Goal: Transaction & Acquisition: Book appointment/travel/reservation

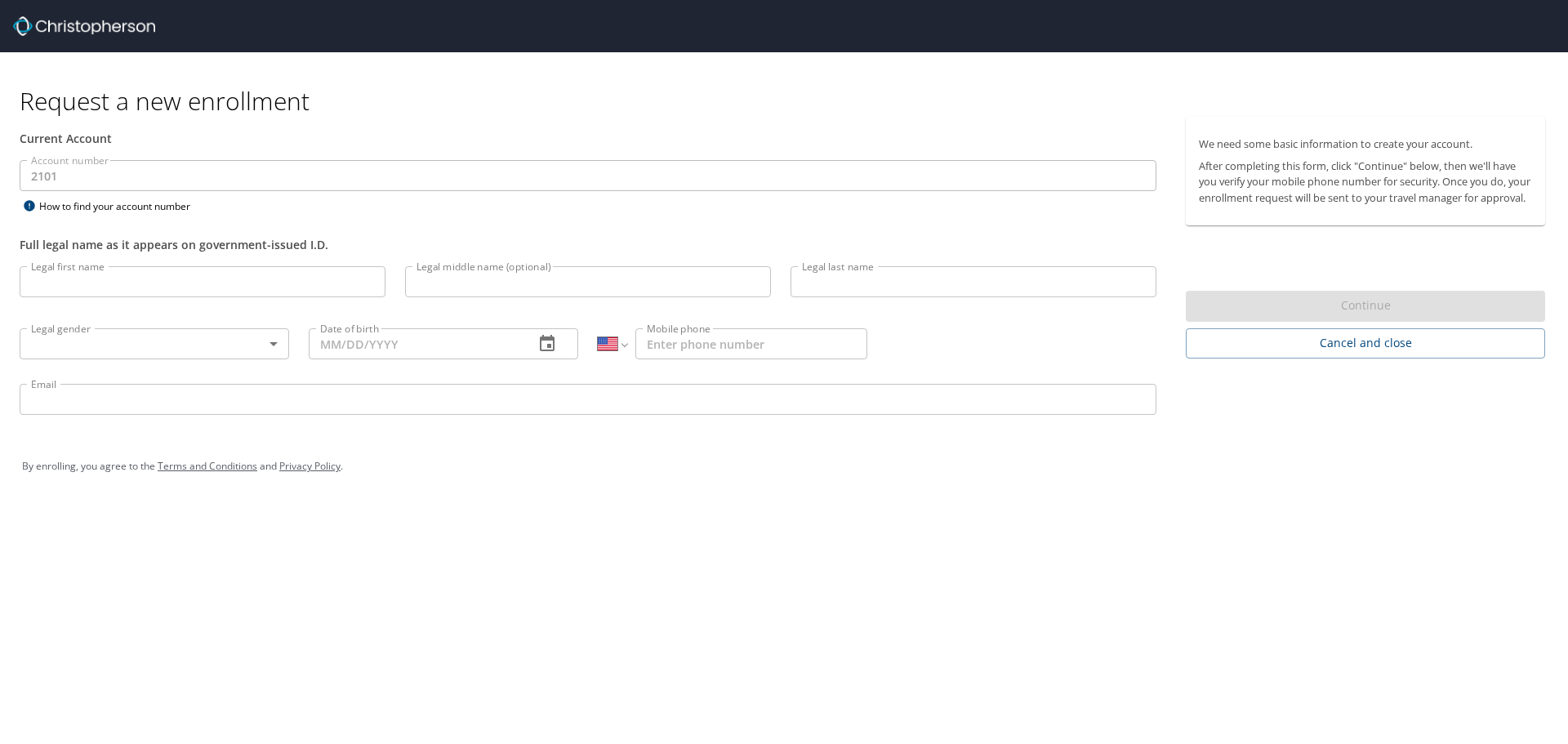
select select "US"
click at [147, 275] on input "Legal first name" at bounding box center [202, 282] width 366 height 31
type input "[PERSON_NAME]"
click at [124, 340] on body "Request a new enrollment Current Account Account number 2101 Account number How…" at bounding box center [784, 372] width 1568 height 744
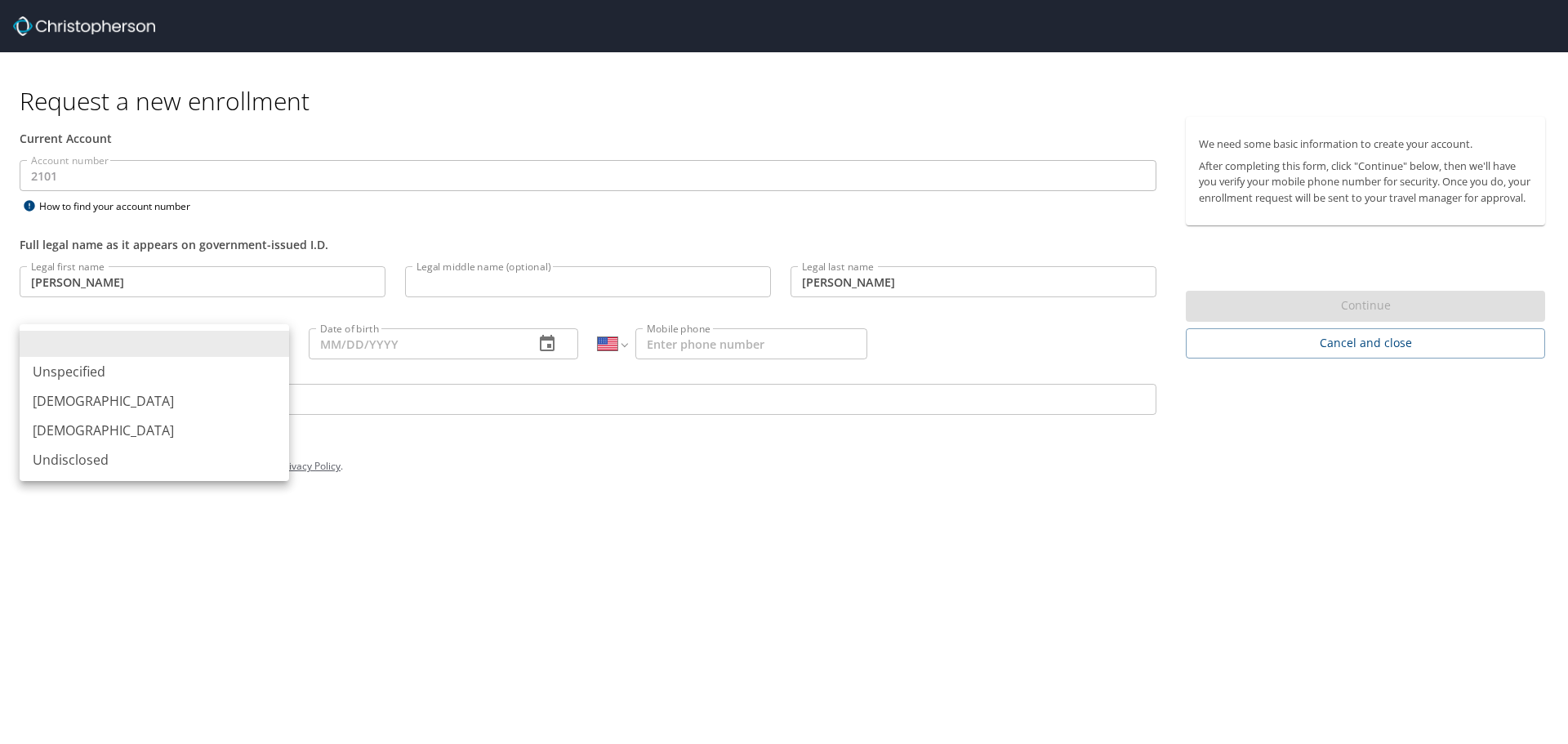
click at [102, 400] on li "[DEMOGRAPHIC_DATA]" at bounding box center [154, 401] width 270 height 29
type input "[DEMOGRAPHIC_DATA]"
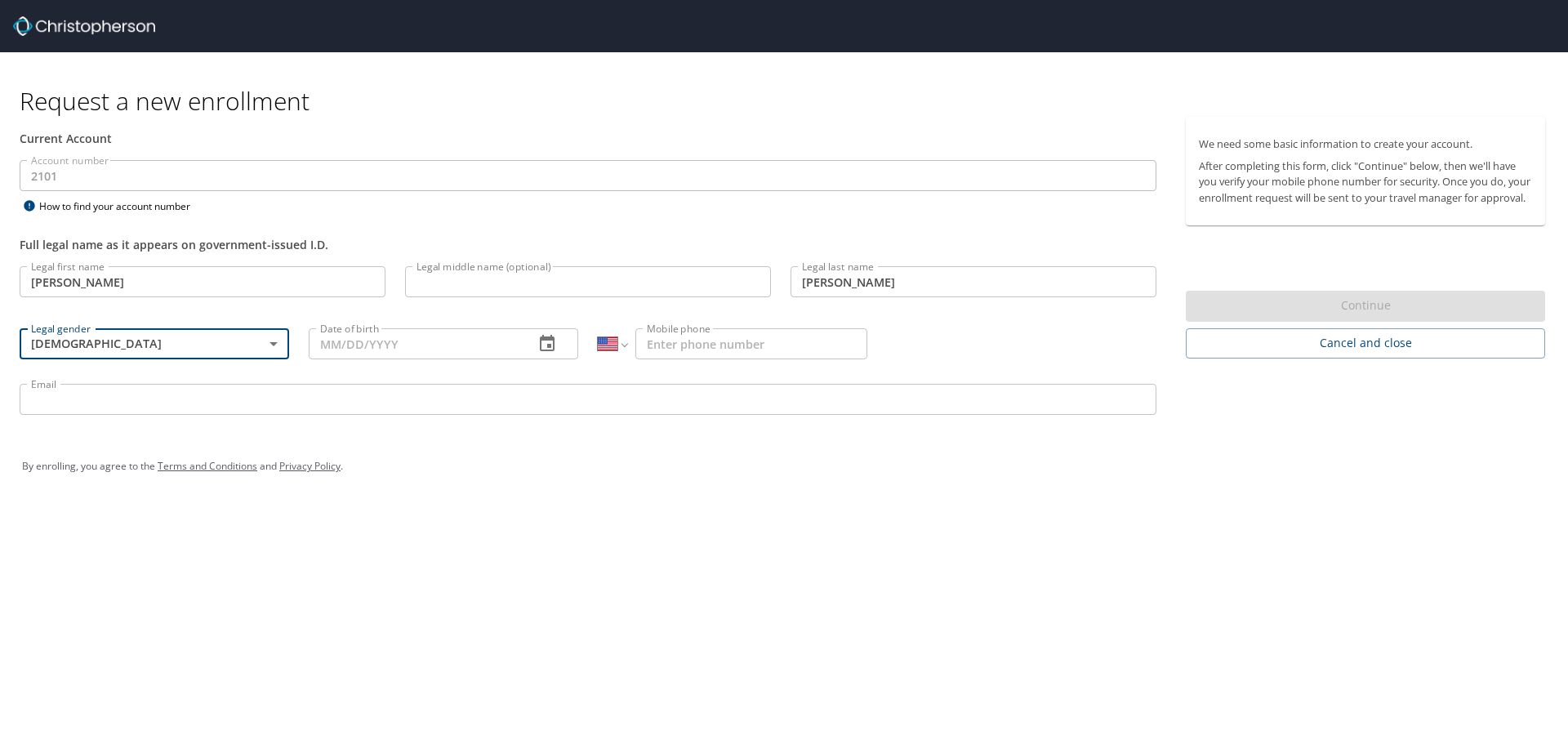
click at [425, 346] on input "Date of birth" at bounding box center [414, 344] width 212 height 31
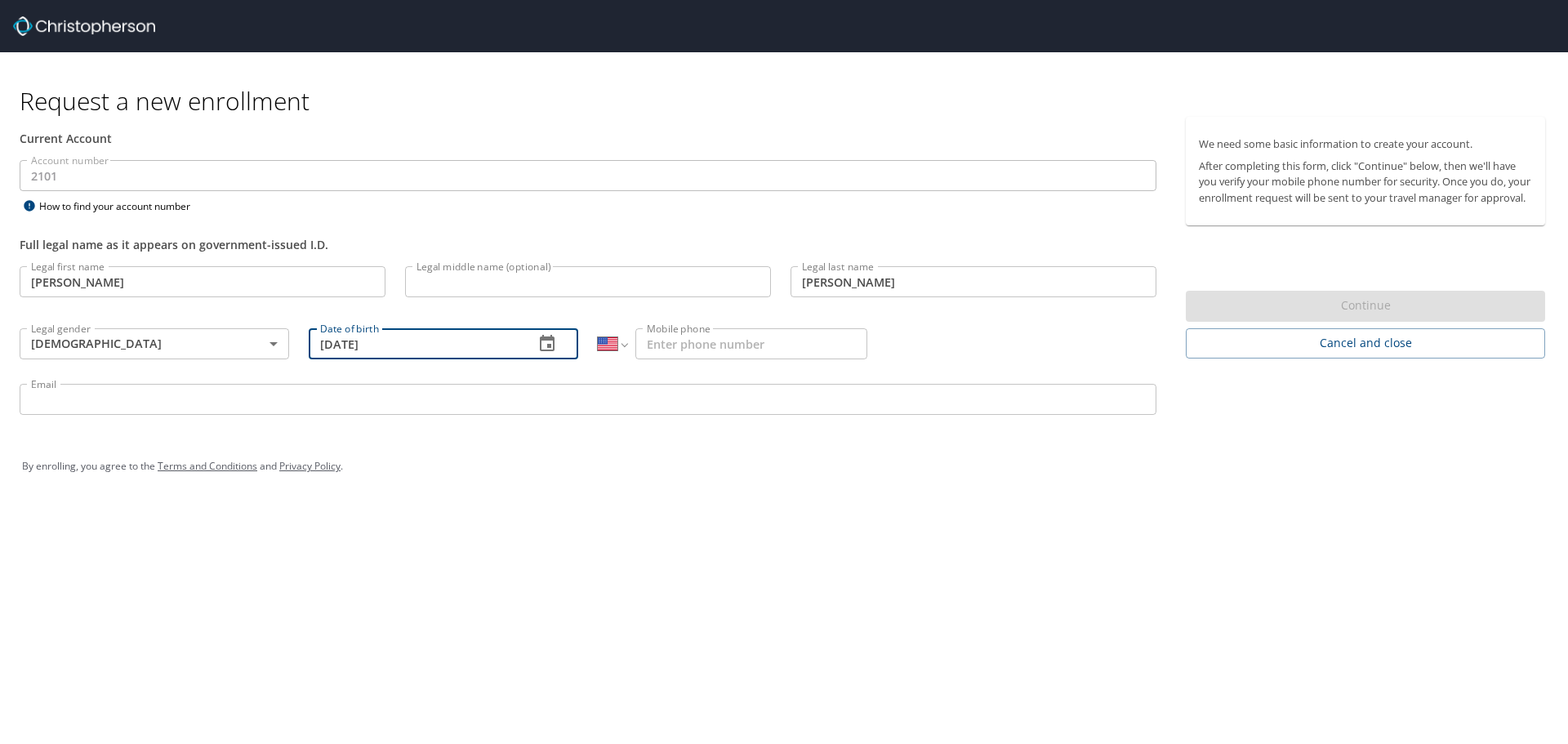
type input "11/30/1989"
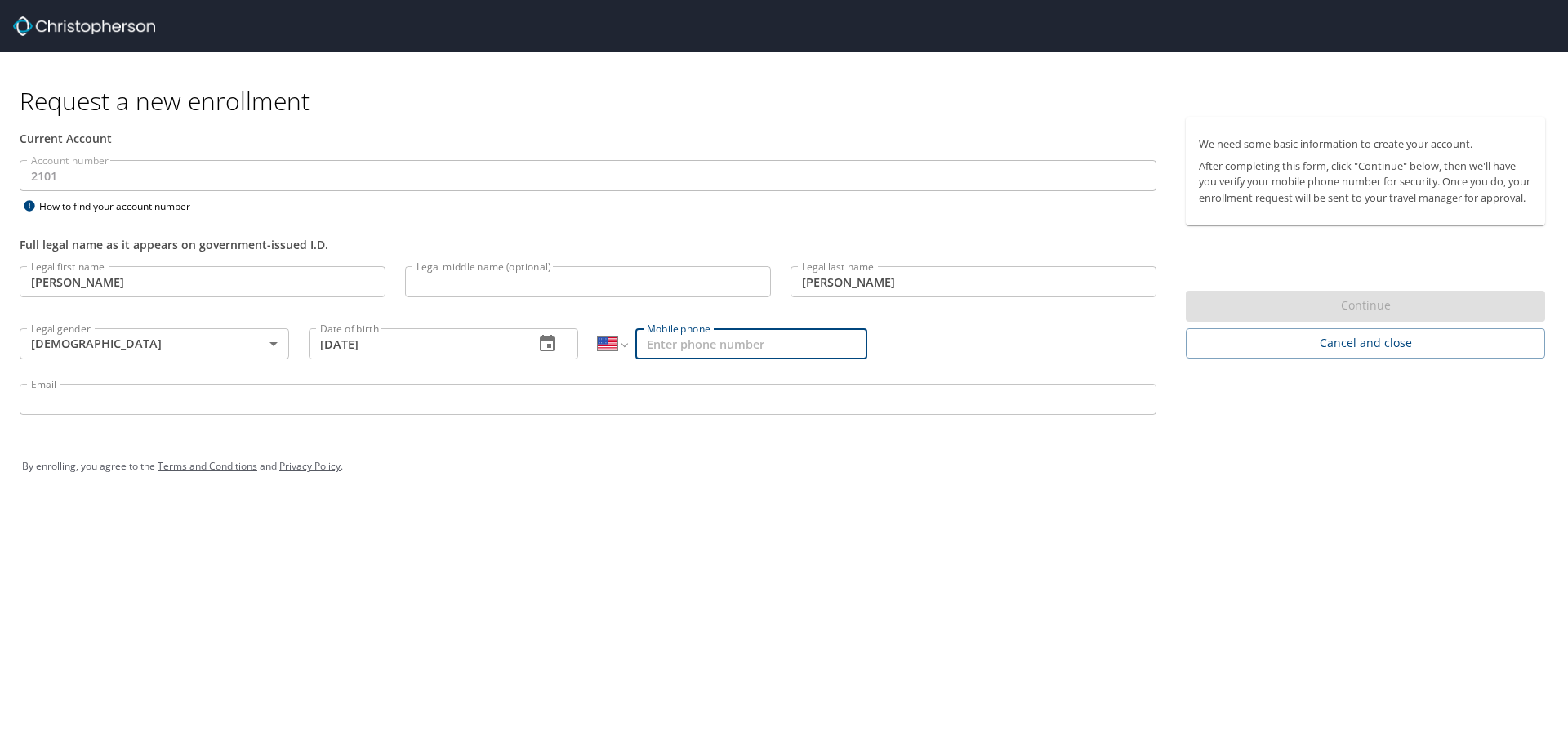
click at [808, 352] on input "Mobile phone" at bounding box center [752, 344] width 232 height 31
type input "(586) 883-3728"
click at [776, 391] on input "Email" at bounding box center [587, 400] width 1137 height 31
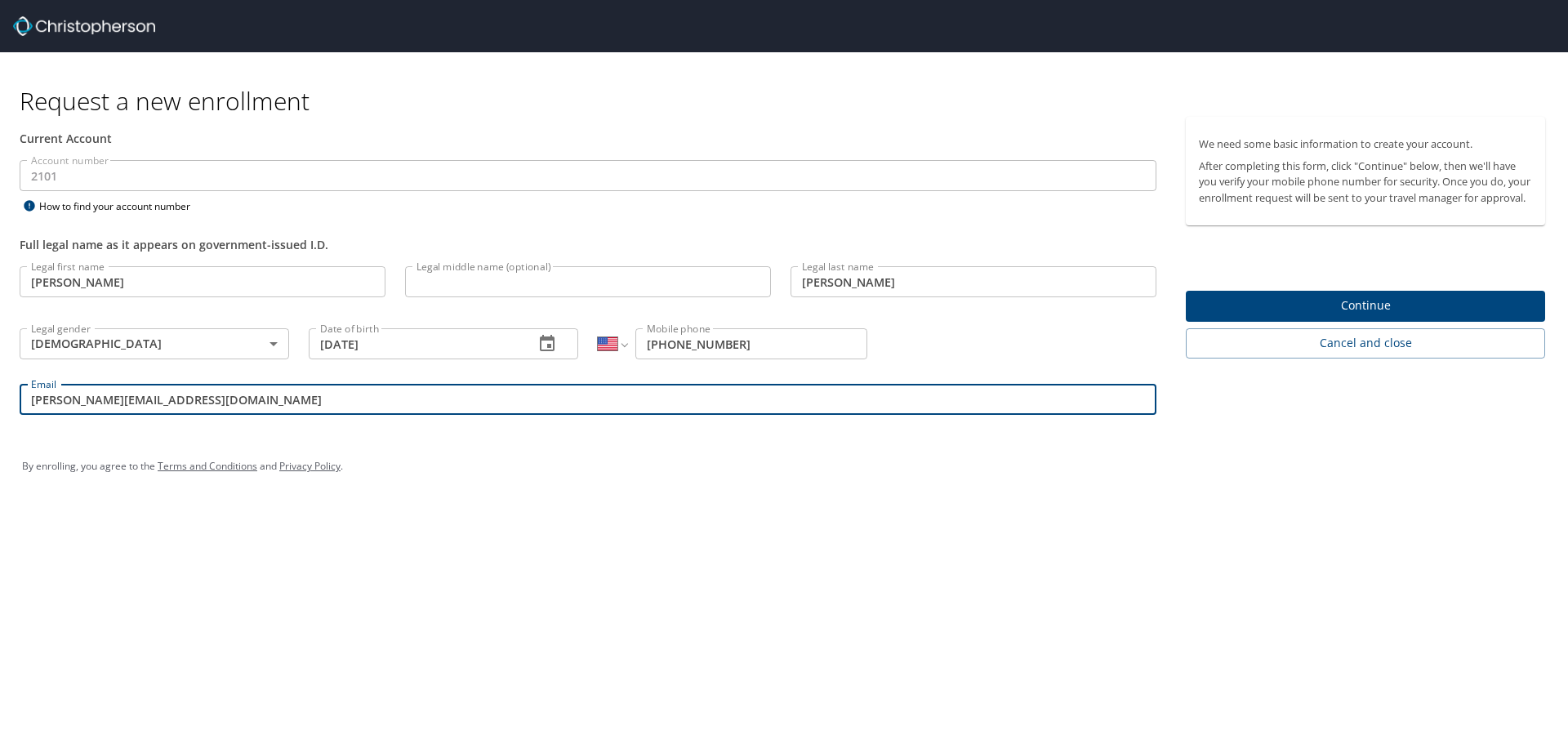
type input "bhaumik.patel3@magna.com"
click at [1415, 310] on span "Continue" at bounding box center [1366, 306] width 333 height 20
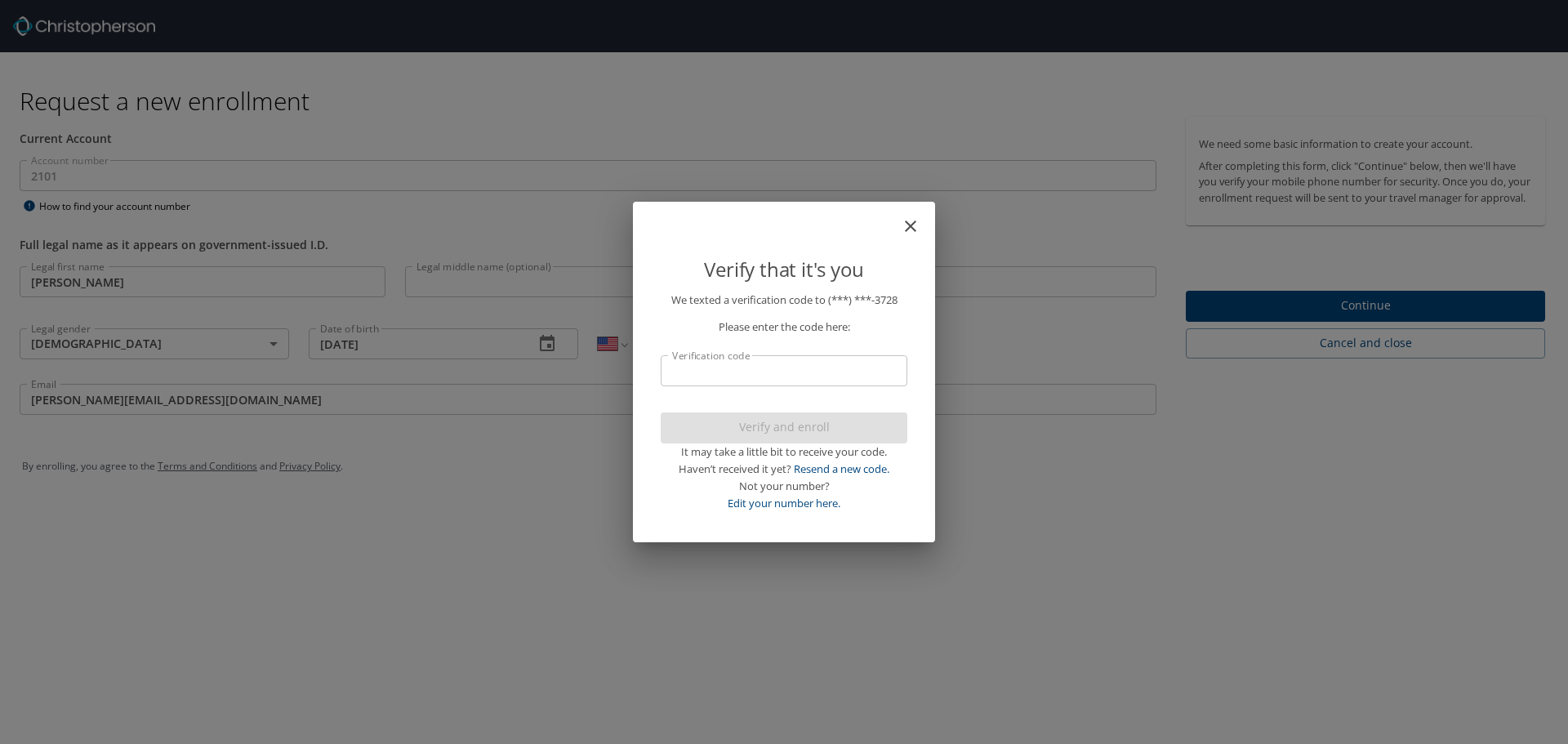
click at [849, 362] on input "Verification code" at bounding box center [784, 371] width 247 height 31
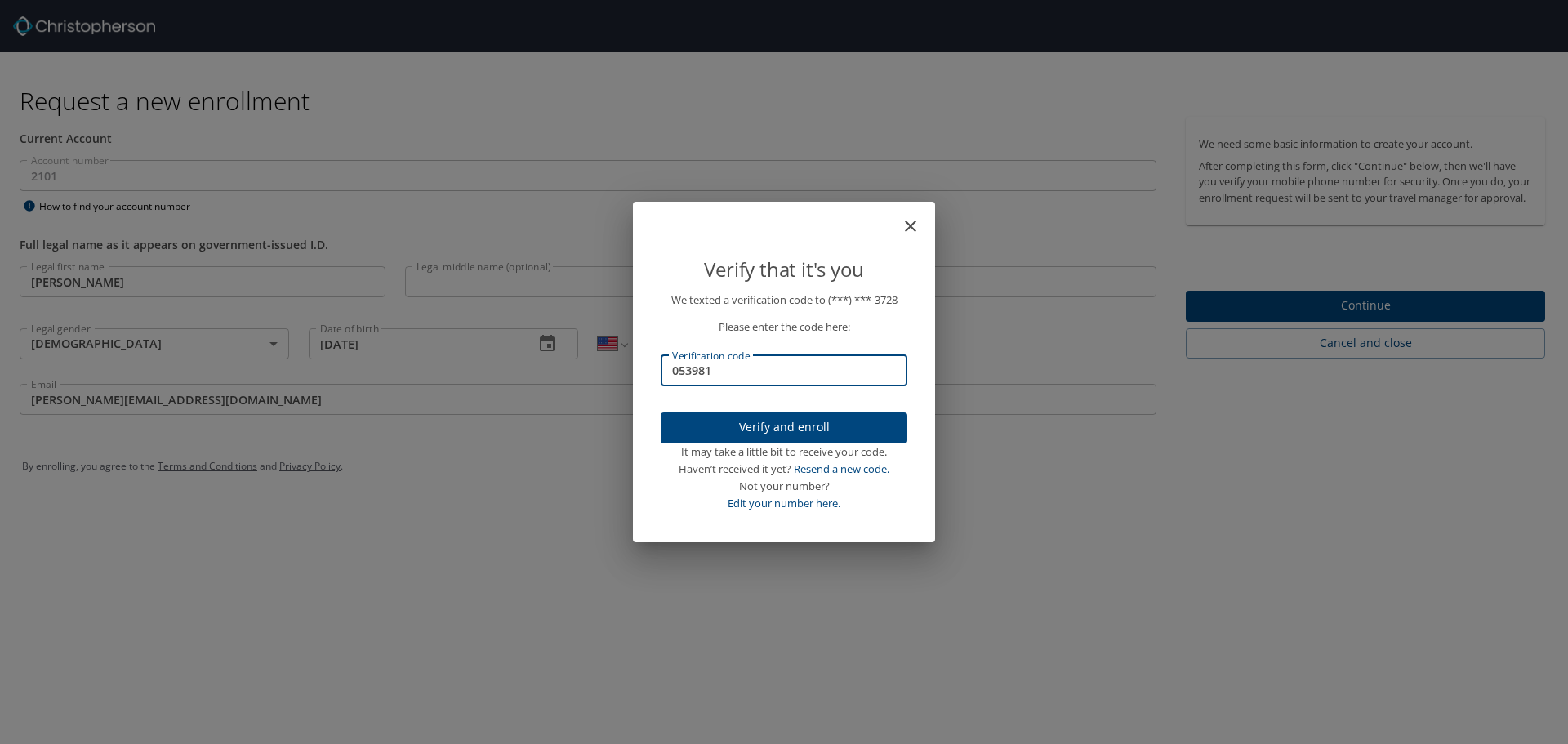
type input "053981"
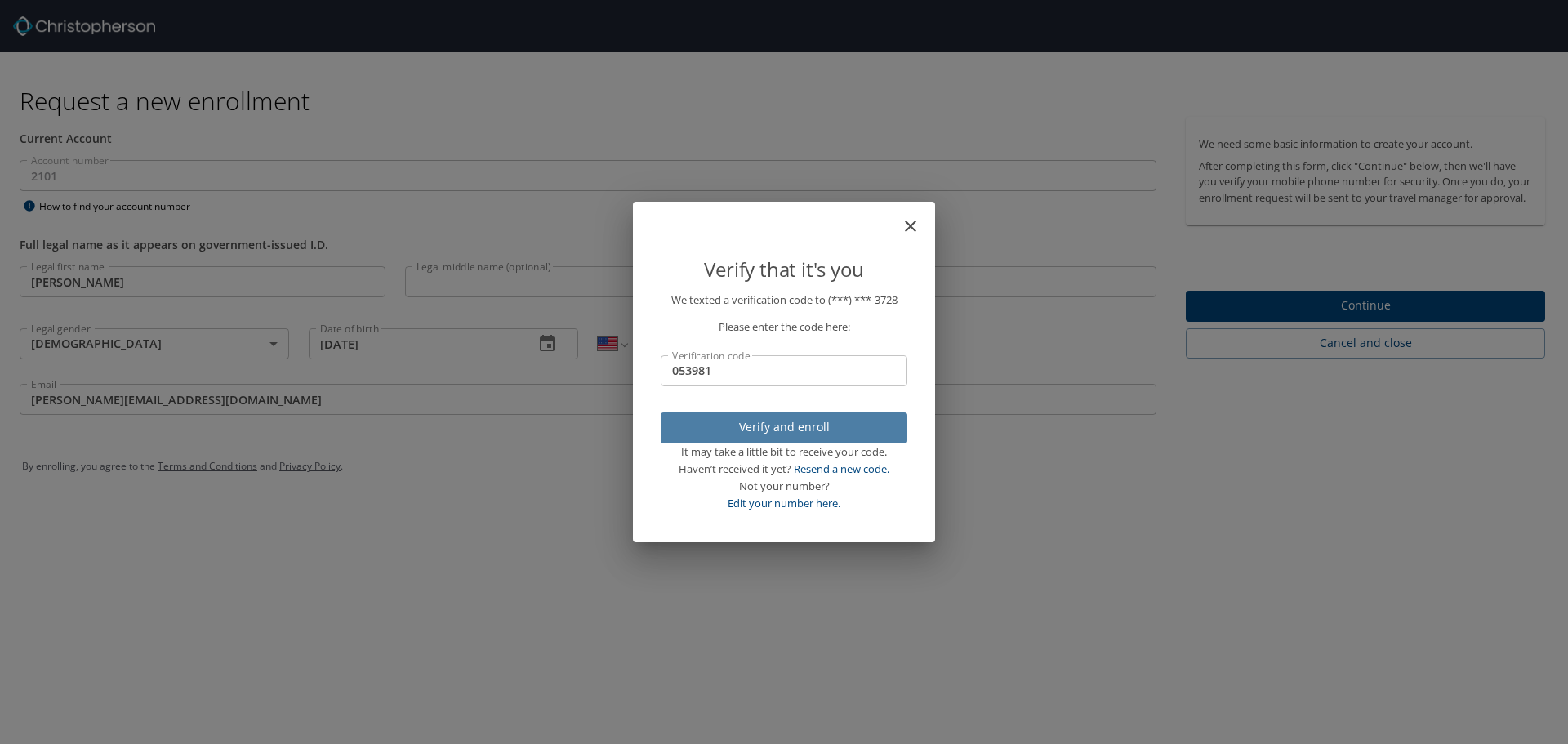
click at [850, 431] on span "Verify and enroll" at bounding box center [784, 427] width 220 height 20
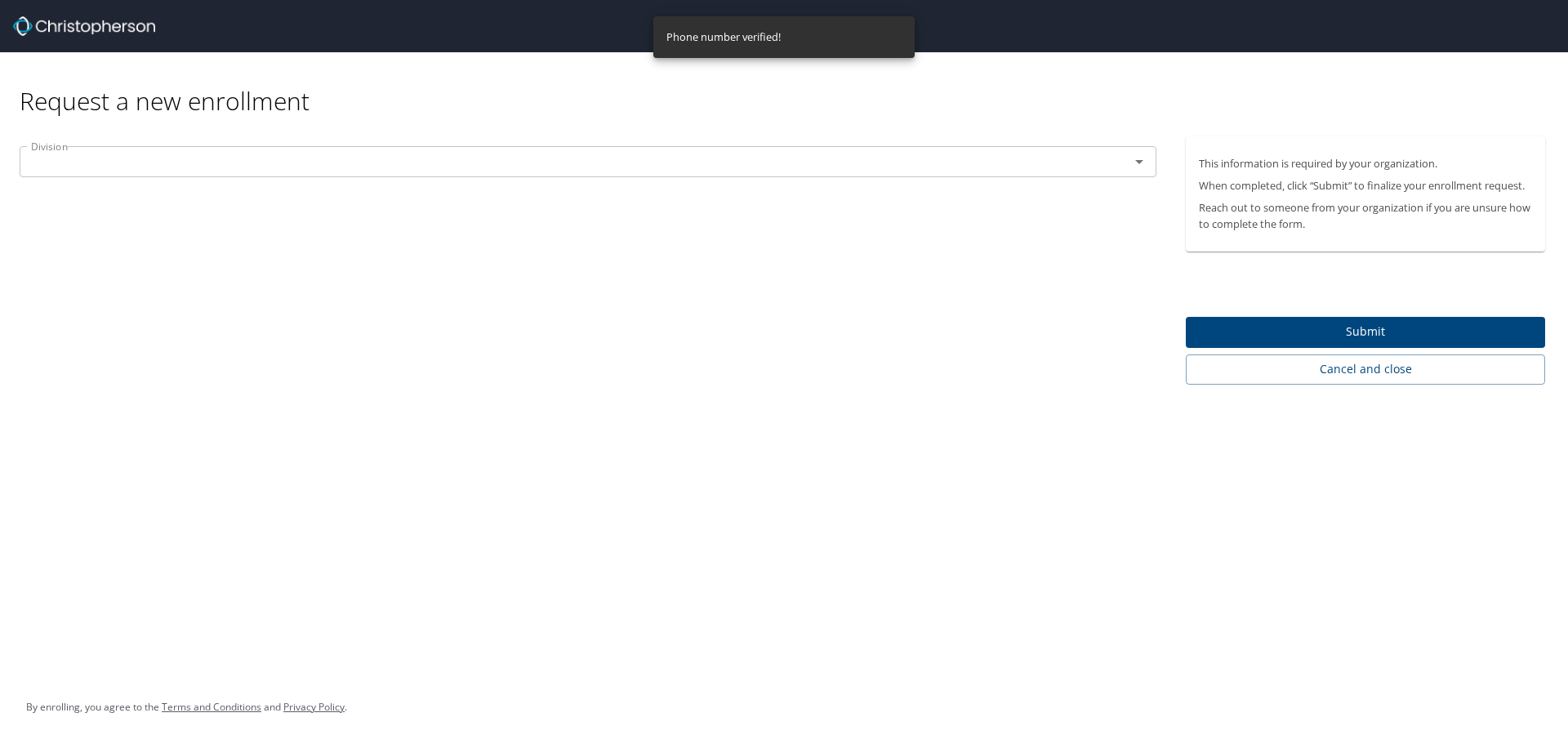
click at [1099, 162] on input "text" at bounding box center [564, 161] width 1079 height 21
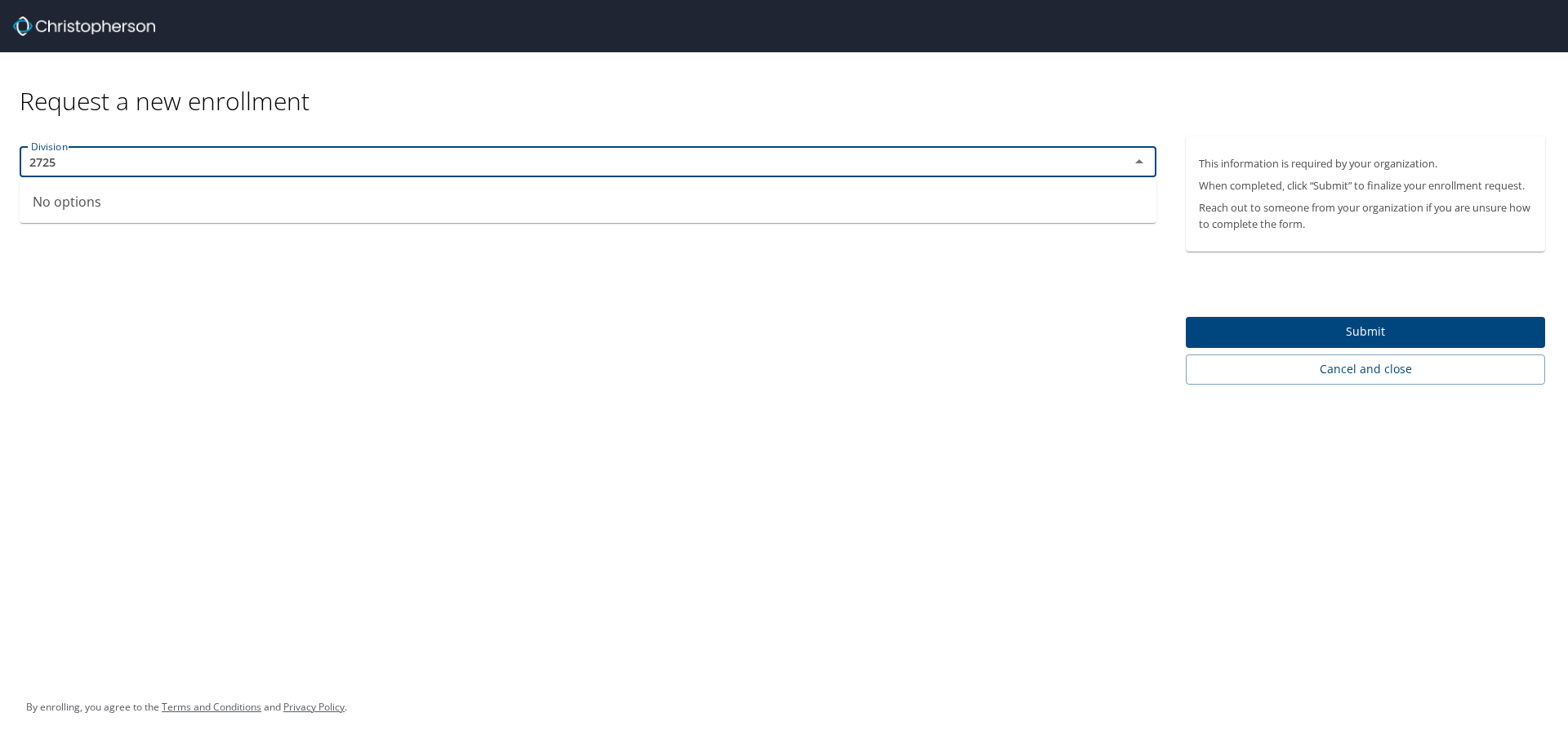
type input "2725"
click at [964, 279] on div "Division Division" at bounding box center [588, 260] width 1176 height 248
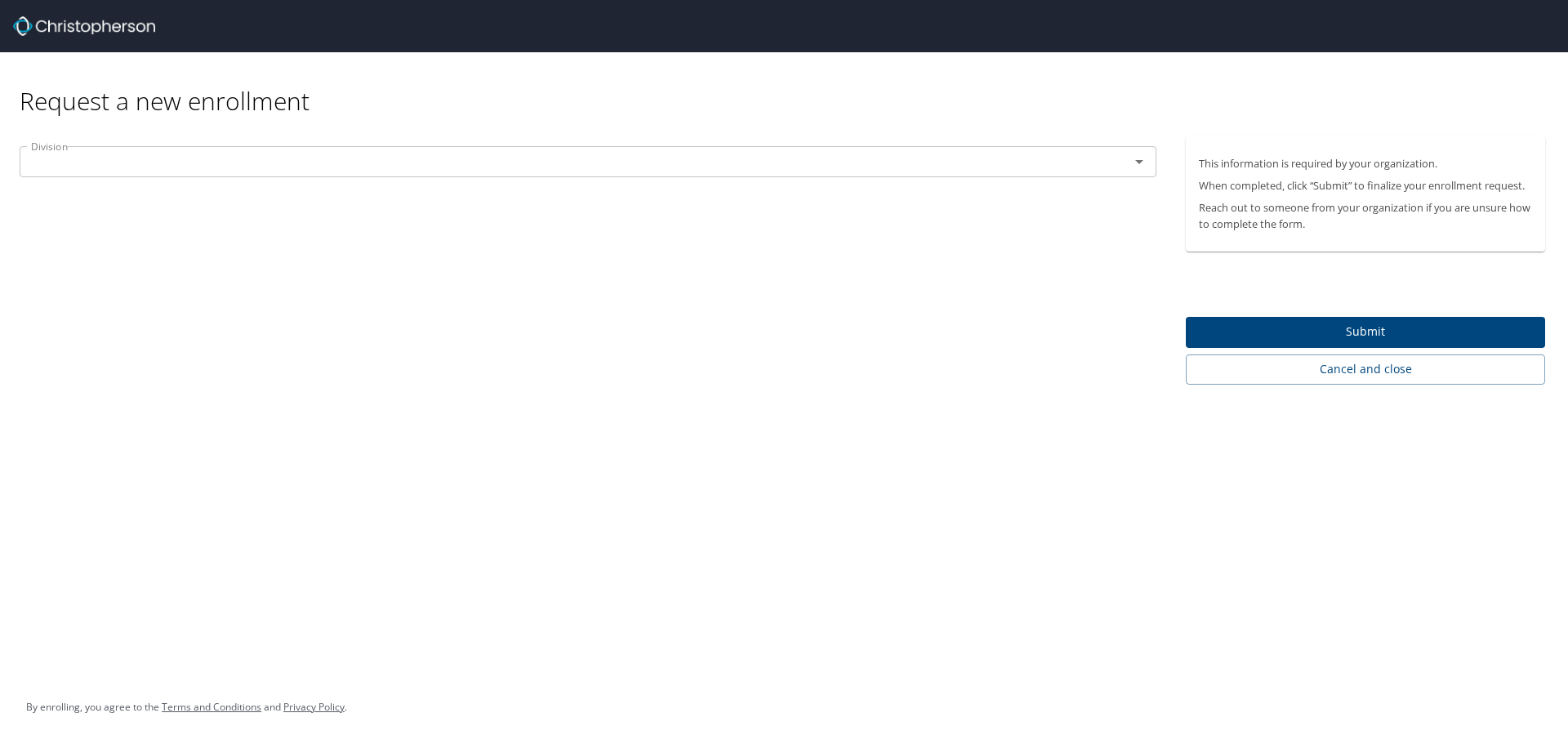
click at [1132, 161] on icon "Open" at bounding box center [1139, 161] width 19 height 19
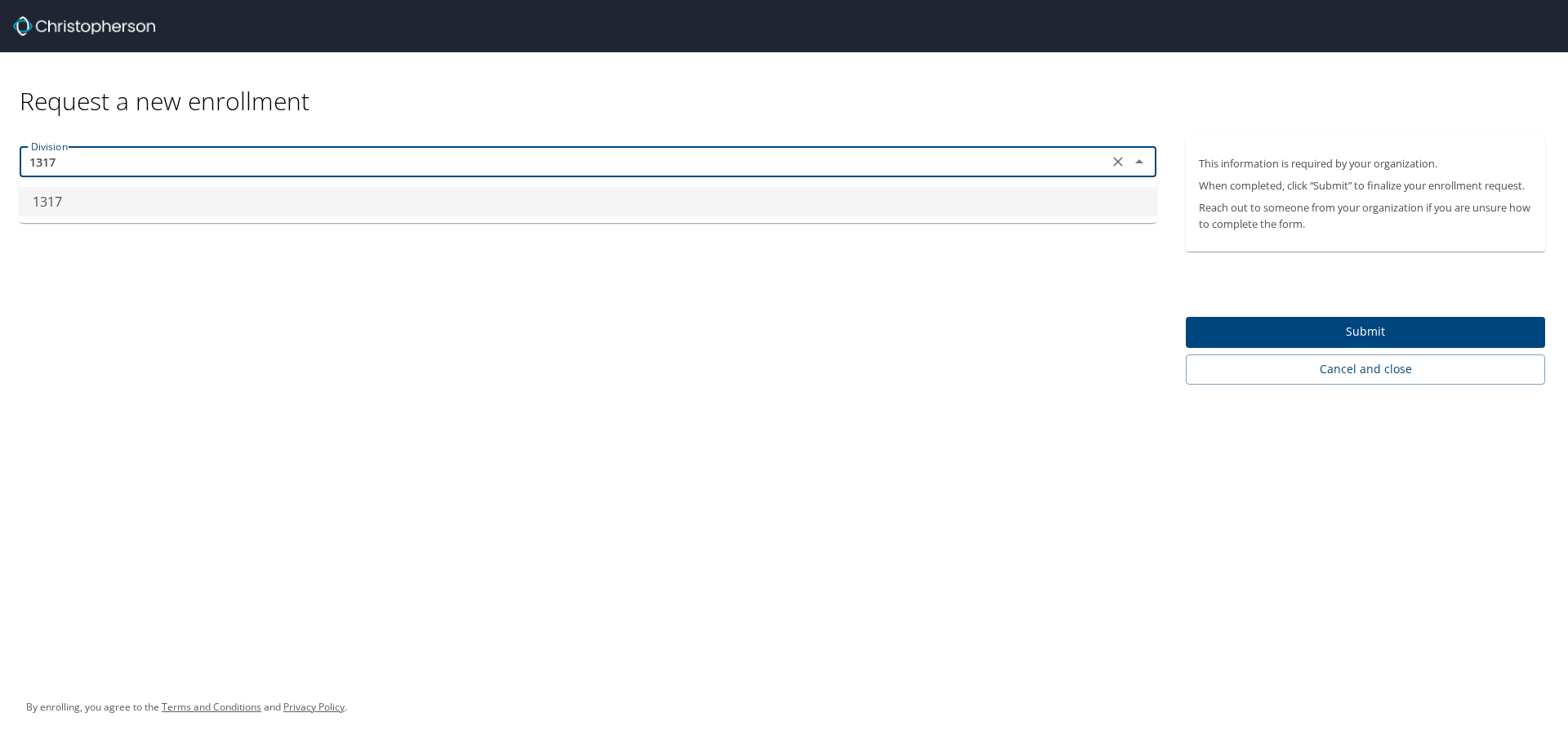
click at [301, 171] on input "1317" at bounding box center [564, 161] width 1079 height 21
type input "1"
type input "2725"
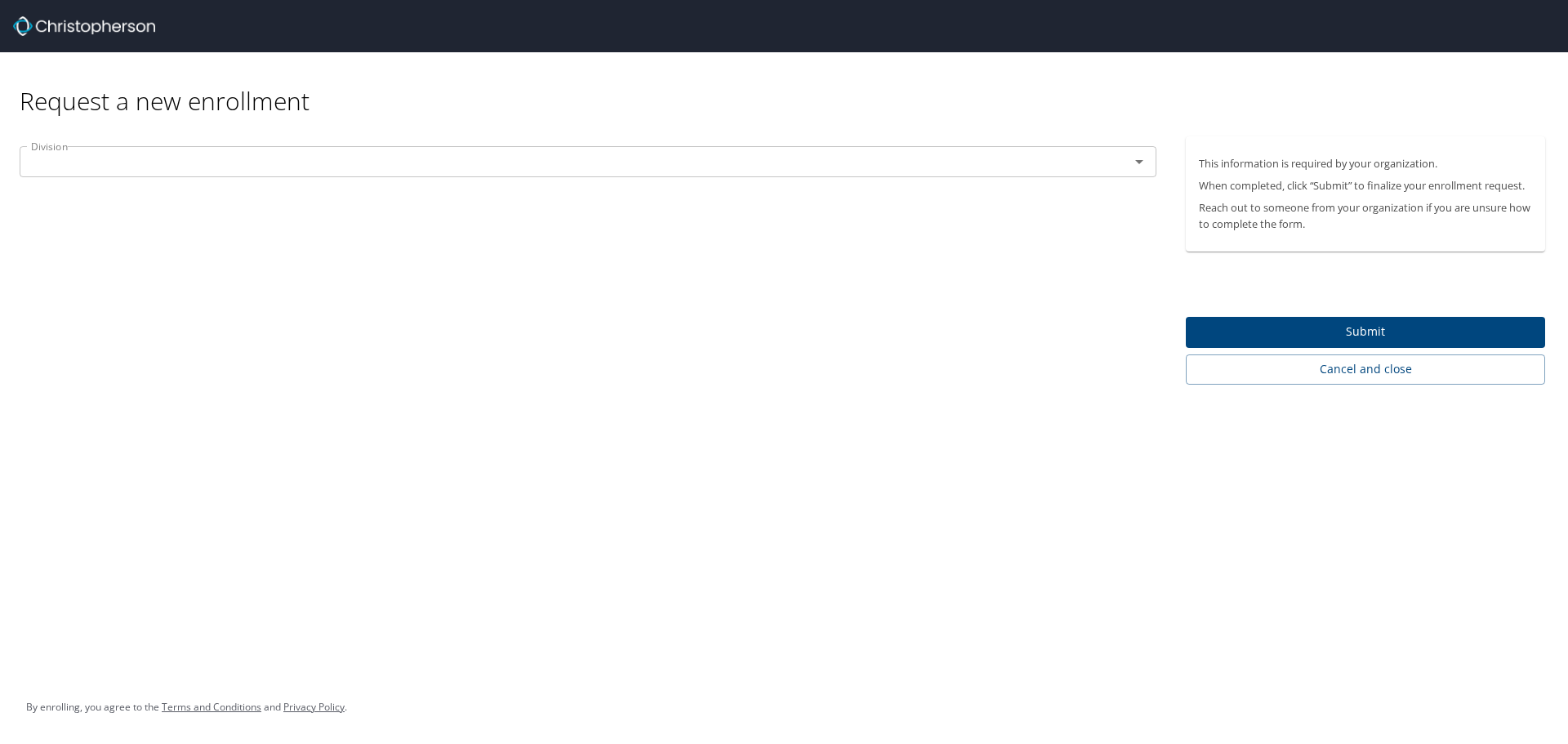
click at [310, 253] on div "Division Division" at bounding box center [588, 260] width 1176 height 248
click at [252, 172] on input "text" at bounding box center [564, 161] width 1079 height 21
type input "1317"
click at [1354, 372] on span "Cancel and close" at bounding box center [1366, 370] width 333 height 20
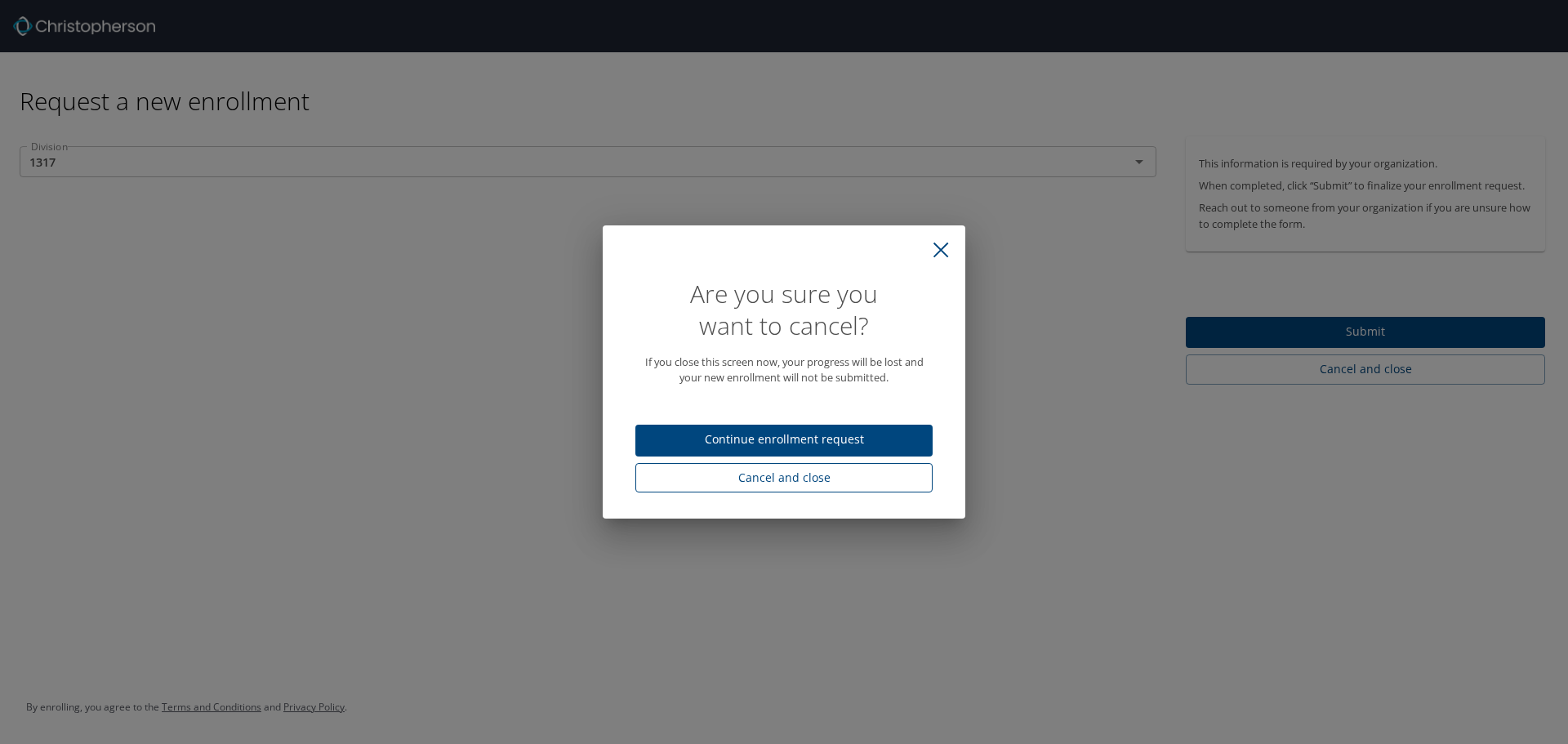
click at [762, 471] on span "Cancel and close" at bounding box center [784, 479] width 271 height 20
select select "US"
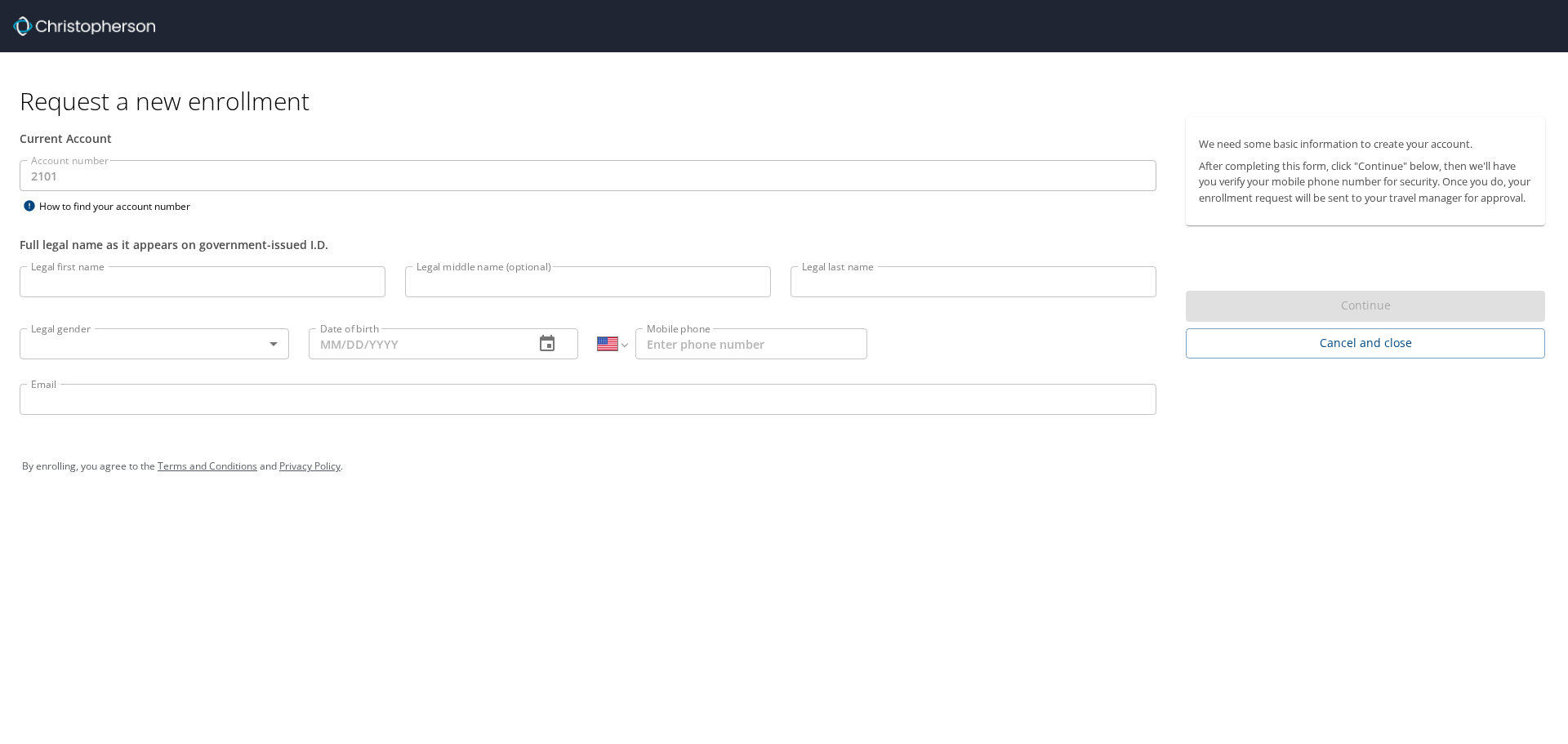
click at [49, 281] on input "Legal first name" at bounding box center [202, 282] width 366 height 31
type input "Bhaumik Indravadan"
type input "Patel"
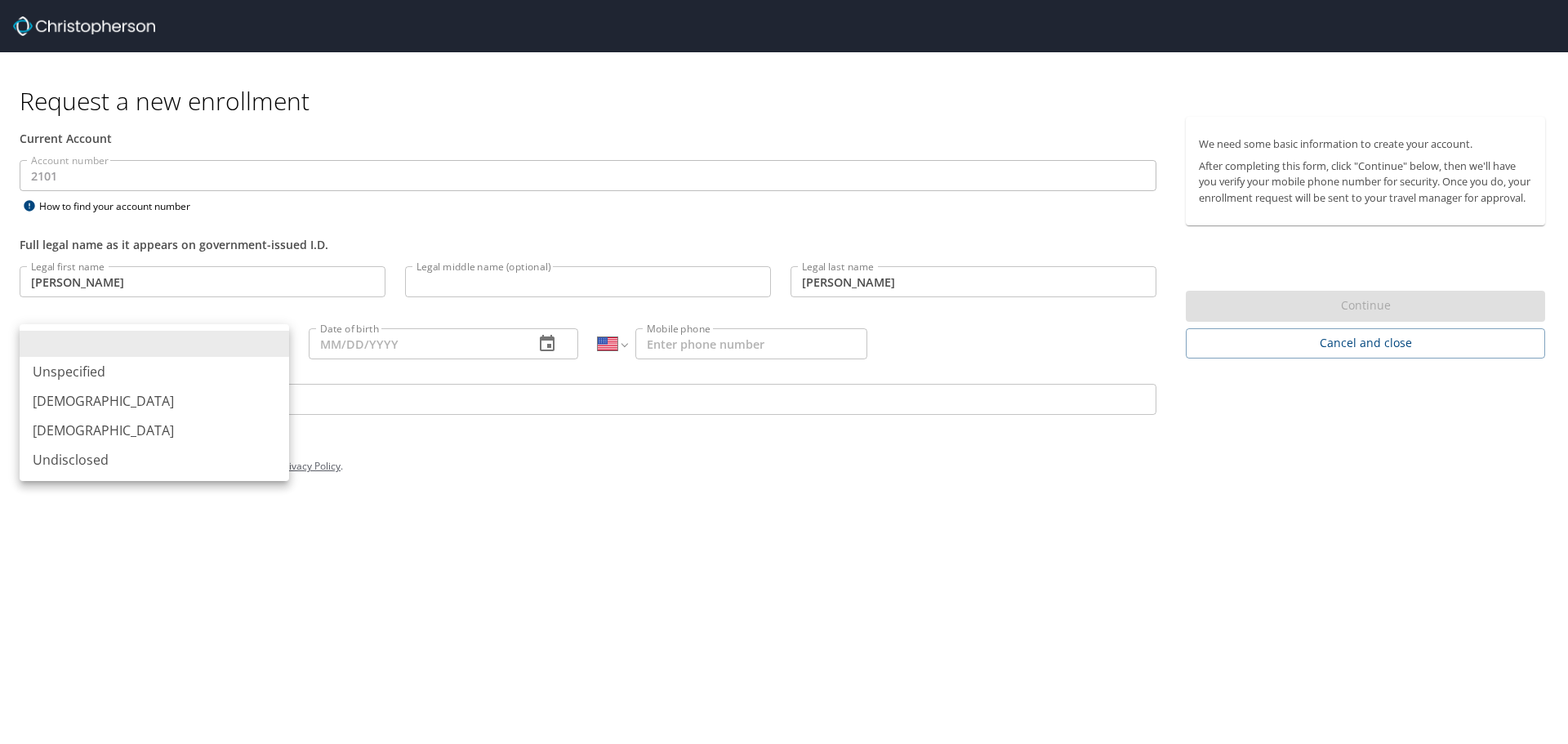
click at [173, 344] on body "Request a new enrollment Current Account Account number 2101 Account number How…" at bounding box center [784, 372] width 1568 height 744
click at [107, 404] on li "Male" at bounding box center [154, 401] width 270 height 29
type input "Male"
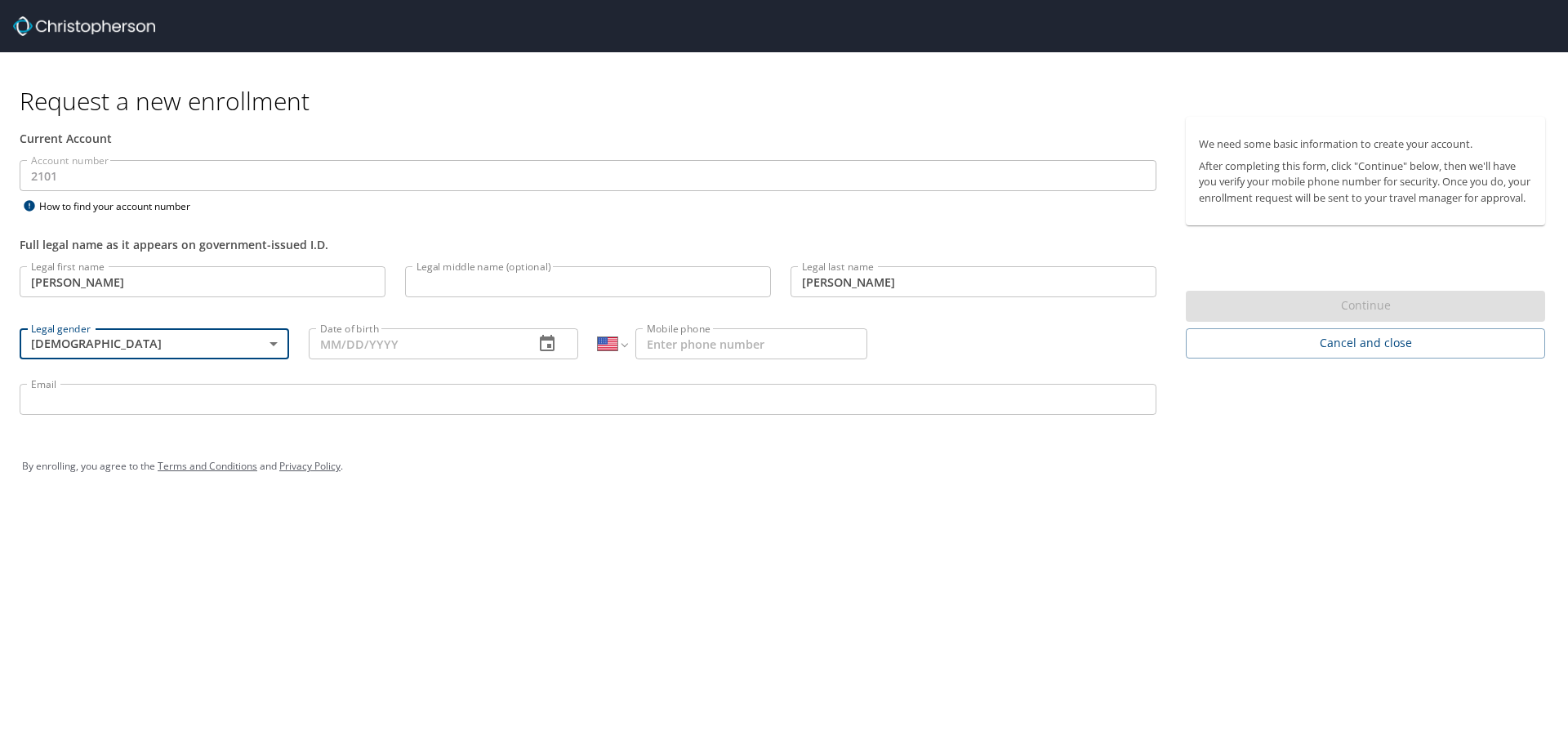
click at [416, 340] on input "Date of birth" at bounding box center [414, 344] width 212 height 31
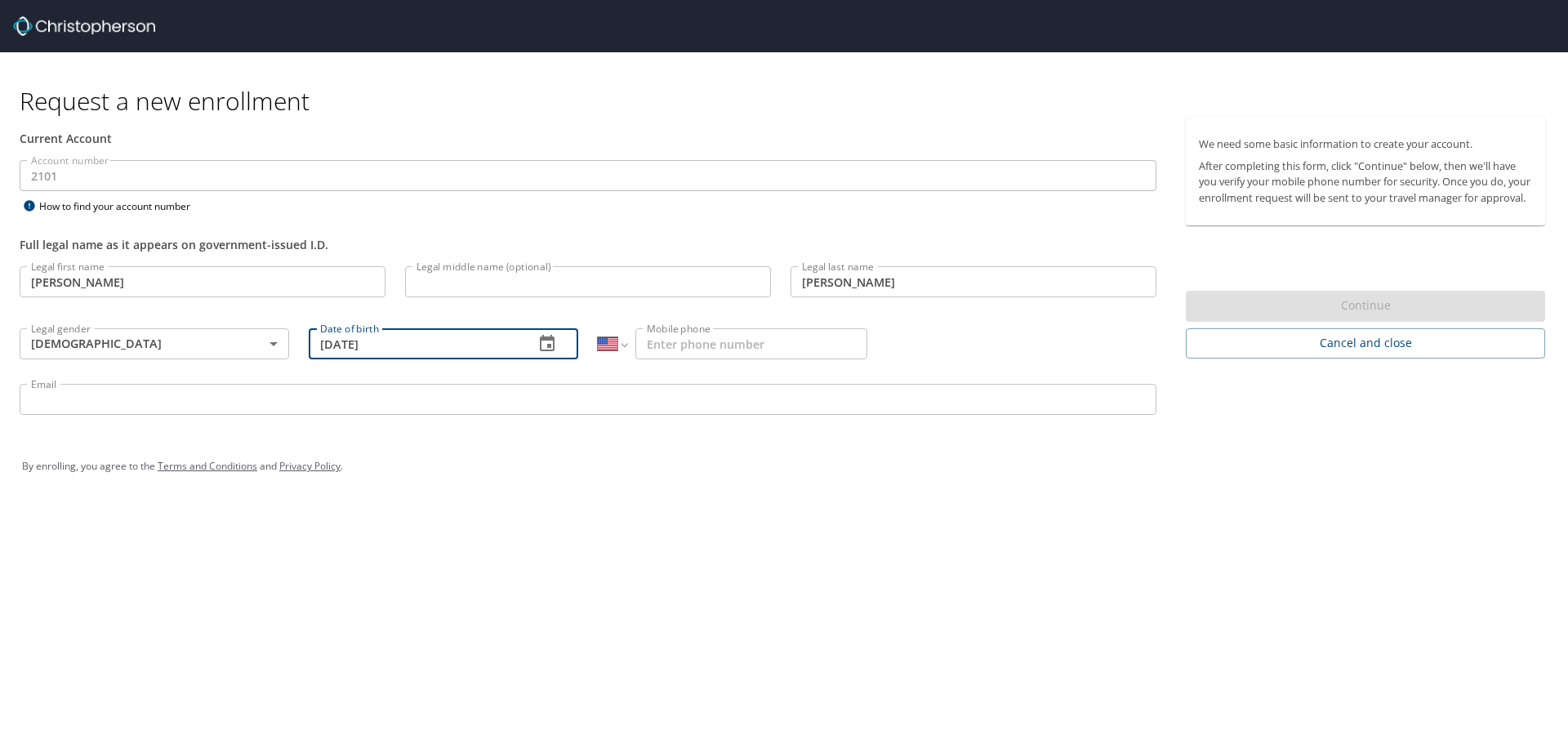
type input "11/30/1989"
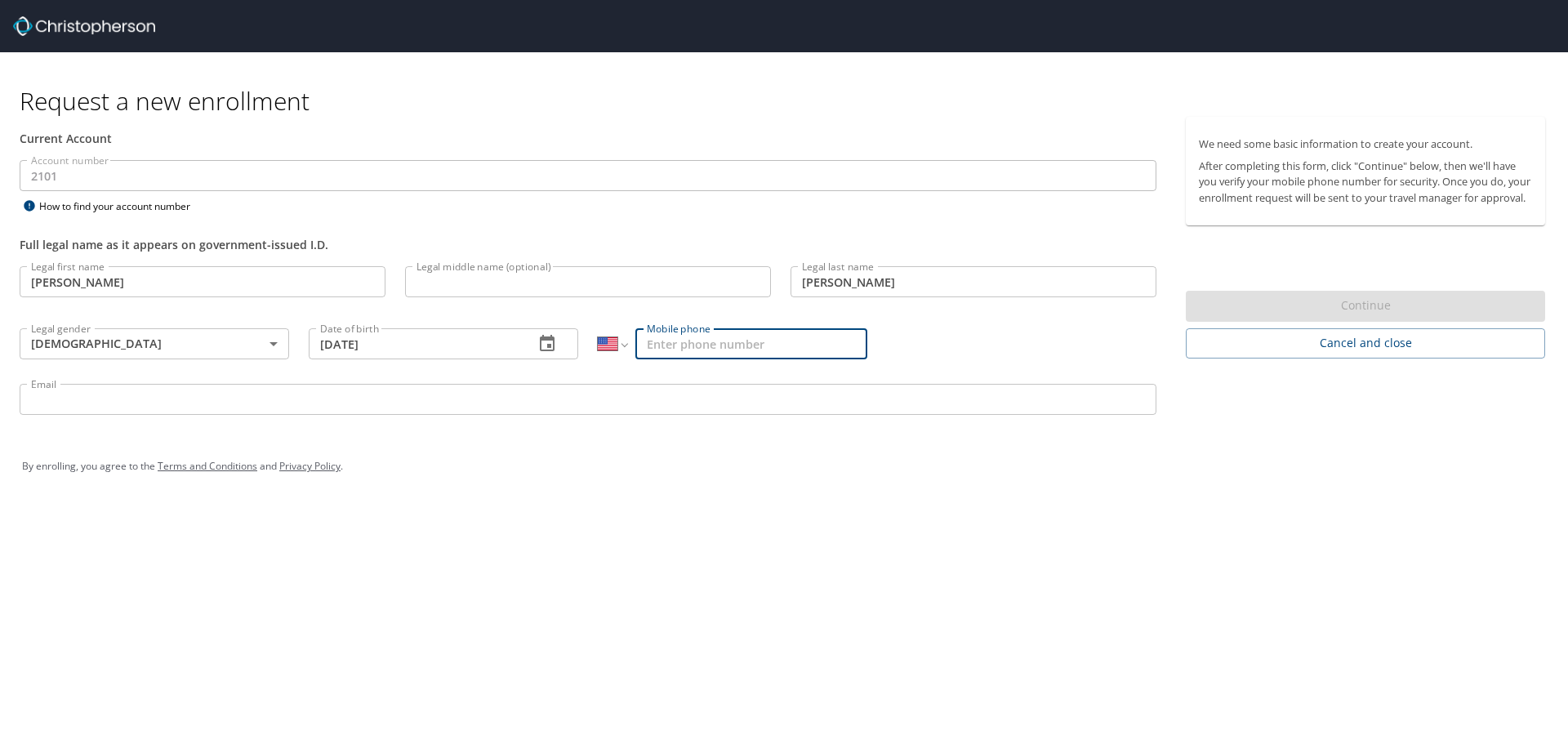
click at [730, 342] on input "Mobile phone" at bounding box center [752, 344] width 232 height 31
type input "(586) 883-3728"
click at [700, 388] on input "Email" at bounding box center [587, 400] width 1137 height 31
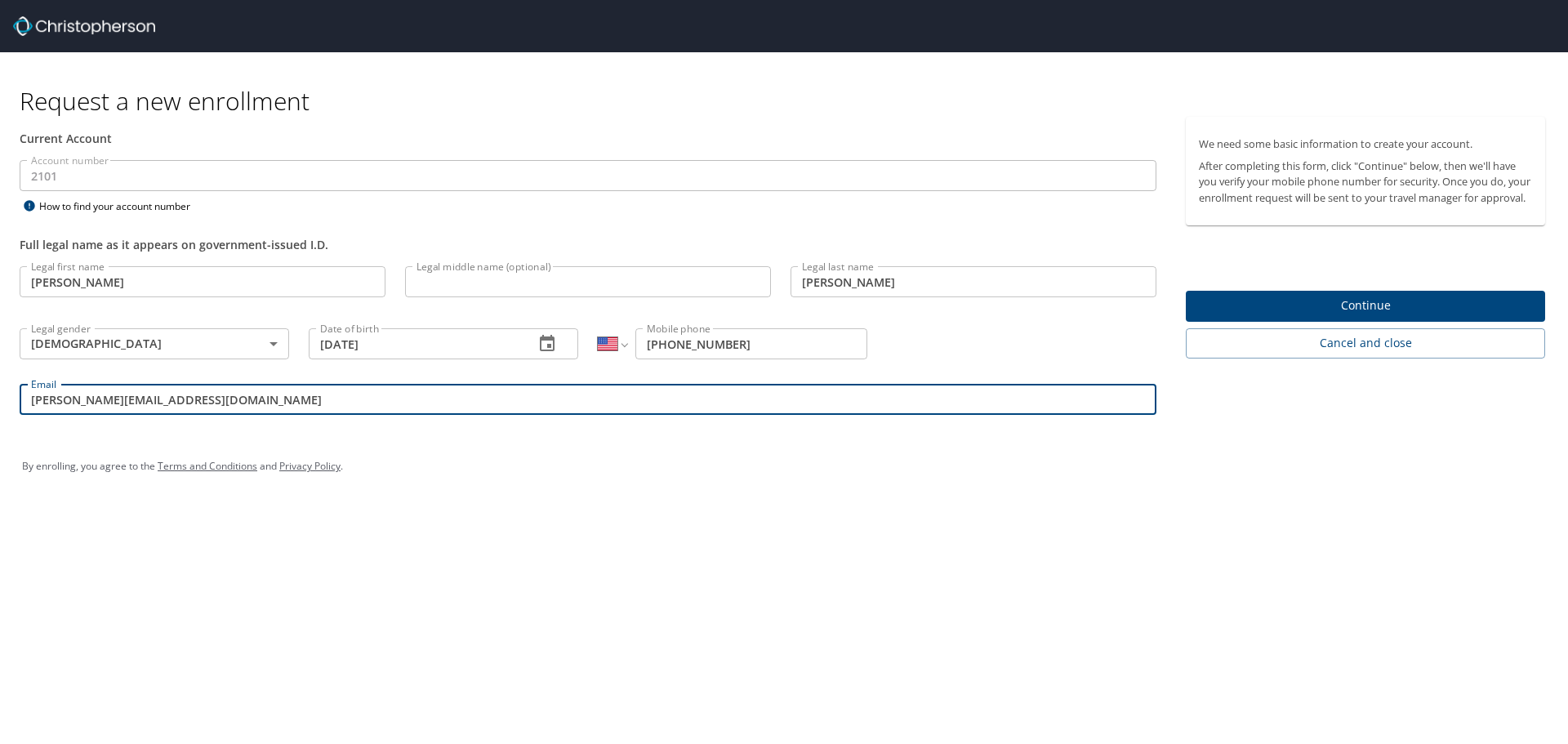
type input "bhaumik.patel3@magna.com"
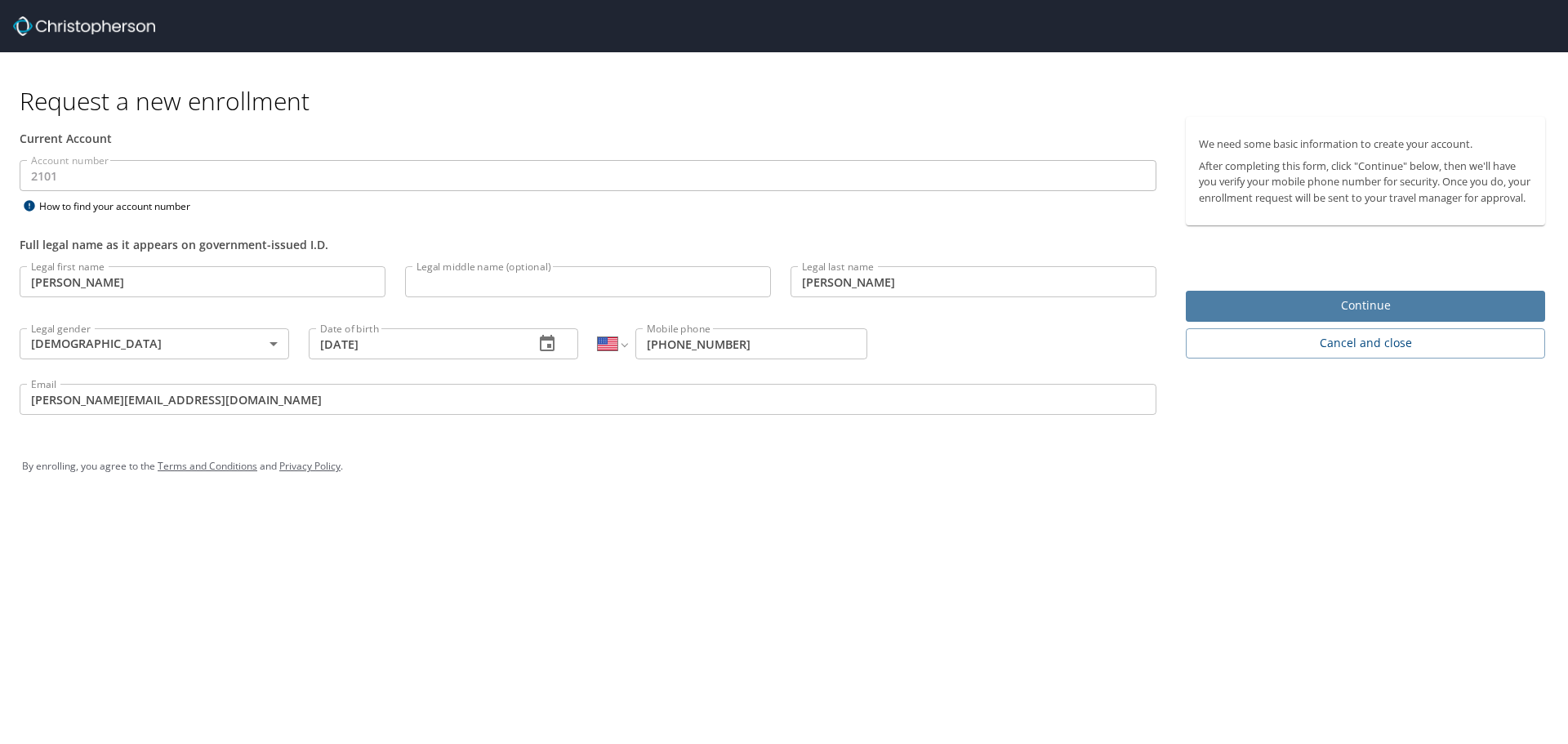
click at [1292, 317] on span "Continue" at bounding box center [1366, 306] width 333 height 20
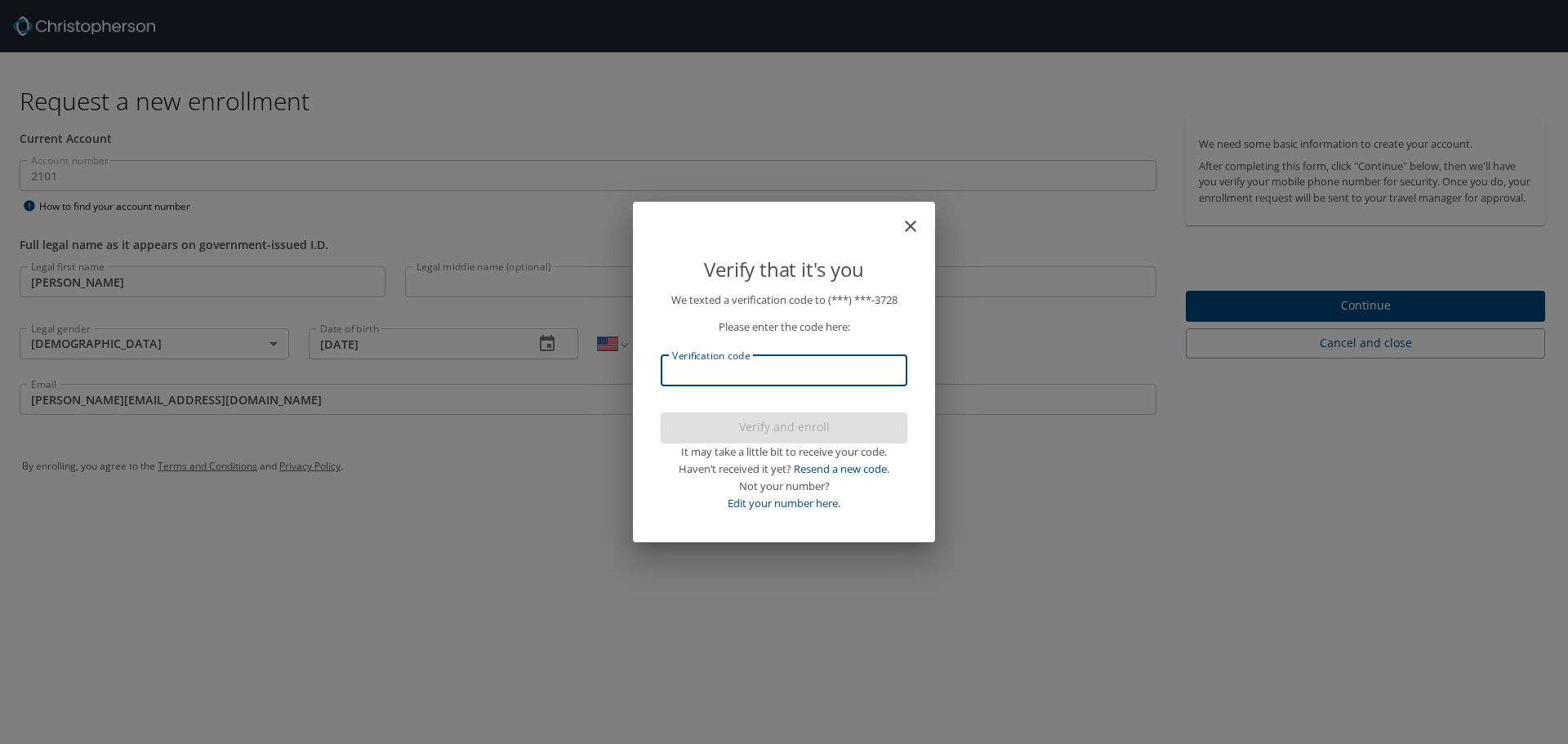
click at [846, 379] on input "Verification code" at bounding box center [784, 371] width 247 height 31
type input "294189"
click at [832, 430] on span "Verify and enroll" at bounding box center [784, 427] width 220 height 20
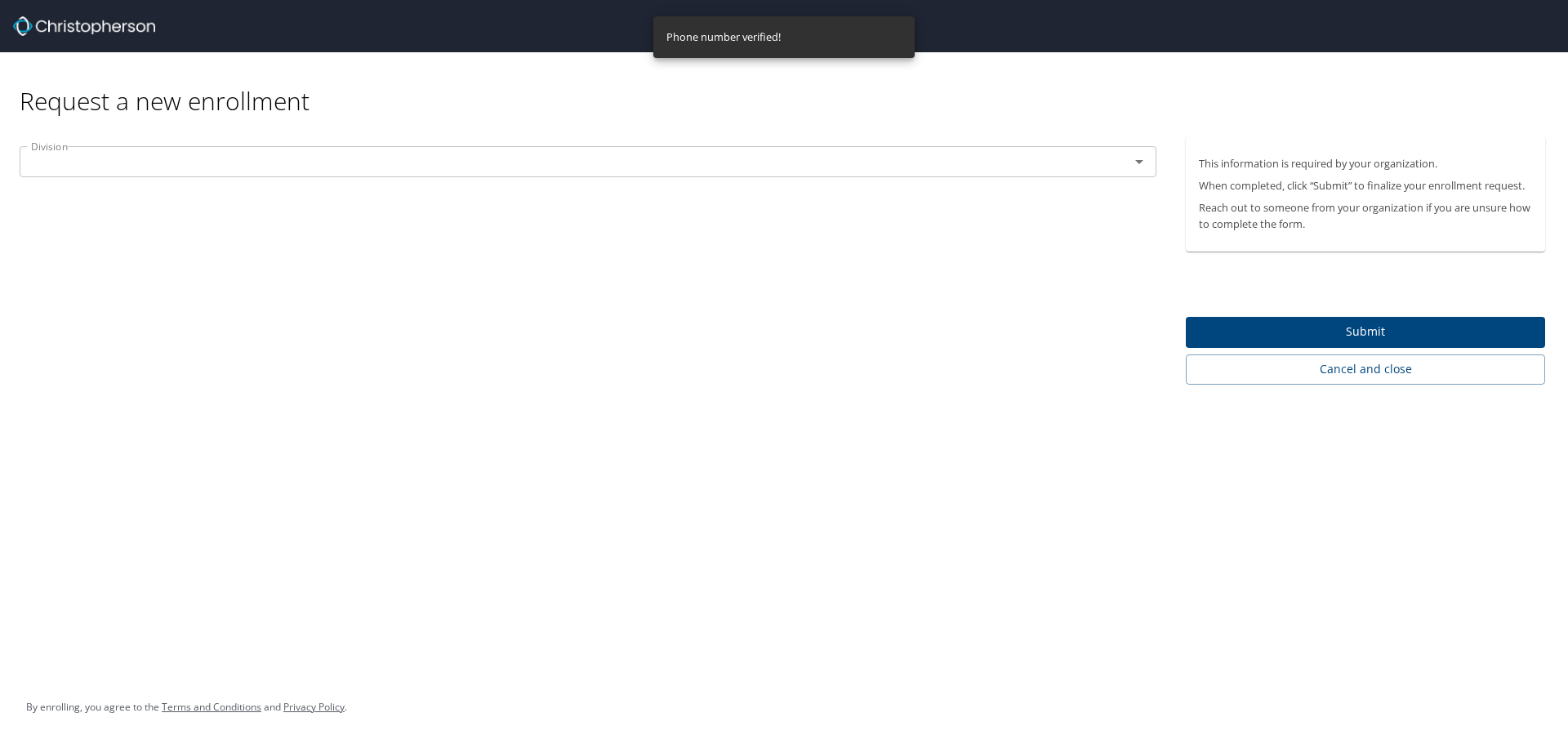
click at [1139, 155] on icon "Open" at bounding box center [1139, 161] width 19 height 19
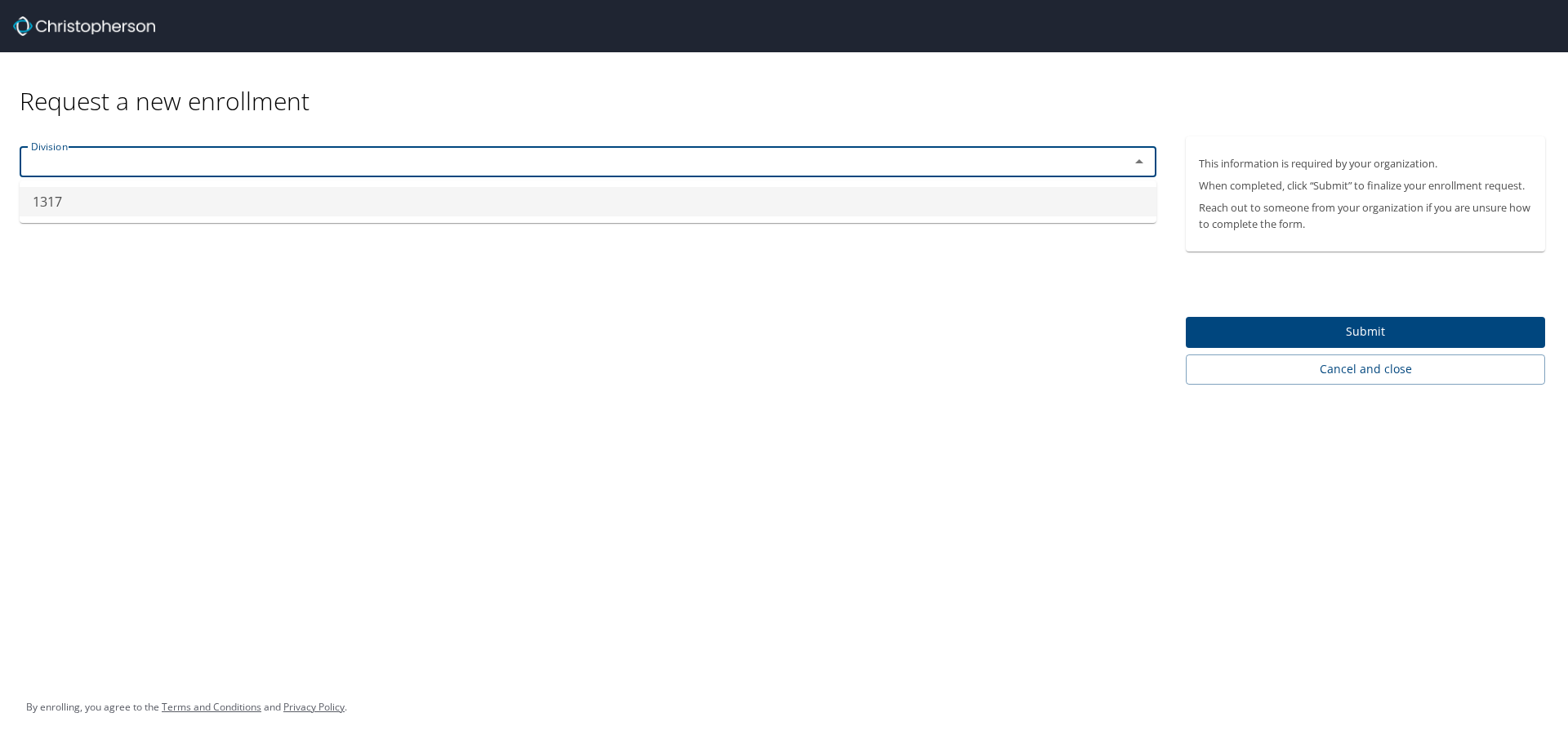
type input "1317"
click at [980, 285] on div "Division 1317 Division" at bounding box center [588, 260] width 1176 height 248
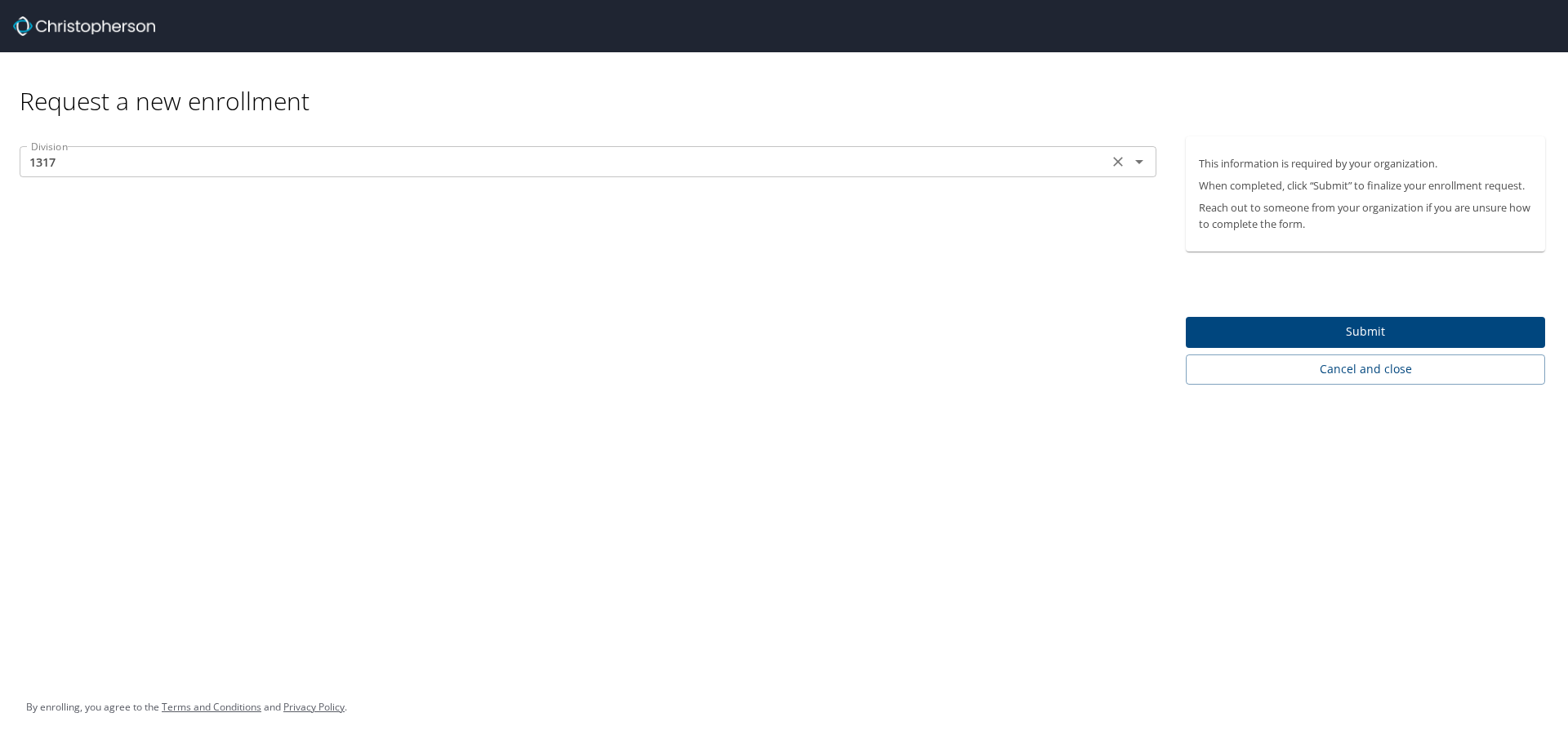
click at [1116, 160] on icon "Clear" at bounding box center [1118, 161] width 10 height 10
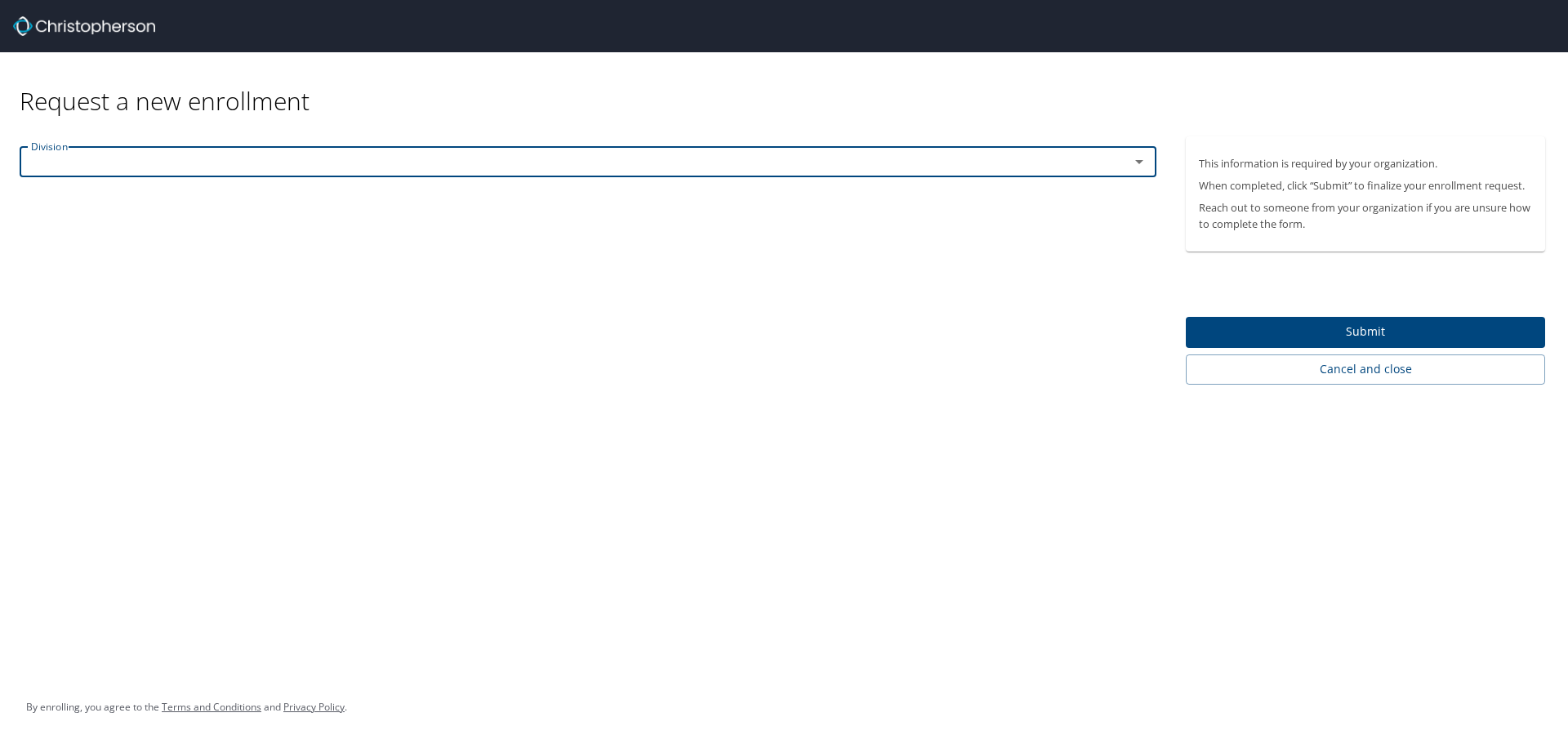
click at [1142, 164] on icon "Open" at bounding box center [1139, 161] width 19 height 19
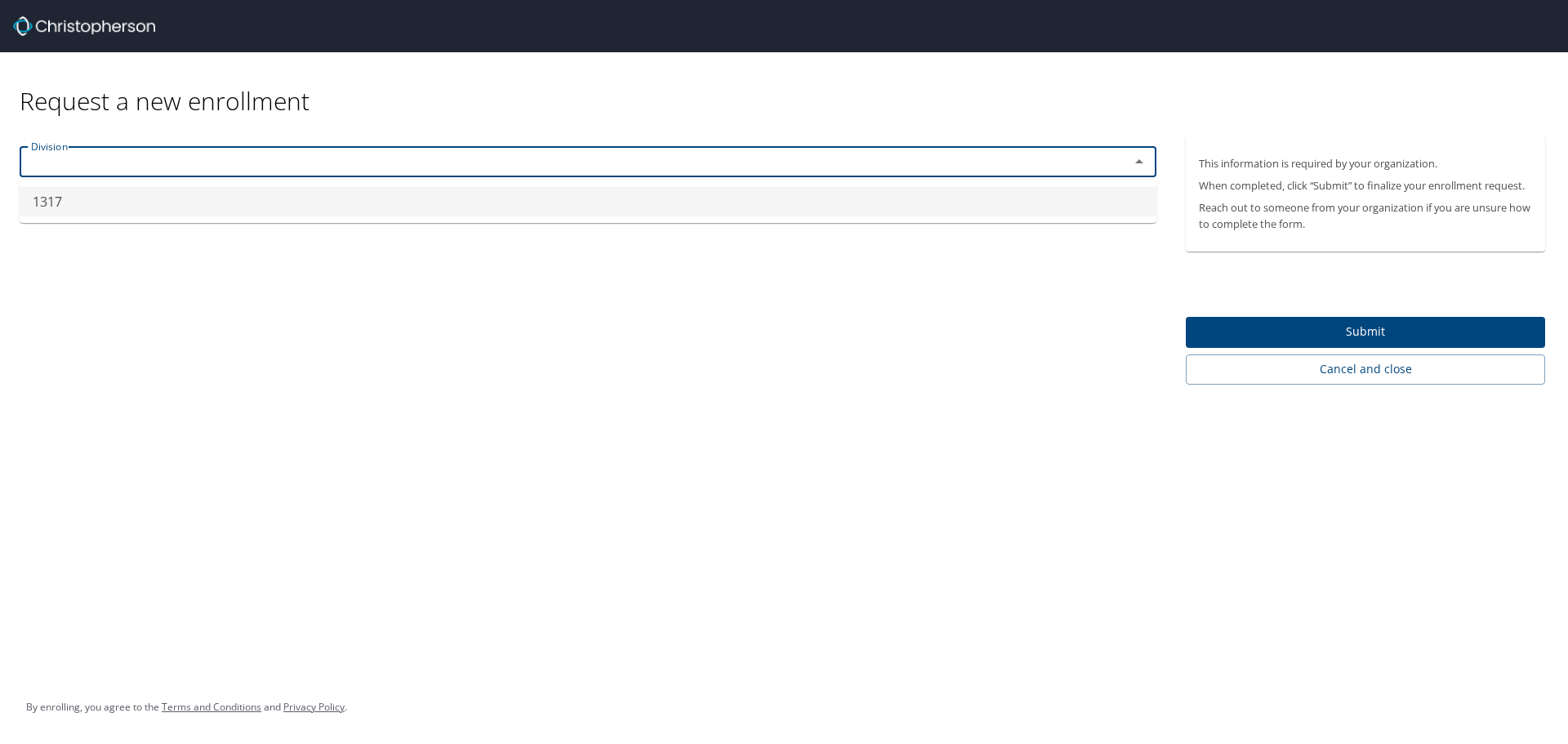
type input "1317"
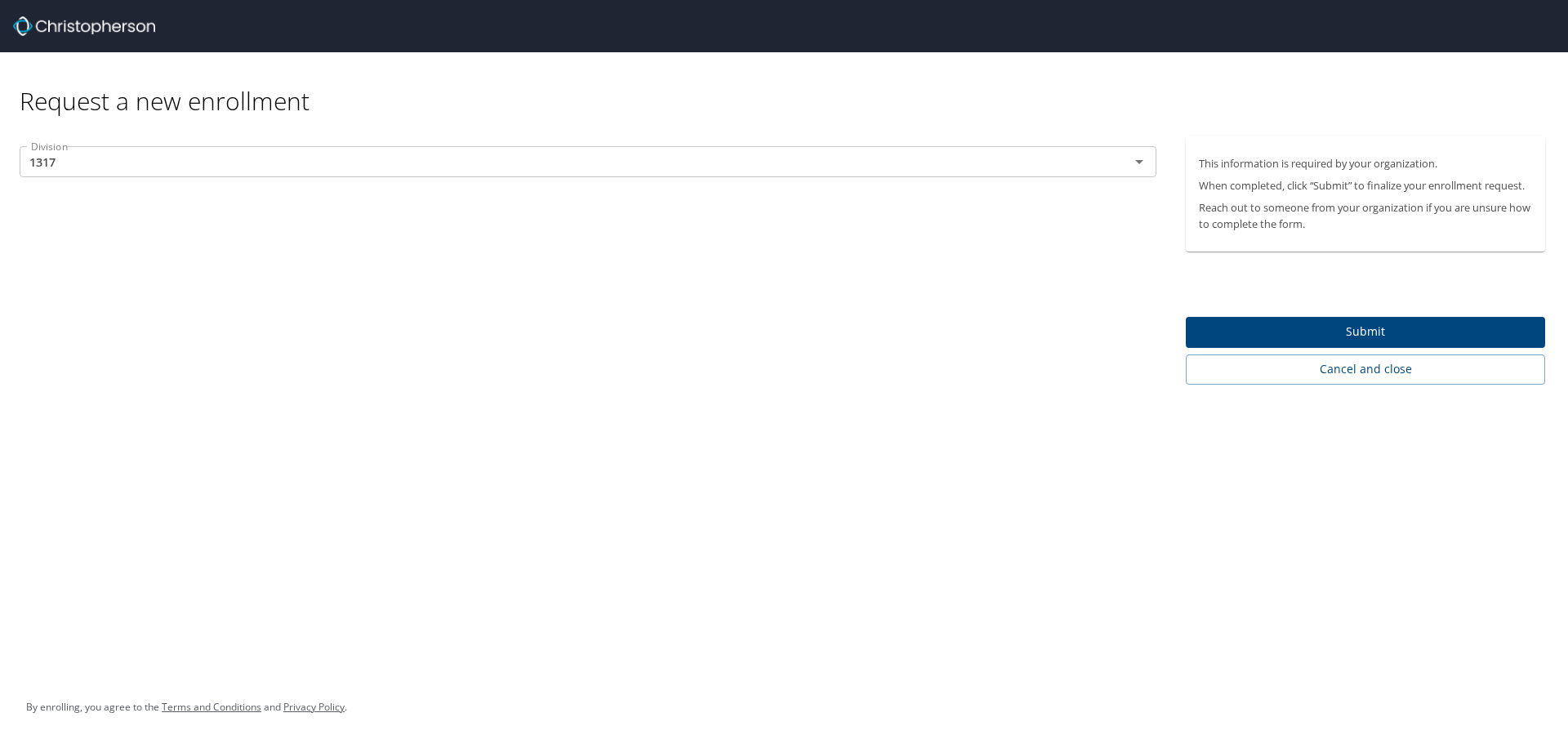
click at [965, 394] on div "Request a new enrollment Division 1317 Division This information is required by…" at bounding box center [784, 372] width 1568 height 744
click at [1140, 164] on icon "Open" at bounding box center [1139, 161] width 19 height 19
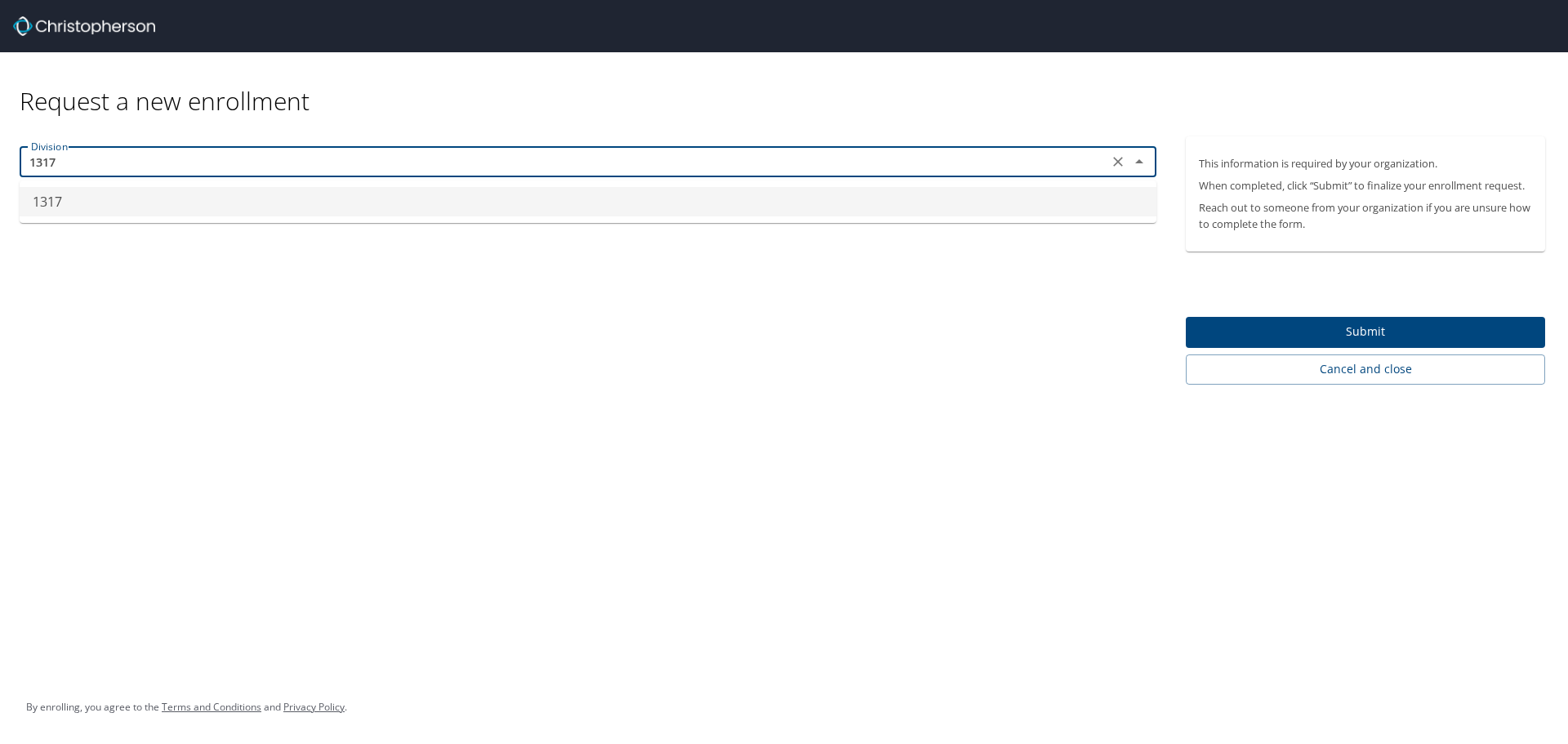
click at [1033, 301] on div "Division 1317 Division" at bounding box center [588, 260] width 1176 height 248
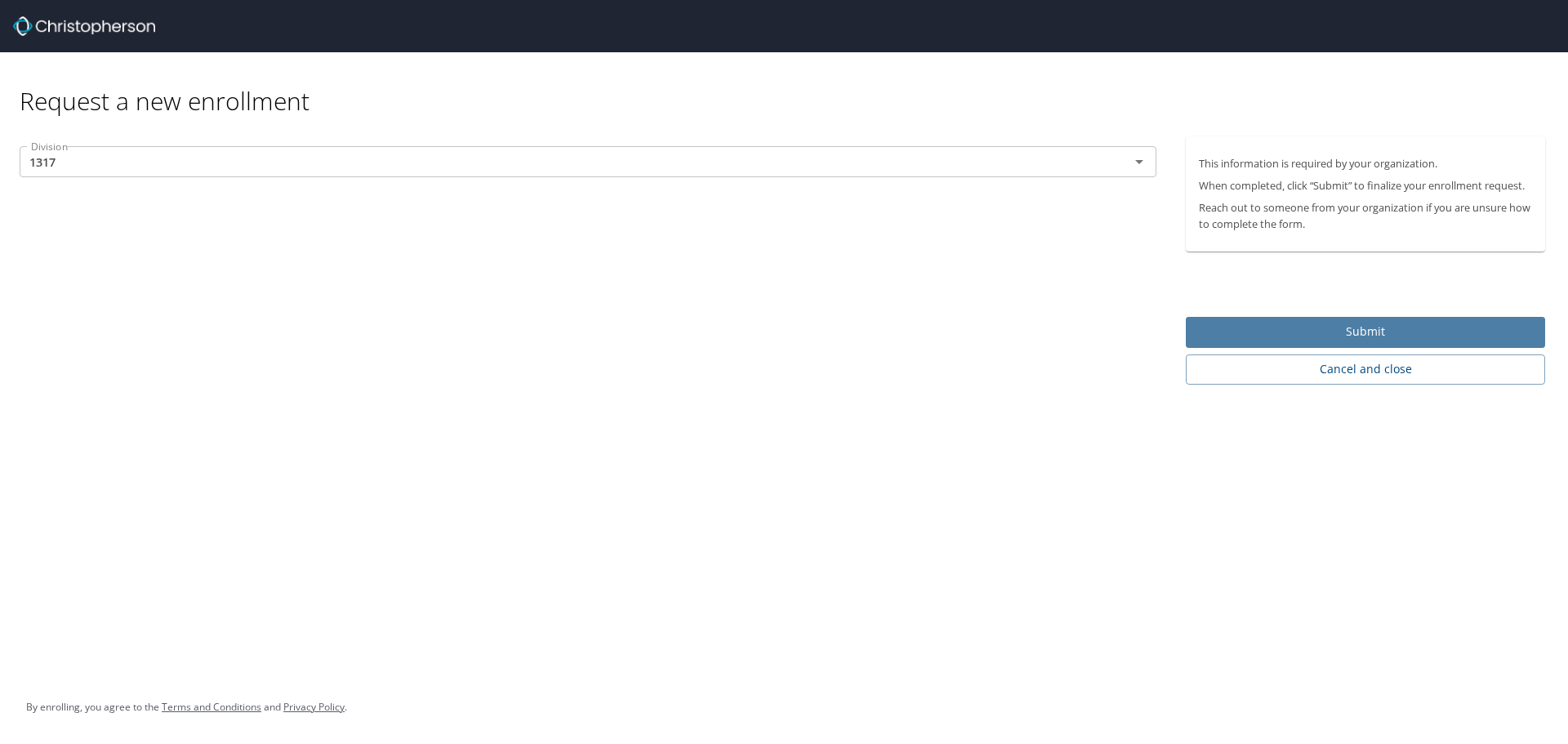
click at [1290, 317] on button "Submit" at bounding box center [1365, 332] width 360 height 32
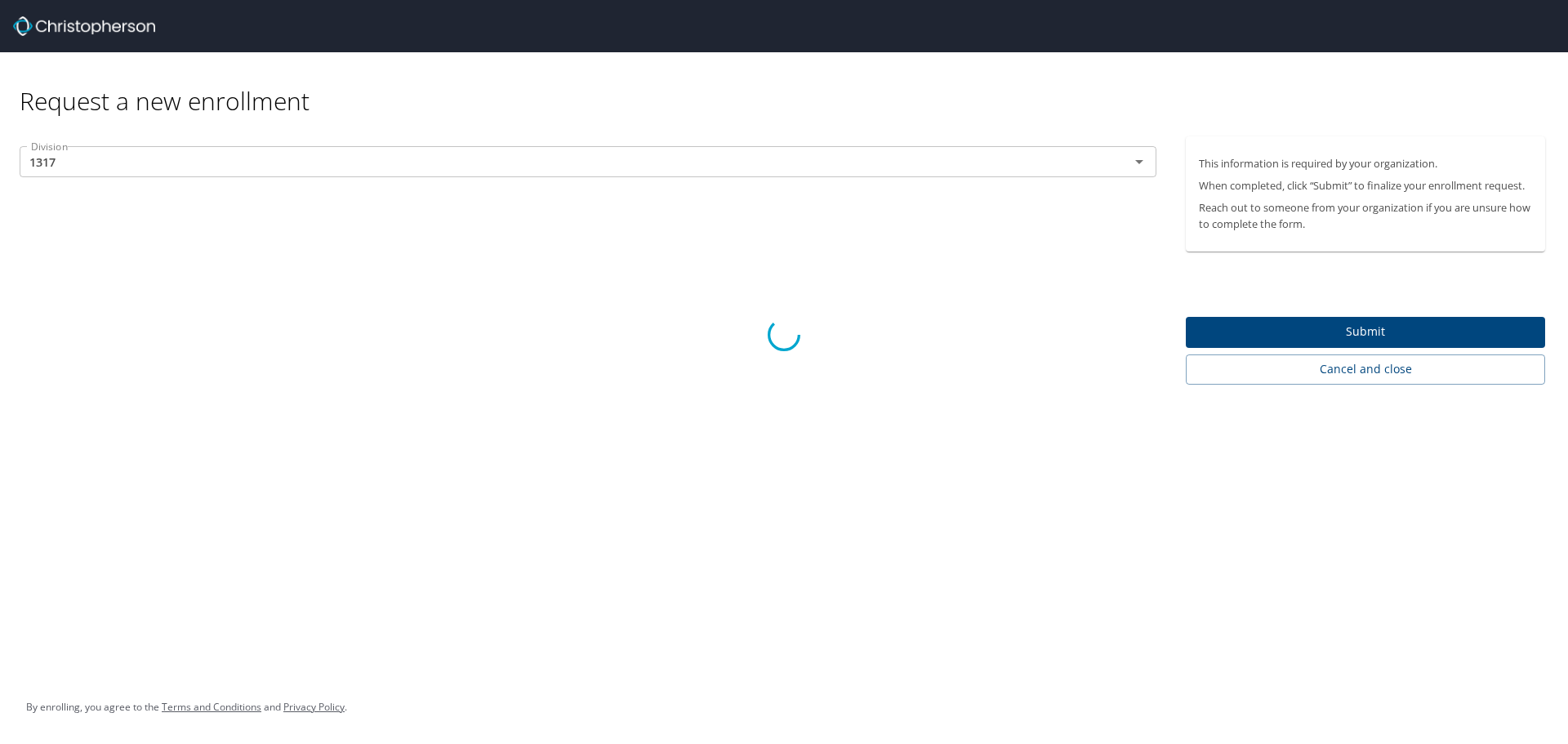
click at [850, 337] on div at bounding box center [784, 335] width 1568 height 819
click at [1273, 325] on div at bounding box center [784, 335] width 1568 height 819
click at [901, 371] on div at bounding box center [784, 335] width 1568 height 819
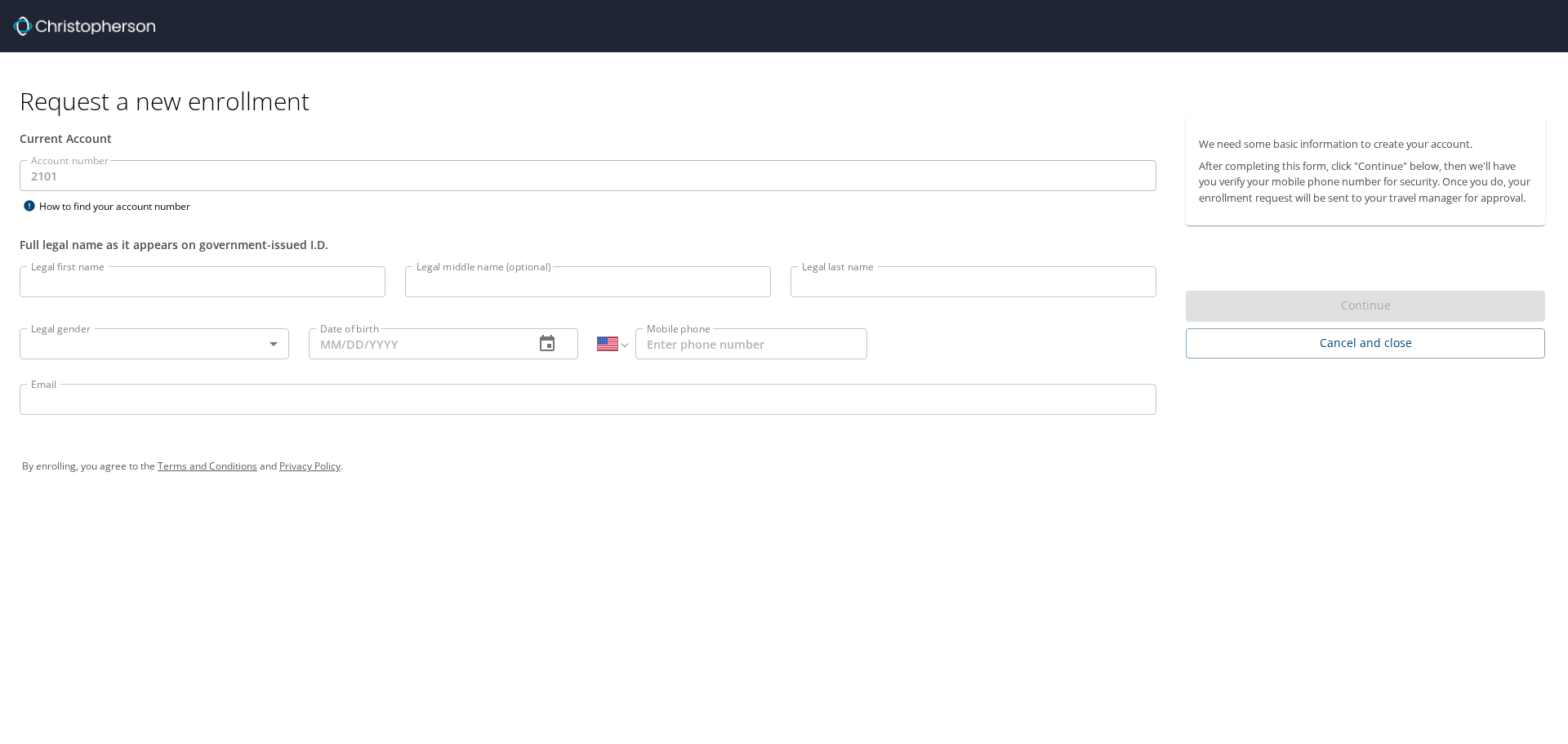
select select "US"
click at [110, 278] on input "Legal first name" at bounding box center [202, 282] width 366 height 31
type input "[PERSON_NAME]"
click at [171, 355] on body "Request a new enrollment Current Account Account number 2101 Account number How…" at bounding box center [784, 372] width 1568 height 744
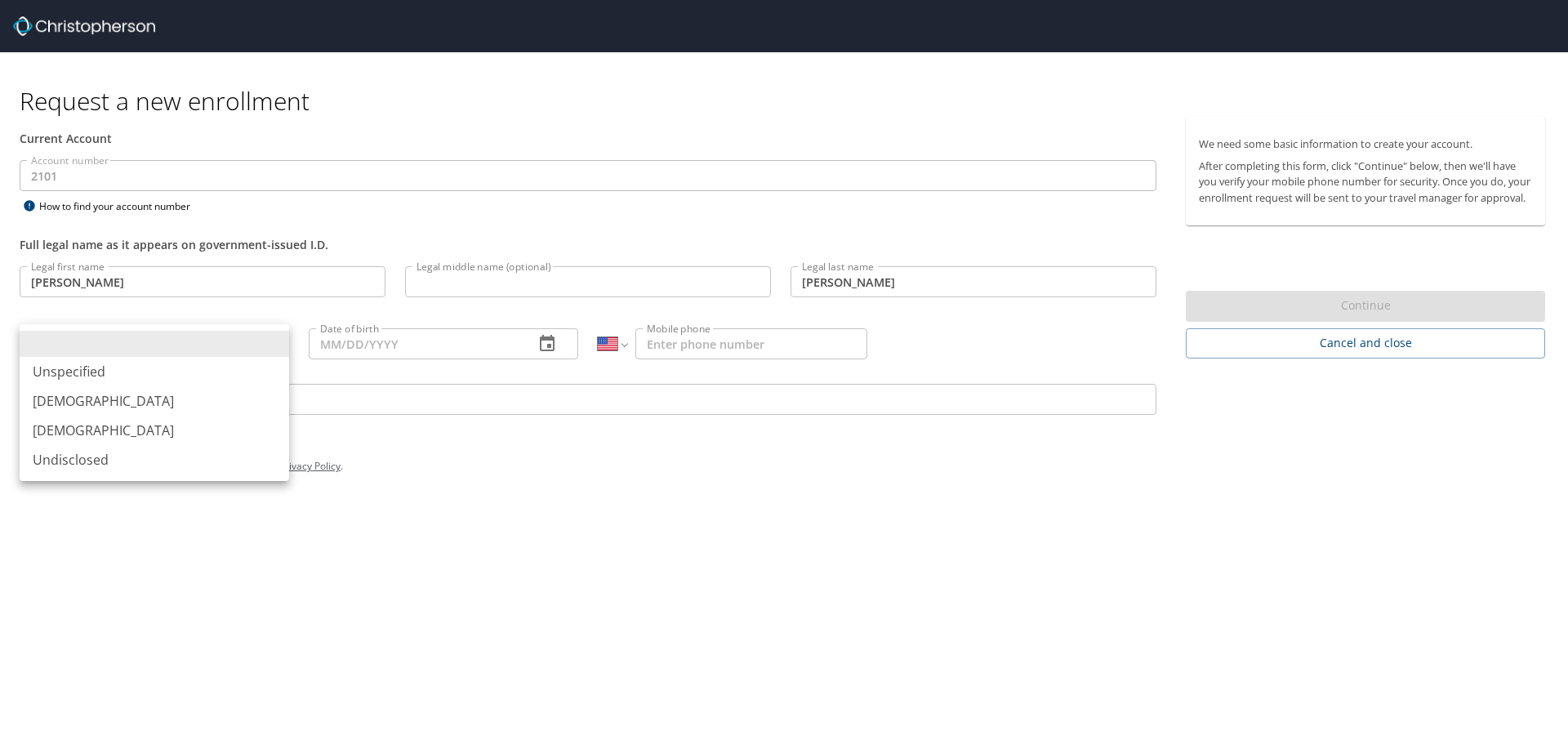
click at [109, 408] on li "[DEMOGRAPHIC_DATA]" at bounding box center [154, 401] width 270 height 29
type input "[DEMOGRAPHIC_DATA]"
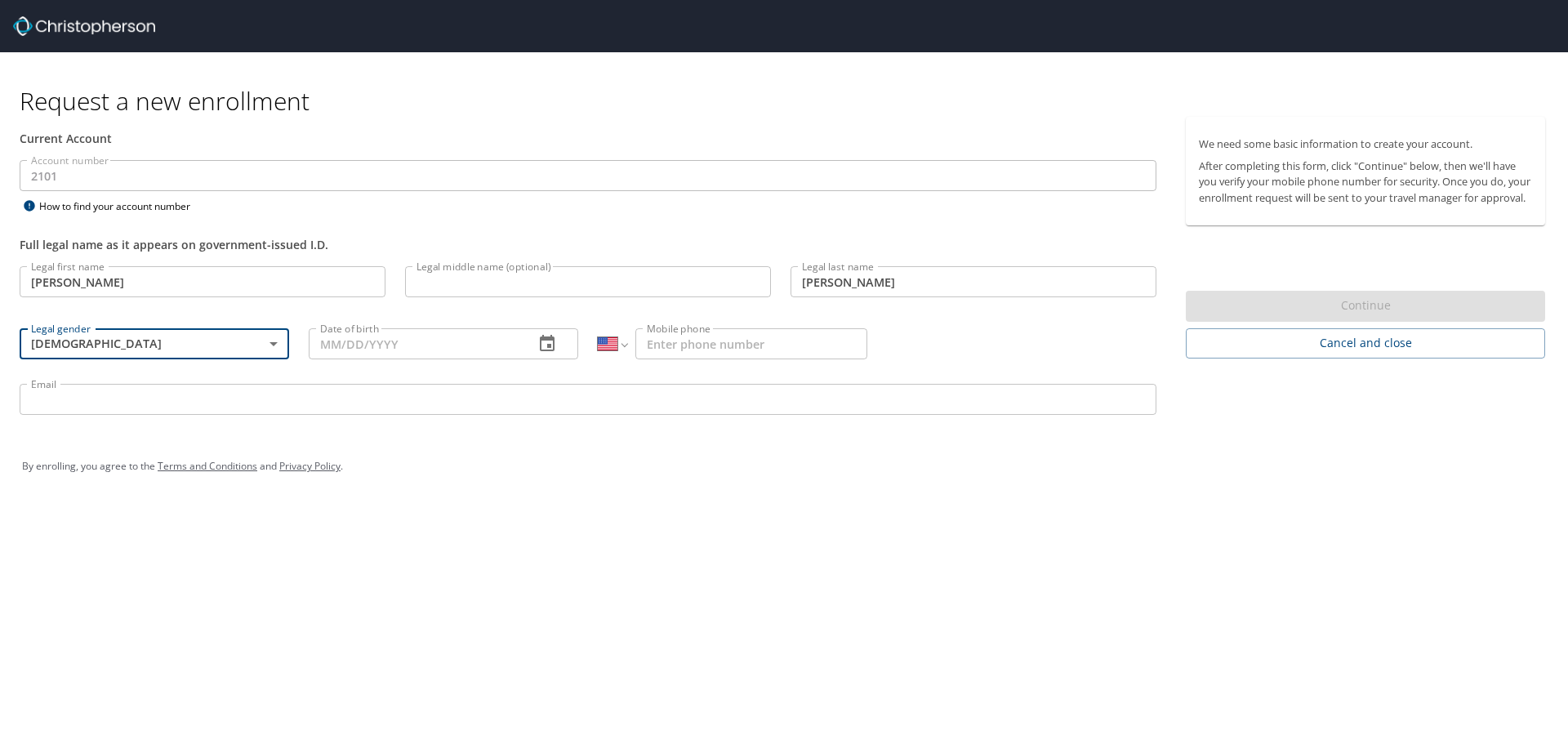
click at [410, 352] on input "Date of birth" at bounding box center [414, 344] width 212 height 31
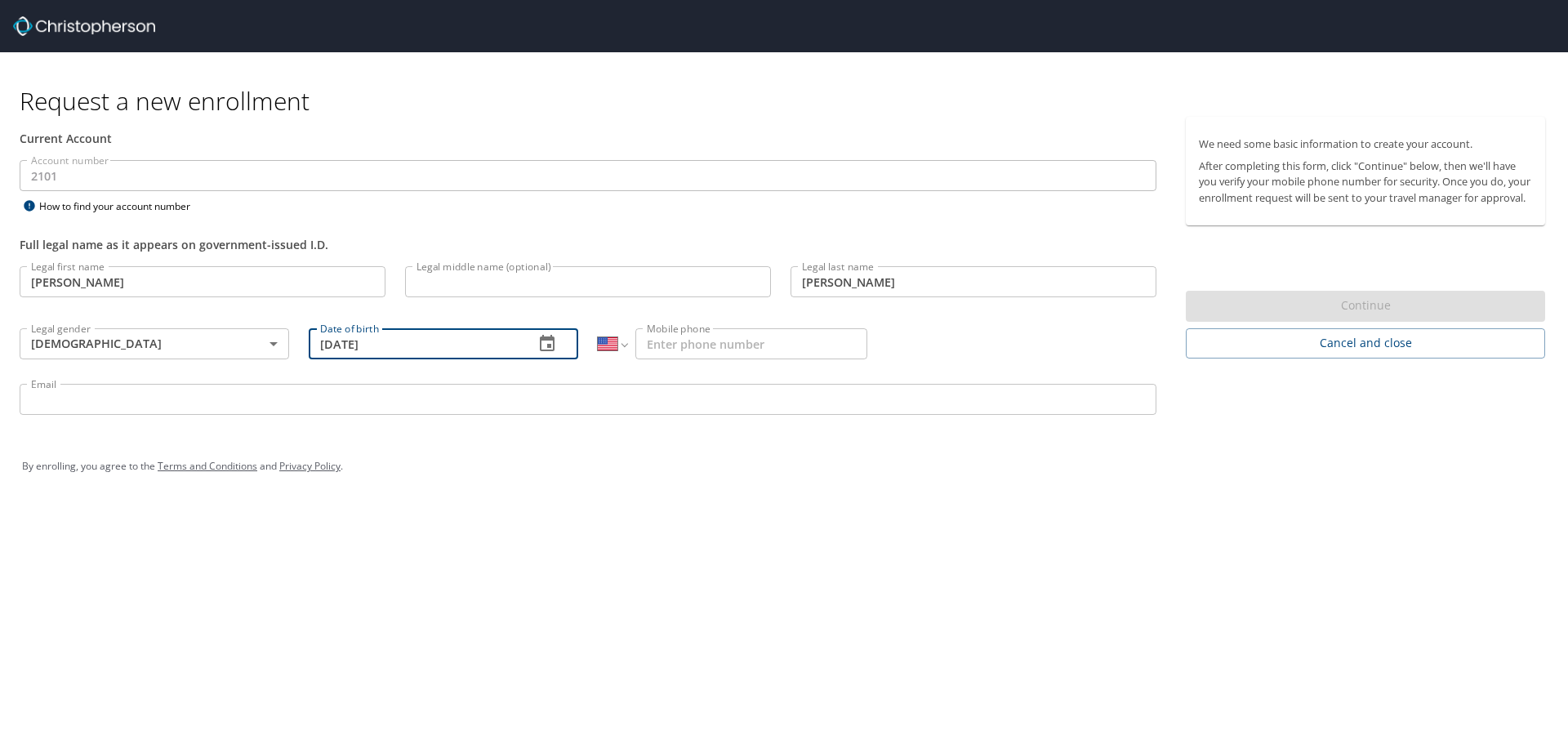
type input "[DATE]"
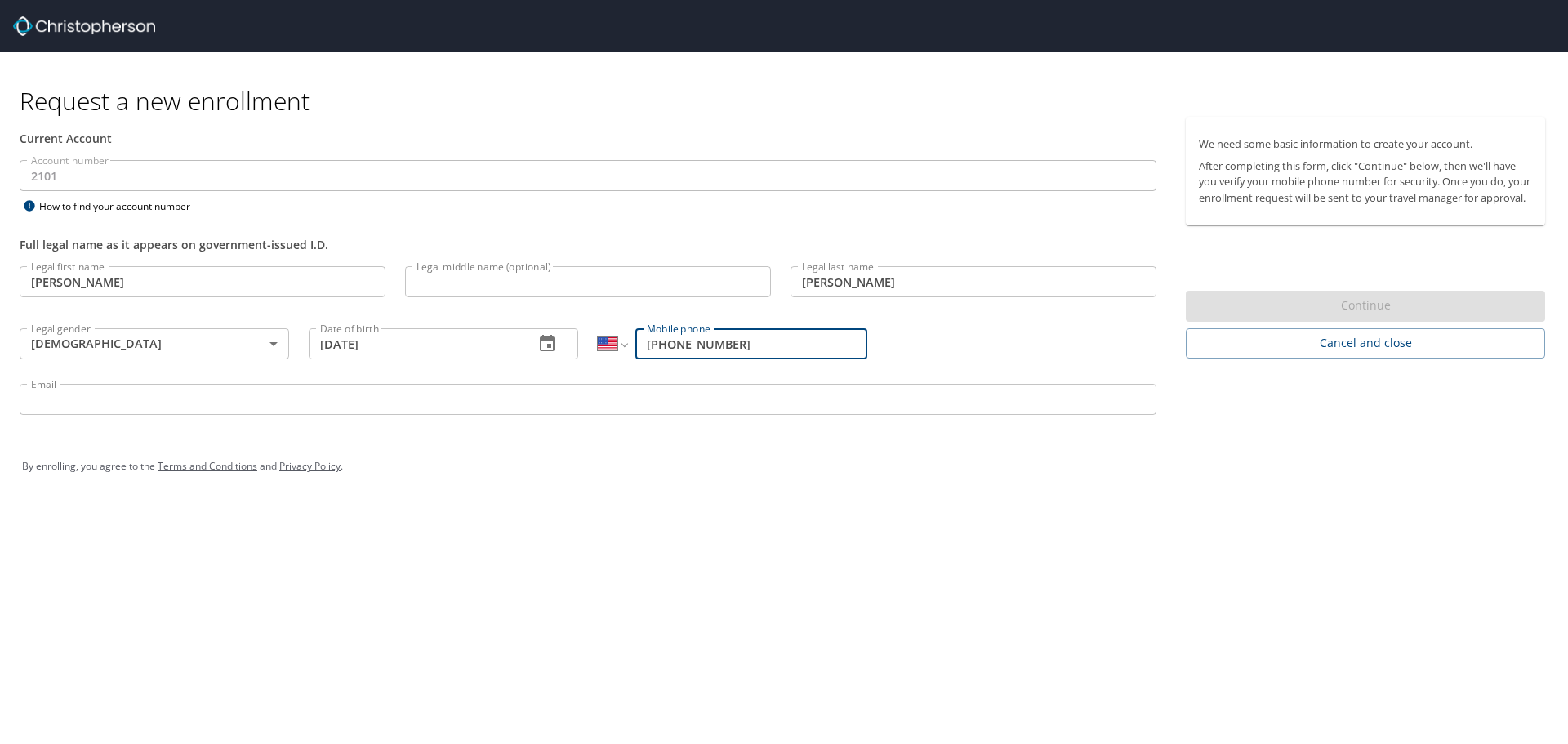
type input "[PHONE_NUMBER]"
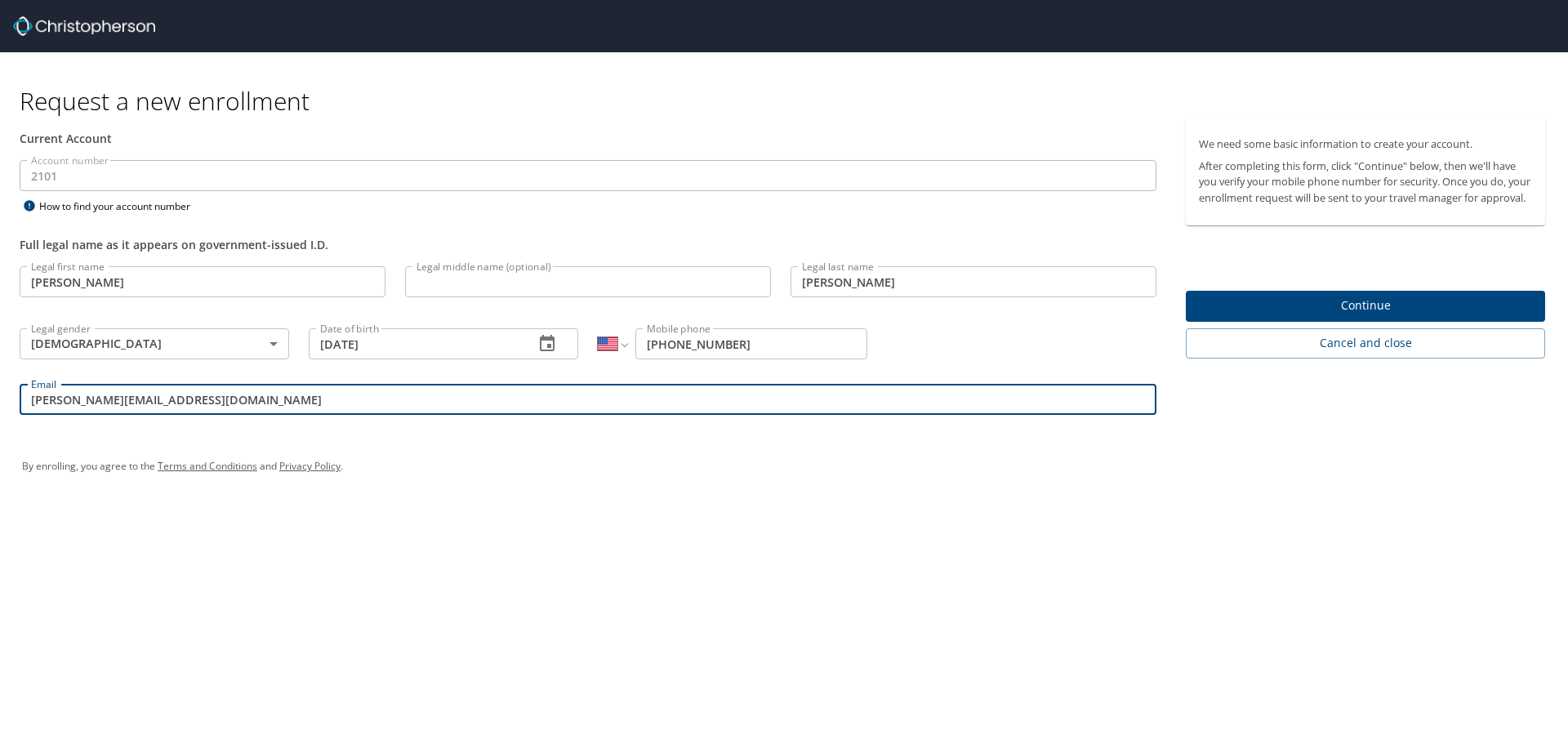
type input "[PERSON_NAME][EMAIL_ADDRESS][DOMAIN_NAME]"
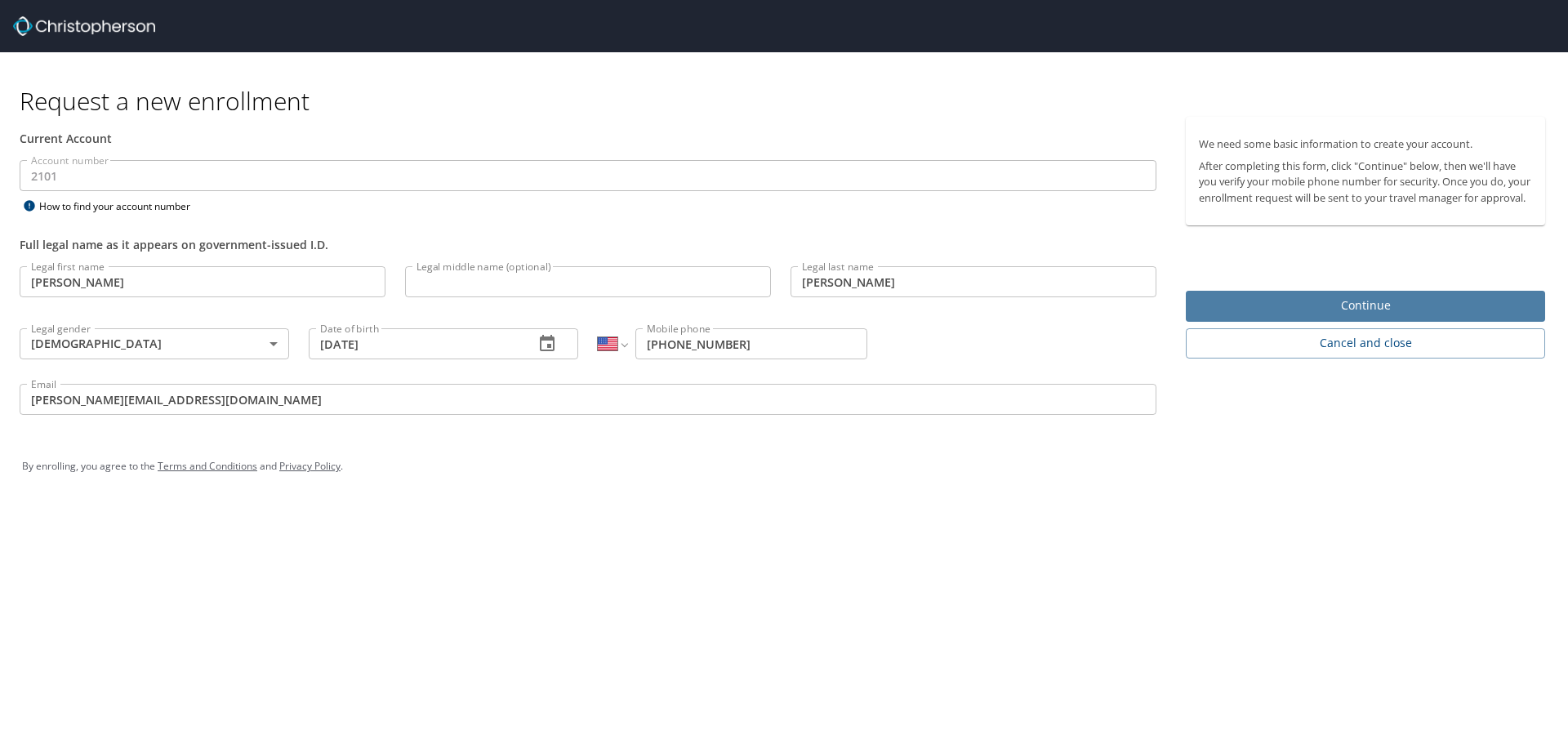
click at [1391, 317] on span "Continue" at bounding box center [1366, 306] width 333 height 20
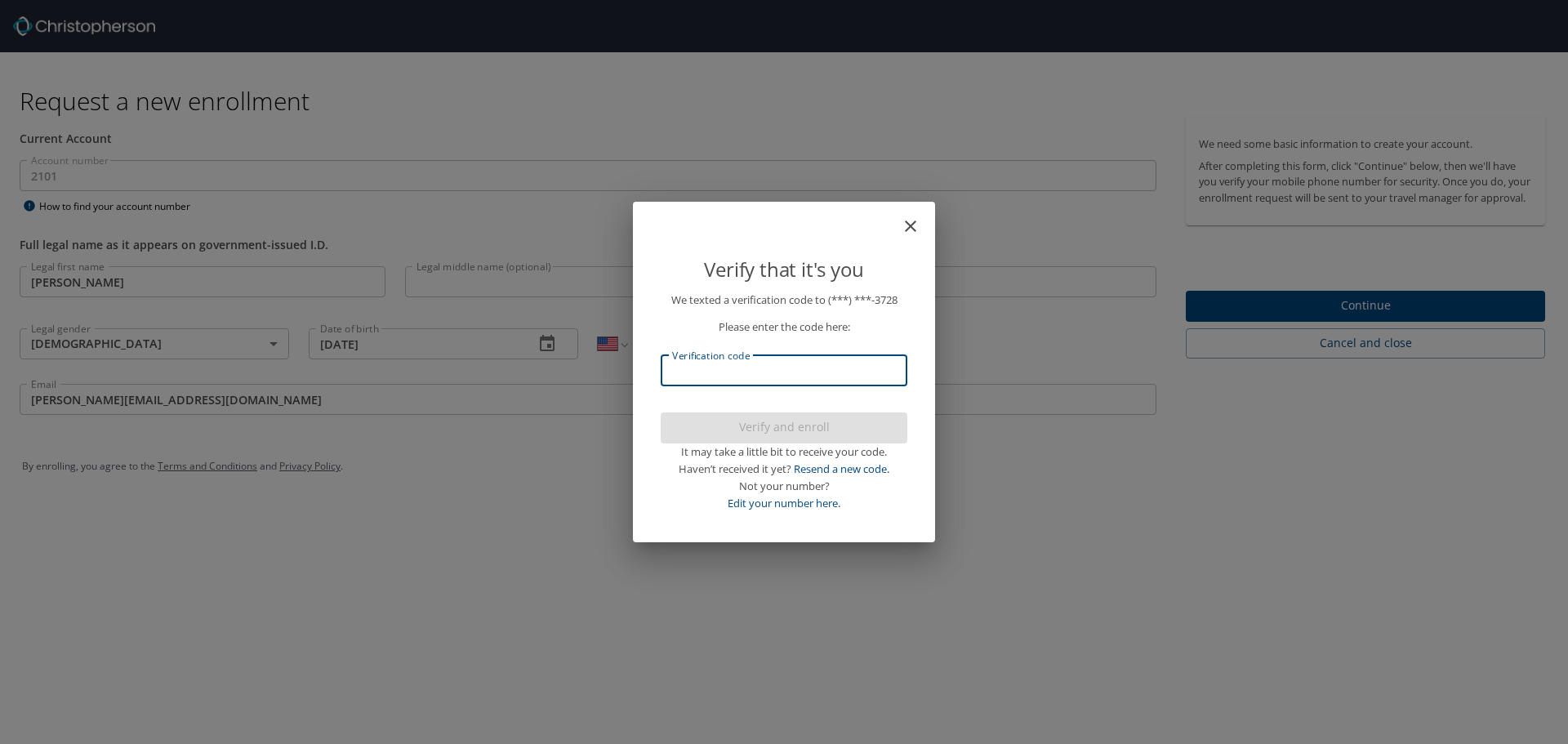
click at [801, 376] on input "Verification code" at bounding box center [784, 371] width 247 height 31
type input "851861"
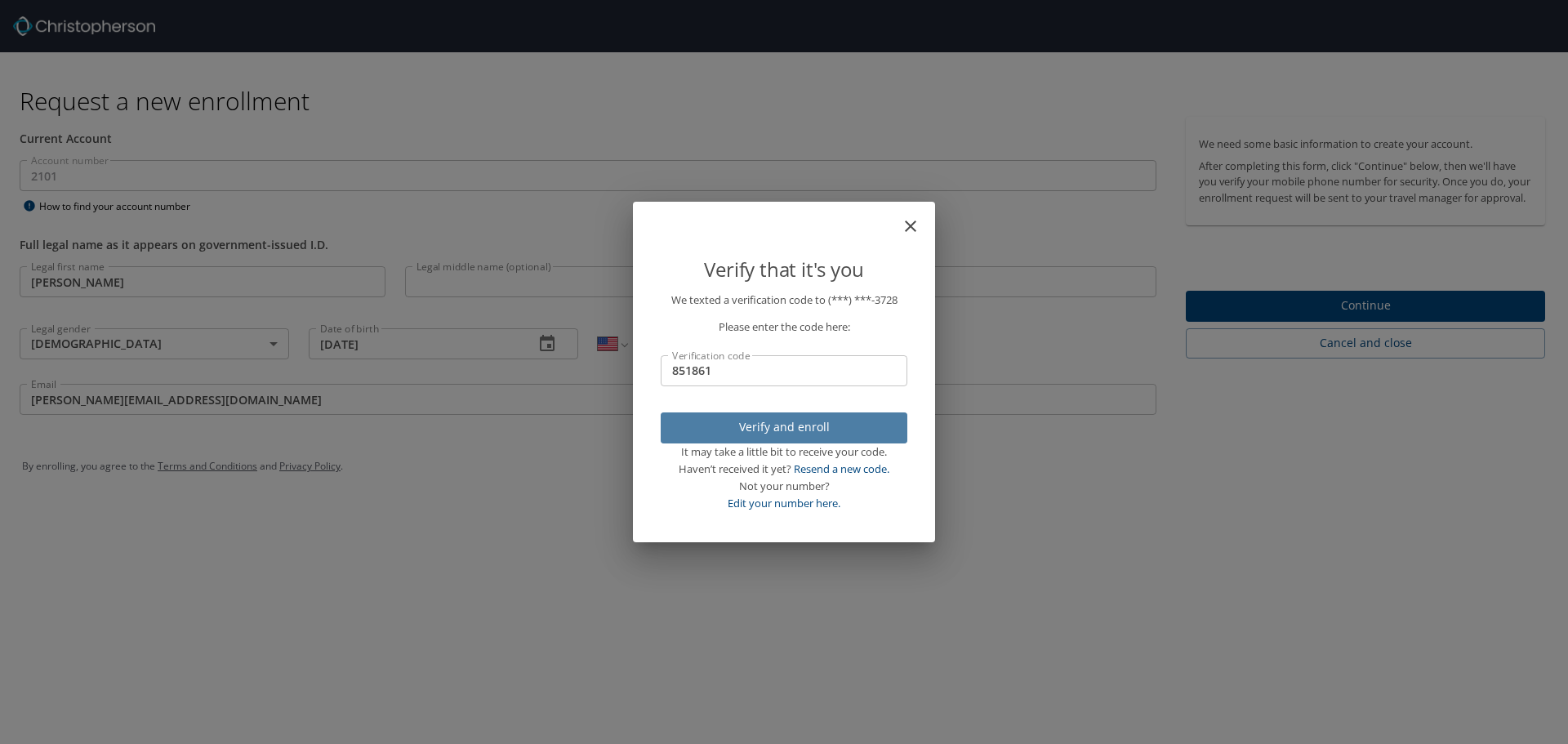
click at [804, 422] on span "Verify and enroll" at bounding box center [784, 427] width 220 height 20
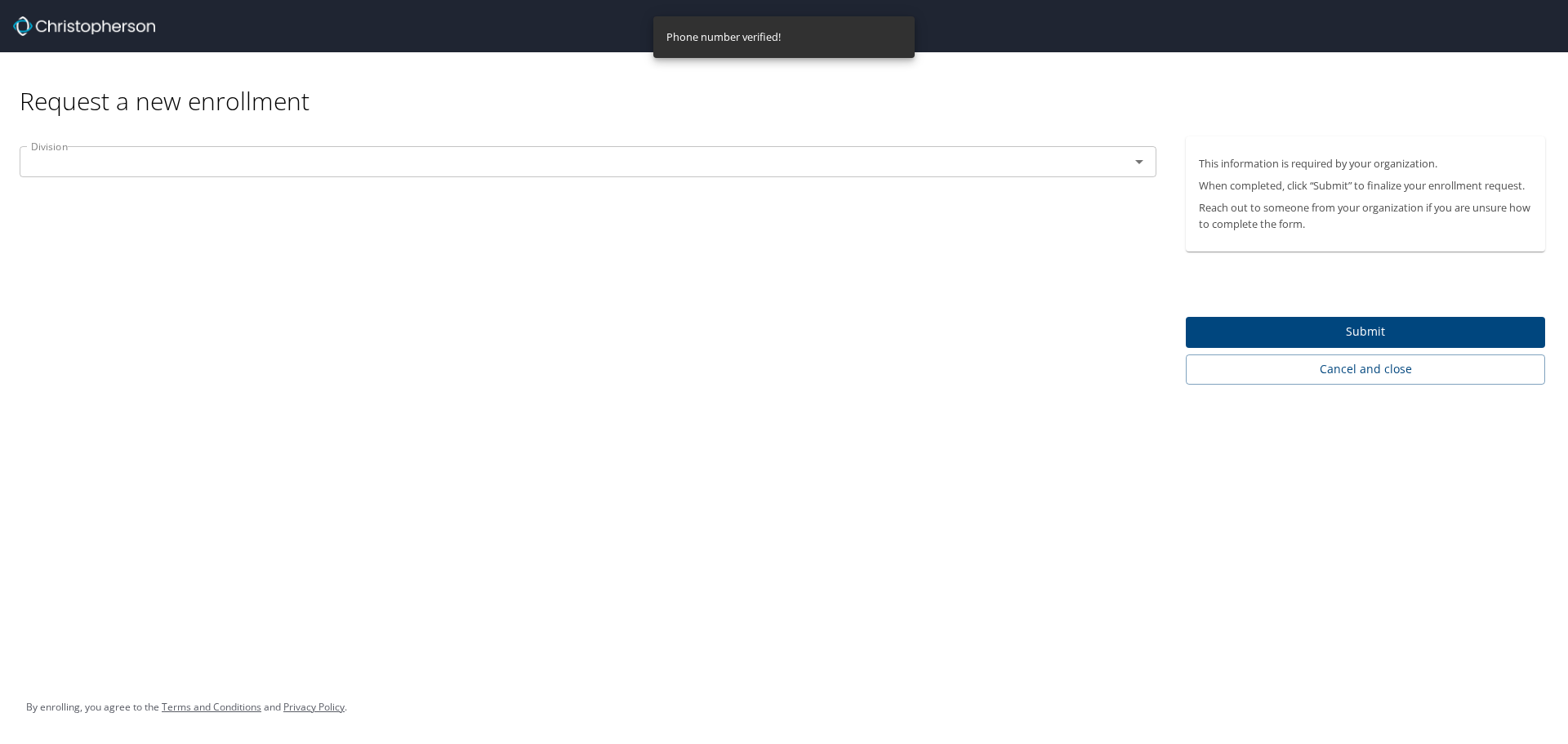
click at [808, 142] on div "Division Division" at bounding box center [588, 164] width 1156 height 55
click at [810, 142] on div "Division Division" at bounding box center [588, 164] width 1156 height 55
click at [780, 156] on input "text" at bounding box center [564, 161] width 1079 height 21
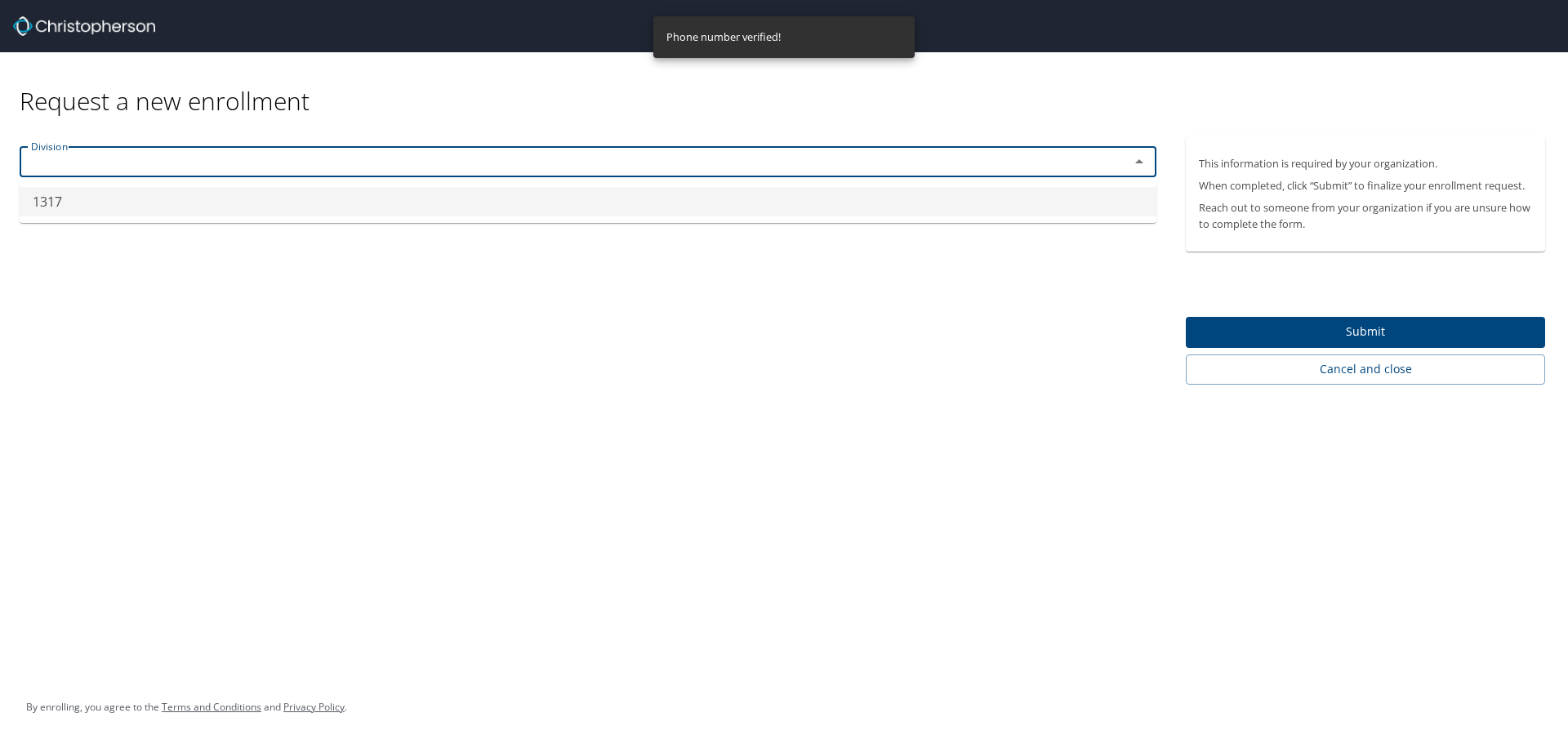
click at [570, 209] on li "1317" at bounding box center [587, 201] width 1137 height 29
type input "1317"
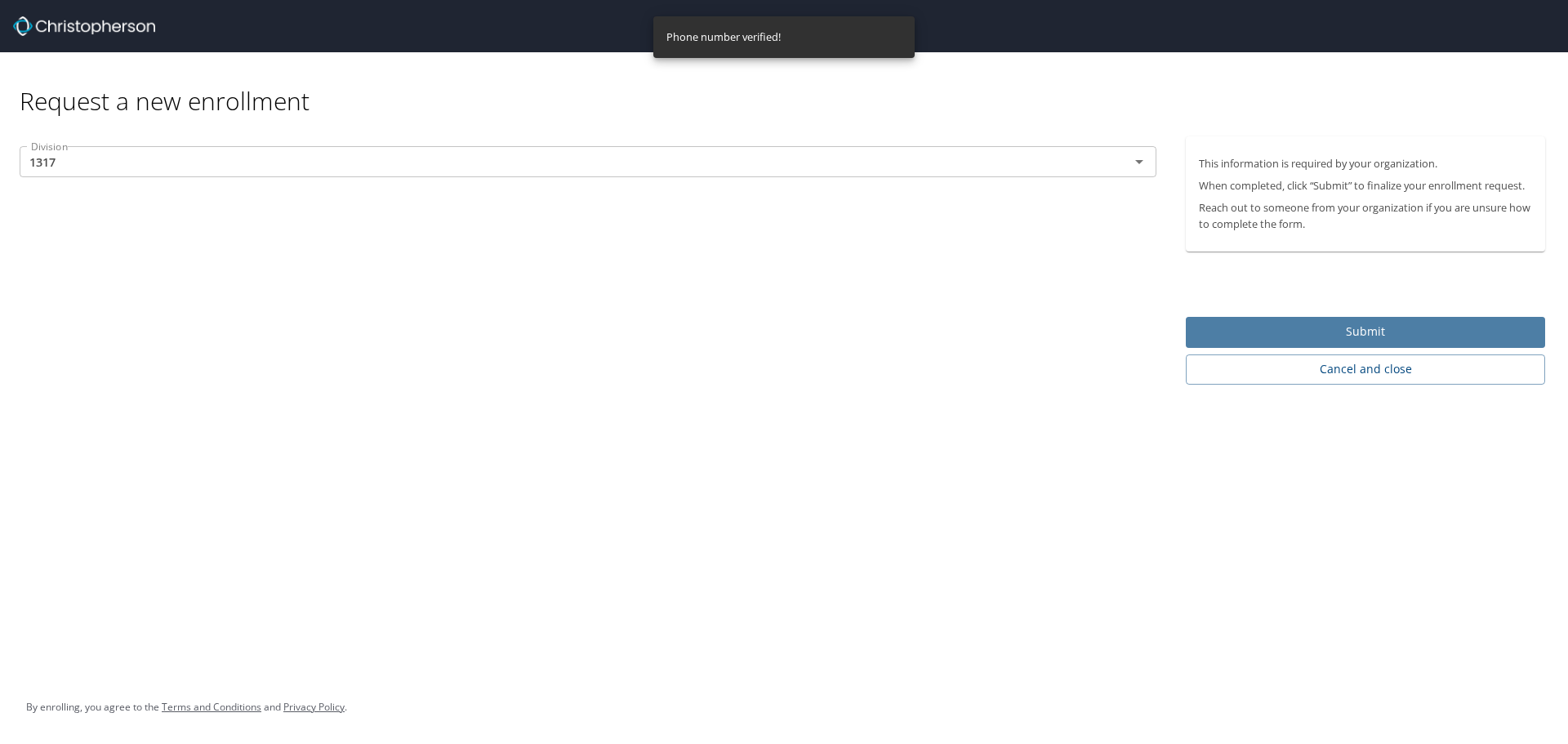
click at [1254, 332] on span "Submit" at bounding box center [1366, 332] width 333 height 20
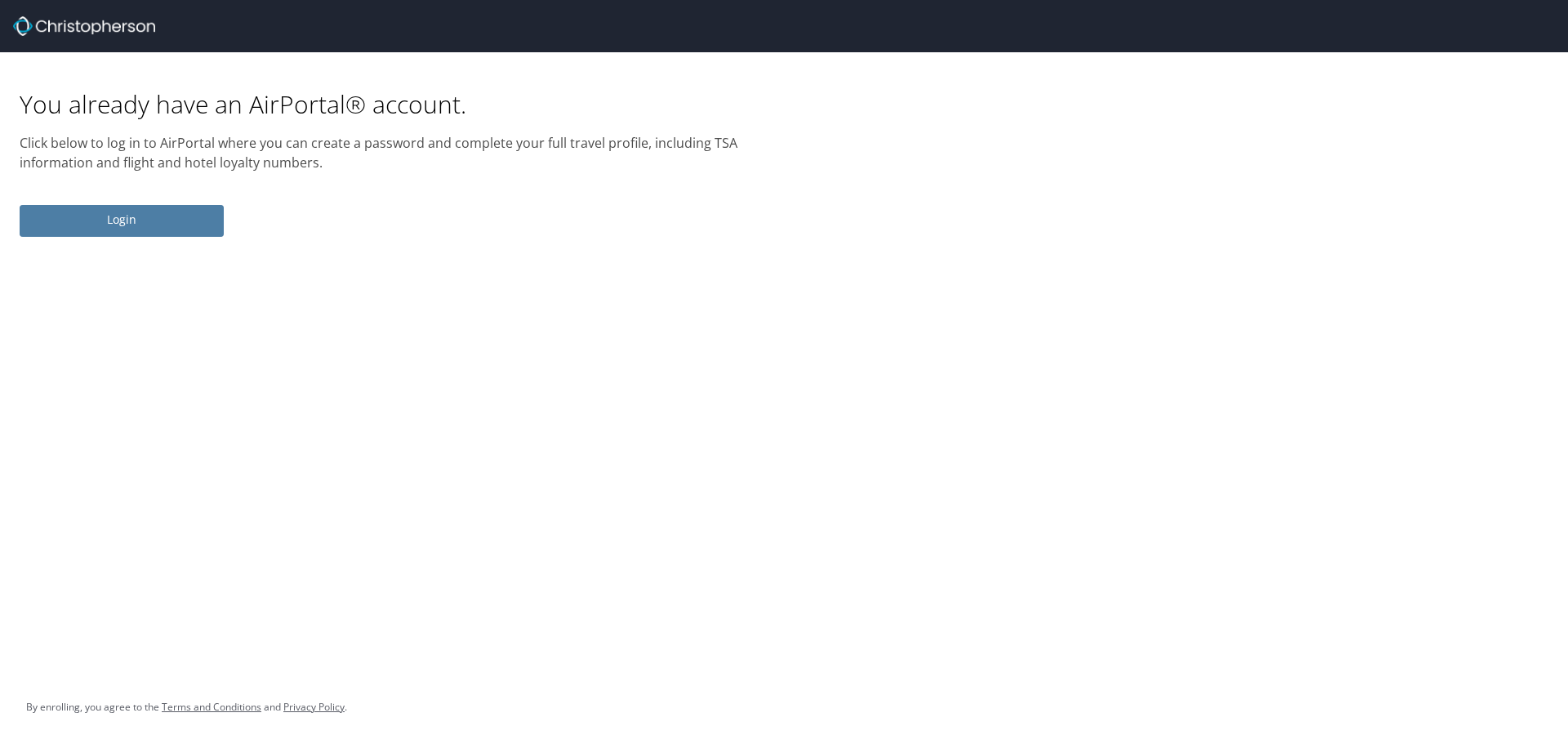
click at [181, 216] on span "Login" at bounding box center [122, 220] width 178 height 20
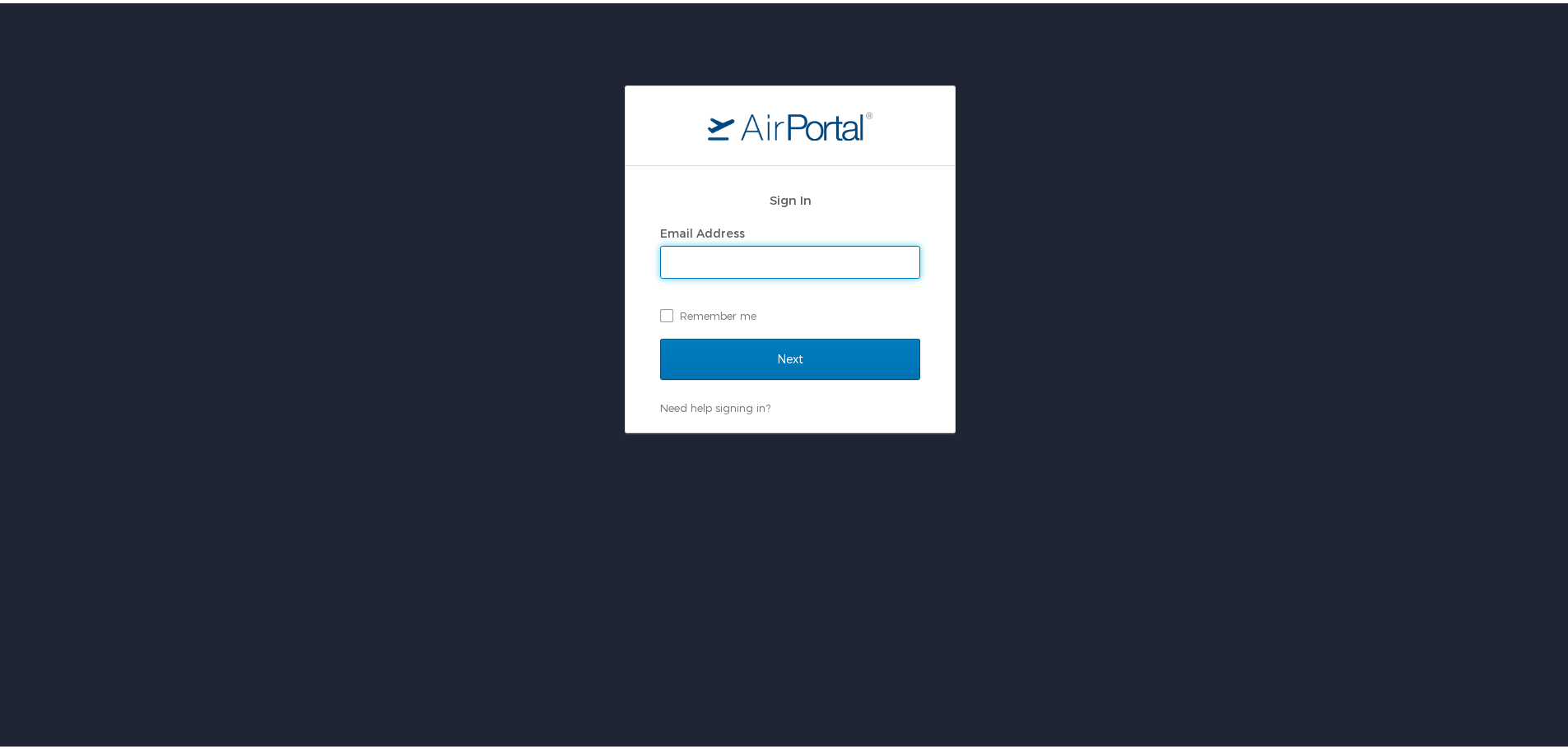
click at [719, 263] on input "Email Address" at bounding box center [790, 259] width 258 height 31
type input "bhaumik.patel3@magna.com"
click at [660, 335] on input "Next" at bounding box center [790, 356] width 260 height 41
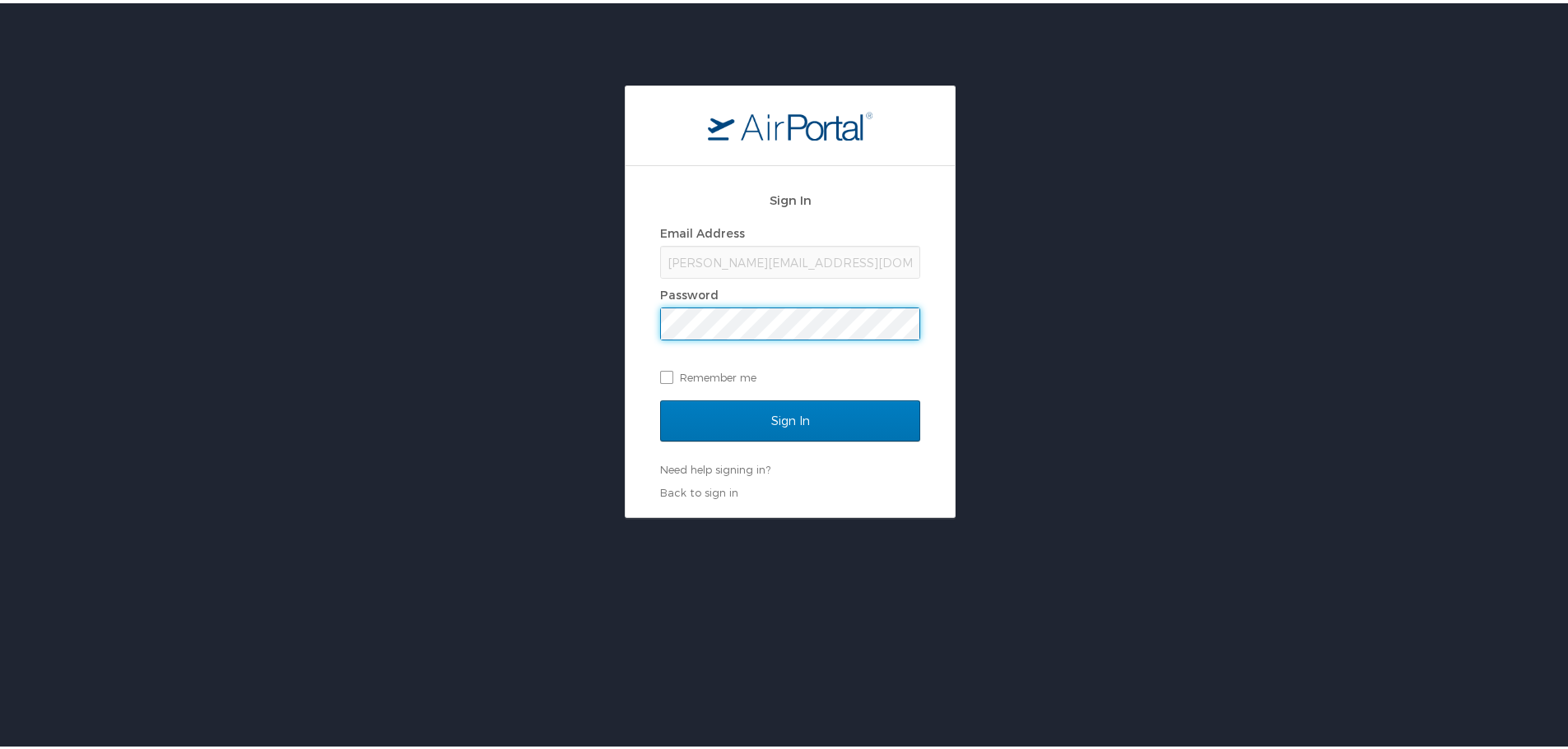
click at [660, 397] on input "Sign In" at bounding box center [790, 417] width 260 height 41
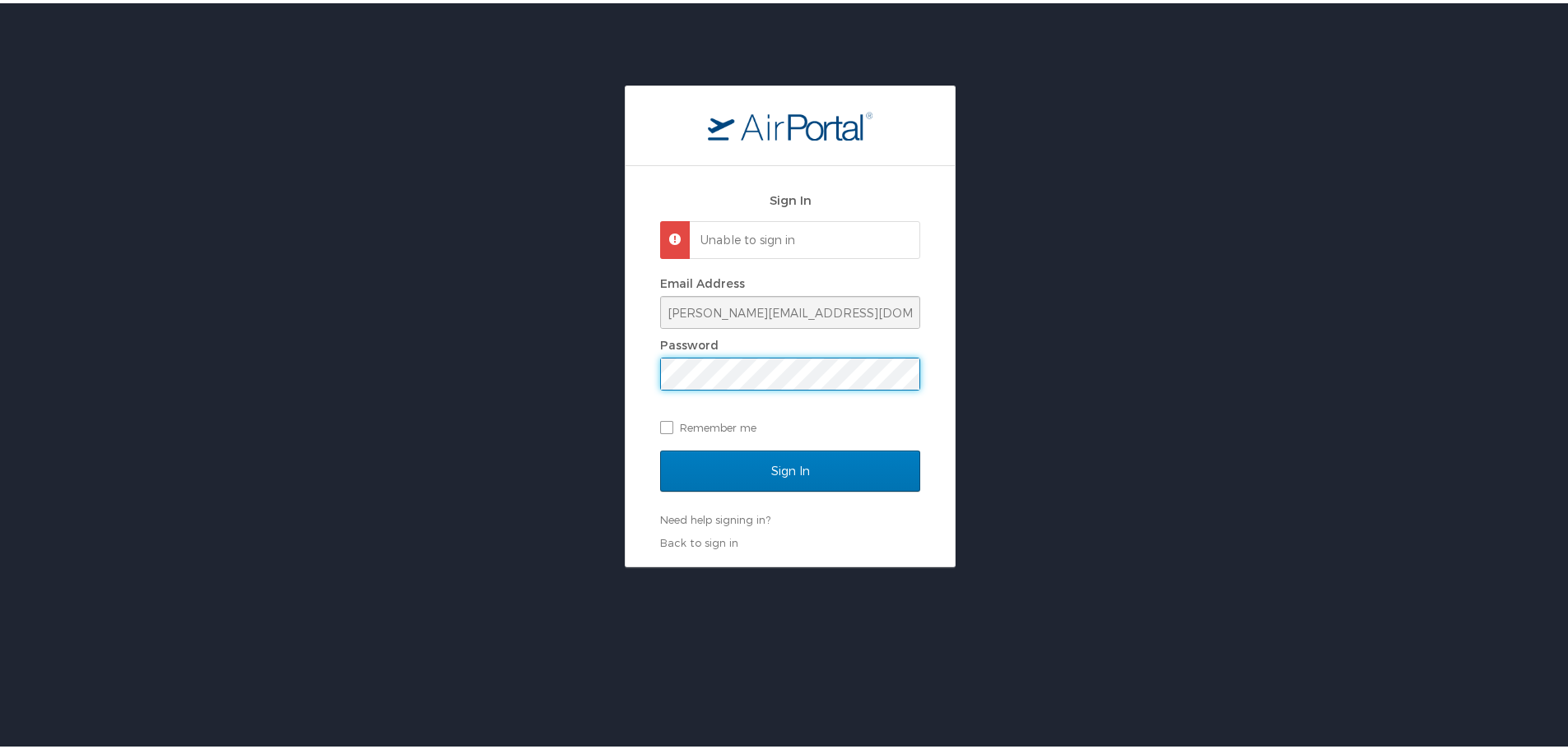
click at [469, 403] on div "Sign In Unable to sign in Email Address bhaumik.patel3@magna.com Password Remem…" at bounding box center [790, 322] width 1580 height 482
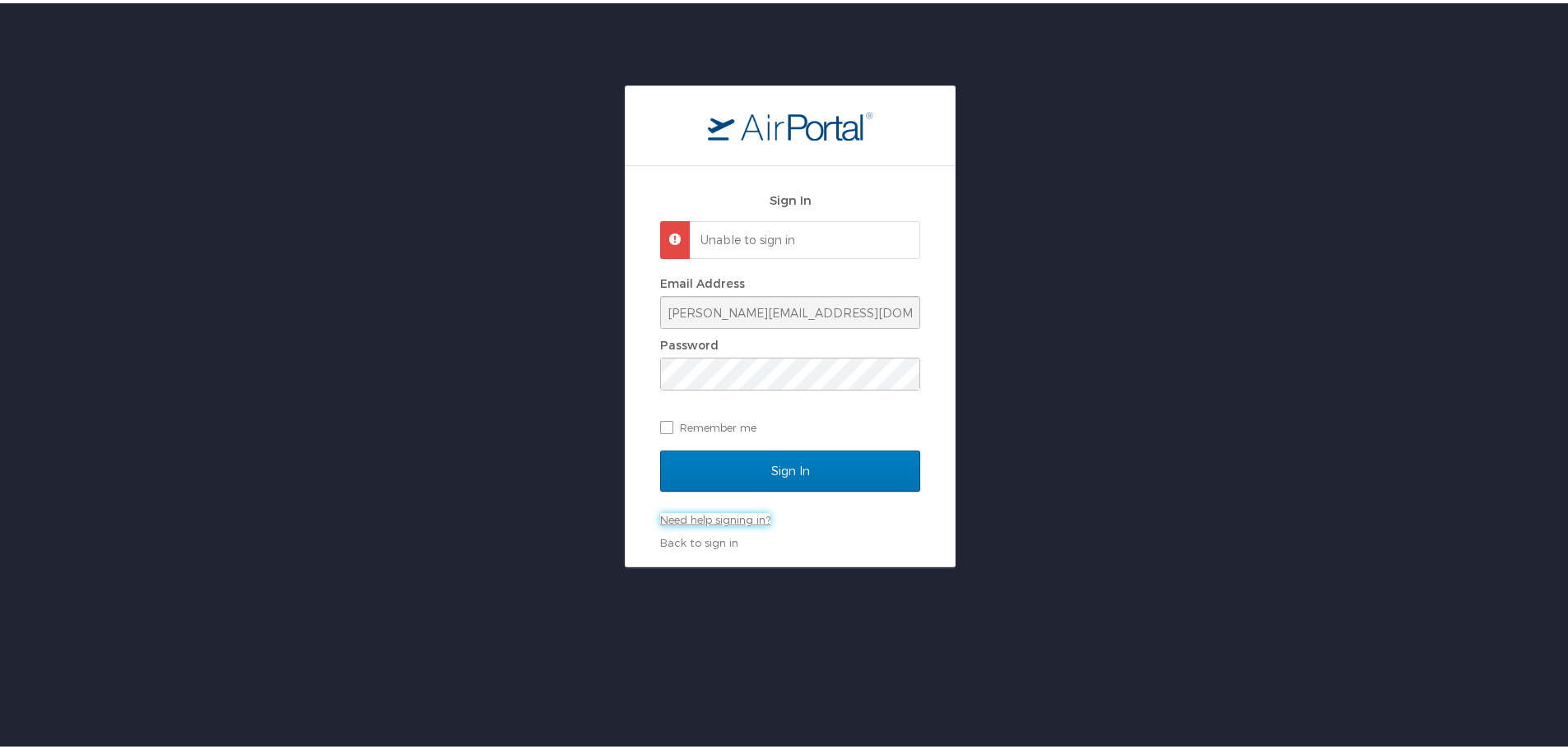
click at [702, 520] on link "Need help signing in?" at bounding box center [715, 517] width 111 height 13
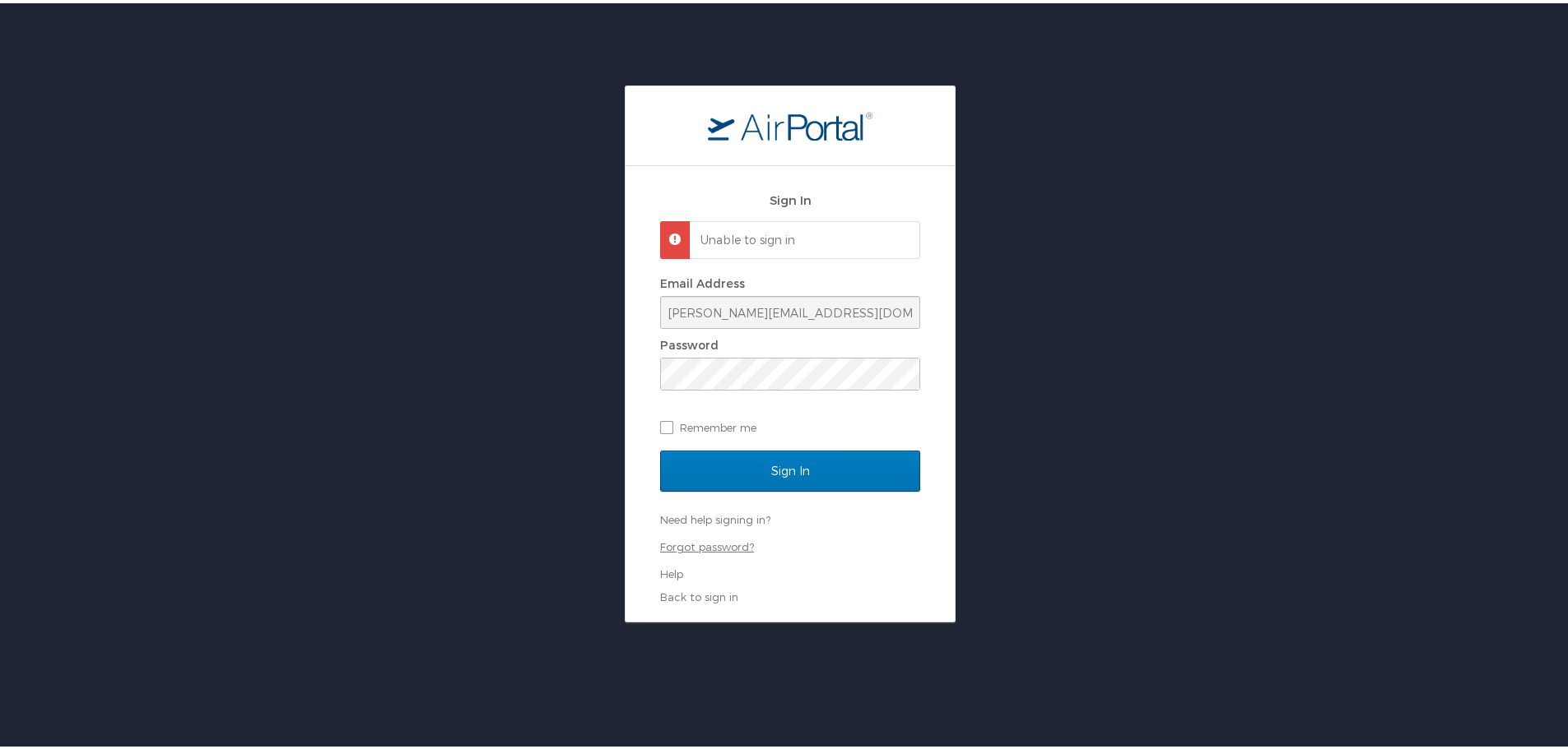
click at [702, 547] on link "Forgot password?" at bounding box center [707, 544] width 94 height 13
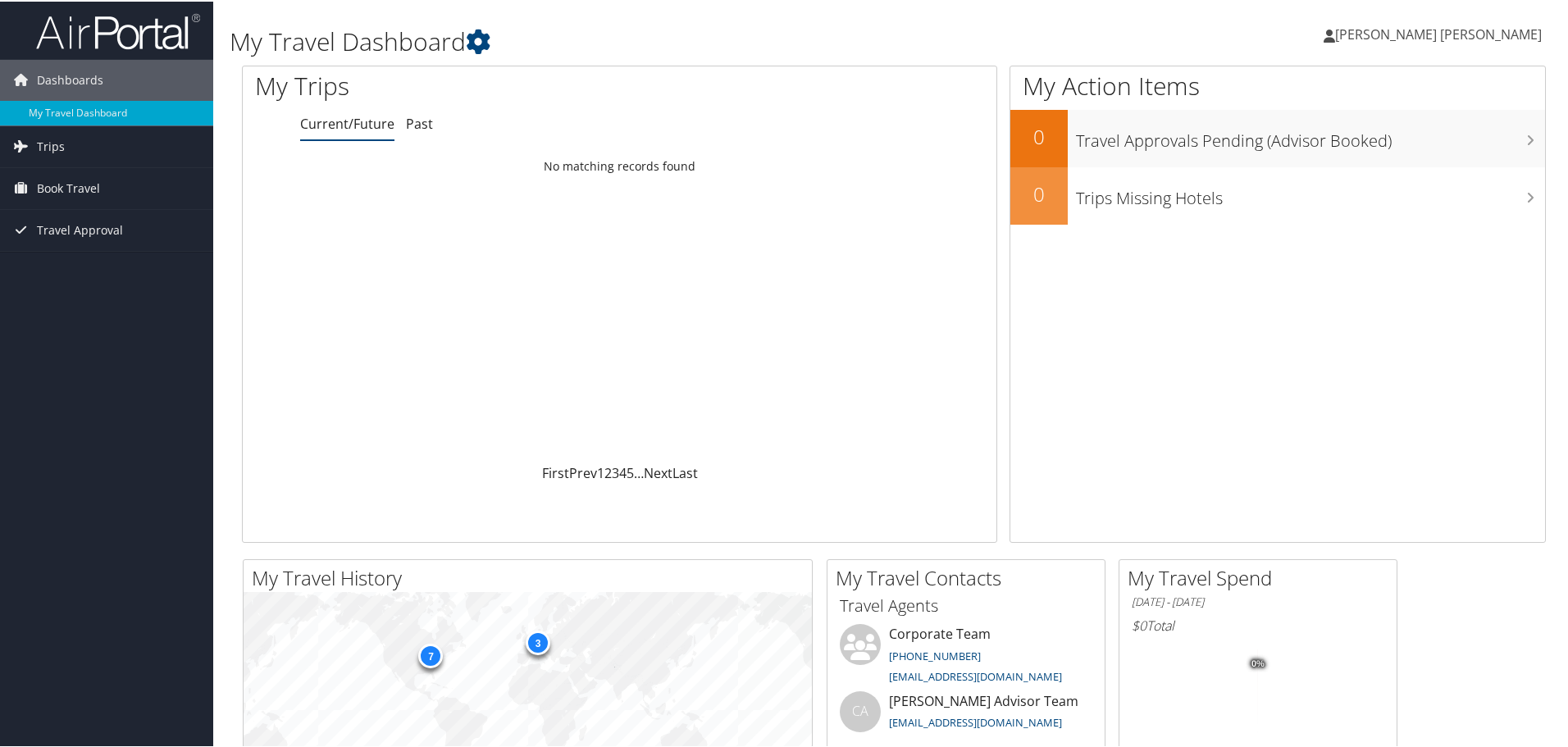
click at [1424, 44] on link "Bhaumik Indravadan Patel" at bounding box center [1440, 33] width 234 height 50
click at [1422, 141] on link "View Travel Profile" at bounding box center [1448, 146] width 183 height 28
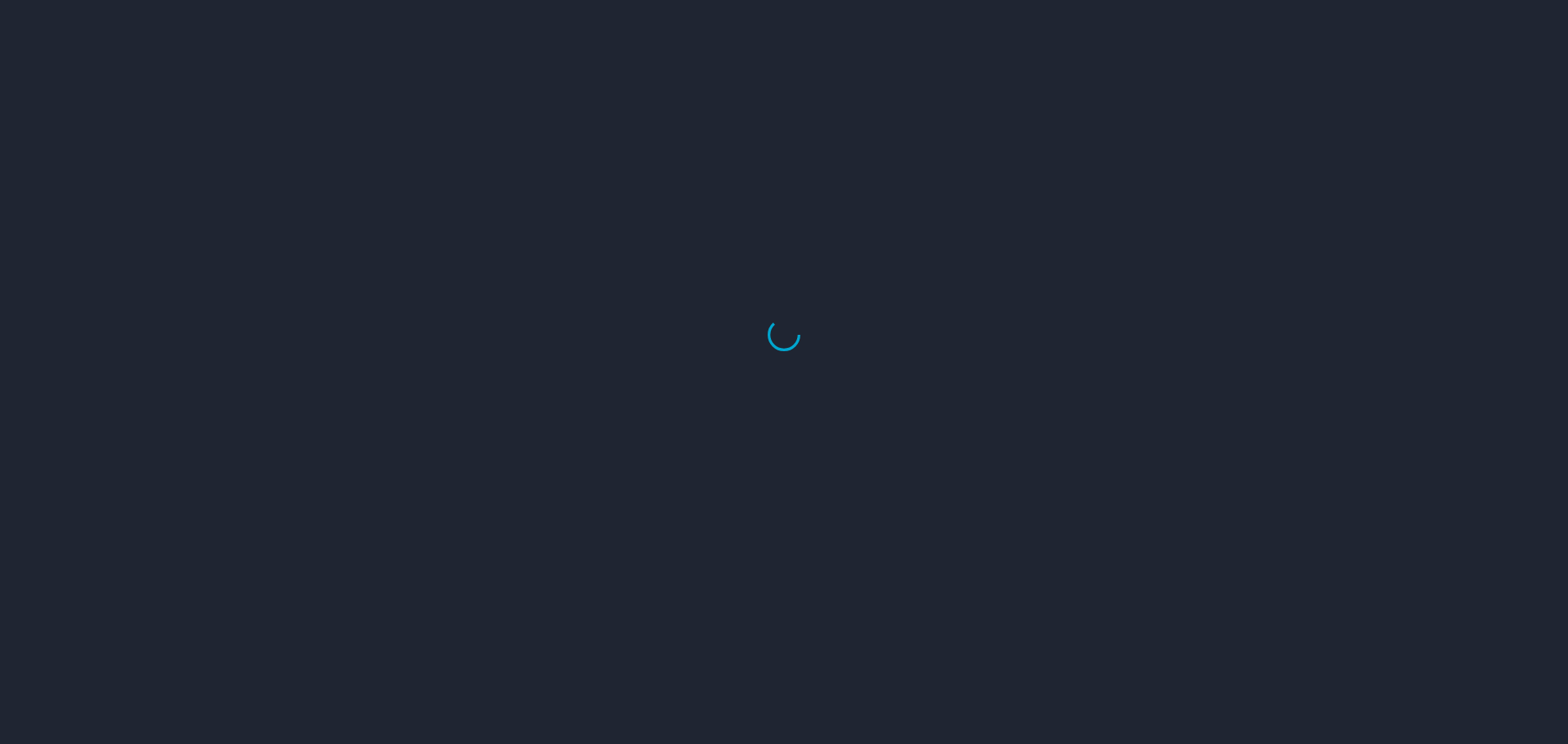
select select "US"
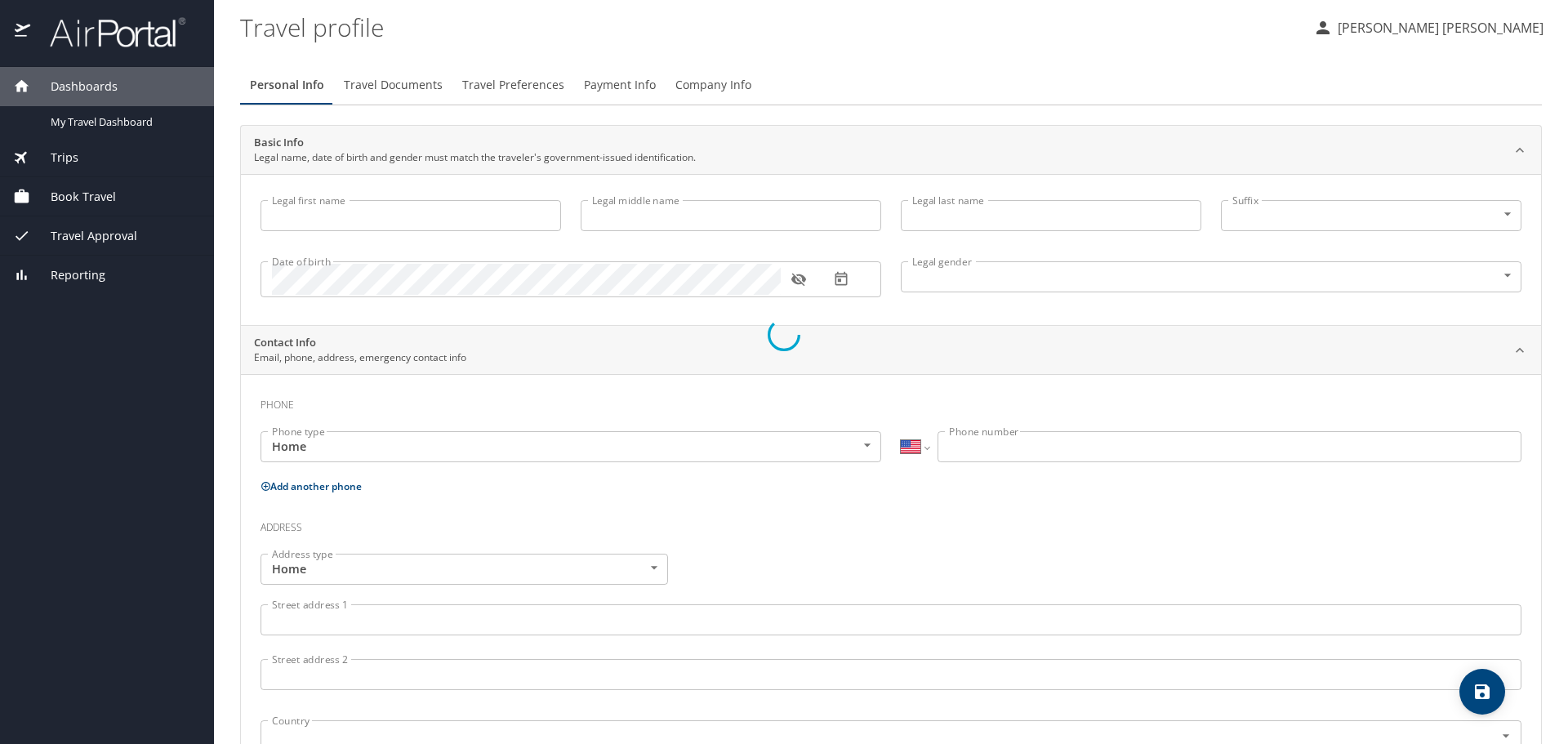
type input "[PERSON_NAME]"
type input "[DEMOGRAPHIC_DATA]"
select select "US"
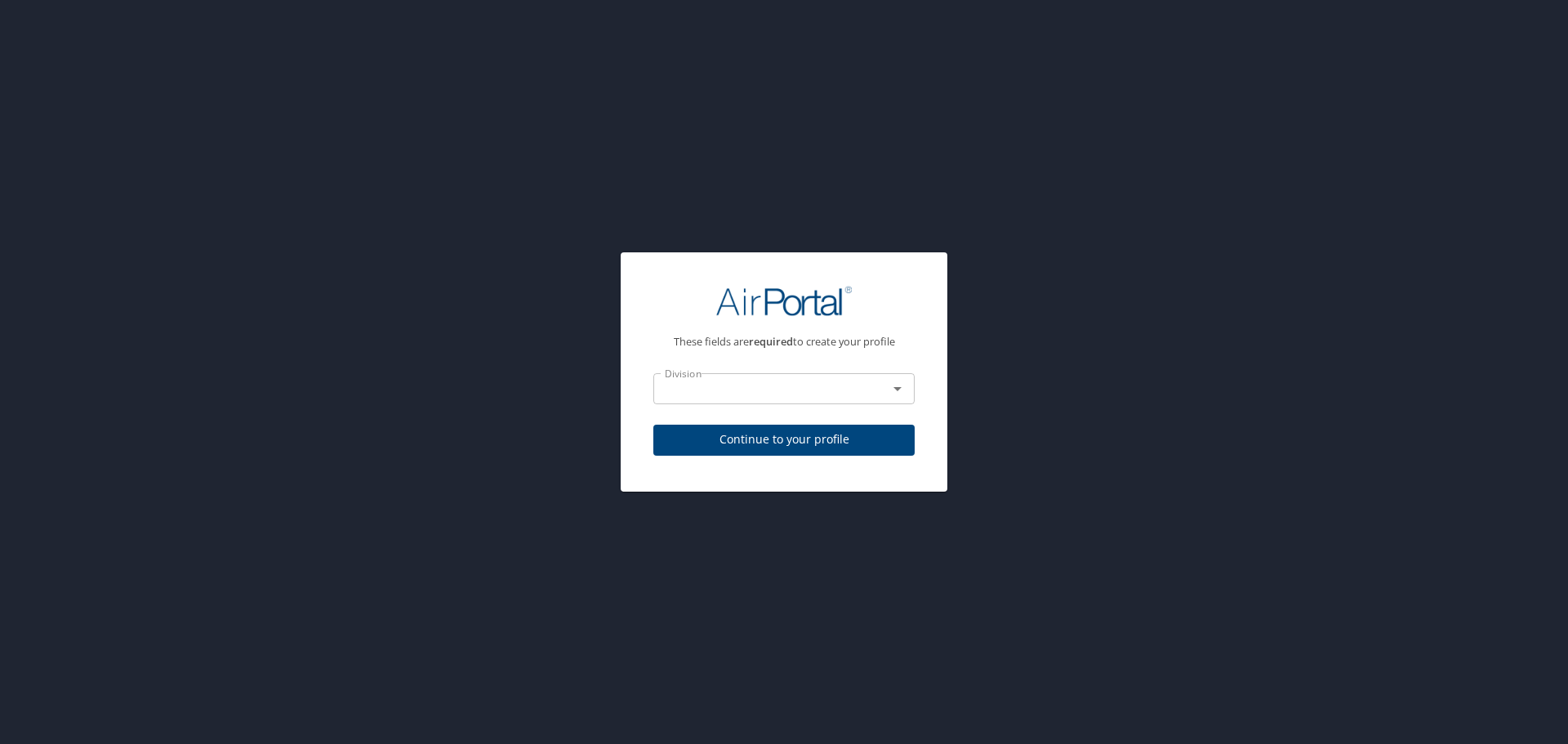
drag, startPoint x: 667, startPoint y: 412, endPoint x: 720, endPoint y: 389, distance: 57.8
click at [720, 389] on div "Division Division" at bounding box center [784, 391] width 281 height 55
click at [903, 393] on icon "Open" at bounding box center [897, 388] width 19 height 19
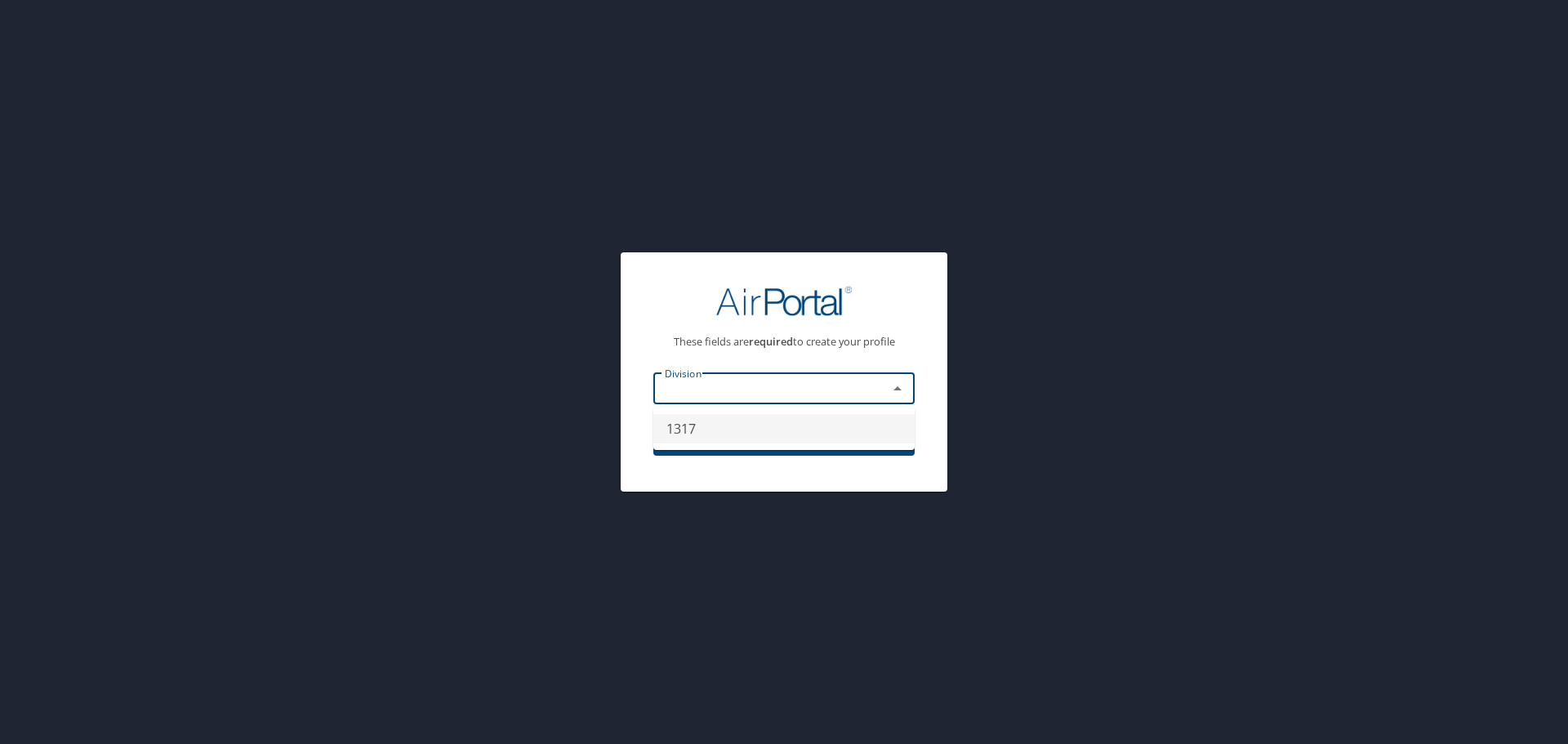
click at [839, 437] on li "1317" at bounding box center [784, 429] width 262 height 29
type input "1317"
click at [839, 437] on span "Continue to your profile" at bounding box center [784, 440] width 235 height 20
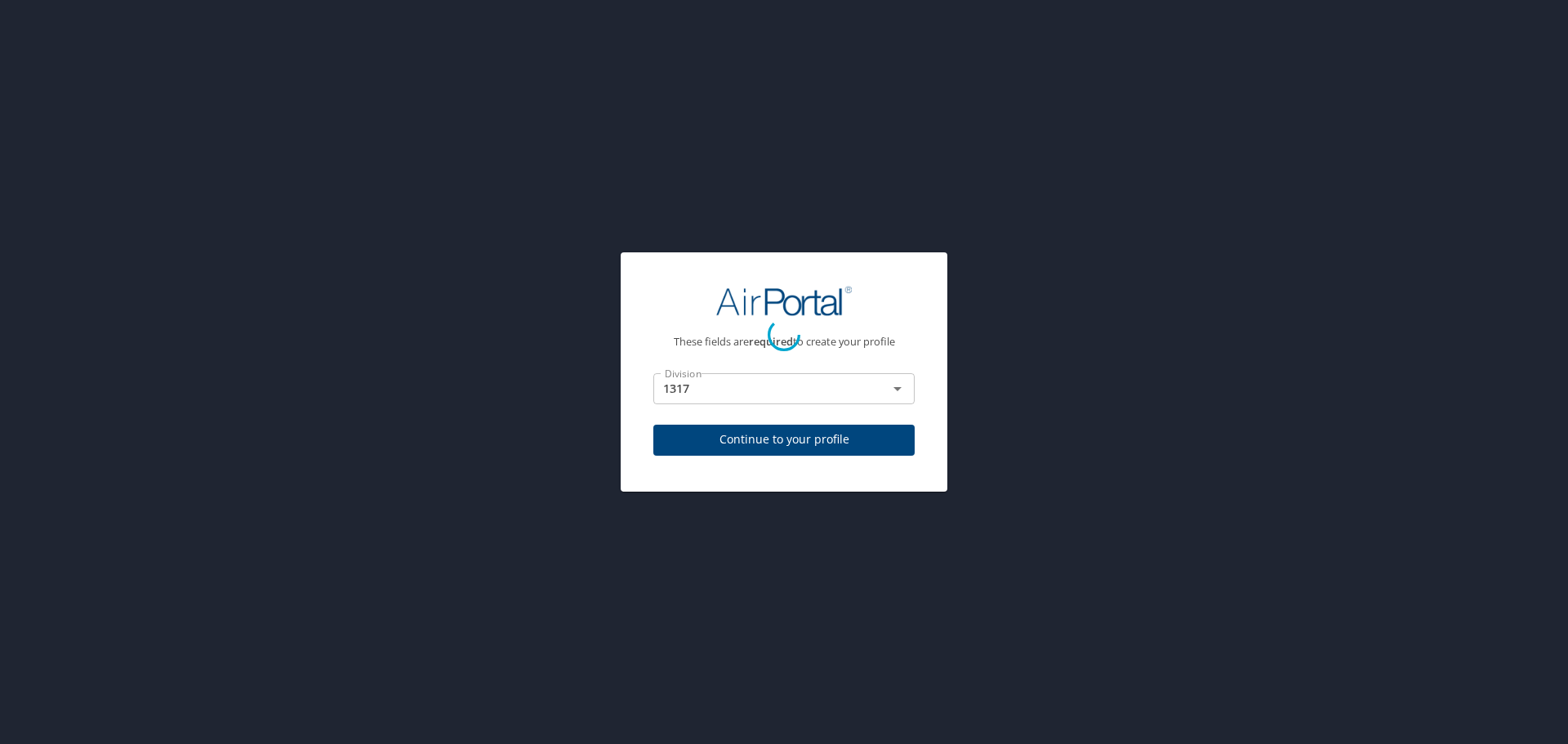
select select "US"
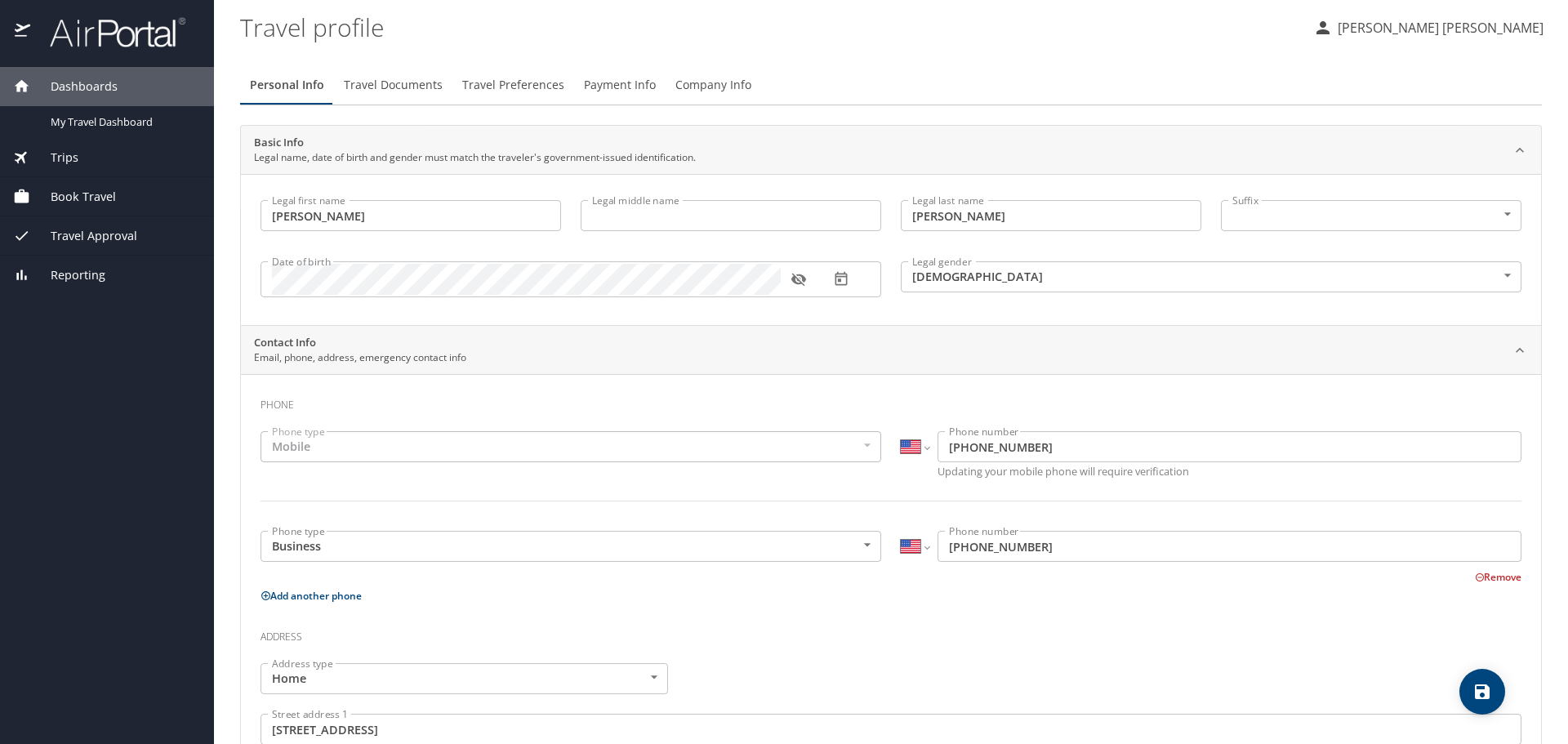
scroll to position [395, 0]
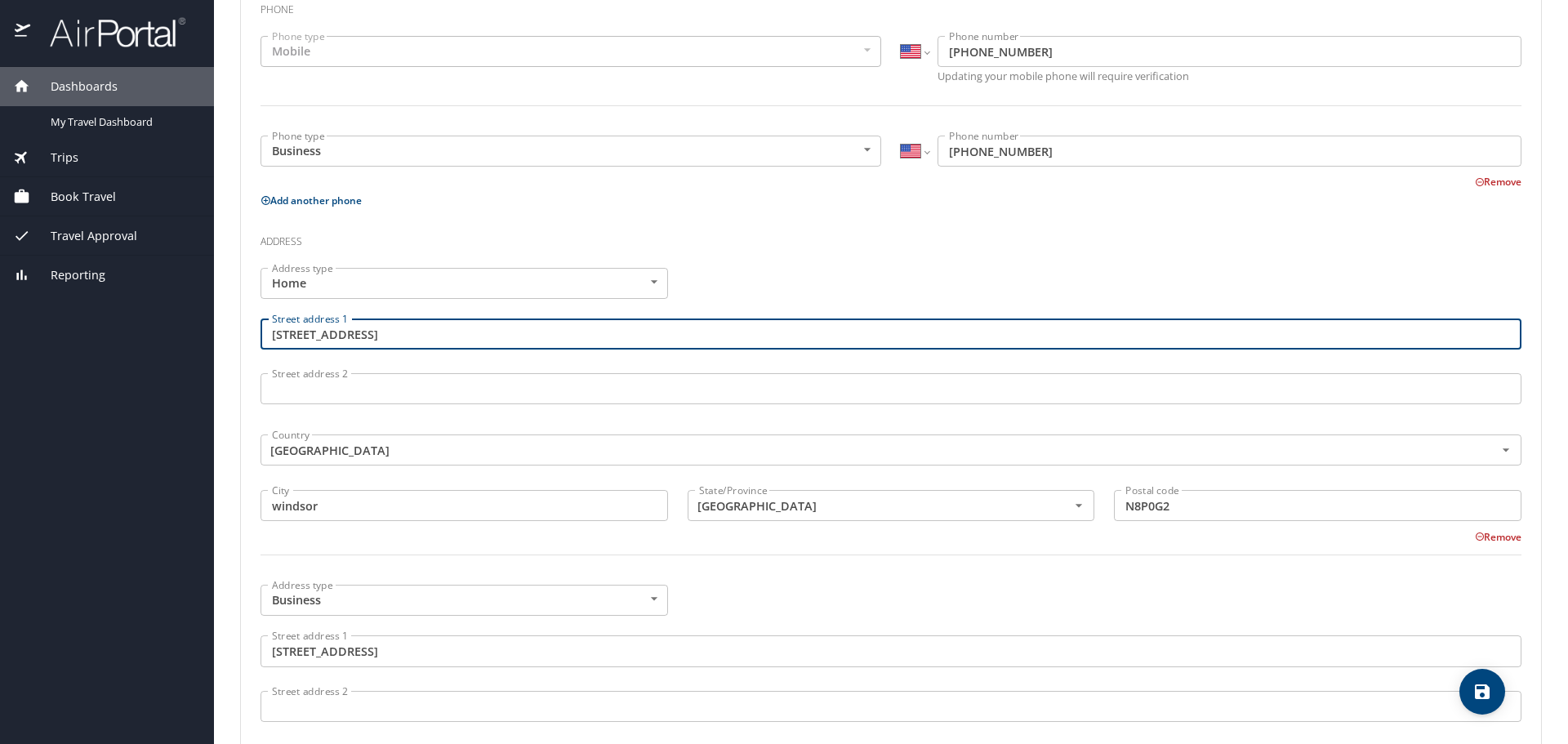
click at [446, 331] on input "1114 chateau ave" at bounding box center [891, 334] width 1262 height 31
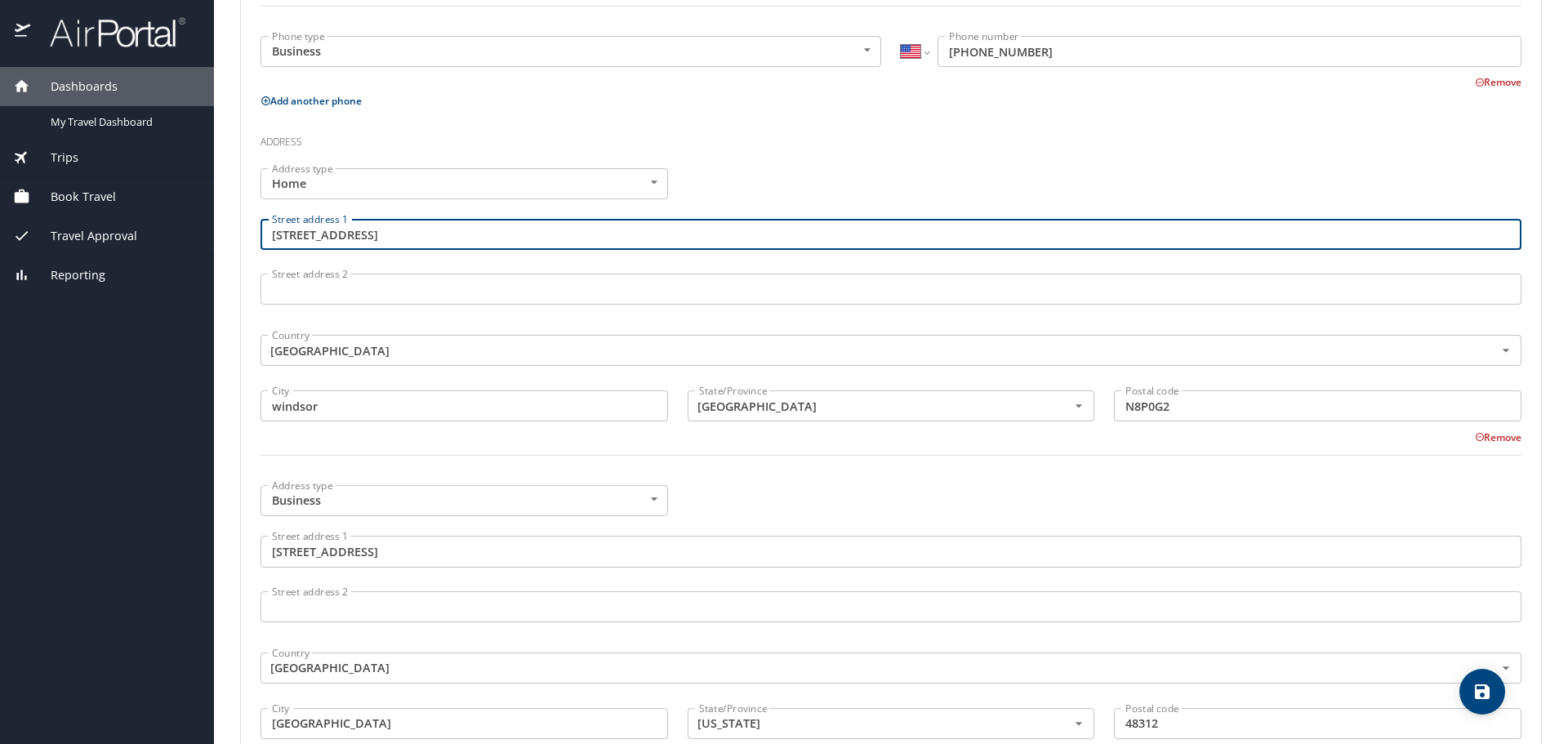
scroll to position [494, 0]
drag, startPoint x: 435, startPoint y: 242, endPoint x: 5, endPoint y: 280, distance: 431.7
click at [5, 280] on div "Dashboards My Travel Dashboard Trips Current / Future Trips Past Trips Trips Mi…" at bounding box center [784, 372] width 1568 height 744
type input "18013 Marsal Drive"
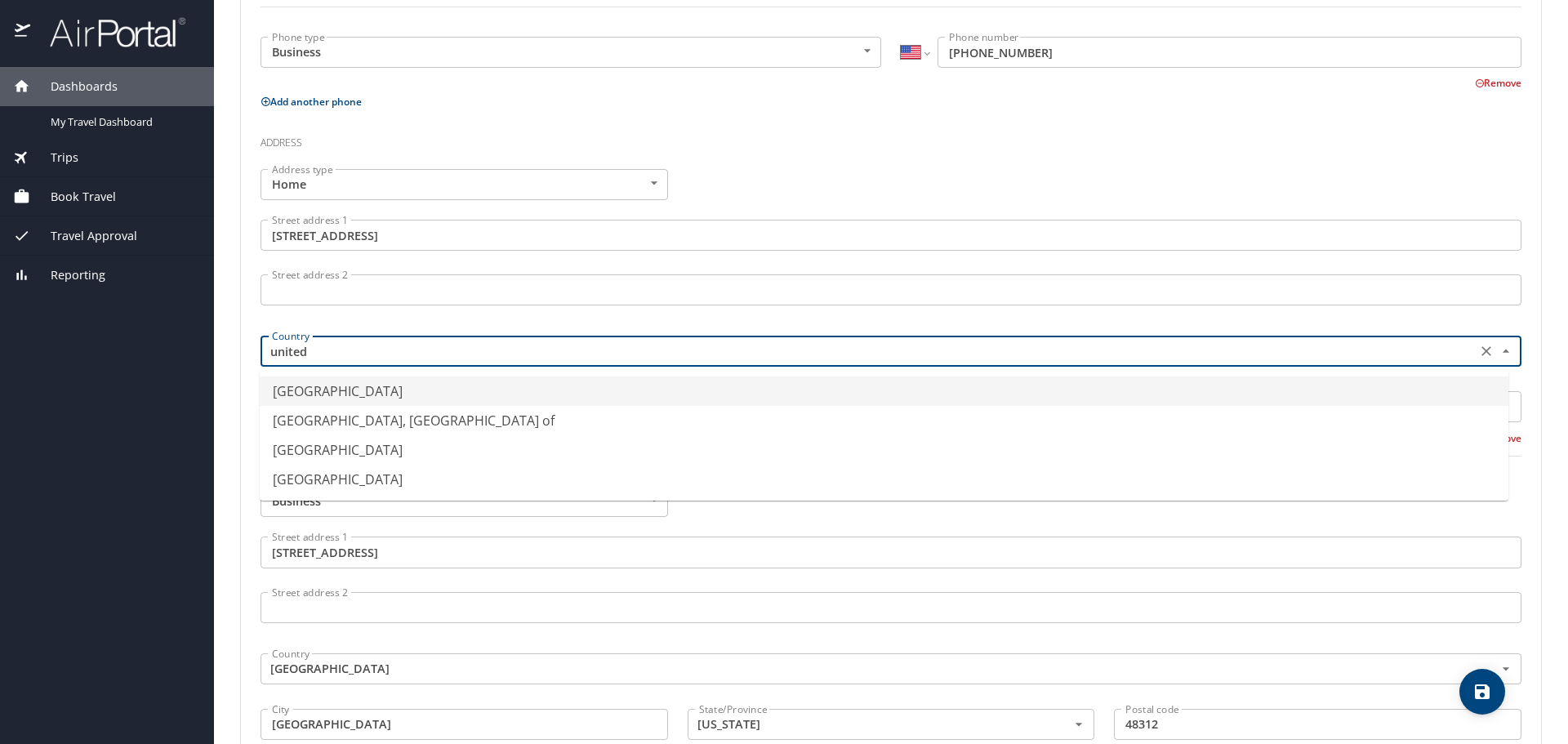
type input "United States of America"
click at [198, 374] on div "Dashboards My Travel Dashboard Trips Current / Future Trips Past Trips Trips Mi…" at bounding box center [107, 405] width 214 height 677
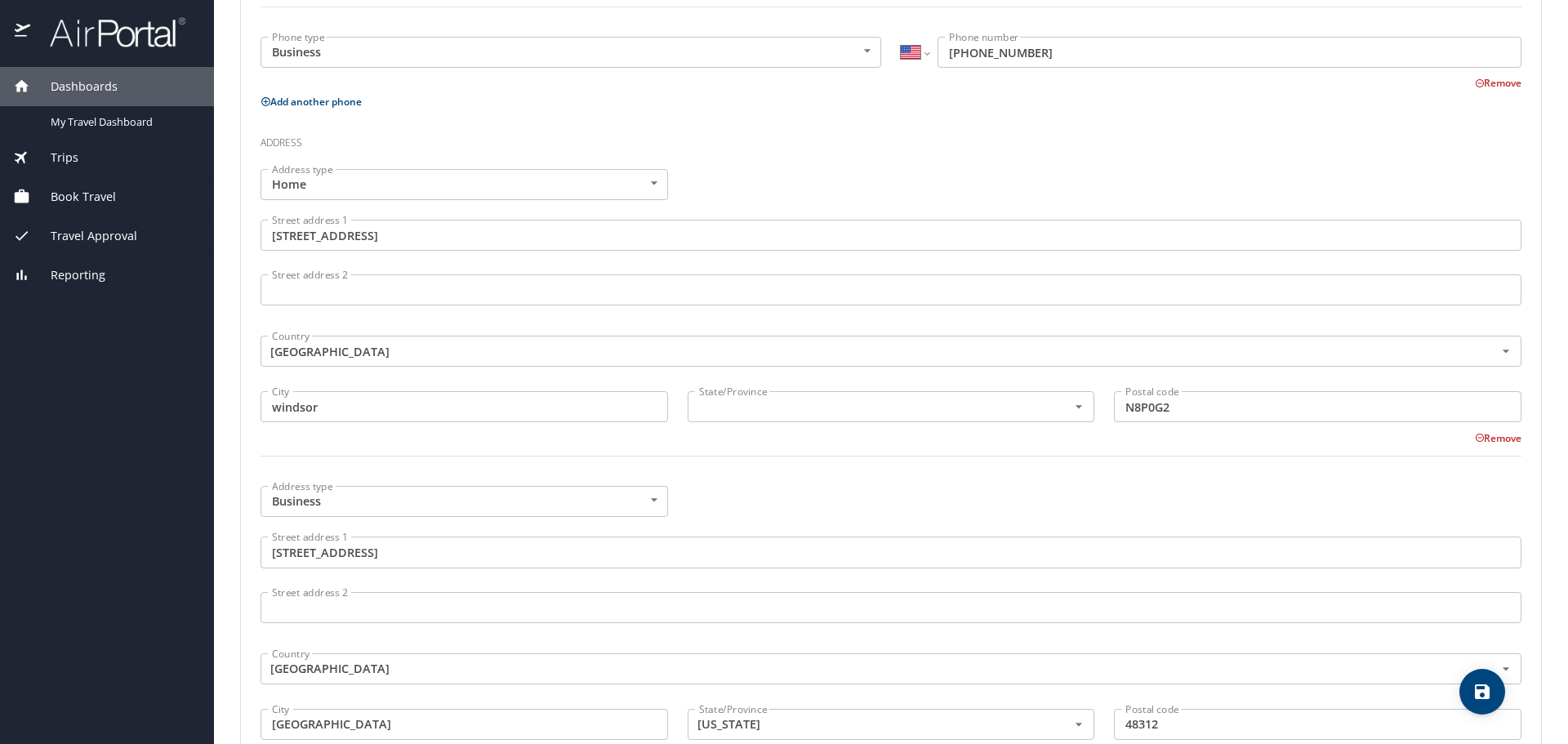
click at [377, 415] on input "windsor" at bounding box center [465, 407] width 408 height 31
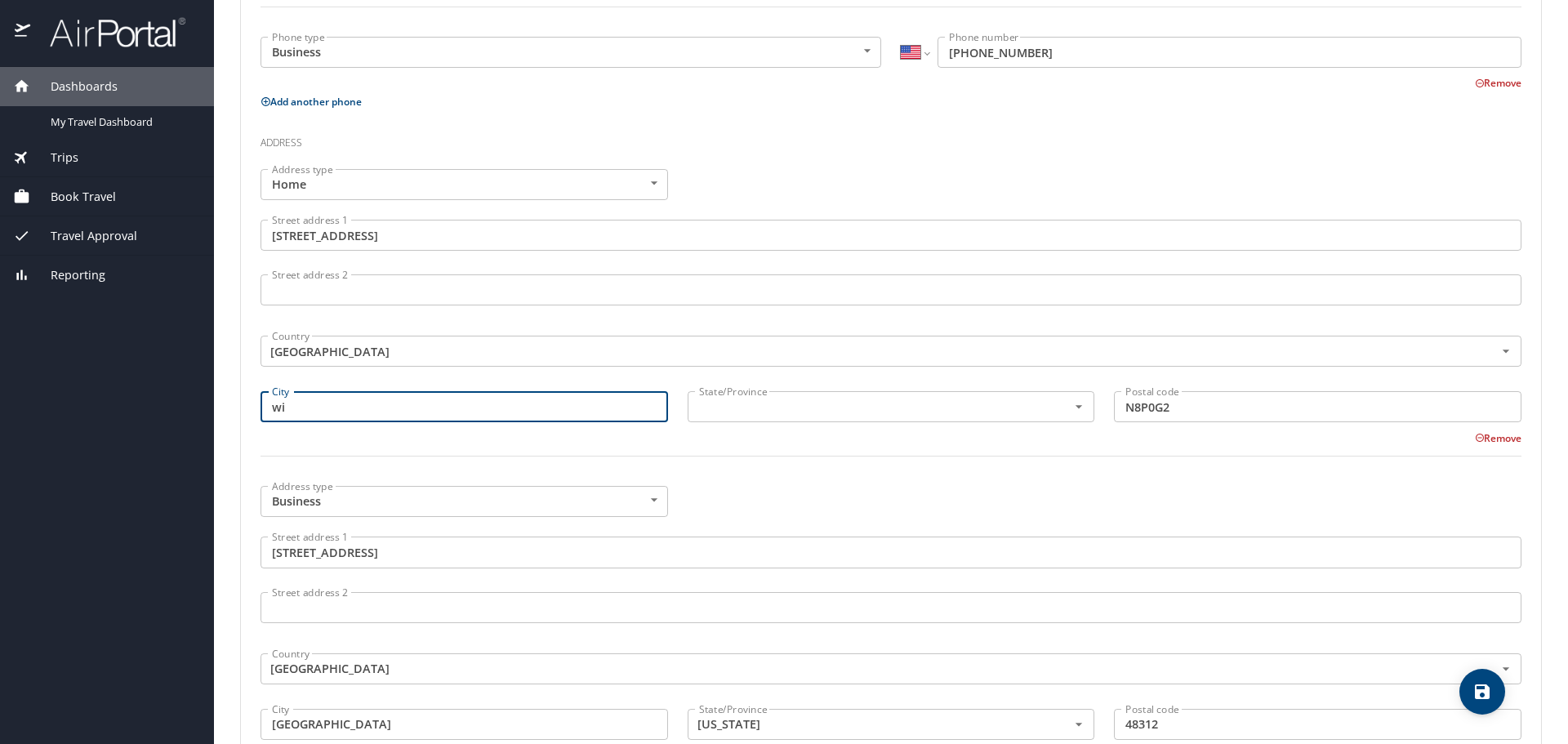
type input "w"
click at [489, 402] on input "City" at bounding box center [465, 407] width 408 height 31
type input "Macomb"
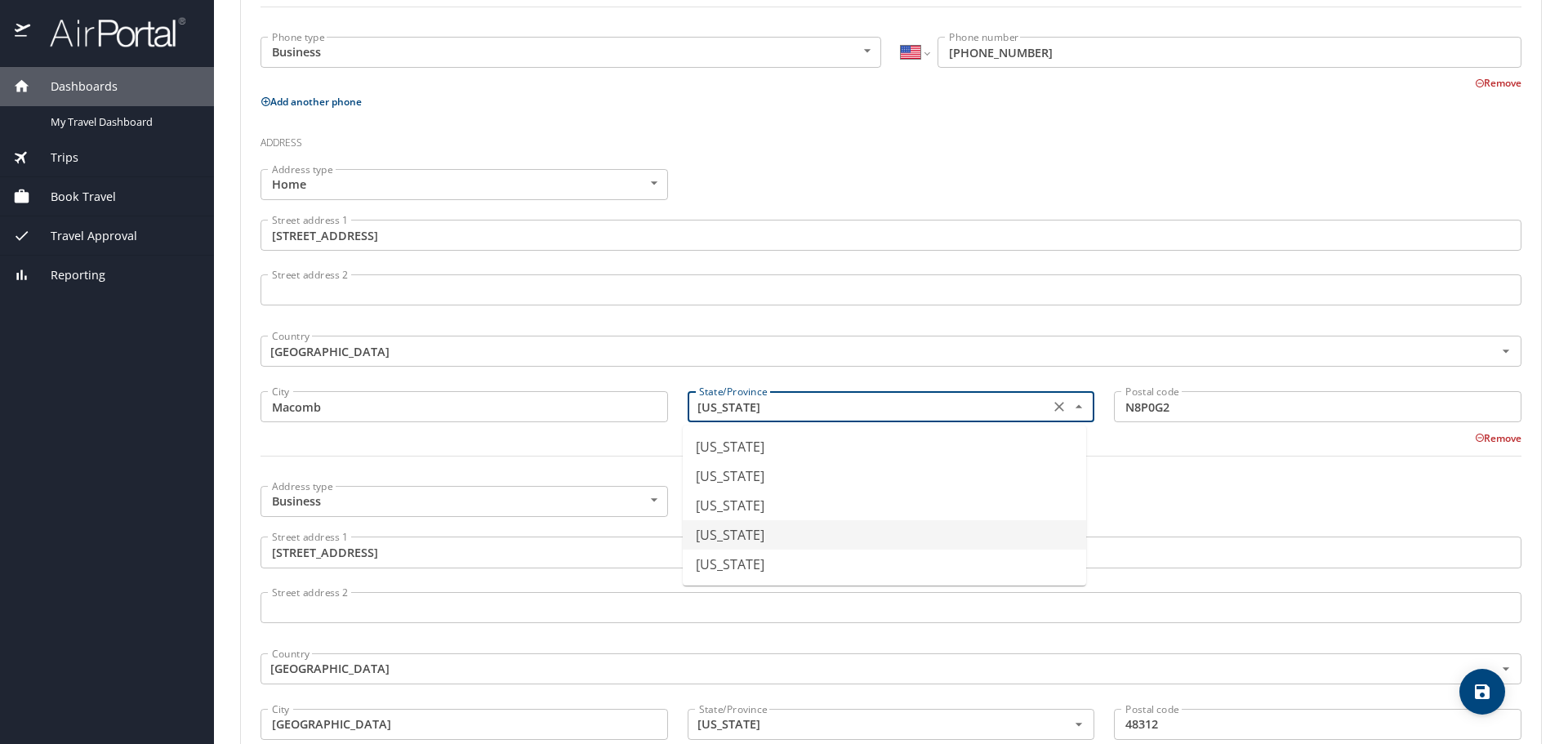
click at [618, 450] on div at bounding box center [891, 466] width 1281 height 40
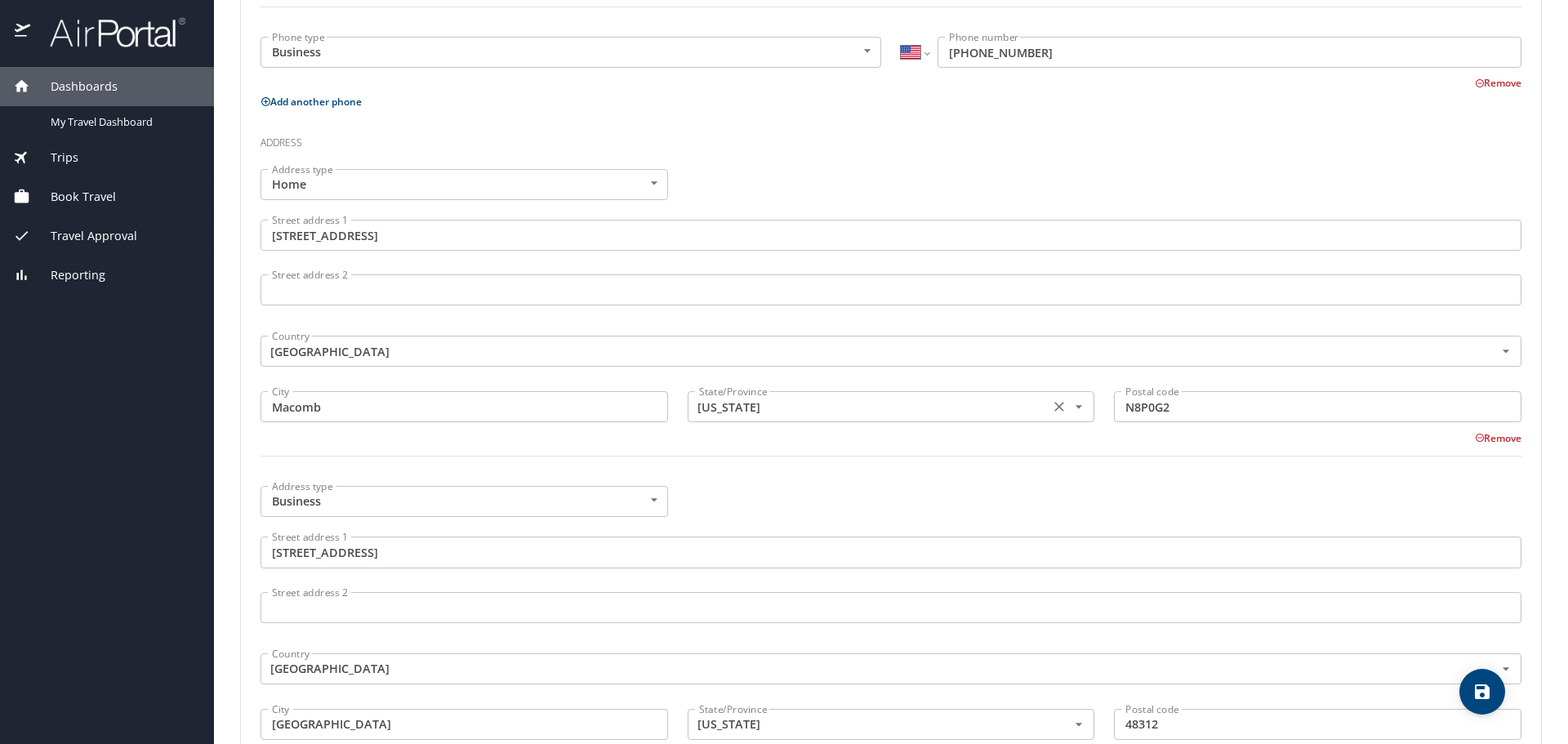
click at [811, 411] on input "Missouri" at bounding box center [867, 406] width 349 height 21
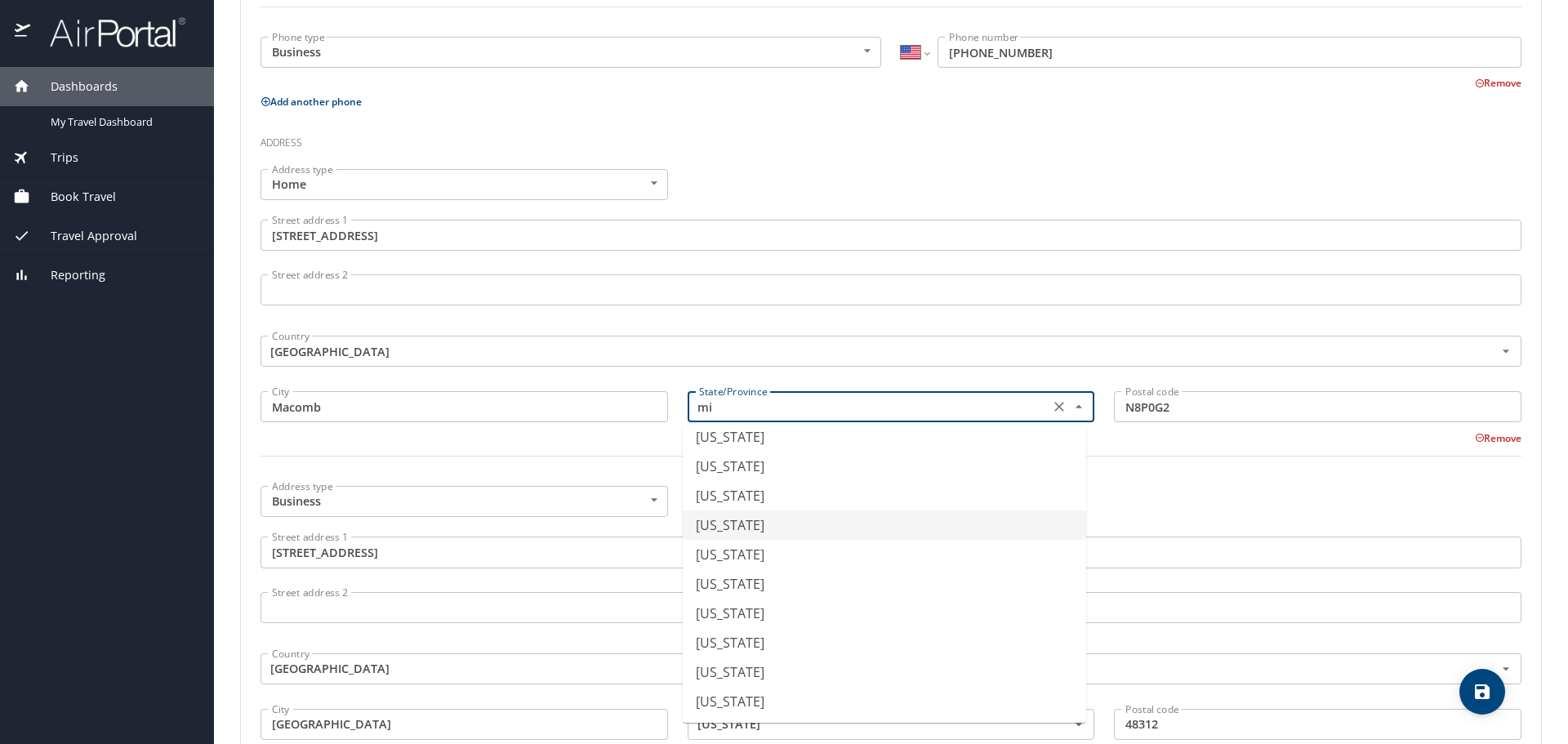
scroll to position [0, 0]
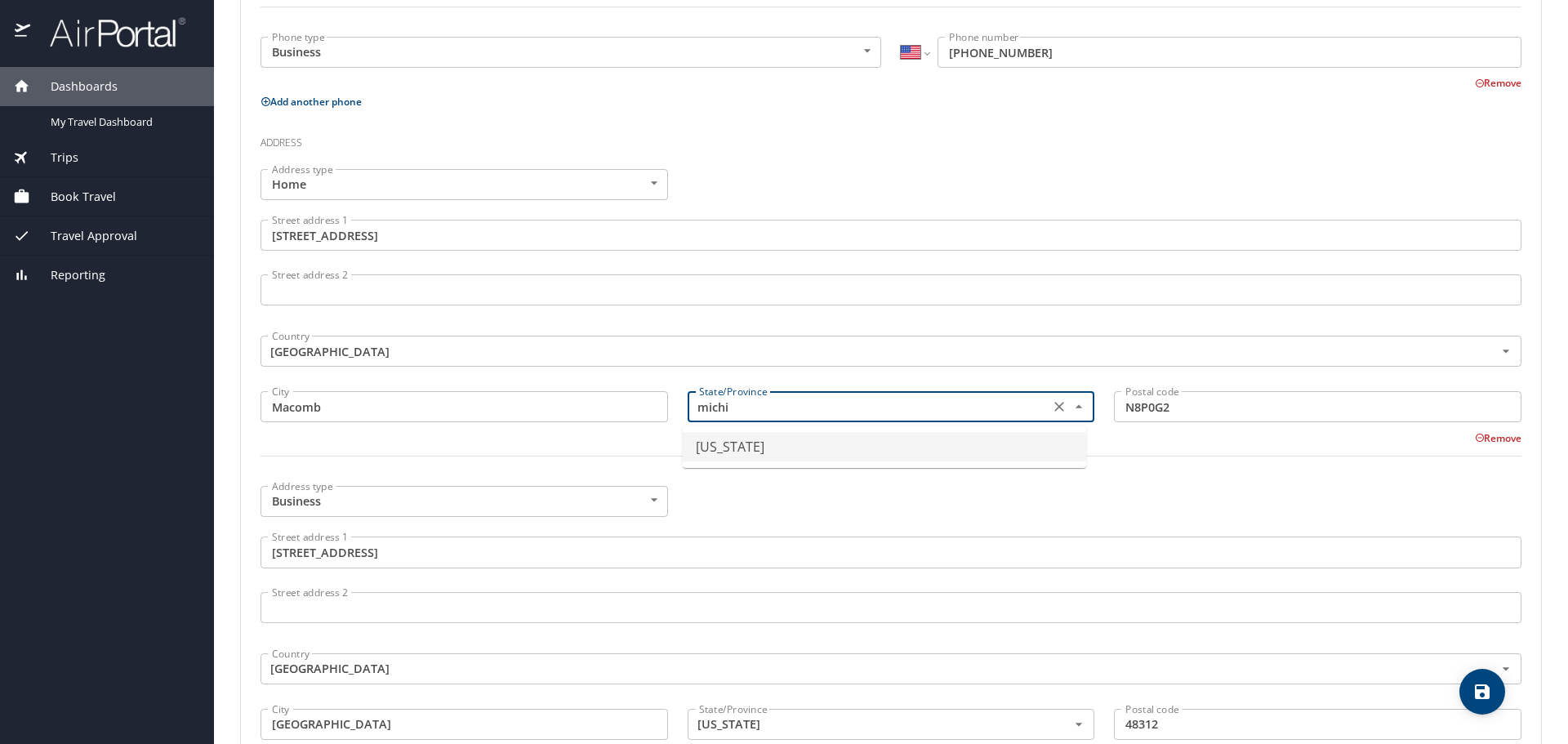
click at [808, 440] on li "Michigan" at bounding box center [884, 447] width 403 height 29
type input "Michigan"
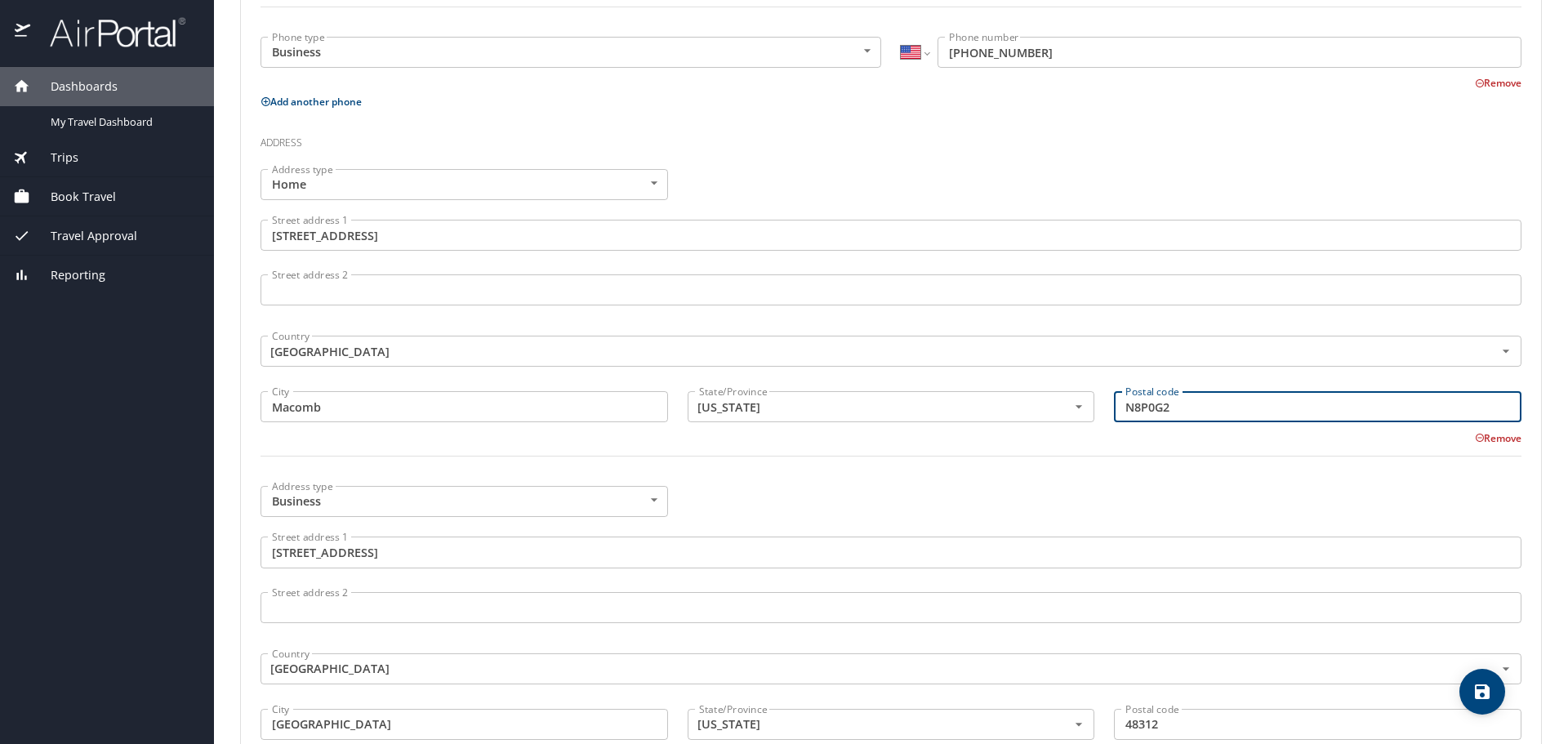
drag, startPoint x: 1235, startPoint y: 403, endPoint x: 699, endPoint y: 464, distance: 539.5
click at [699, 464] on div "Address type Home Home Address type Street address 1 18013 Marsal Drive Street …" at bounding box center [891, 322] width 1281 height 327
type input "48042"
click at [377, 461] on div at bounding box center [891, 466] width 1281 height 40
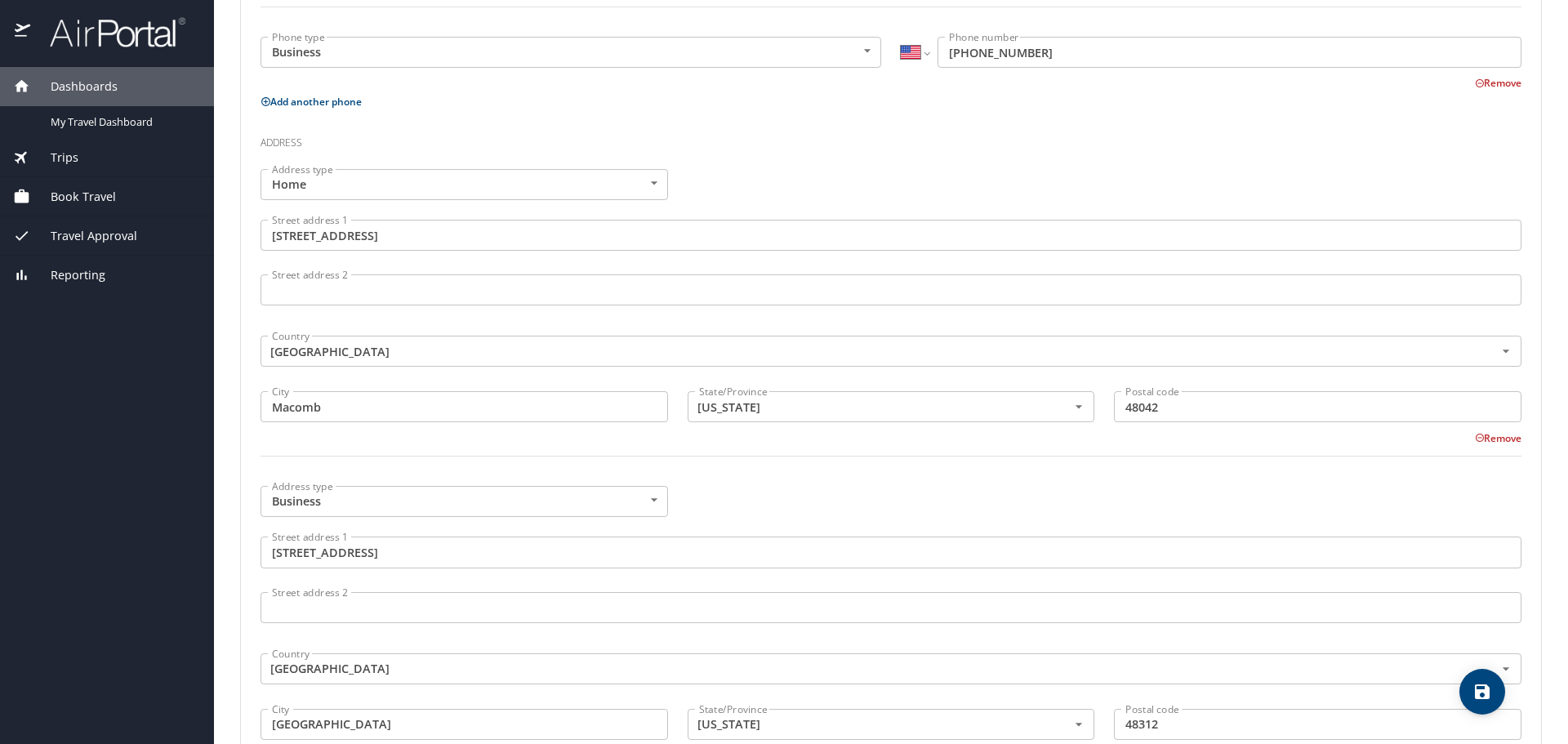
scroll to position [753, 0]
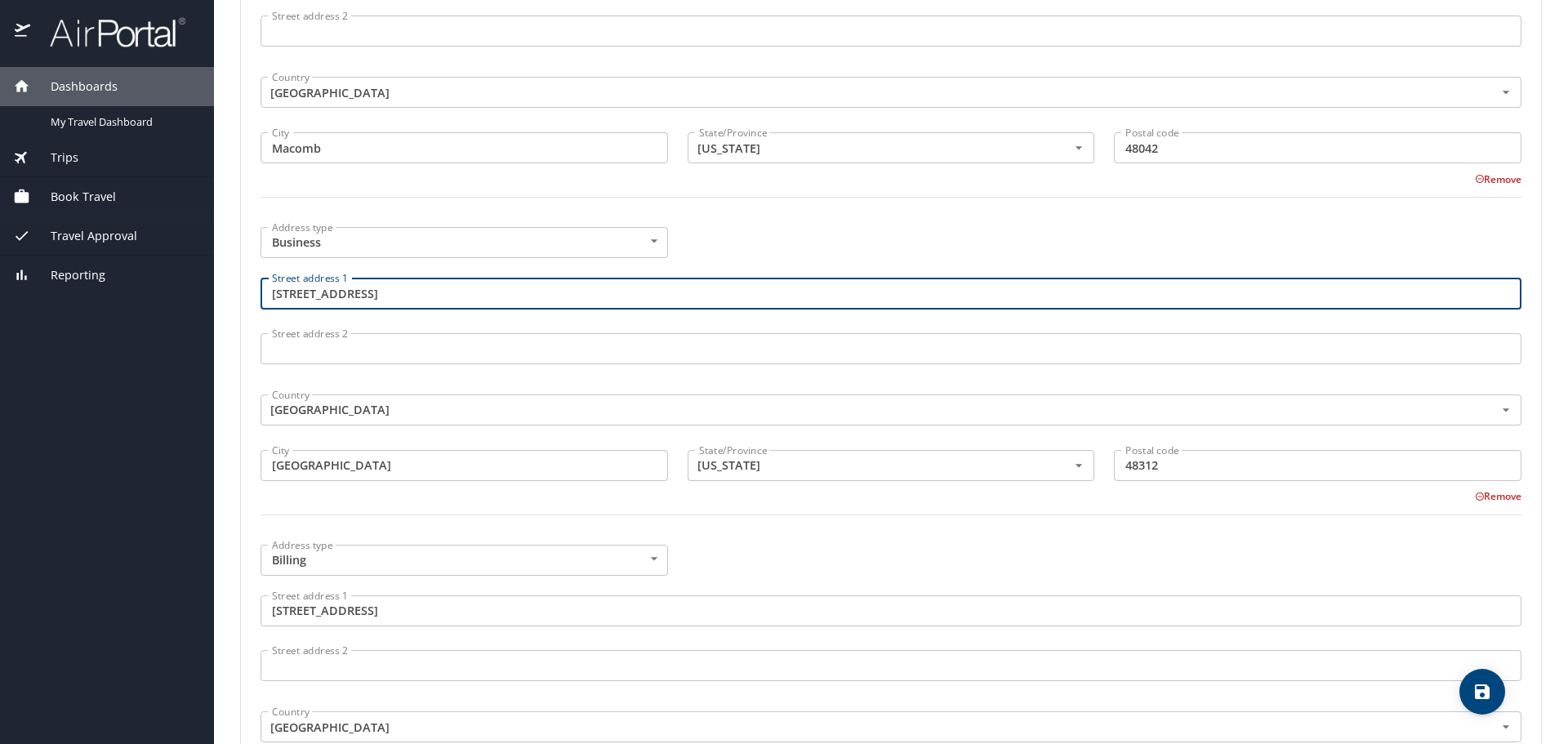
drag, startPoint x: 431, startPoint y: 301, endPoint x: -213, endPoint y: 350, distance: 645.9
click at [0, 350] on html "Dashboards My Travel Dashboard Trips Current / Future Trips Past Trips Trips Mi…" at bounding box center [784, 372] width 1568 height 744
type input "6806 23 Mile Road"
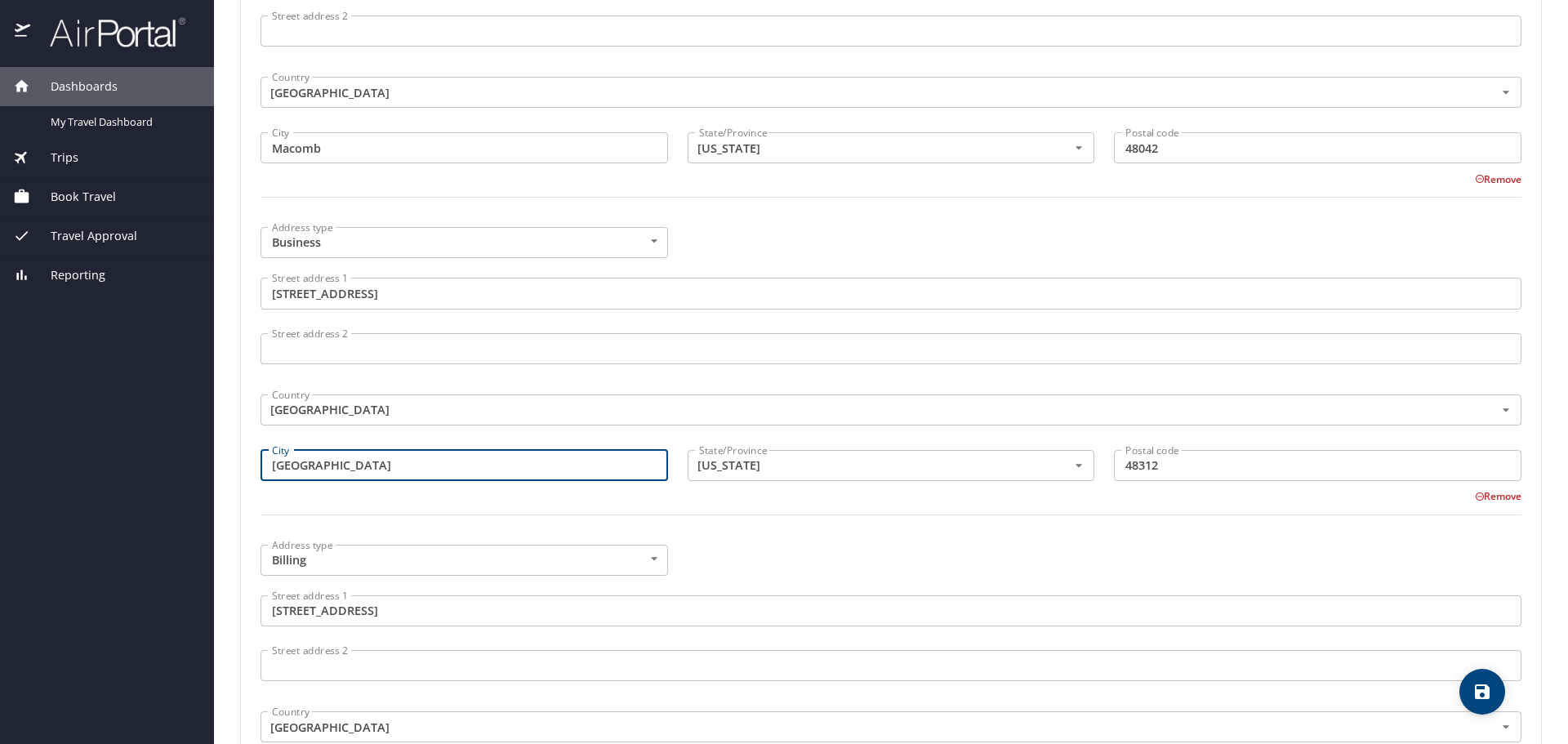
type input "Shelby Township"
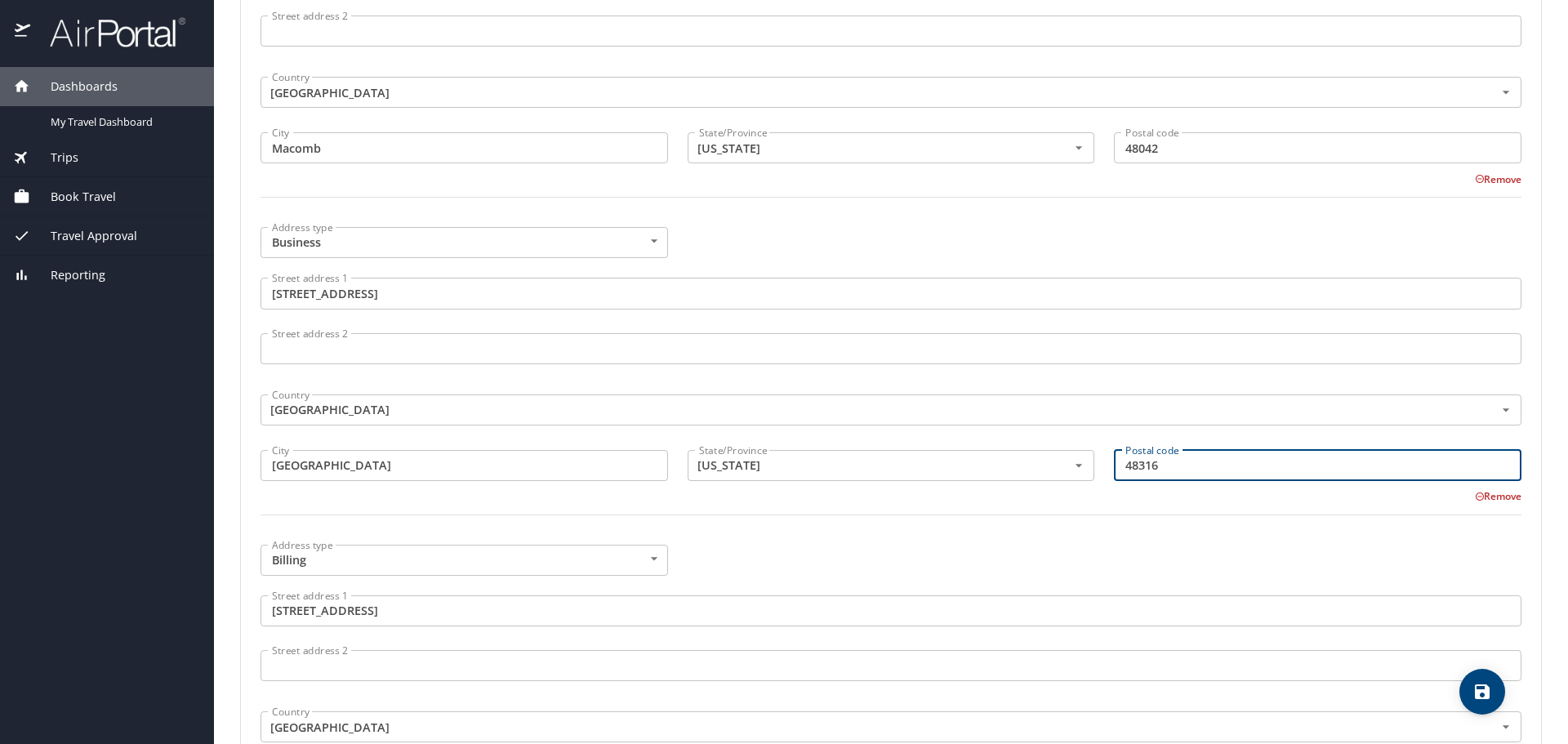
scroll to position [1015, 0]
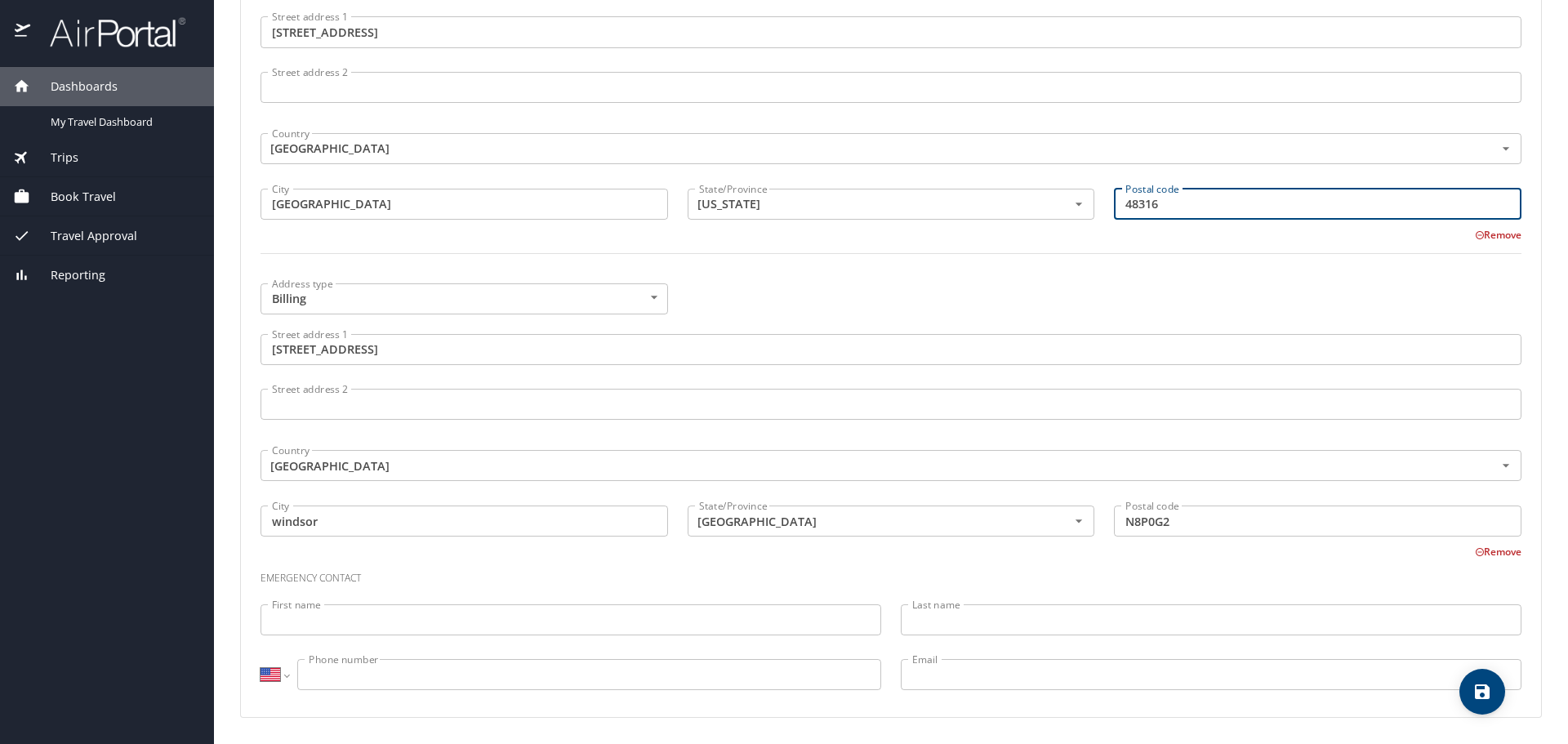
type input "48316"
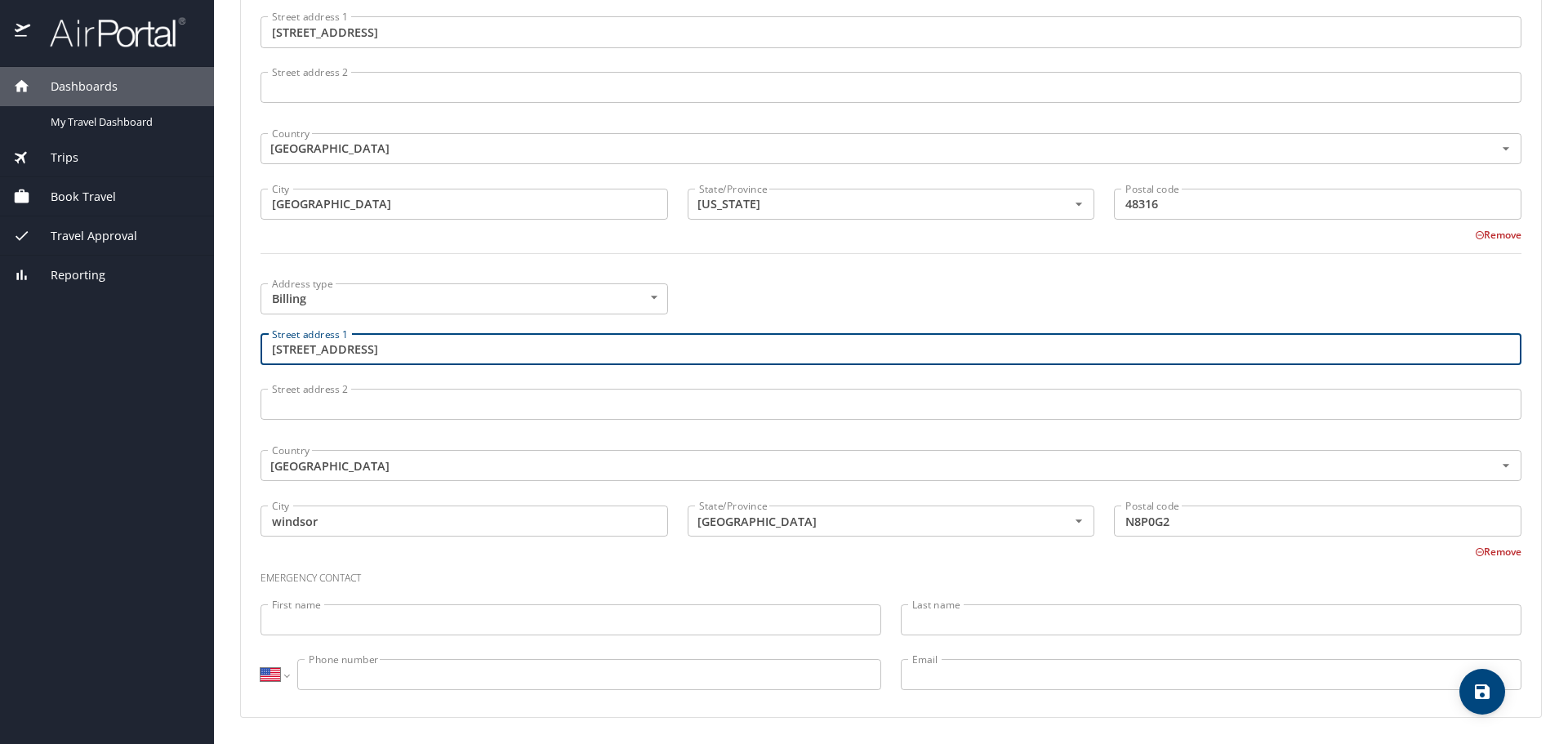
drag, startPoint x: 408, startPoint y: 349, endPoint x: -52, endPoint y: 367, distance: 460.4
click at [0, 367] on html "Dashboards My Travel Dashboard Trips Current / Future Trips Past Trips Trips Mi…" at bounding box center [784, 372] width 1568 height 744
type input "18013 Marsal Drive"
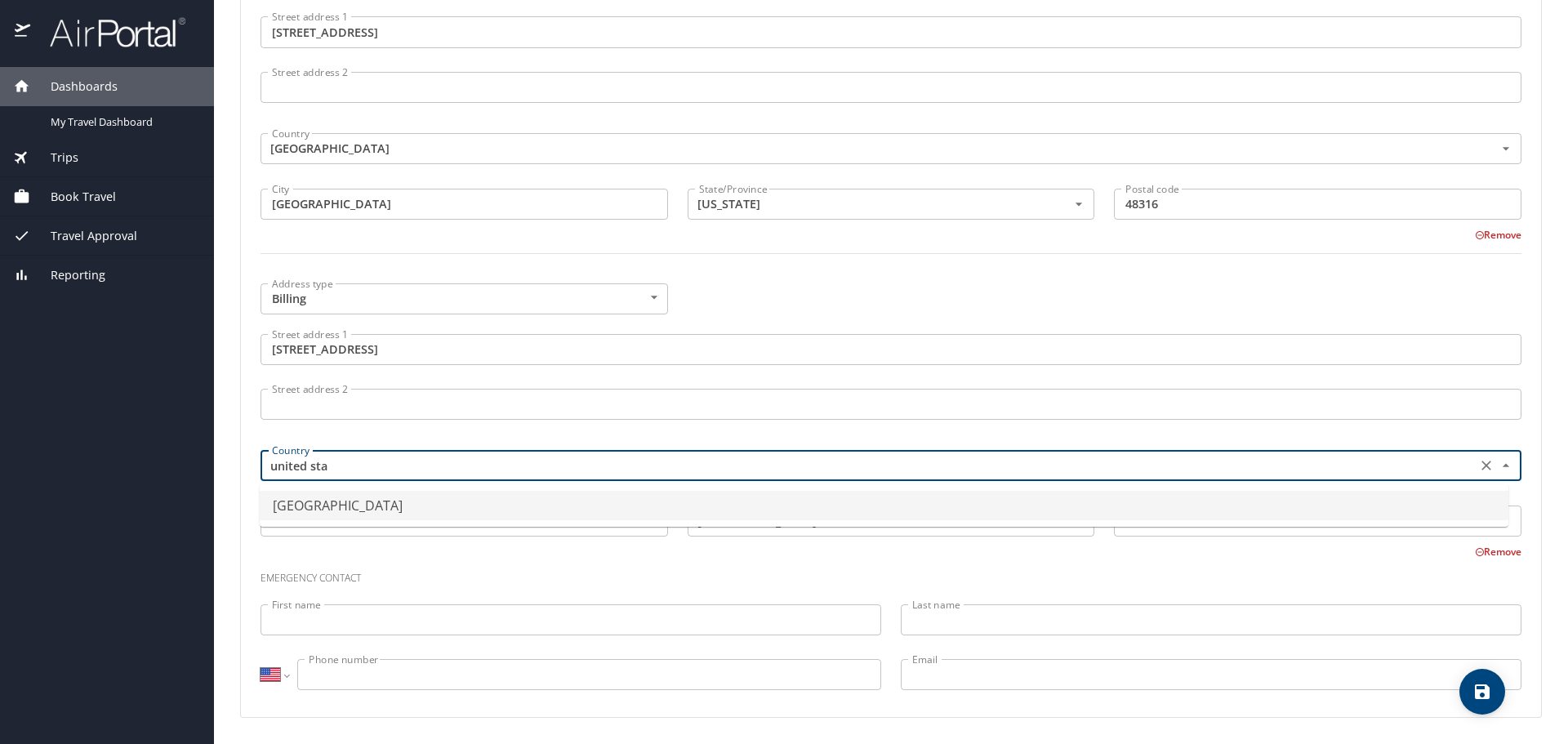
type input "United States of America"
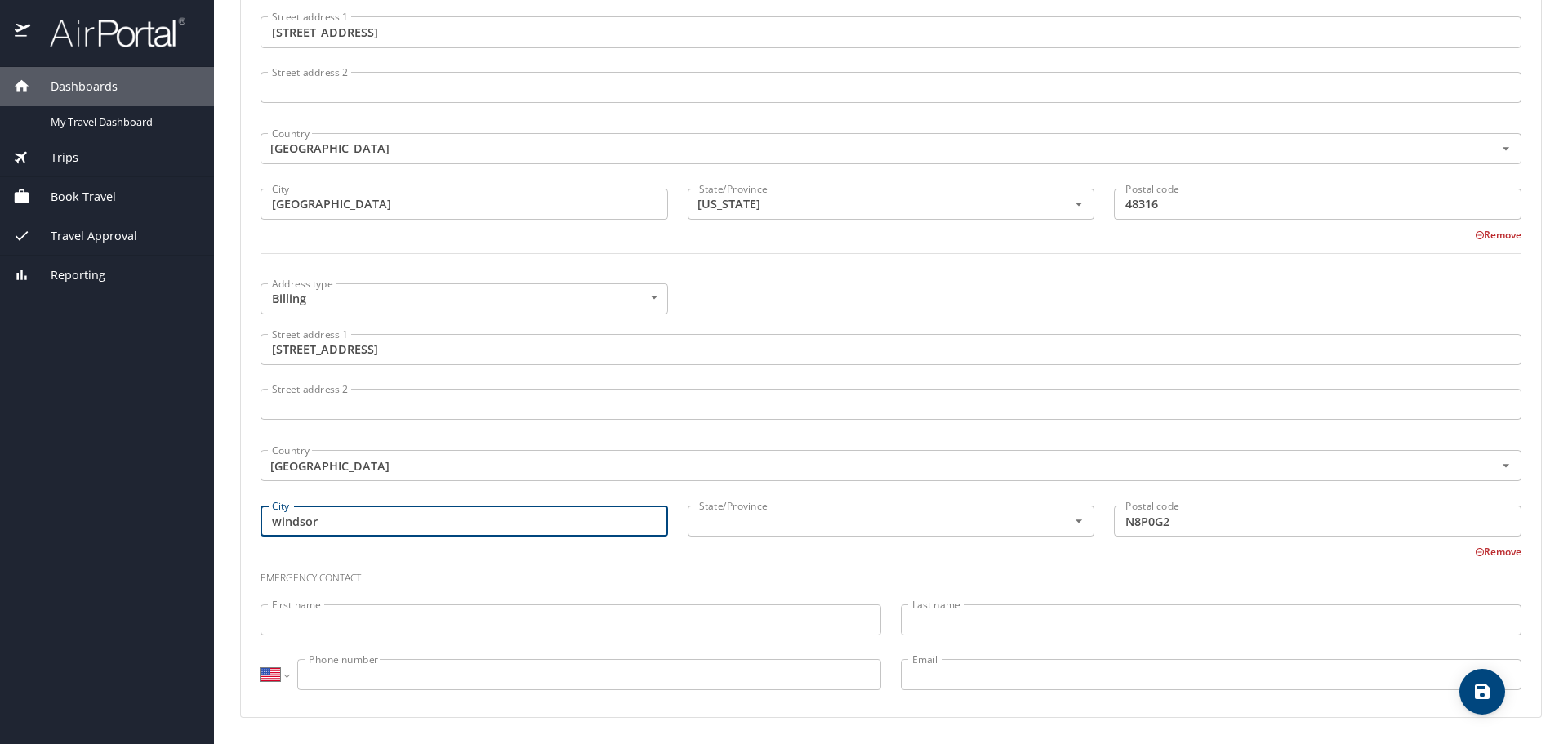
click at [300, 523] on input "windsor" at bounding box center [465, 522] width 408 height 31
type input "Macomb"
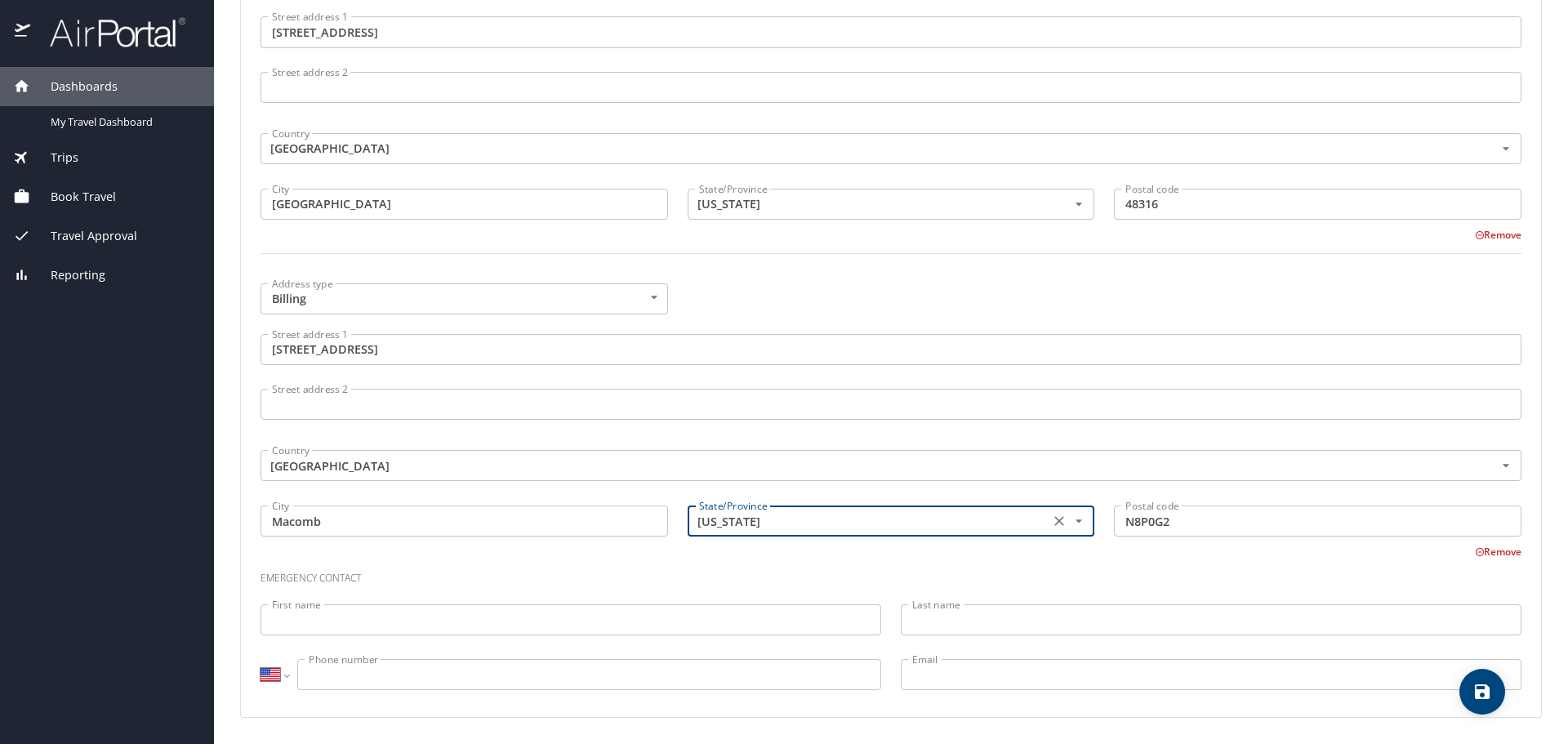
type input "Michigan"
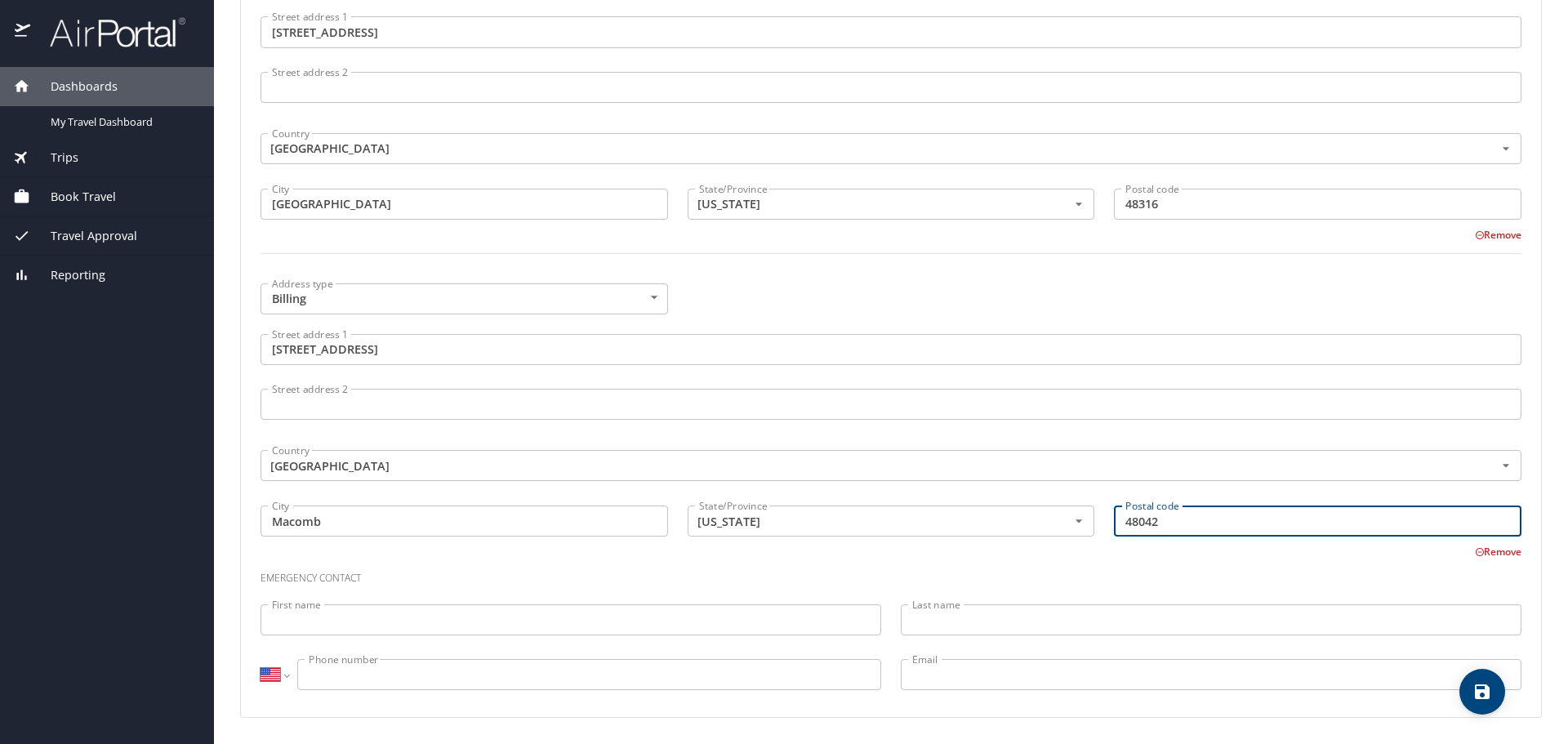
type input "48042"
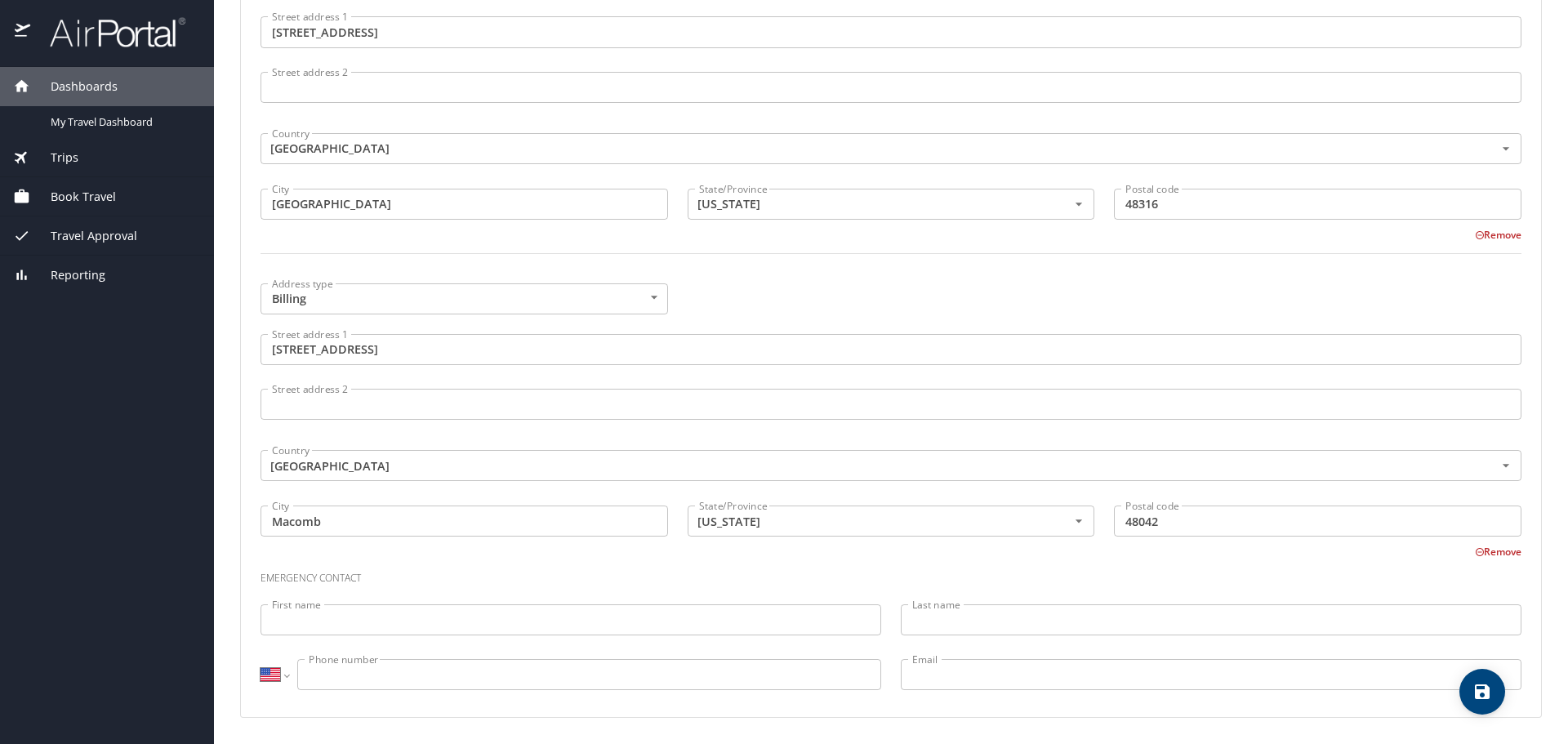
click at [363, 570] on h3 "Emergency contact" at bounding box center [891, 574] width 1262 height 27
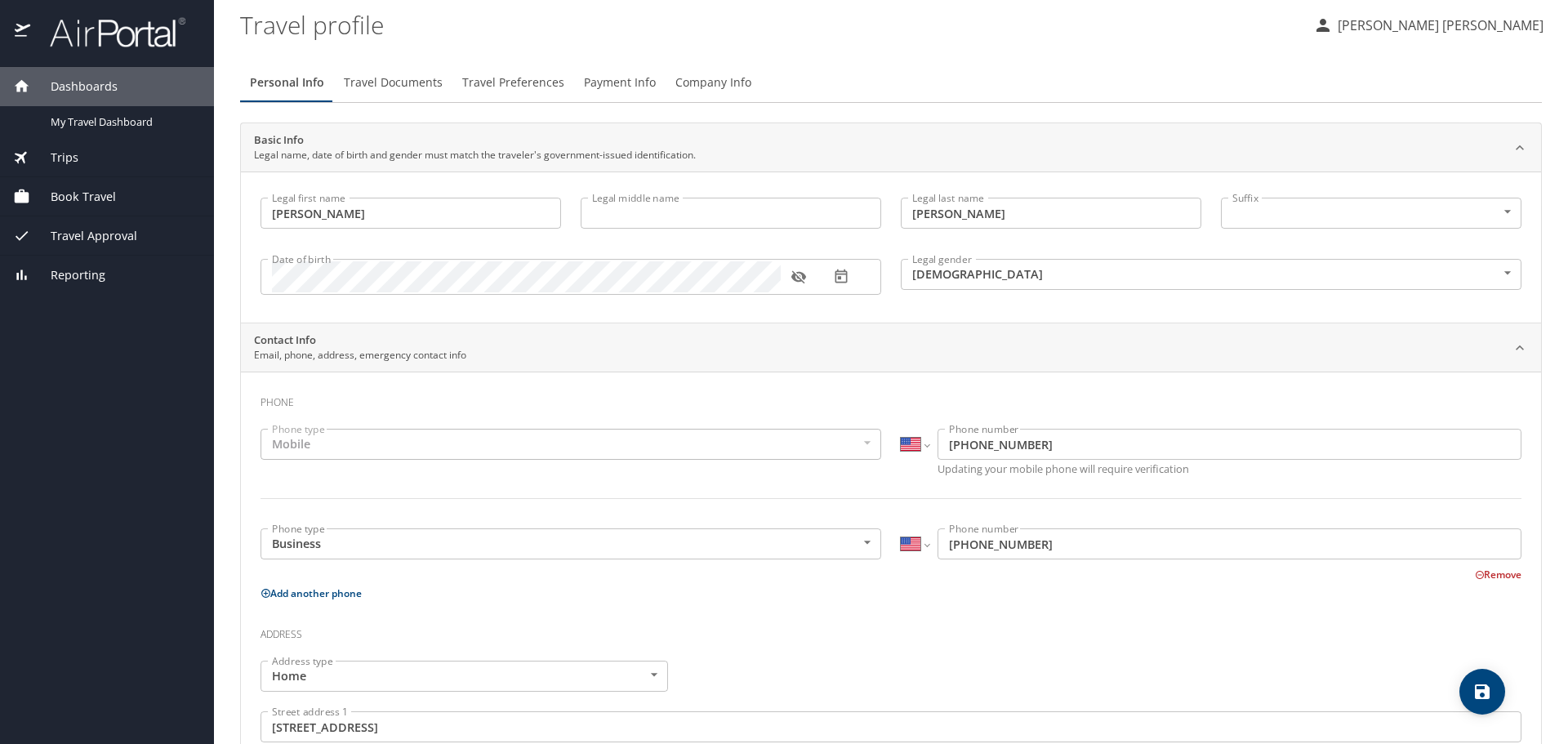
scroll to position [0, 0]
click at [376, 96] on button "Travel Documents" at bounding box center [392, 84] width 118 height 39
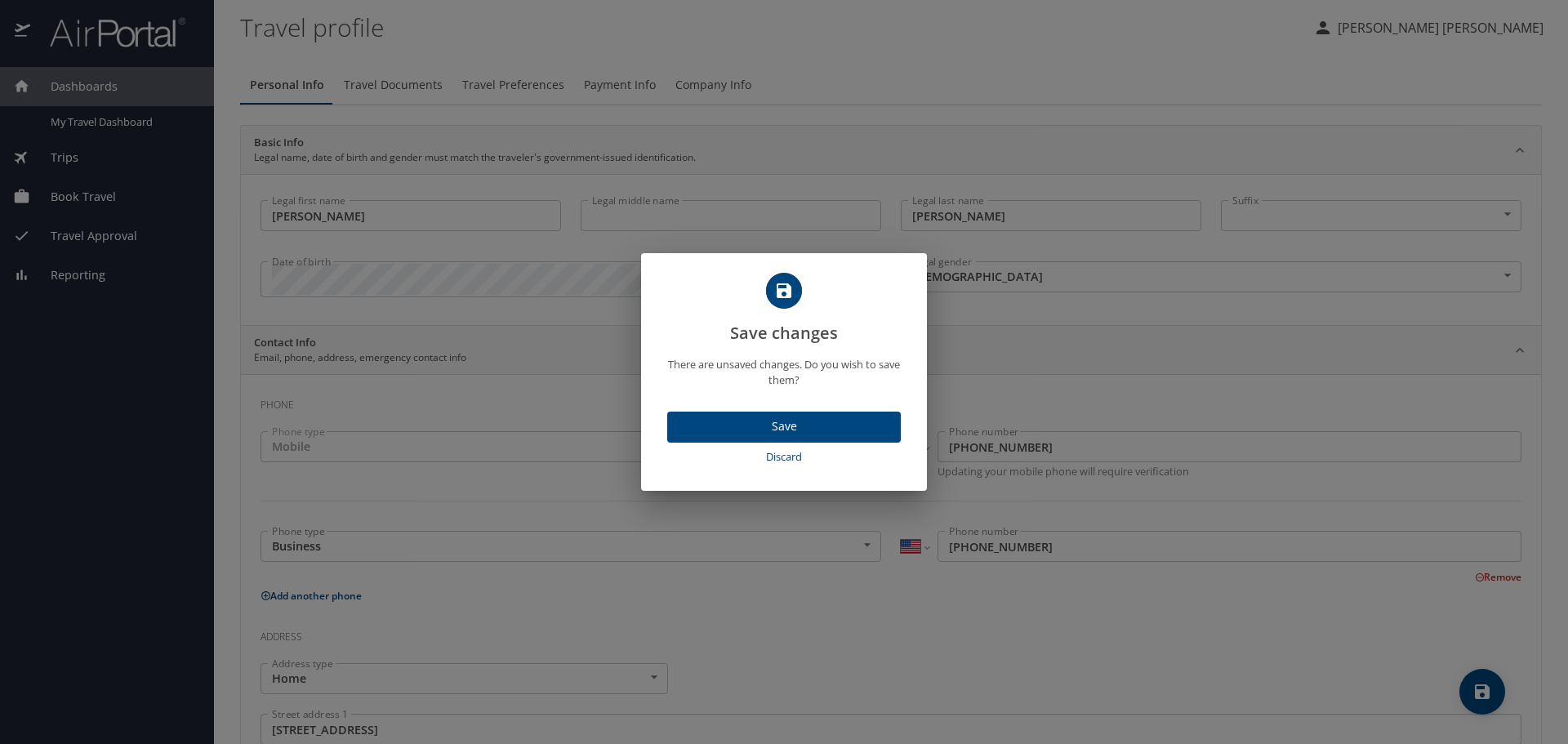
click at [789, 421] on span "Save" at bounding box center [784, 426] width 208 height 20
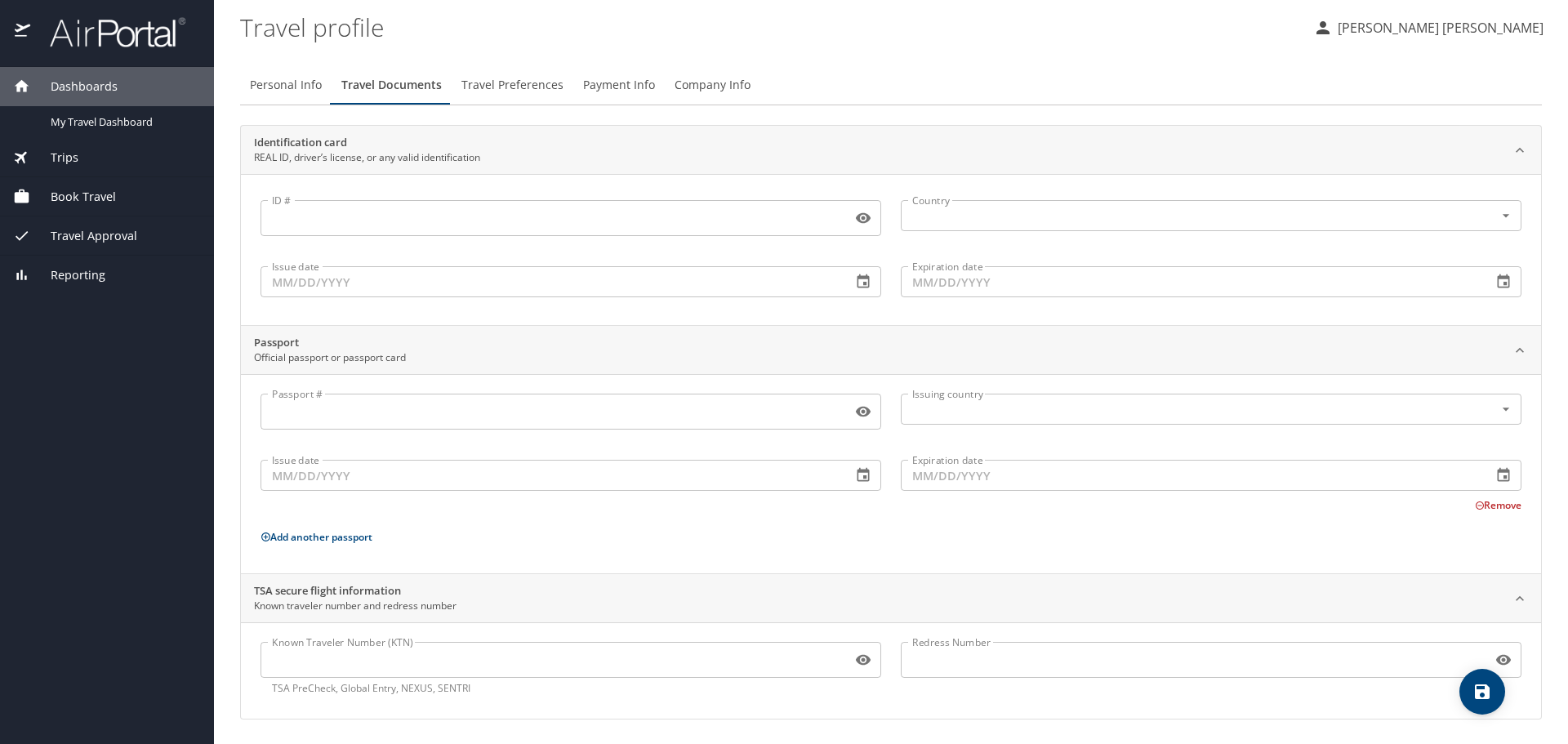
click at [98, 195] on span "Book Travel" at bounding box center [73, 197] width 86 height 18
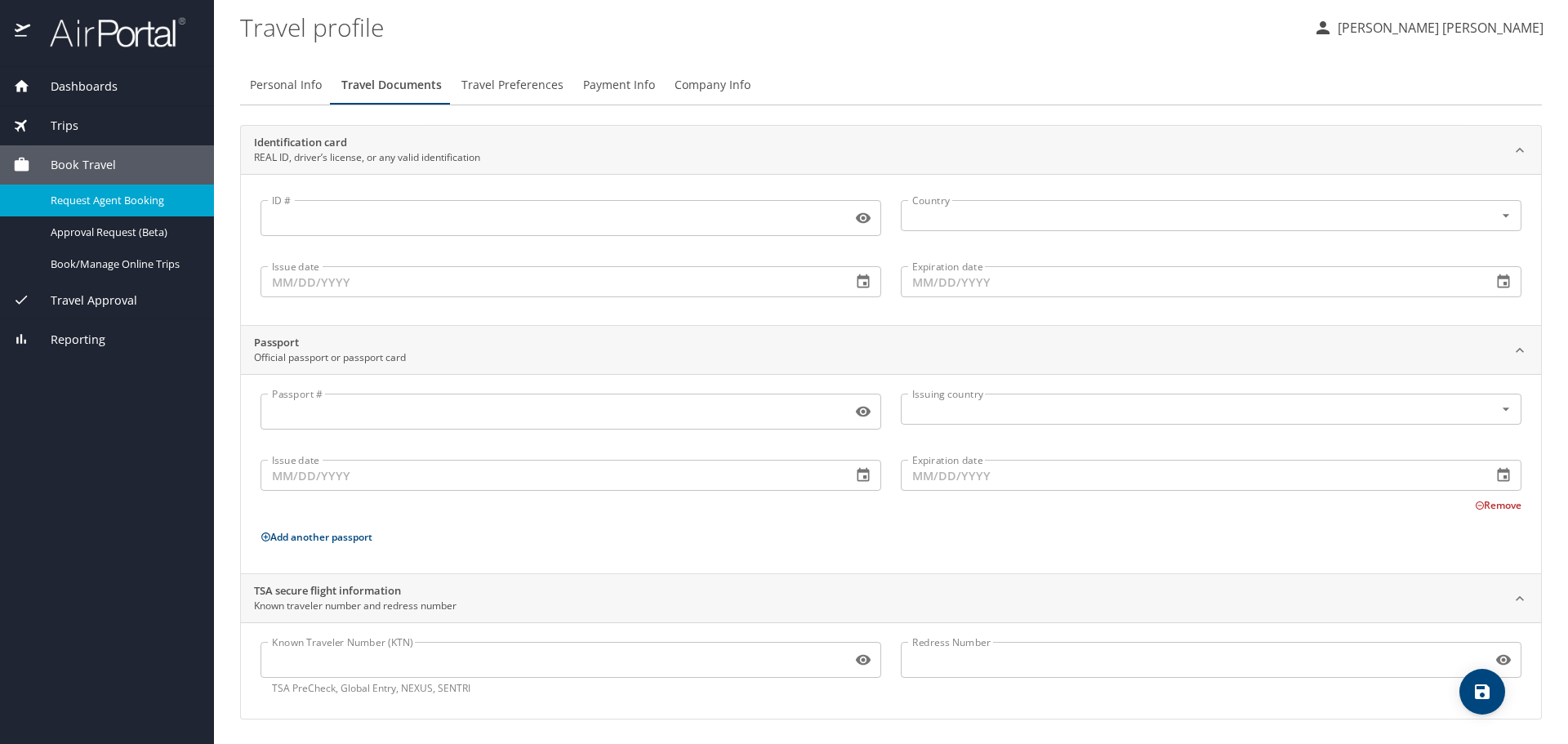
click at [111, 189] on link "Request Agent Booking" at bounding box center [107, 200] width 214 height 32
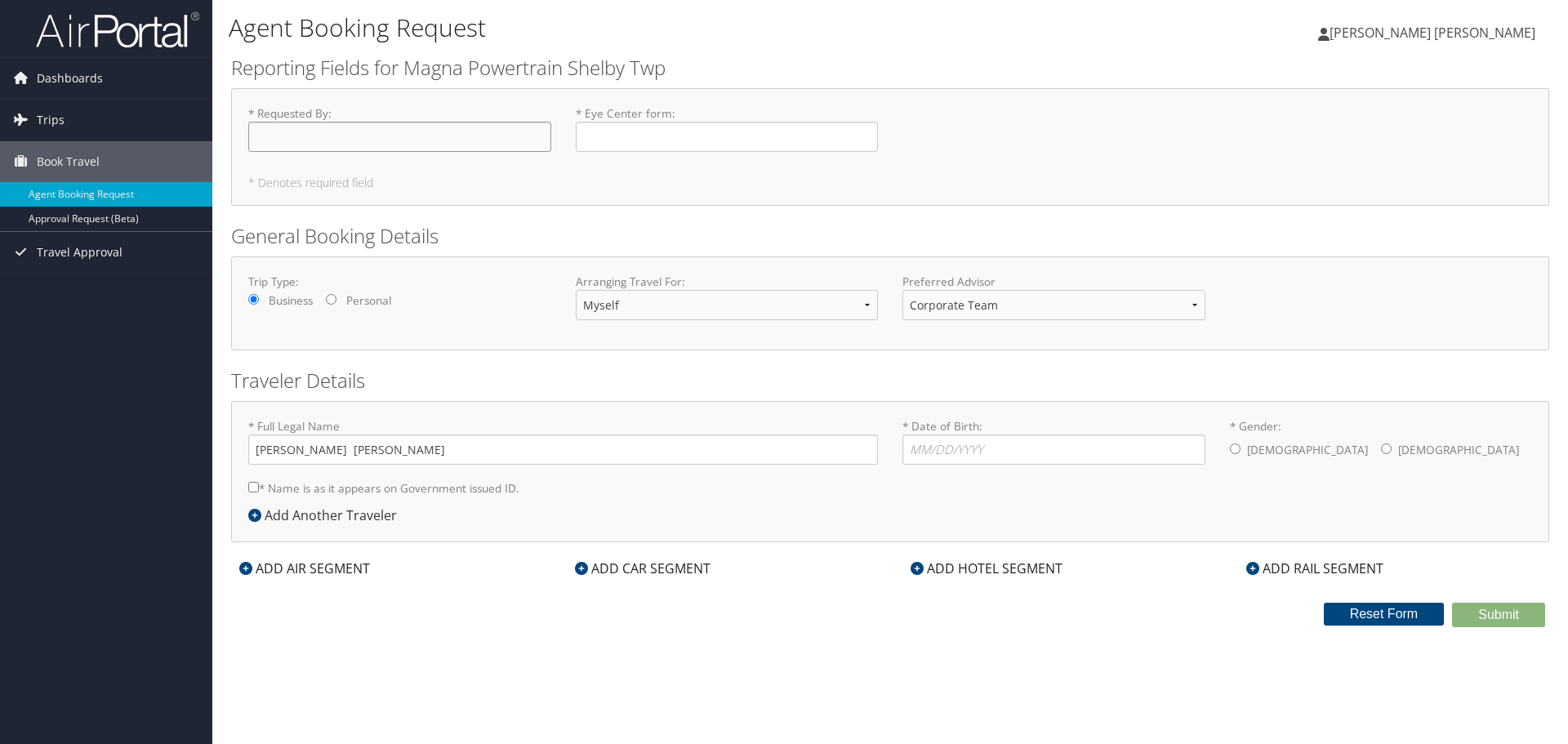
click at [296, 146] on input "* Requested By : Required" at bounding box center [399, 136] width 303 height 30
click at [629, 144] on input "* Eye Center form : Required" at bounding box center [726, 136] width 303 height 30
click at [672, 312] on select "Myself Another Traveler Guest Traveler" at bounding box center [726, 305] width 303 height 30
click at [977, 309] on select "Corporate Team [PERSON_NAME] Advisor Team" at bounding box center [1054, 305] width 303 height 30
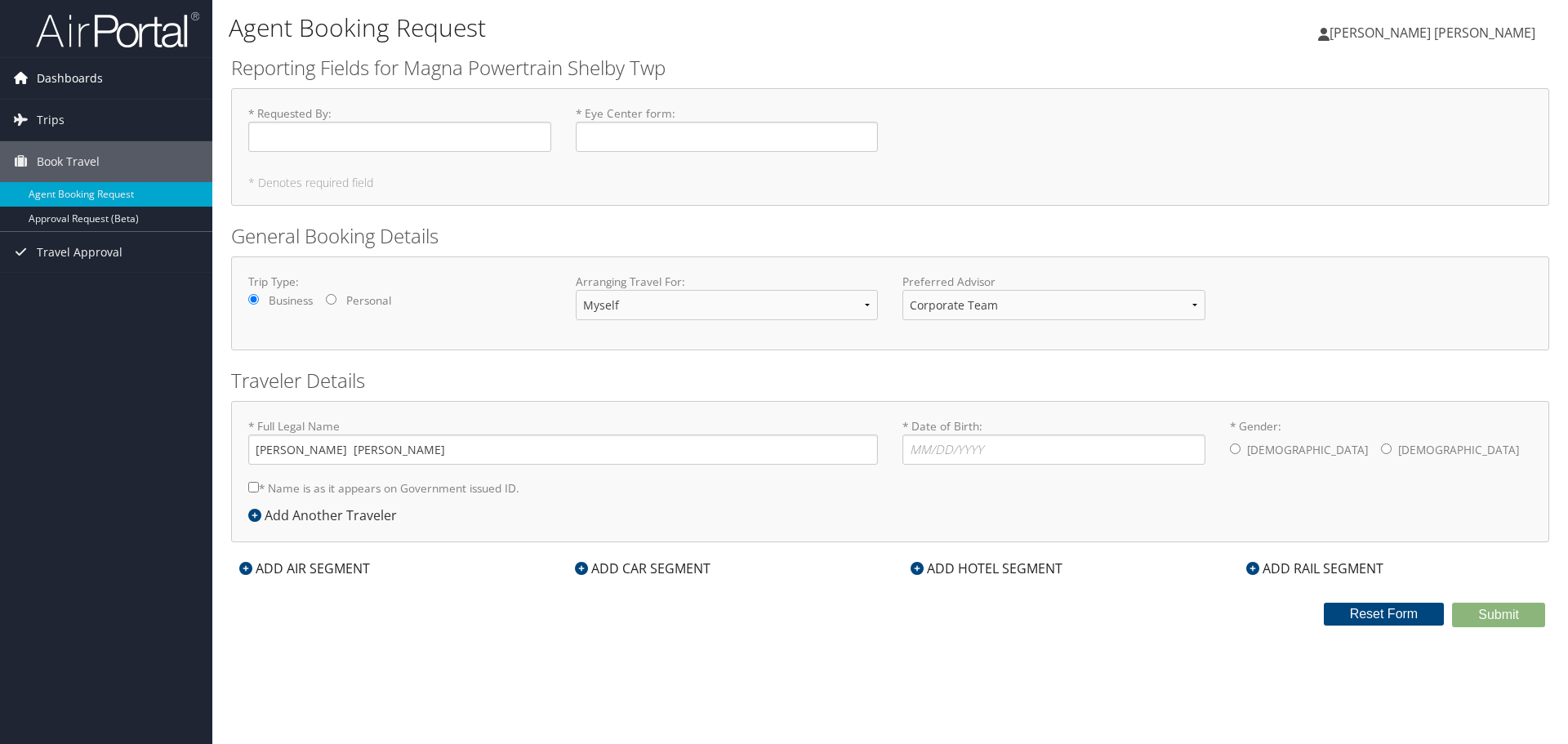
click at [88, 83] on span "Dashboards" at bounding box center [70, 78] width 66 height 41
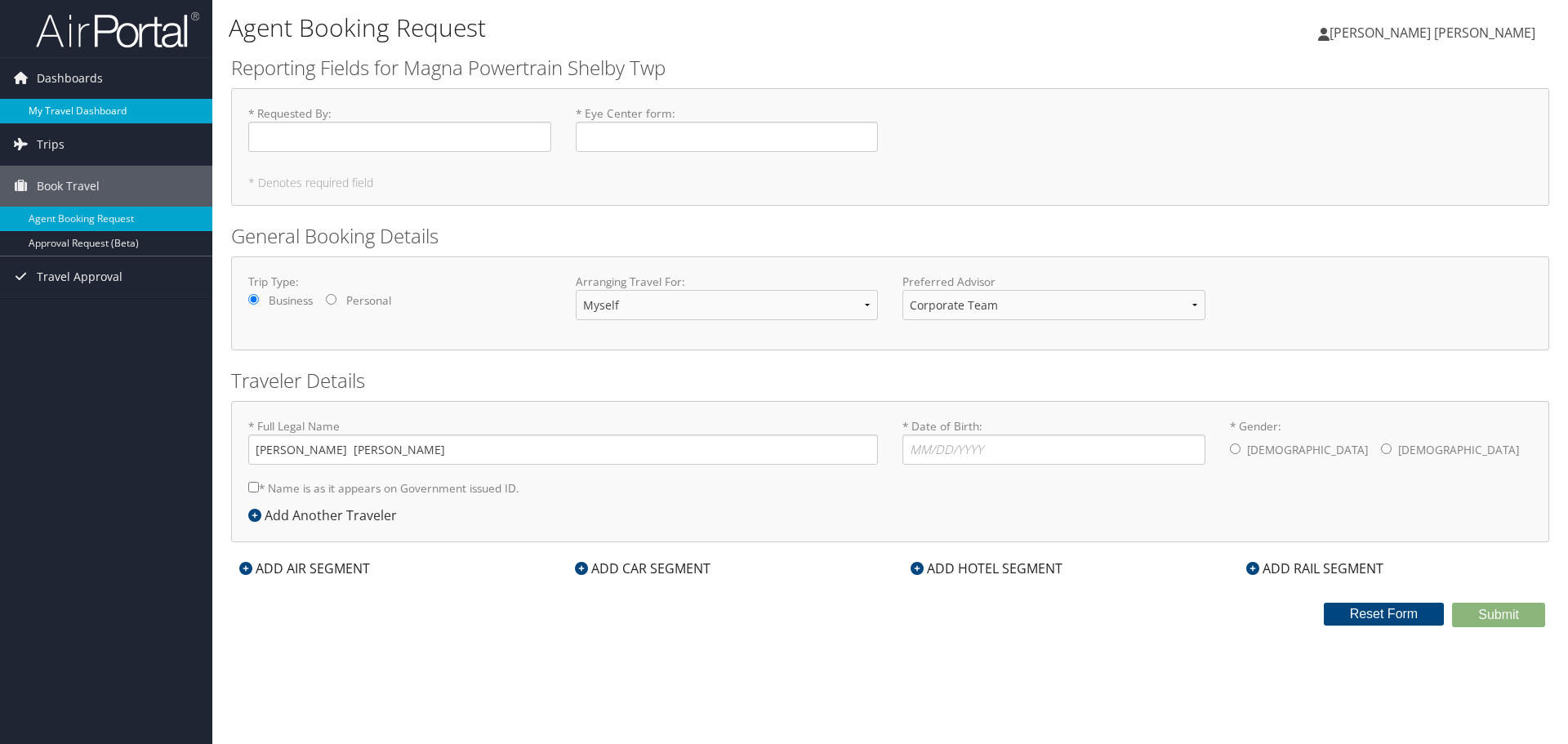
click at [84, 115] on link "My Travel Dashboard" at bounding box center [106, 111] width 212 height 25
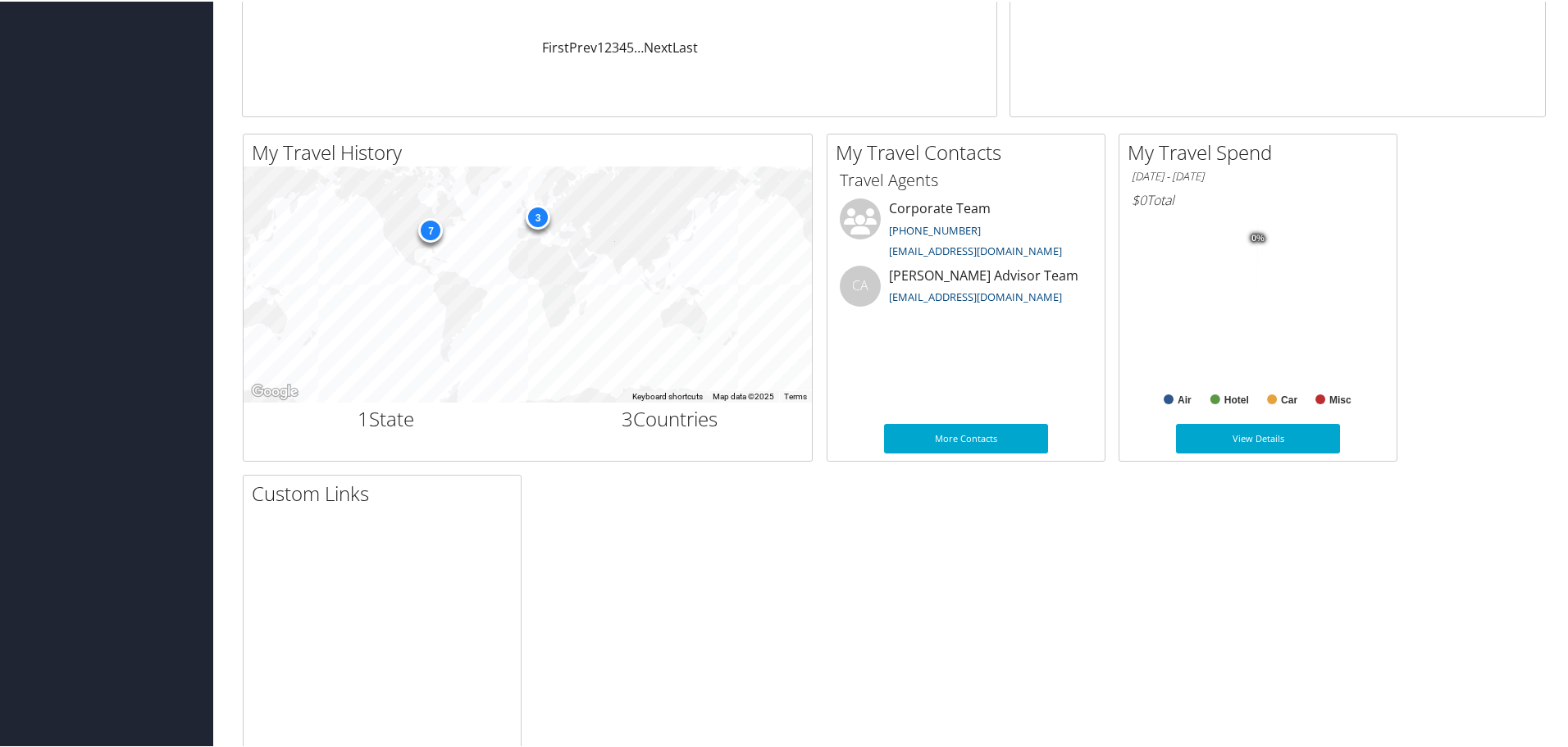
scroll to position [426, 0]
click at [429, 227] on div "7" at bounding box center [430, 227] width 25 height 25
click at [539, 220] on div "3" at bounding box center [537, 214] width 25 height 25
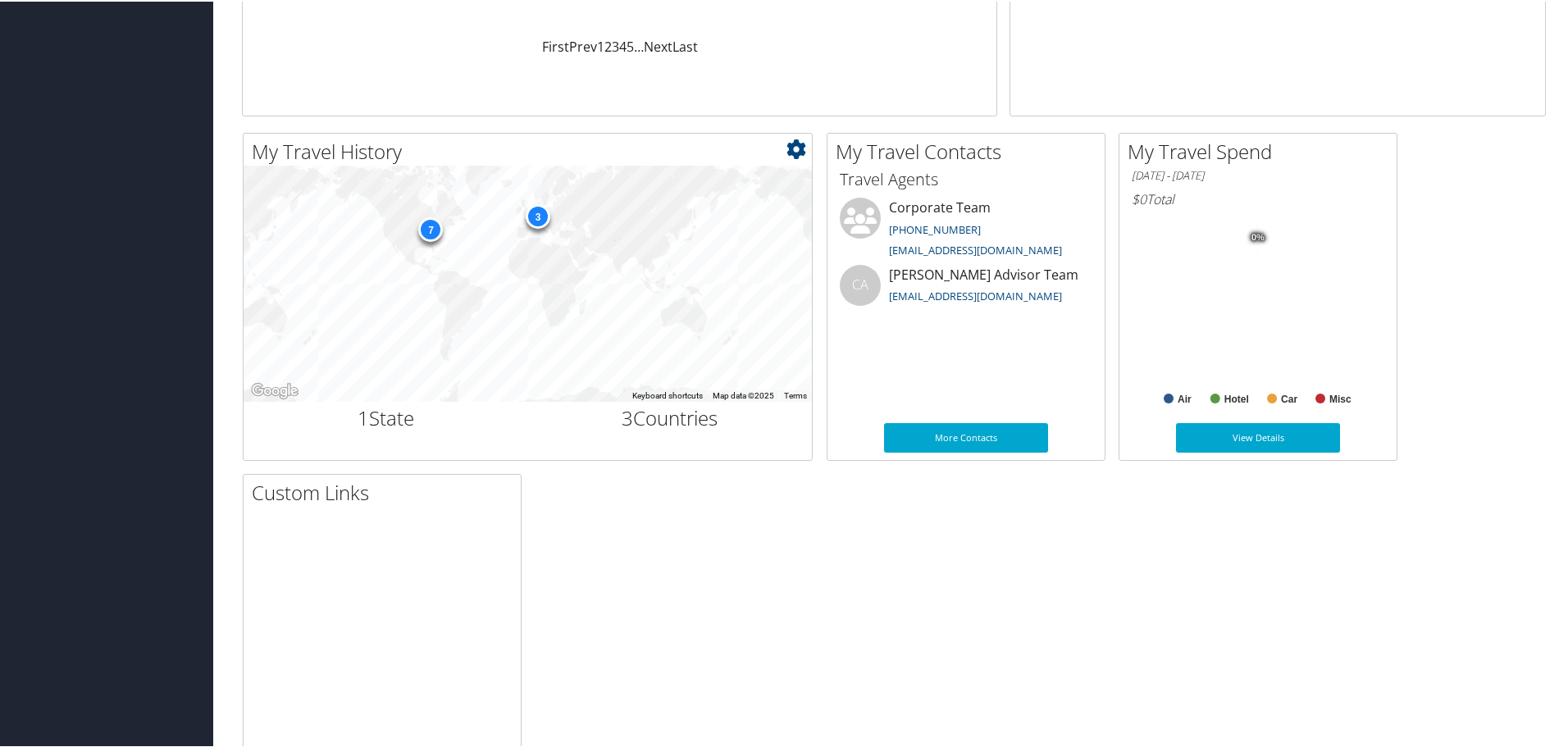
click at [432, 221] on div "7" at bounding box center [430, 227] width 25 height 25
click at [537, 222] on div "3" at bounding box center [537, 214] width 25 height 25
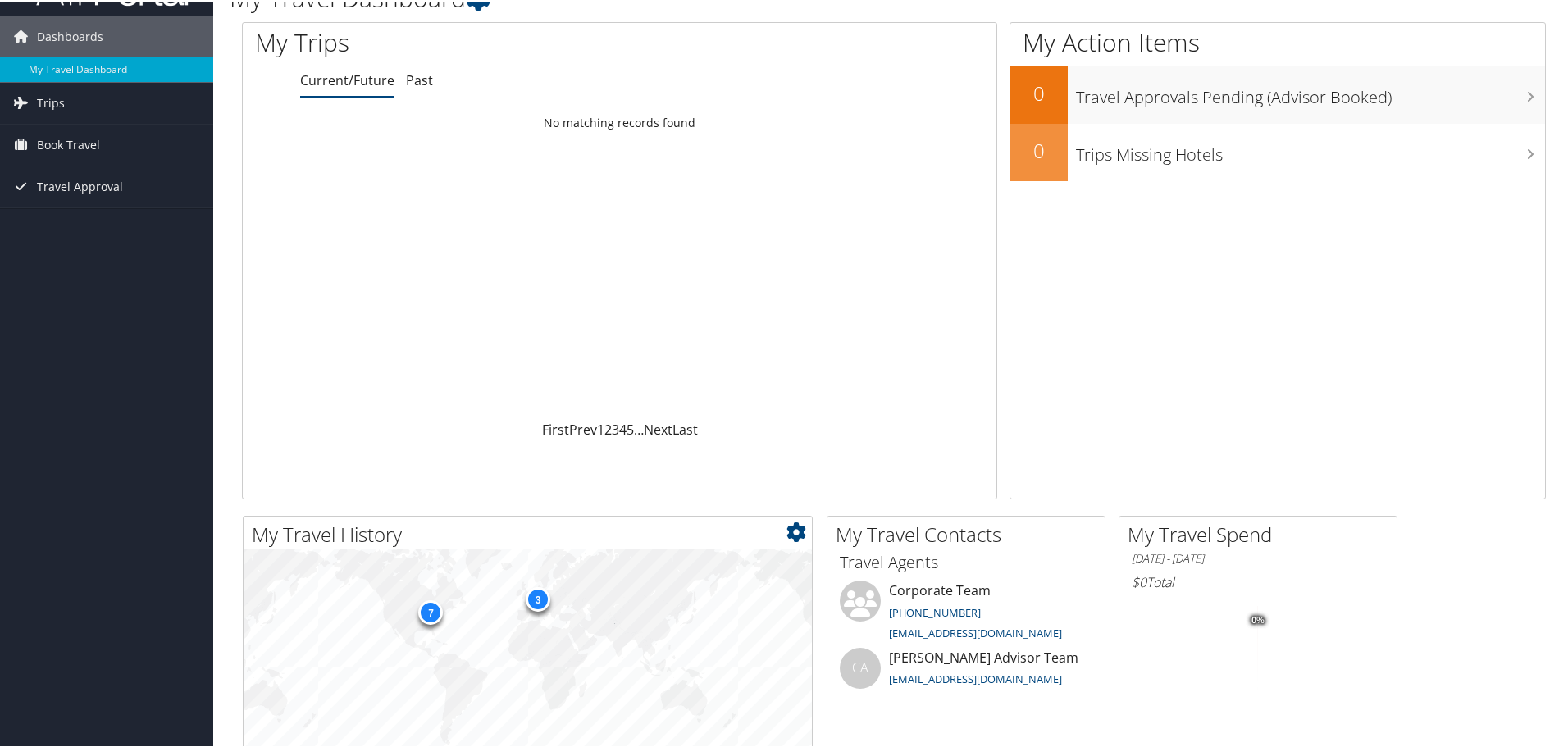
scroll to position [0, 0]
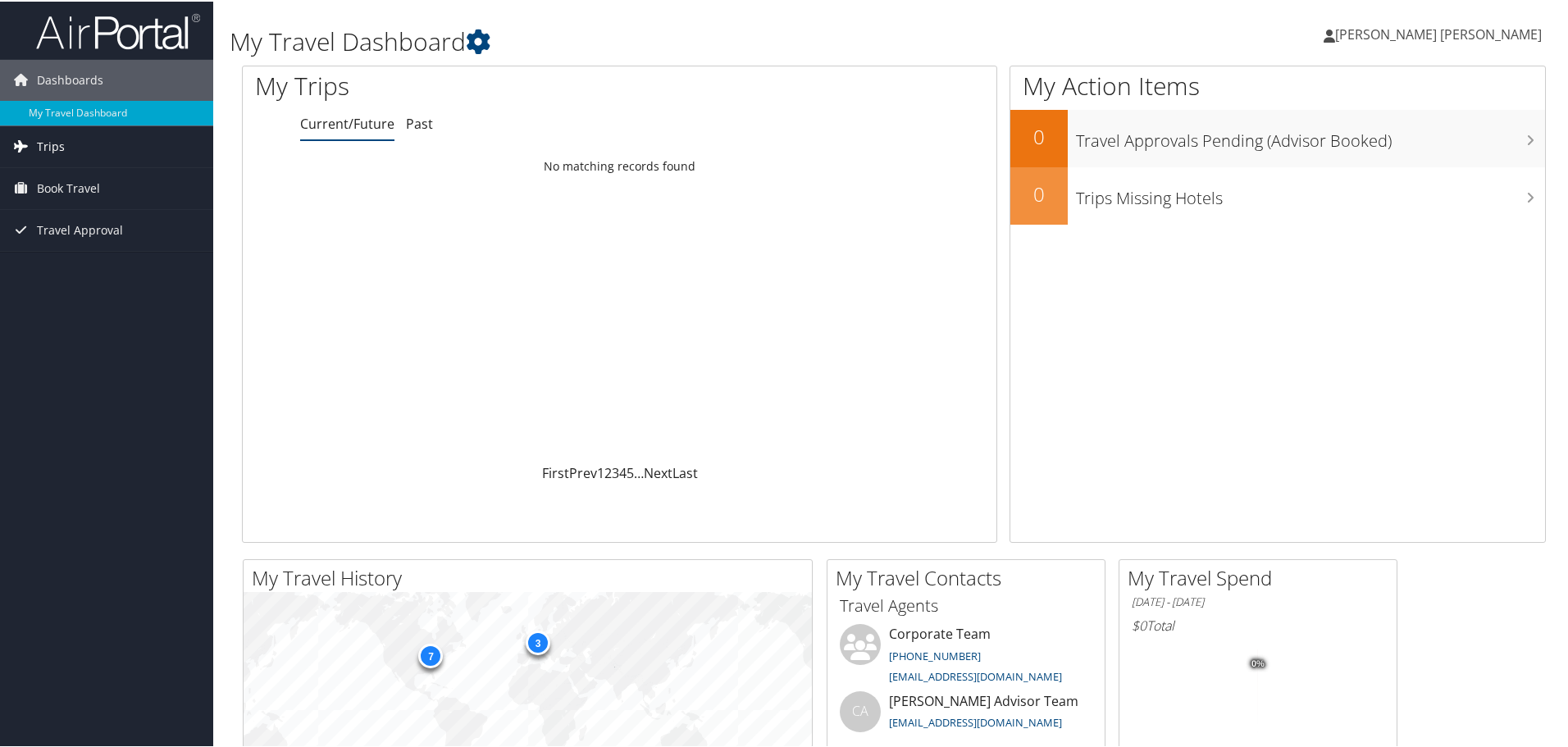
click at [90, 138] on link "Trips" at bounding box center [107, 145] width 213 height 41
click at [88, 266] on span "Book Travel" at bounding box center [68, 261] width 63 height 41
click at [136, 167] on link "Current/Future Trips" at bounding box center [107, 177] width 213 height 25
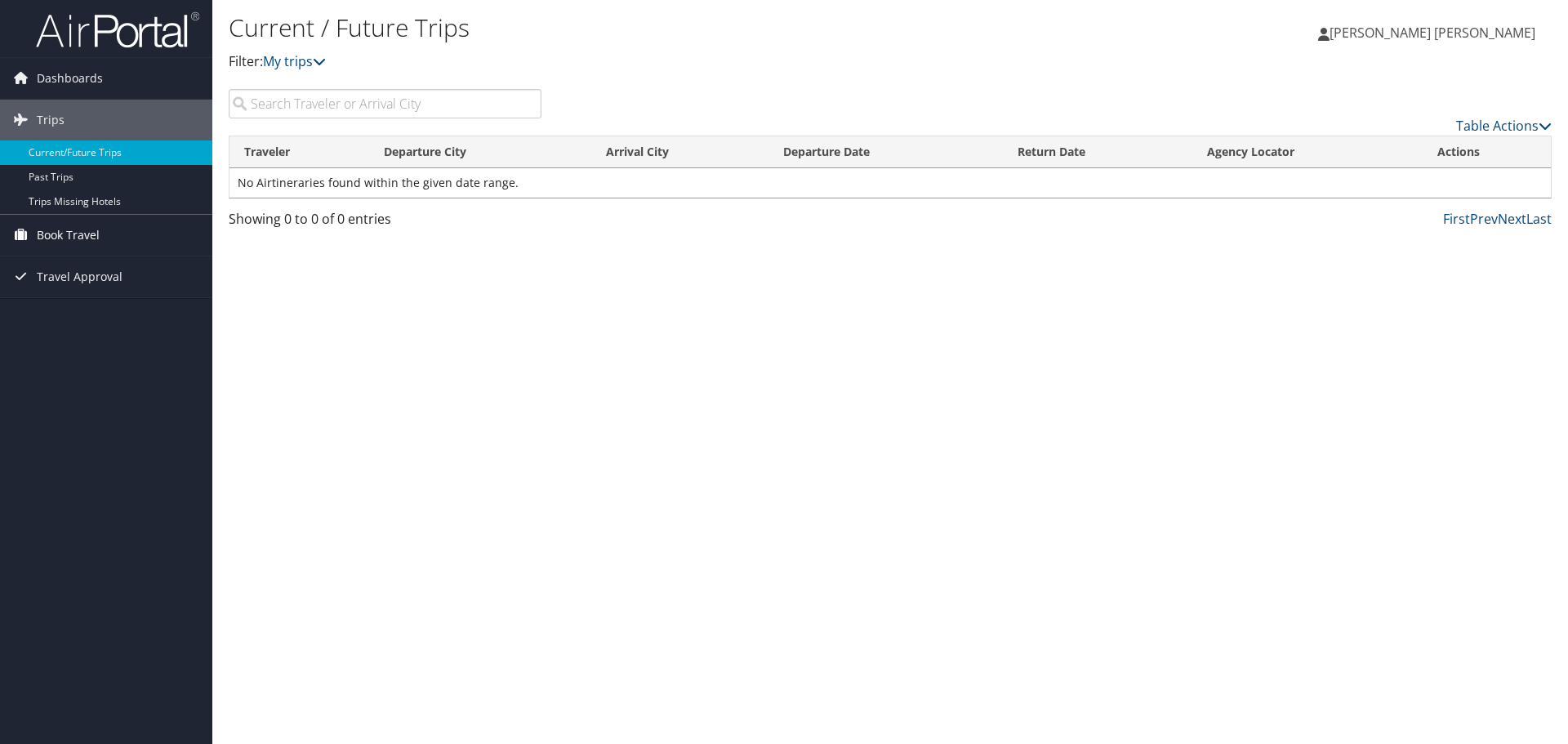
click at [48, 240] on span "Book Travel" at bounding box center [68, 235] width 63 height 41
click at [59, 69] on span "Dashboards" at bounding box center [70, 78] width 66 height 41
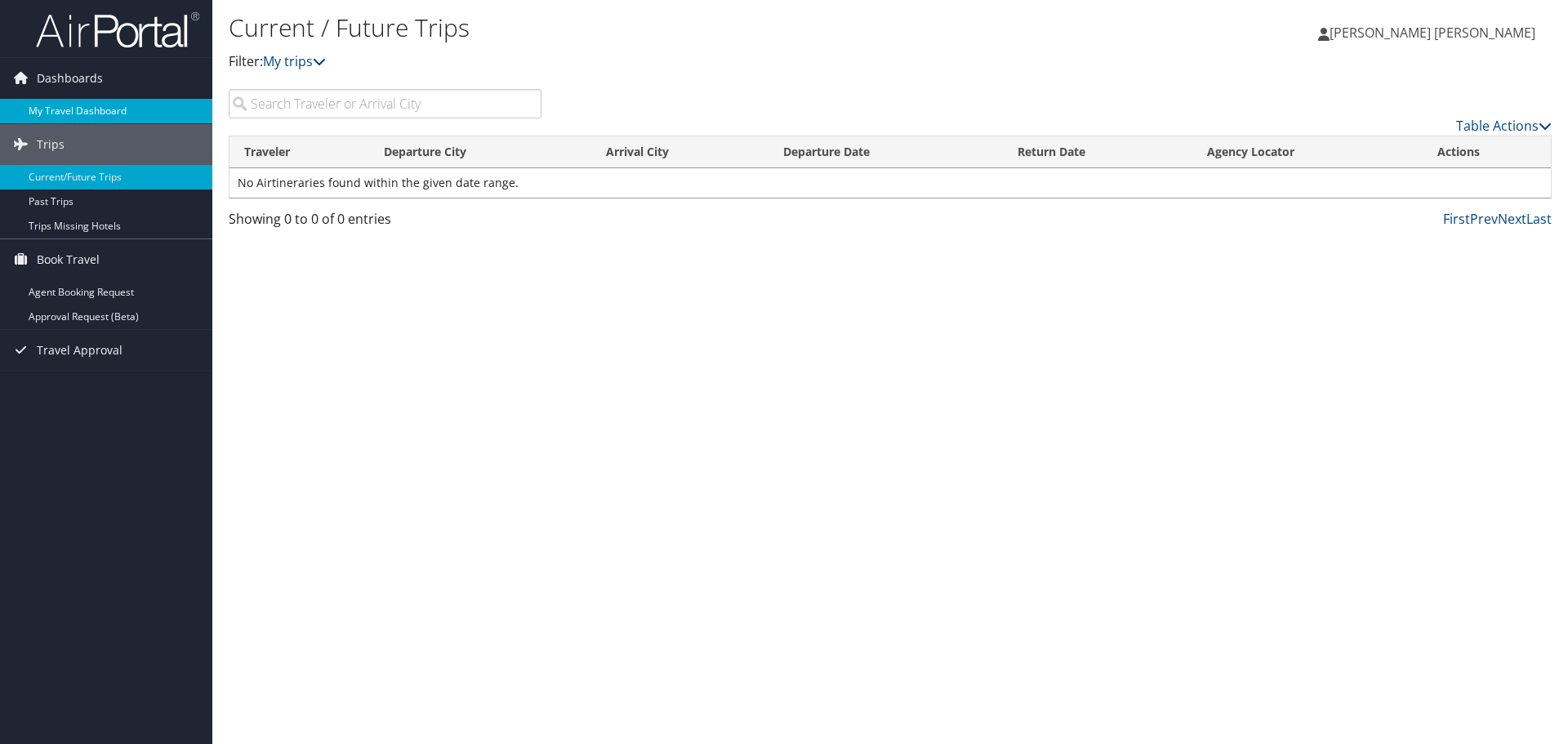
click at [77, 111] on link "My Travel Dashboard" at bounding box center [106, 111] width 212 height 25
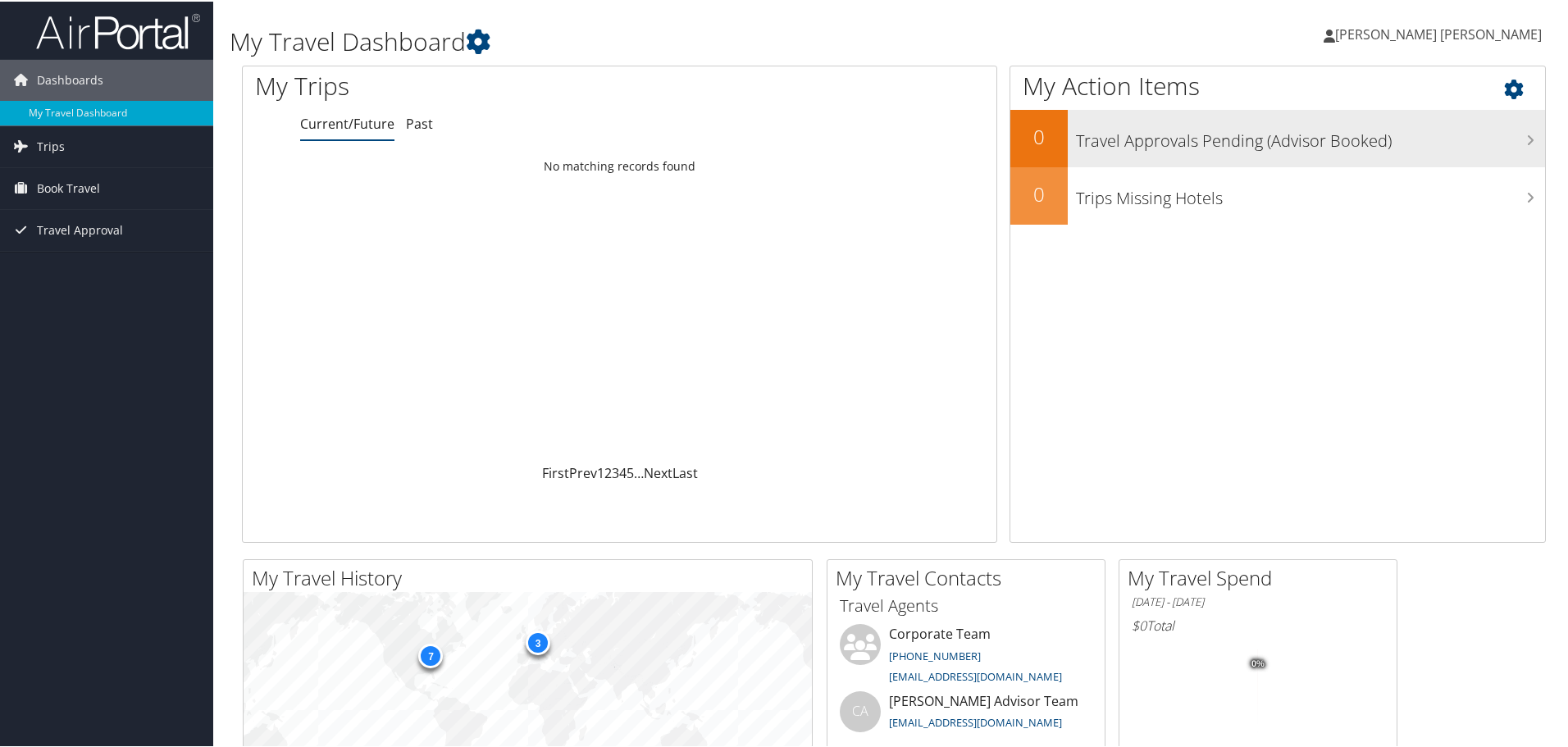
click at [1163, 144] on h3 "Travel Approvals Pending (Advisor Booked)" at bounding box center [1310, 135] width 469 height 31
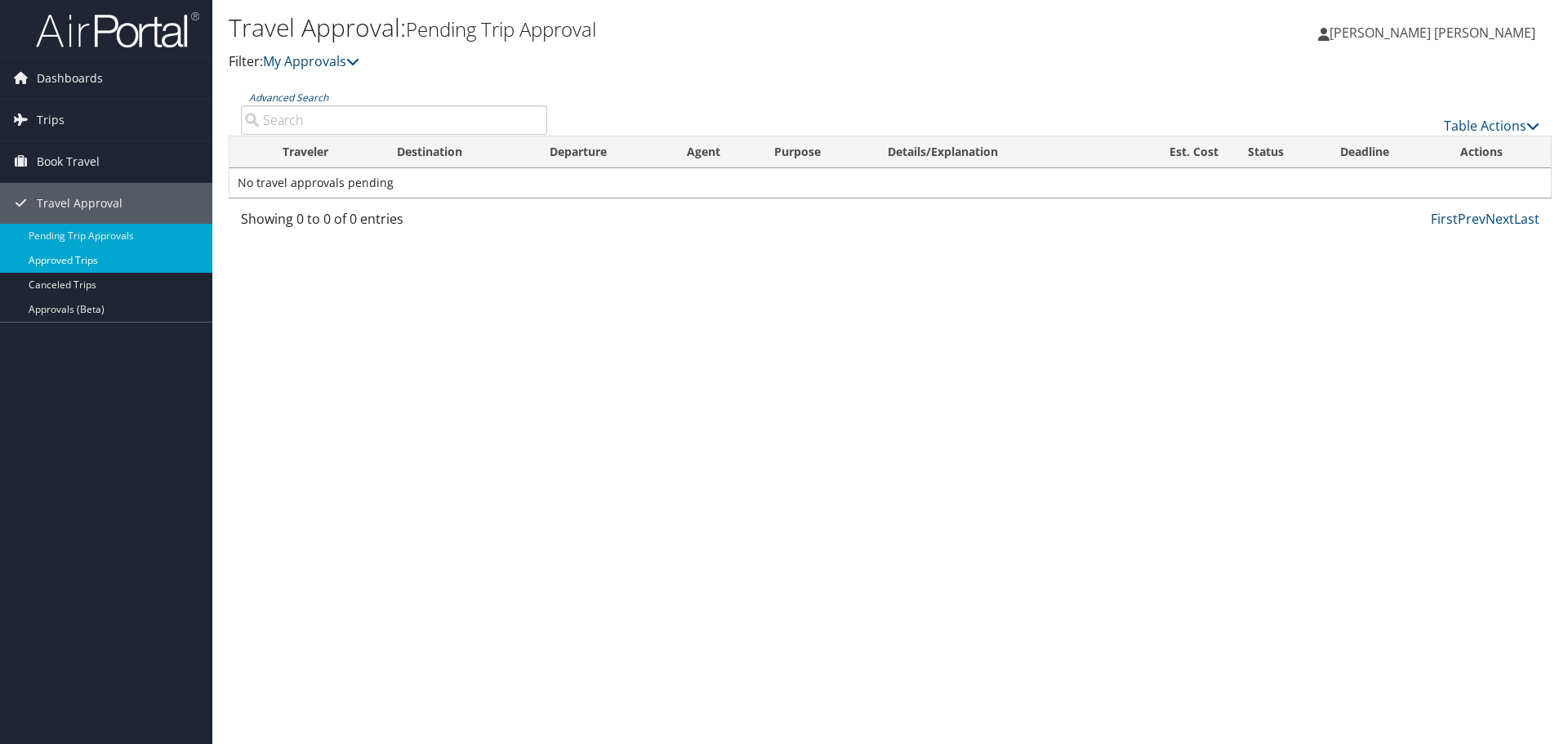
click at [84, 258] on link "Approved Trips" at bounding box center [106, 260] width 212 height 25
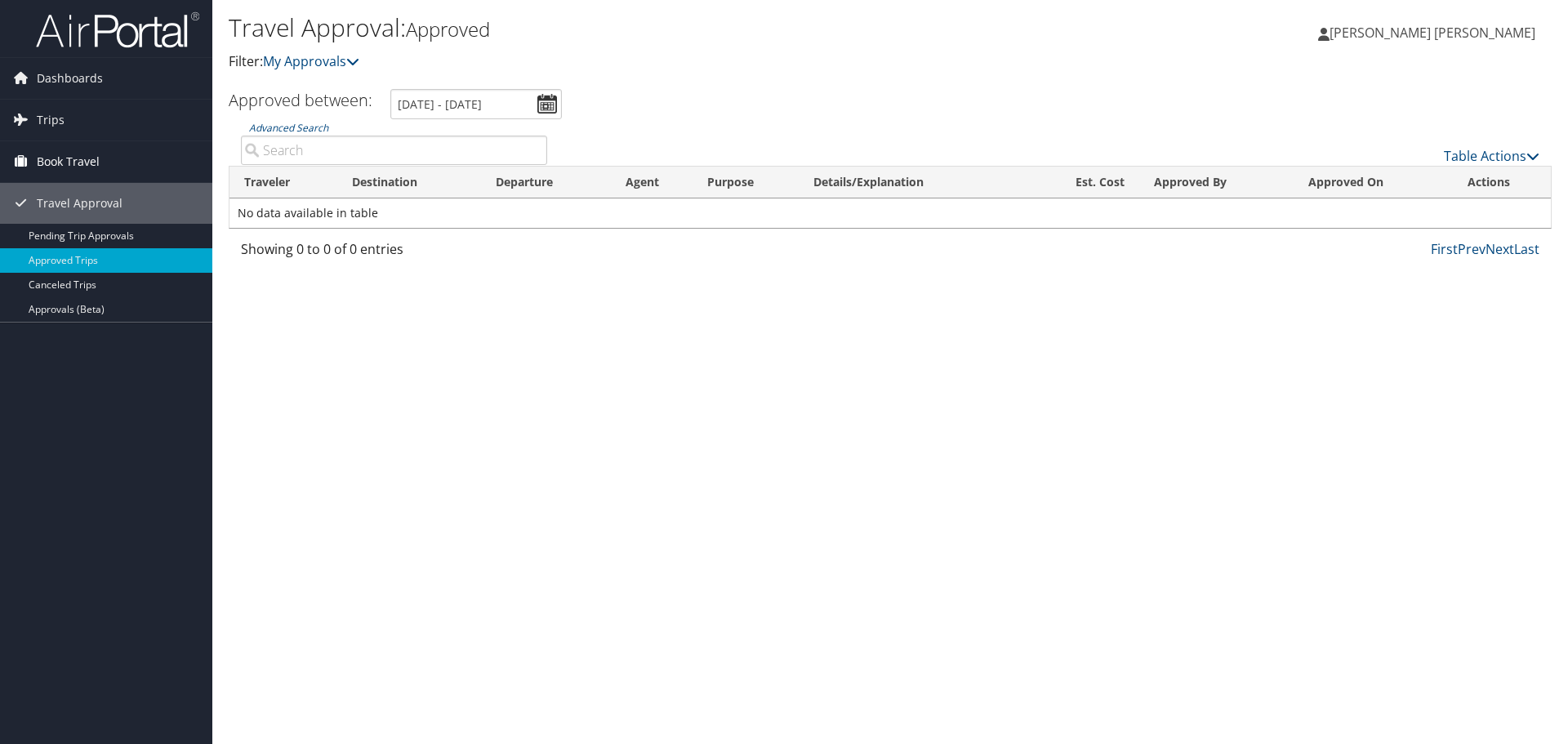
click at [37, 155] on span "Book Travel" at bounding box center [68, 161] width 63 height 41
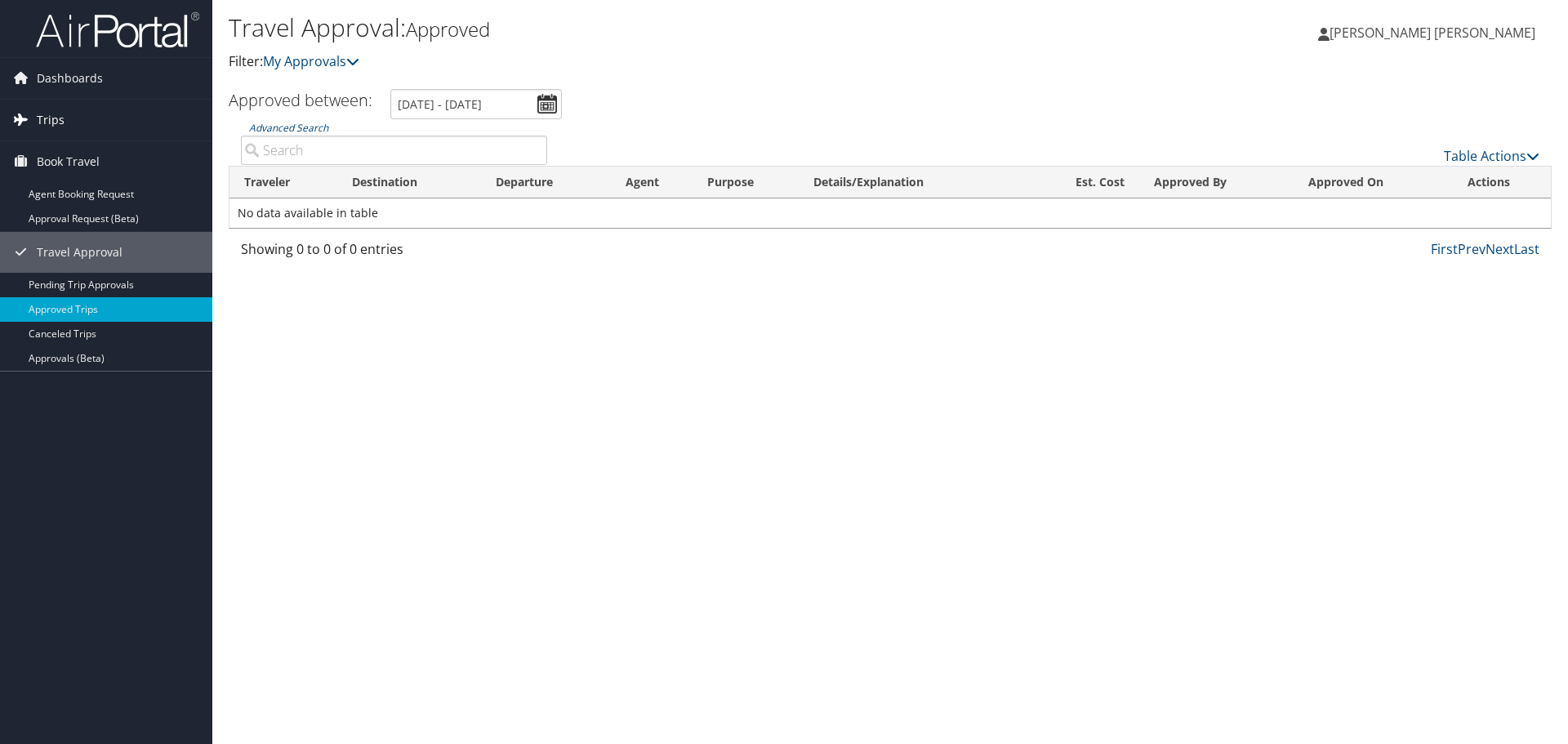
click at [66, 120] on link "Trips" at bounding box center [106, 120] width 212 height 41
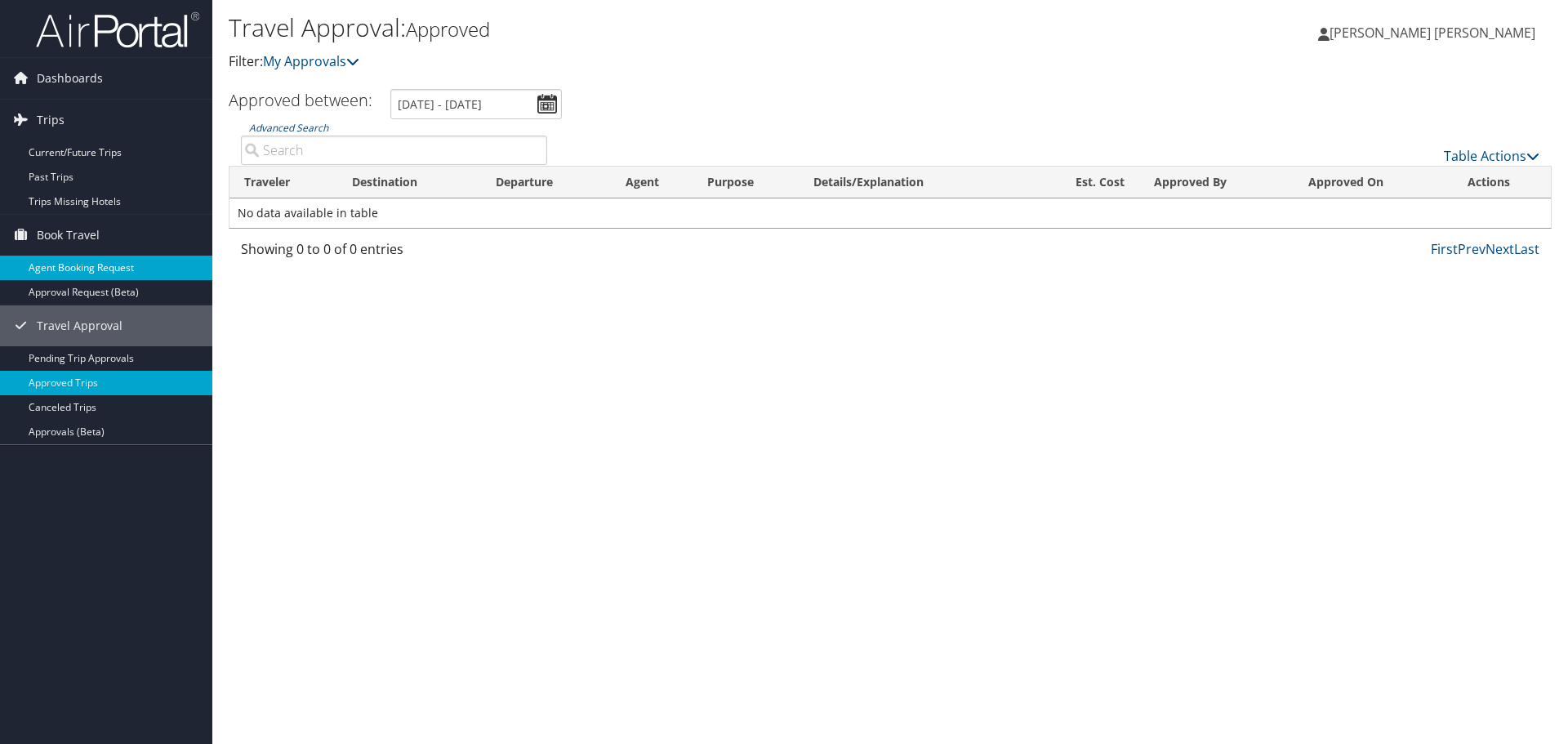
click at [97, 269] on link "Agent Booking Request" at bounding box center [106, 267] width 212 height 25
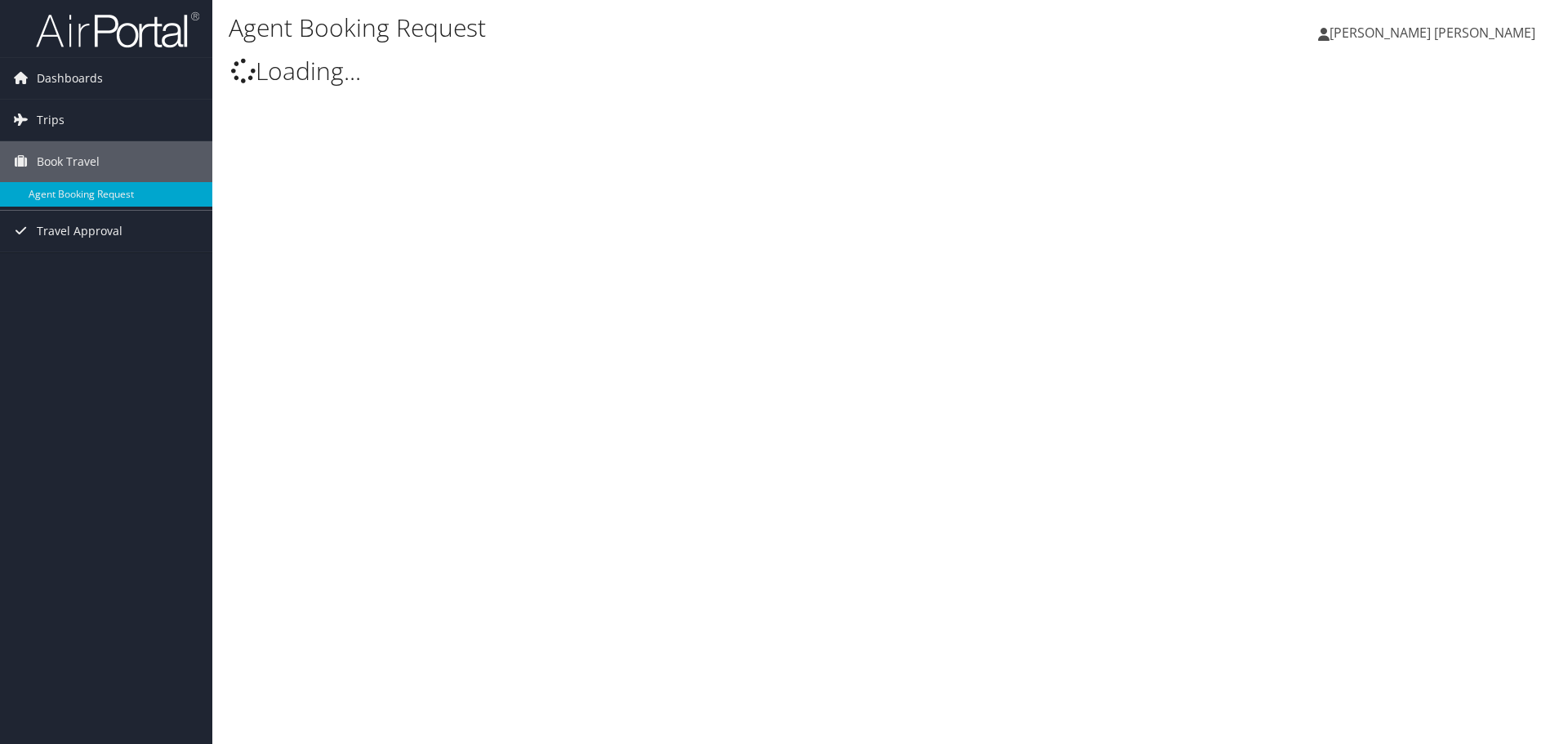
select select "[EMAIL_ADDRESS][DOMAIN_NAME]"
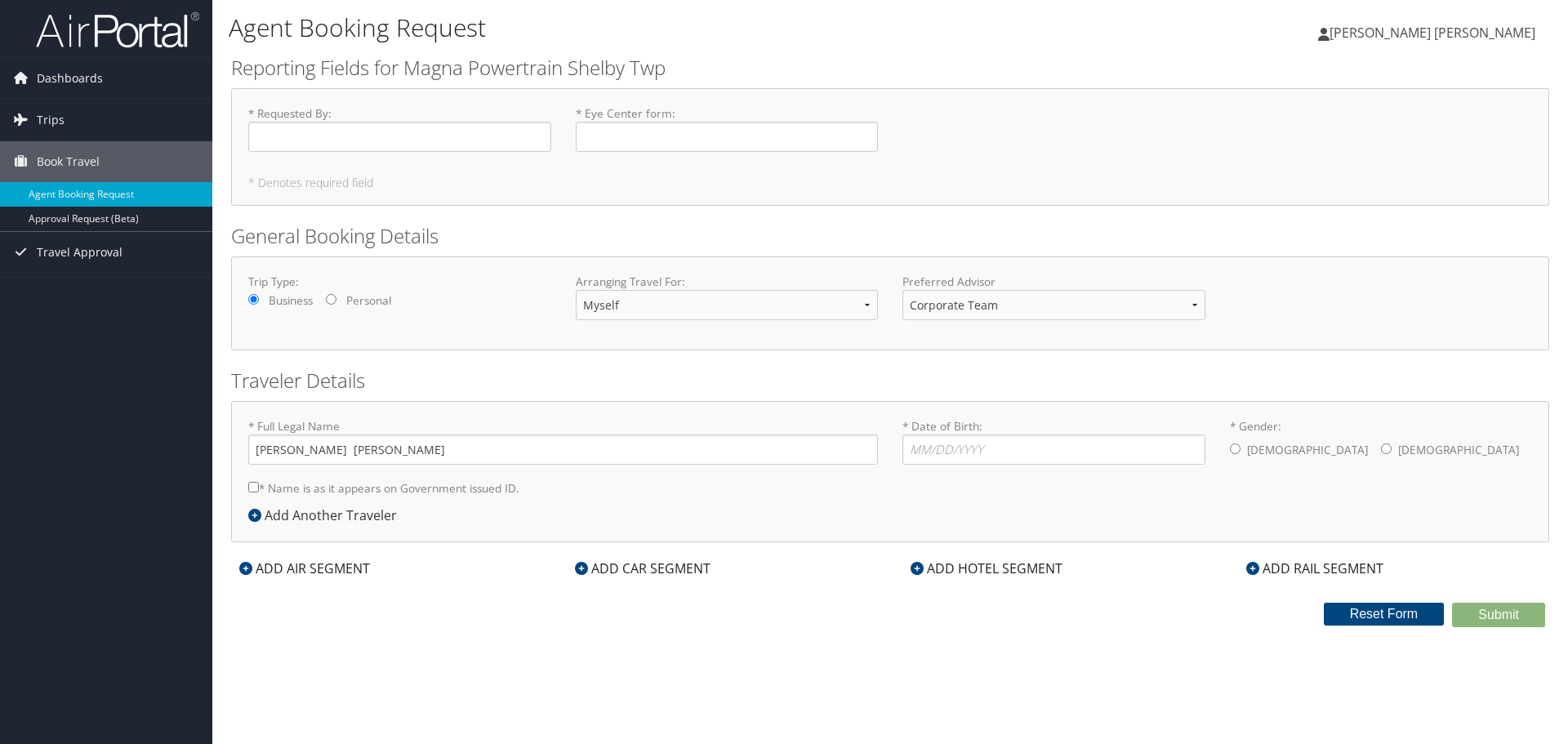
click at [302, 493] on label "* Name is as it appears on Government issued ID." at bounding box center [383, 488] width 271 height 30
click at [259, 492] on input "* Name is as it appears on Government issued ID." at bounding box center [253, 488] width 11 height 11
checkbox input "true"
click at [384, 141] on input "* Requested By : Required" at bounding box center [399, 136] width 303 height 30
type input "Bhaumik Patel"
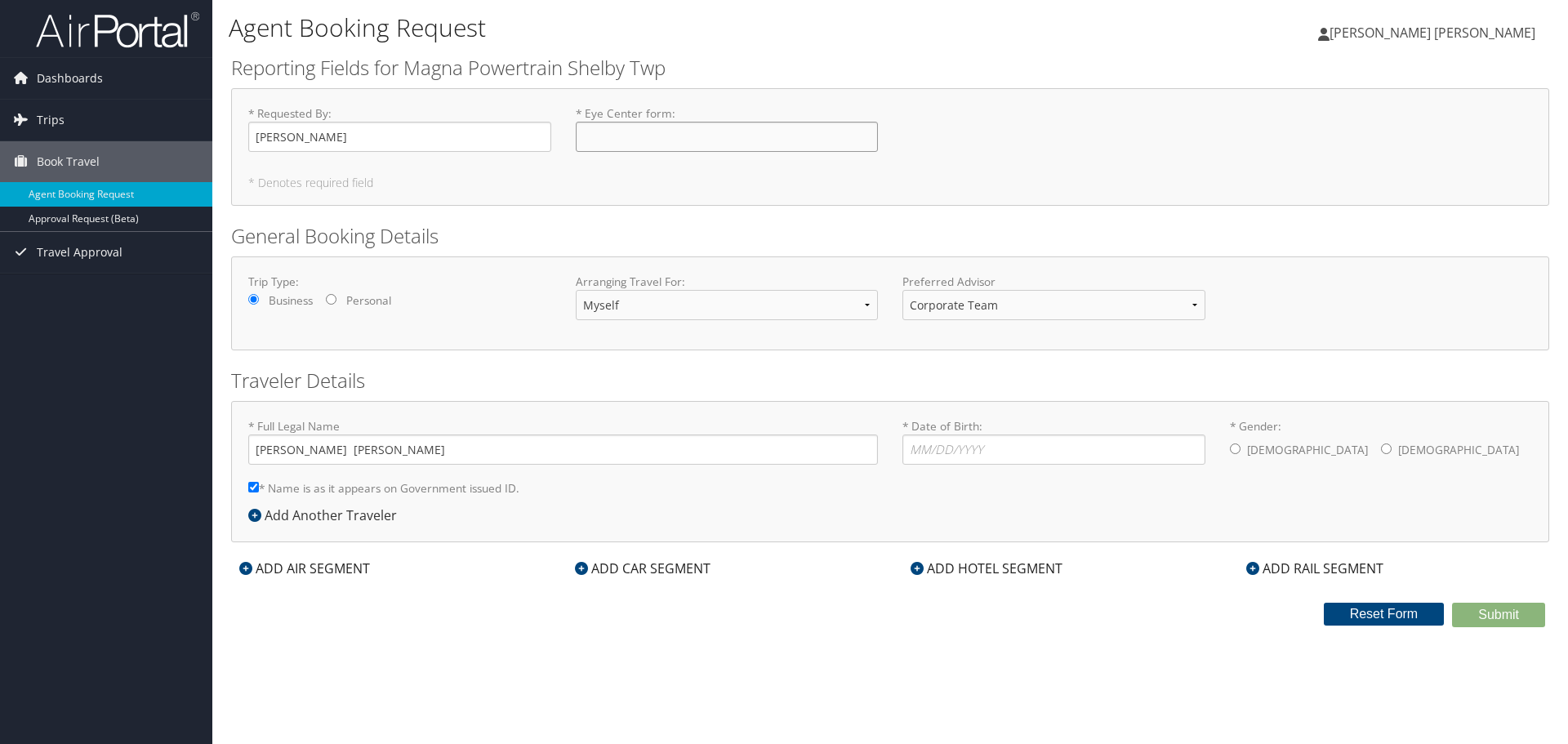
click at [692, 140] on input "* Eye Center form : Required" at bounding box center [726, 136] width 303 height 30
click at [641, 112] on label "* Eye Center form : Required" at bounding box center [726, 128] width 303 height 47
click at [641, 122] on input "* Eye Center form : Required" at bounding box center [726, 136] width 303 height 30
click at [630, 199] on div "* Requested By : Bhaumik Patel Required * Eye Center form : Required * Denotes …" at bounding box center [890, 146] width 1318 height 118
drag, startPoint x: 669, startPoint y: 115, endPoint x: 585, endPoint y: 118, distance: 84.1
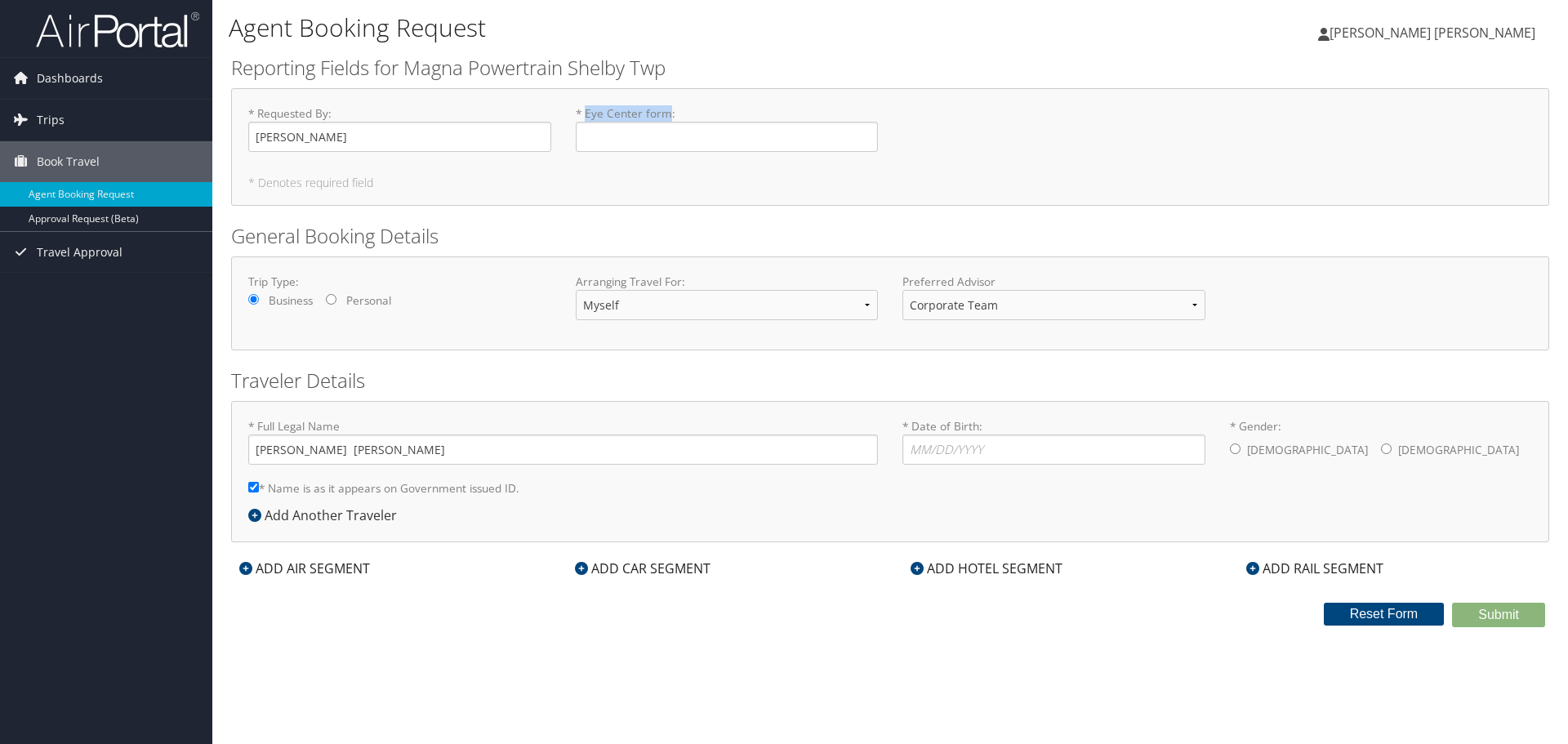
click at [585, 118] on label "* Eye Center form : Required" at bounding box center [726, 128] width 303 height 47
copy label "Eye Center form"
click at [346, 514] on div "Add Another Traveler" at bounding box center [326, 515] width 156 height 19
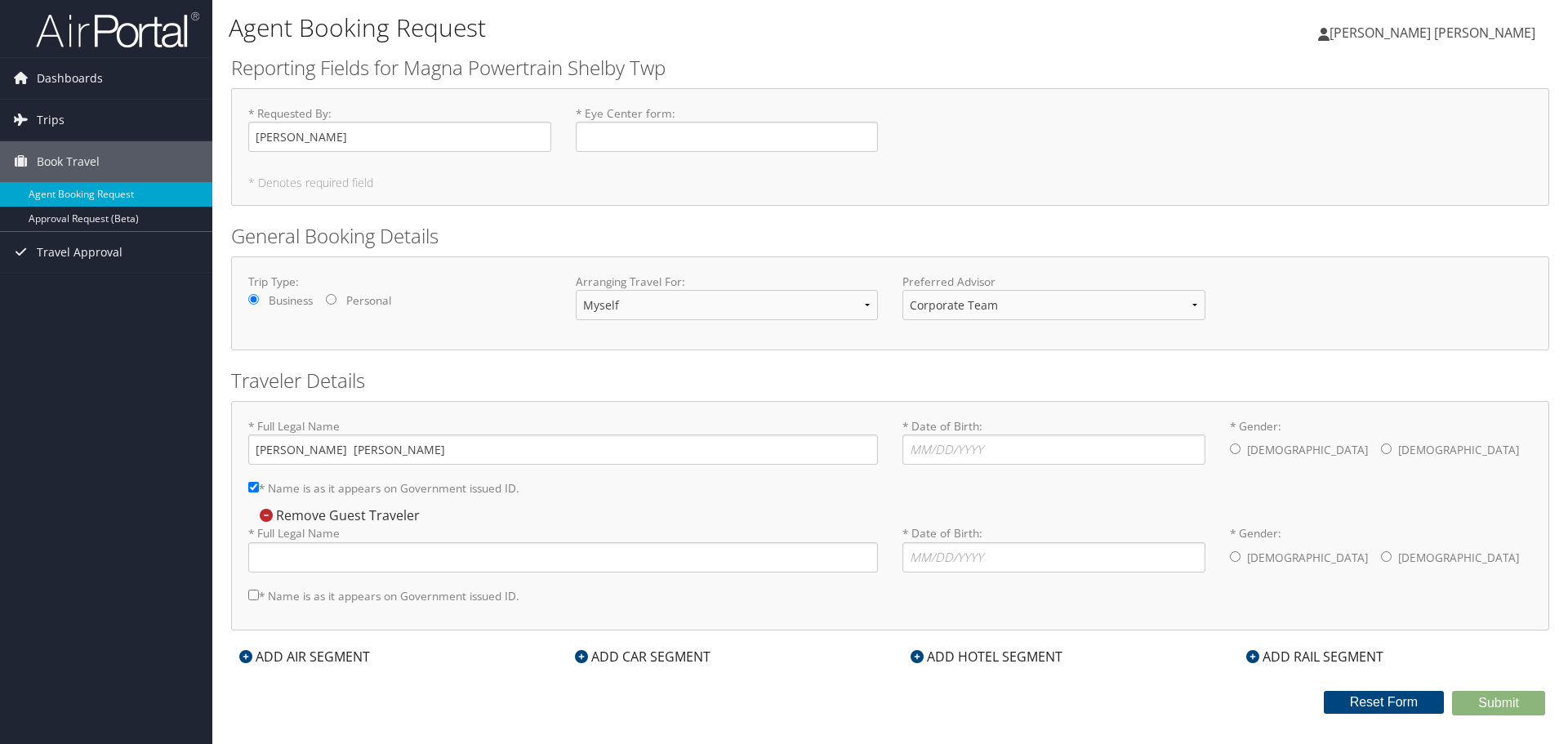
click at [291, 185] on h5 "* Denotes required field" at bounding box center [890, 183] width 1284 height 11
click at [263, 514] on icon at bounding box center [266, 515] width 13 height 13
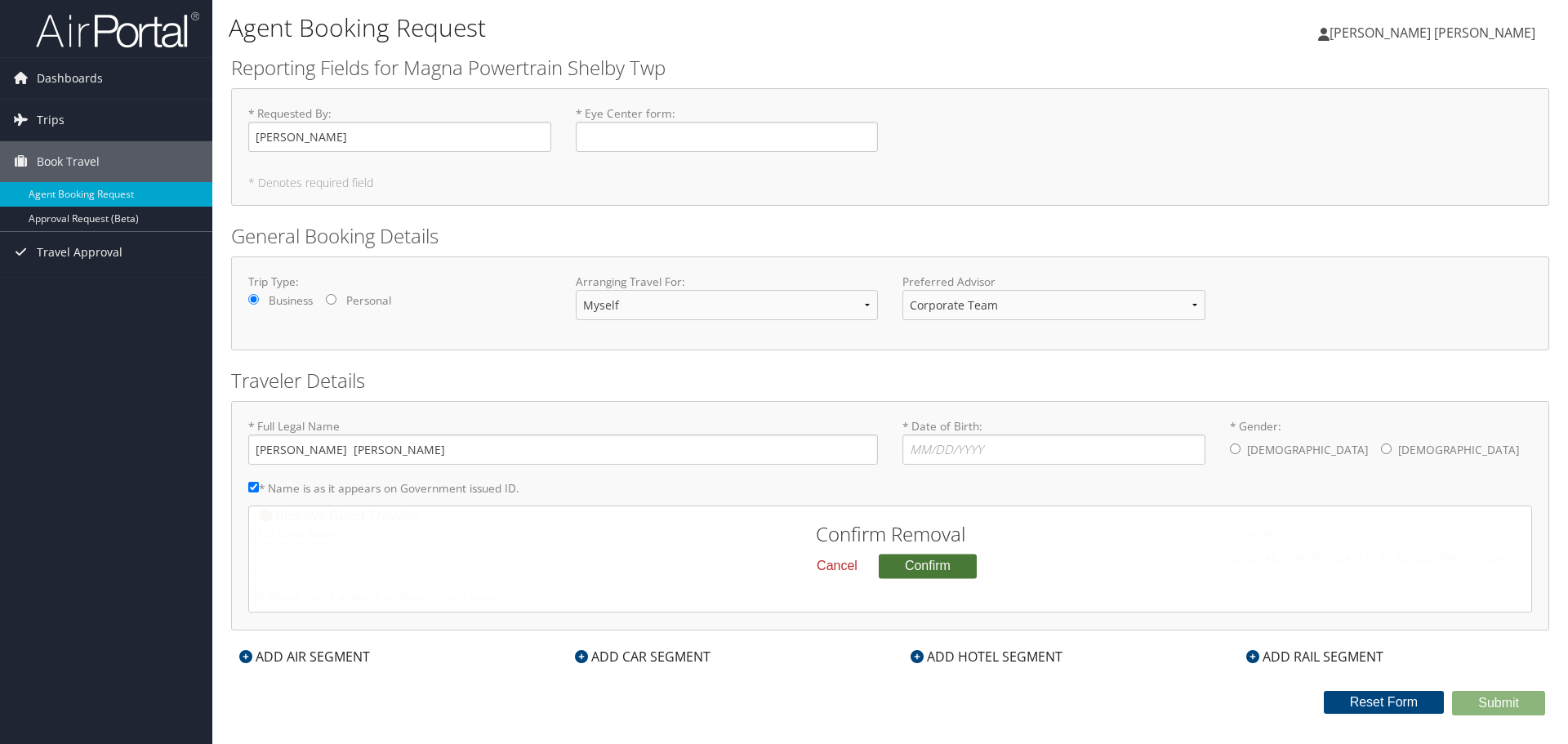
click at [899, 567] on button "Confirm" at bounding box center [928, 566] width 98 height 25
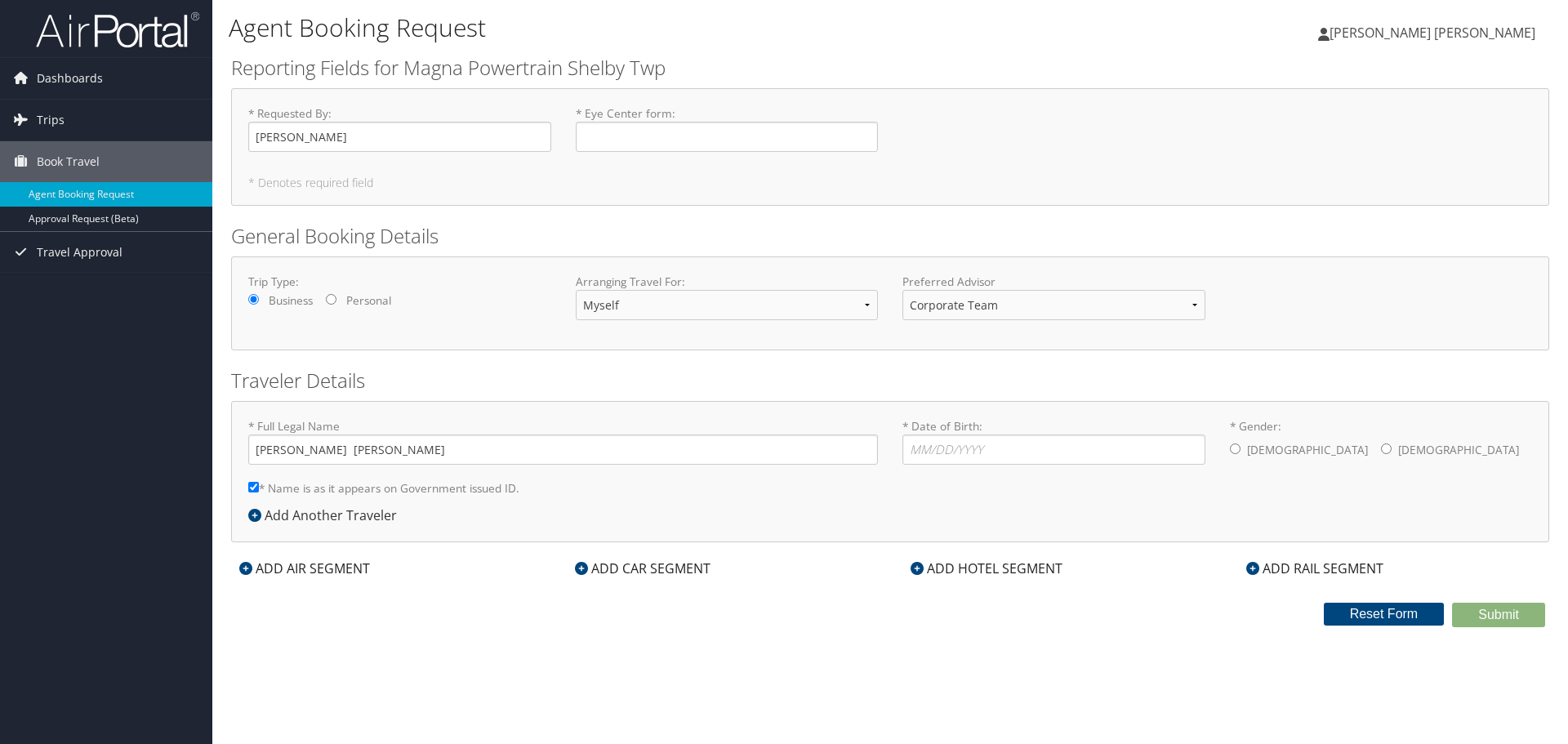
click at [606, 567] on div "ADD CAR SEGMENT" at bounding box center [643, 568] width 152 height 19
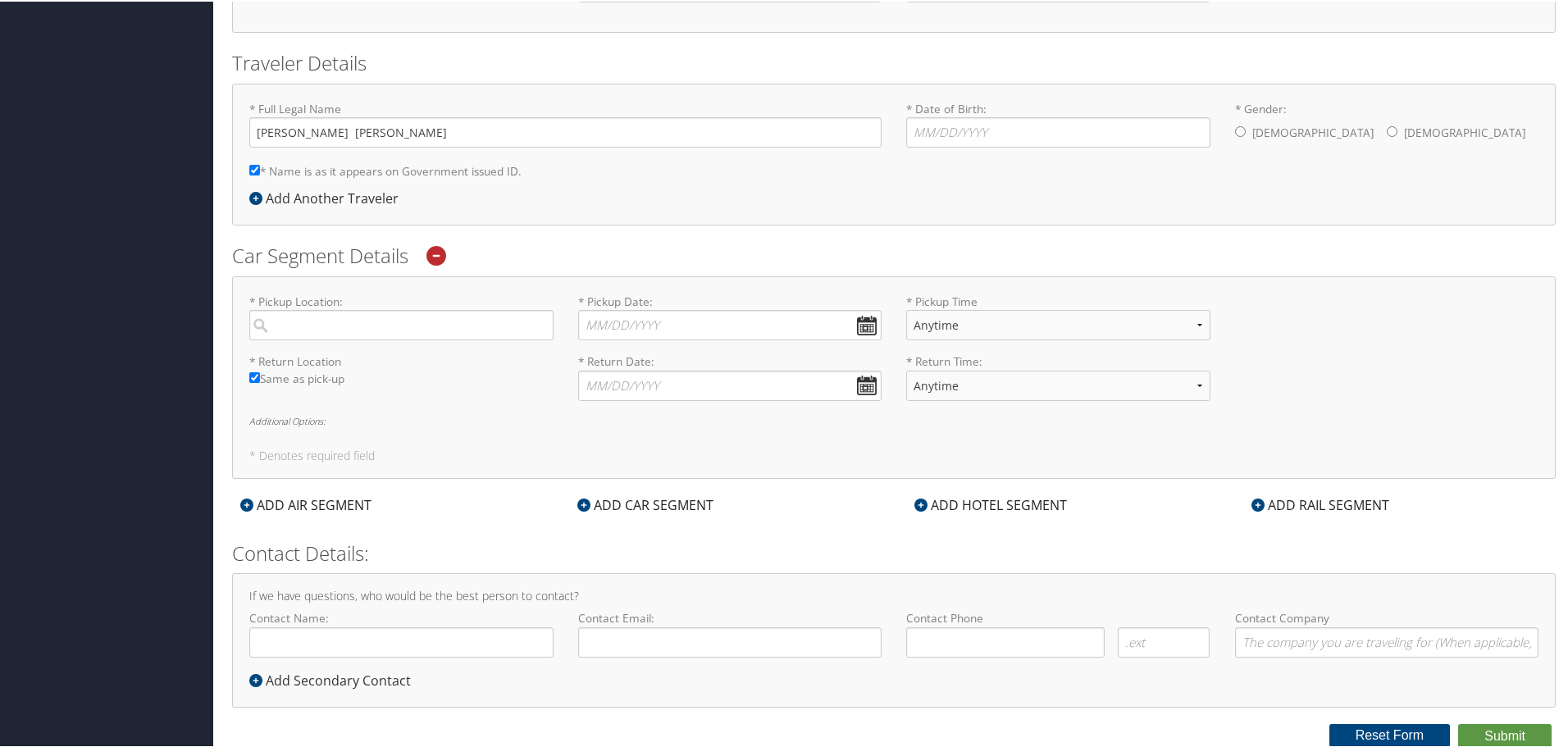
scroll to position [321, 0]
click at [326, 323] on input "search" at bounding box center [400, 323] width 304 height 30
type input "e"
type input "m"
type input "s"
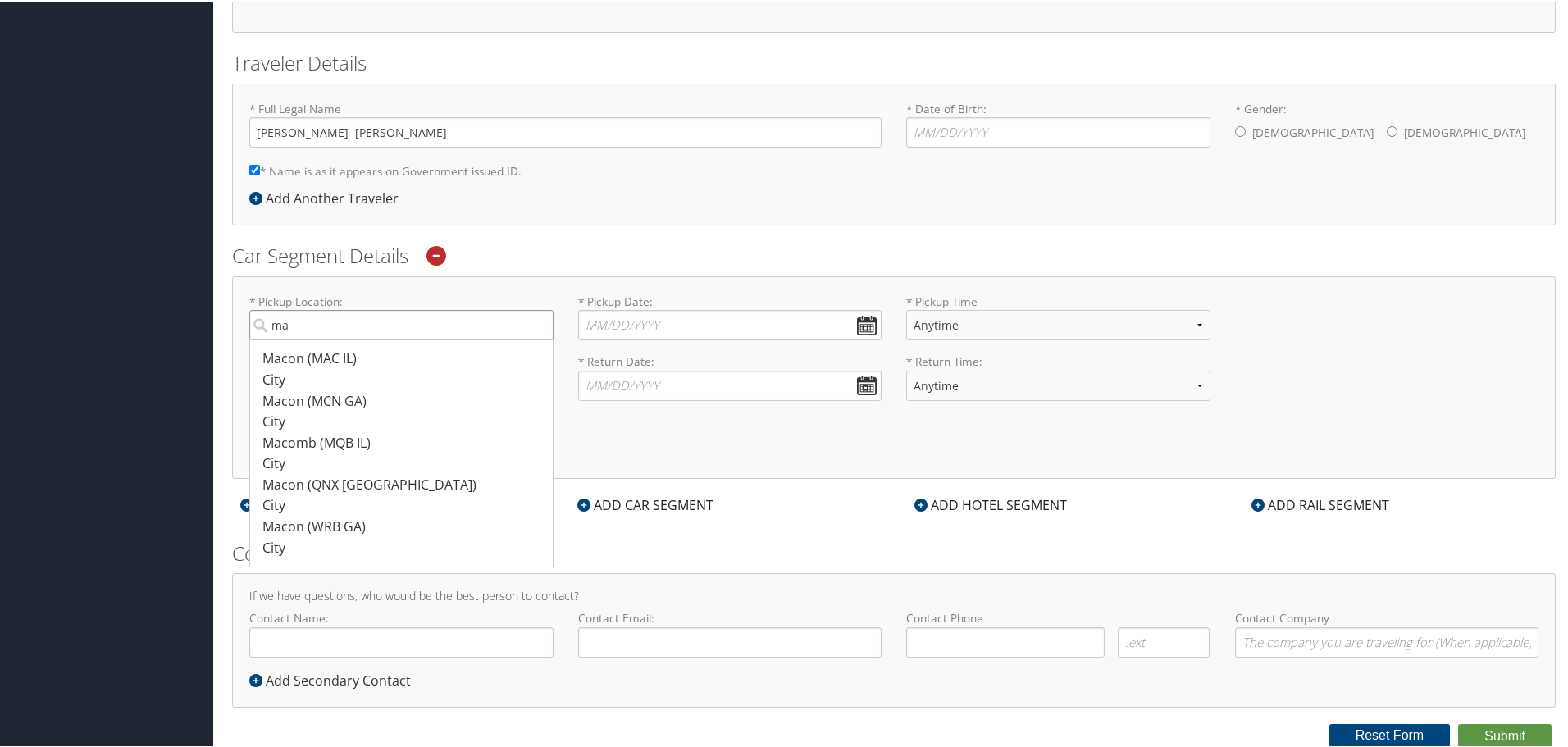
type input "m"
type input "mi"
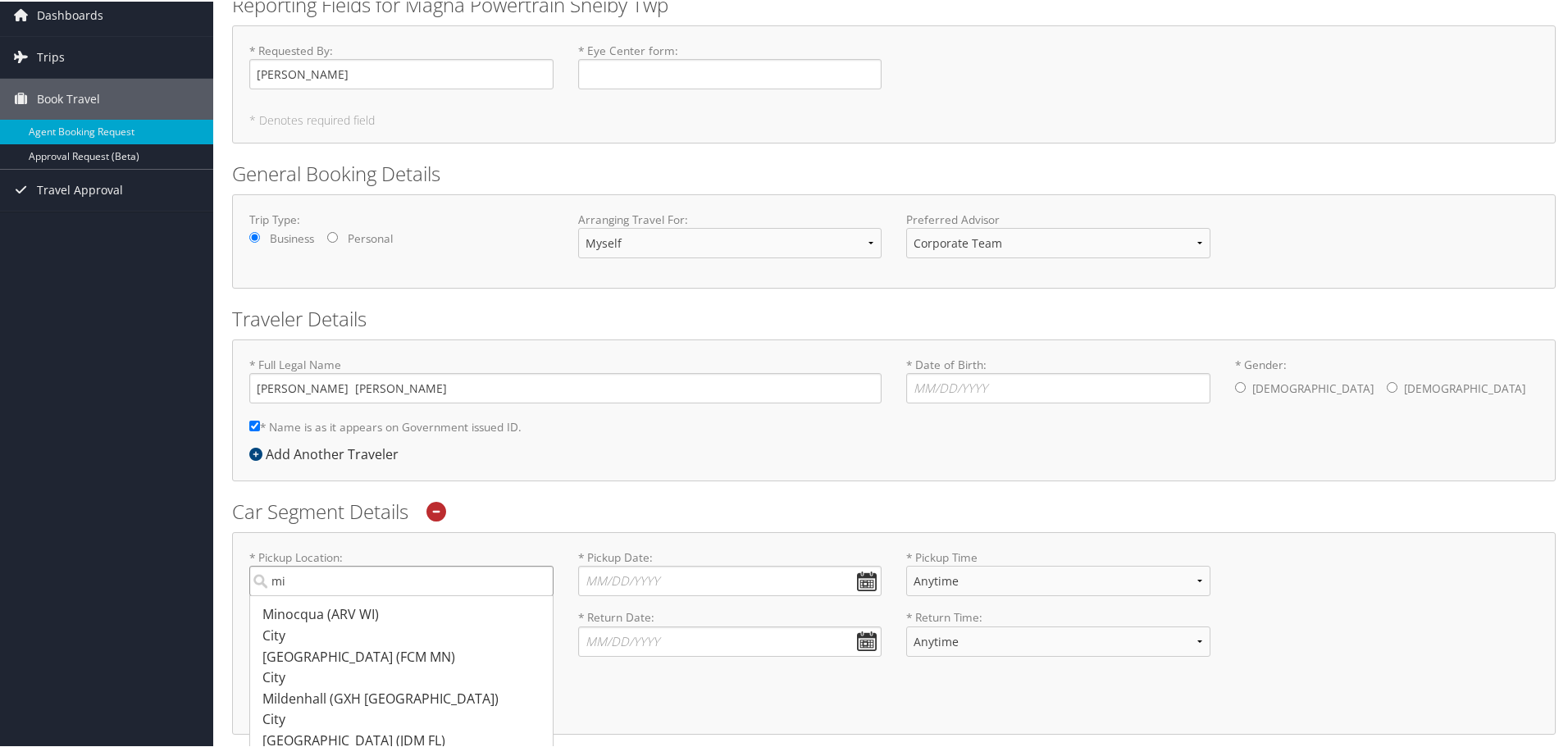
scroll to position [65, 0]
click at [540, 583] on input "mi" at bounding box center [400, 578] width 304 height 30
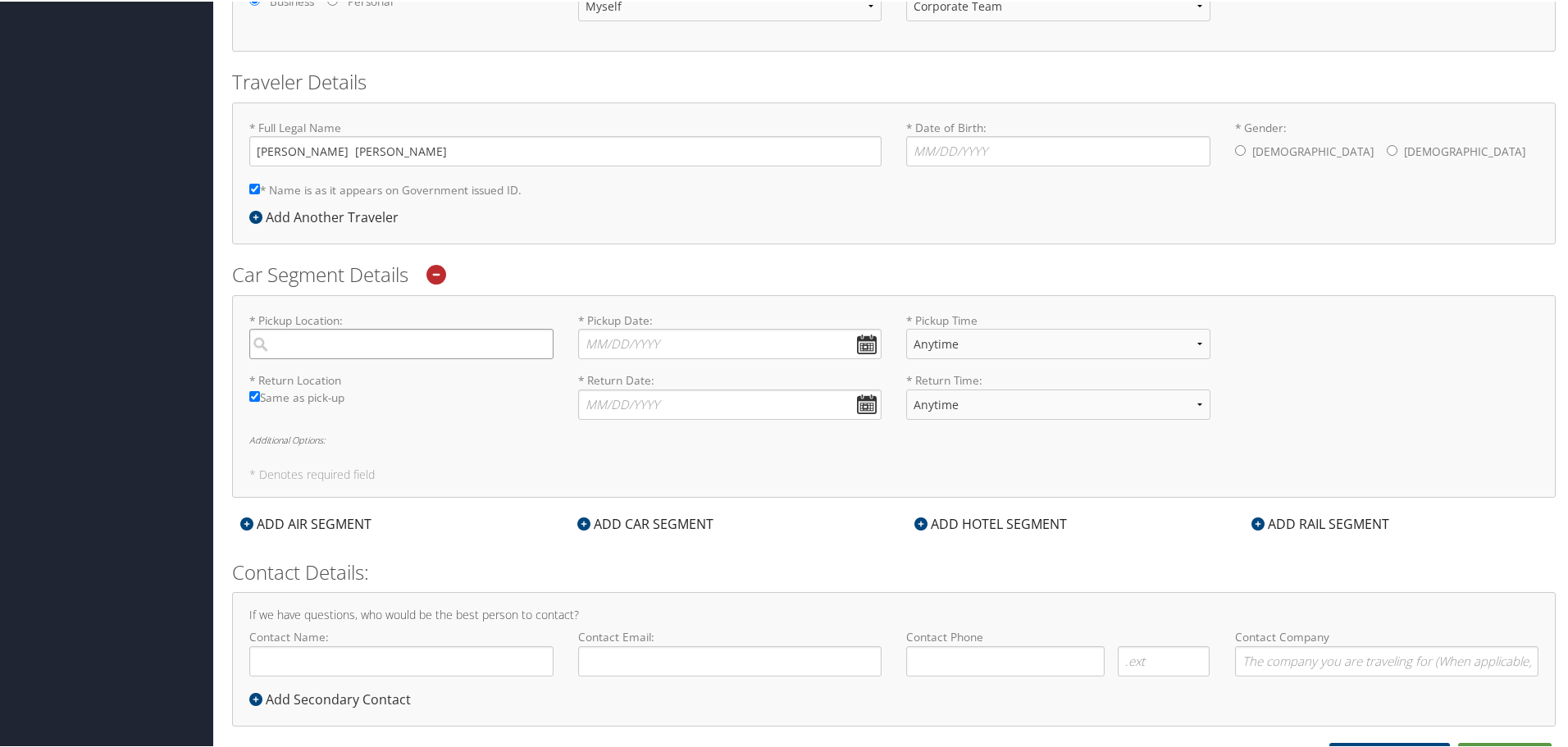
click at [332, 341] on input "search" at bounding box center [400, 342] width 304 height 30
type input "e"
type input "m"
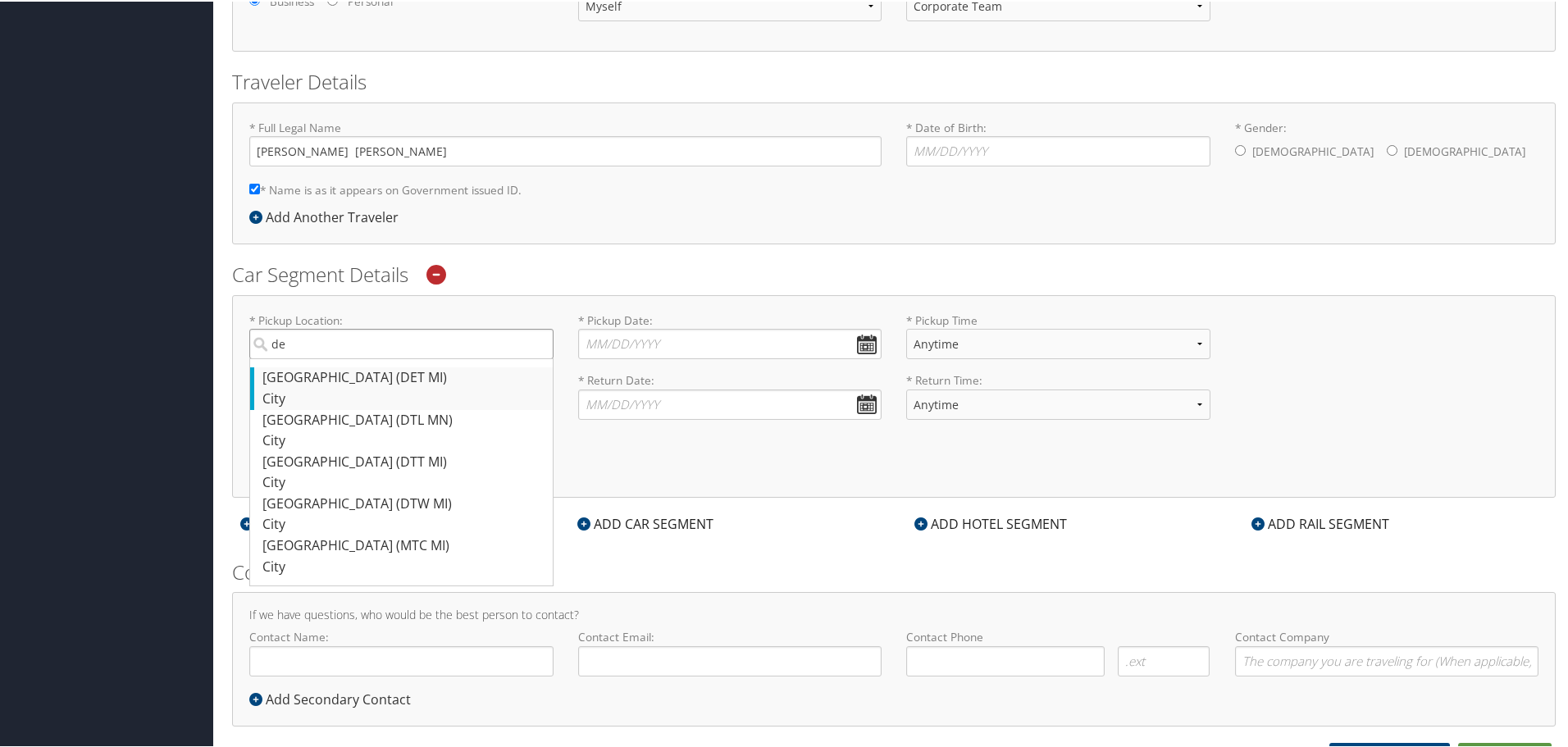
type input "d"
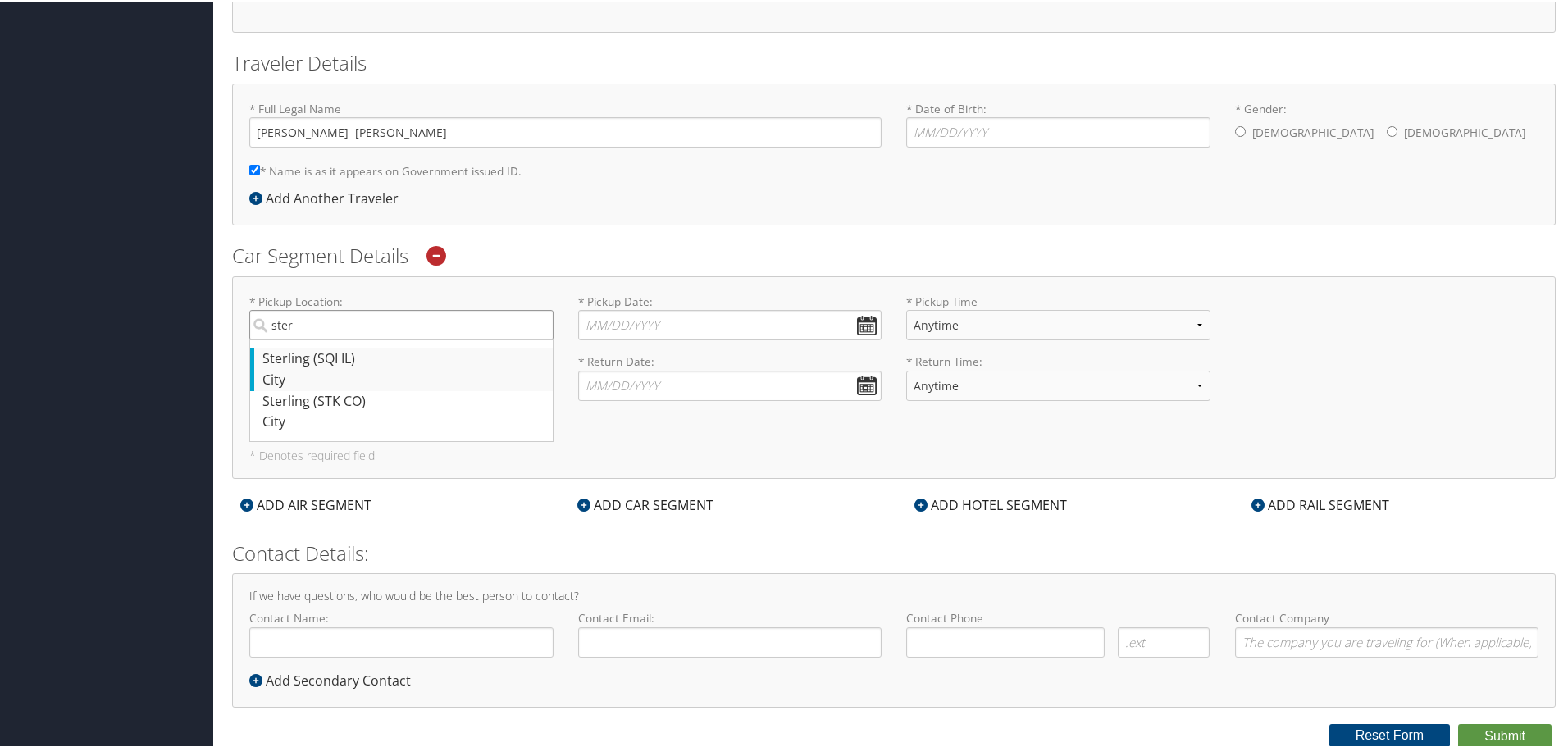
scroll to position [320, 0]
type input "s"
type input "m"
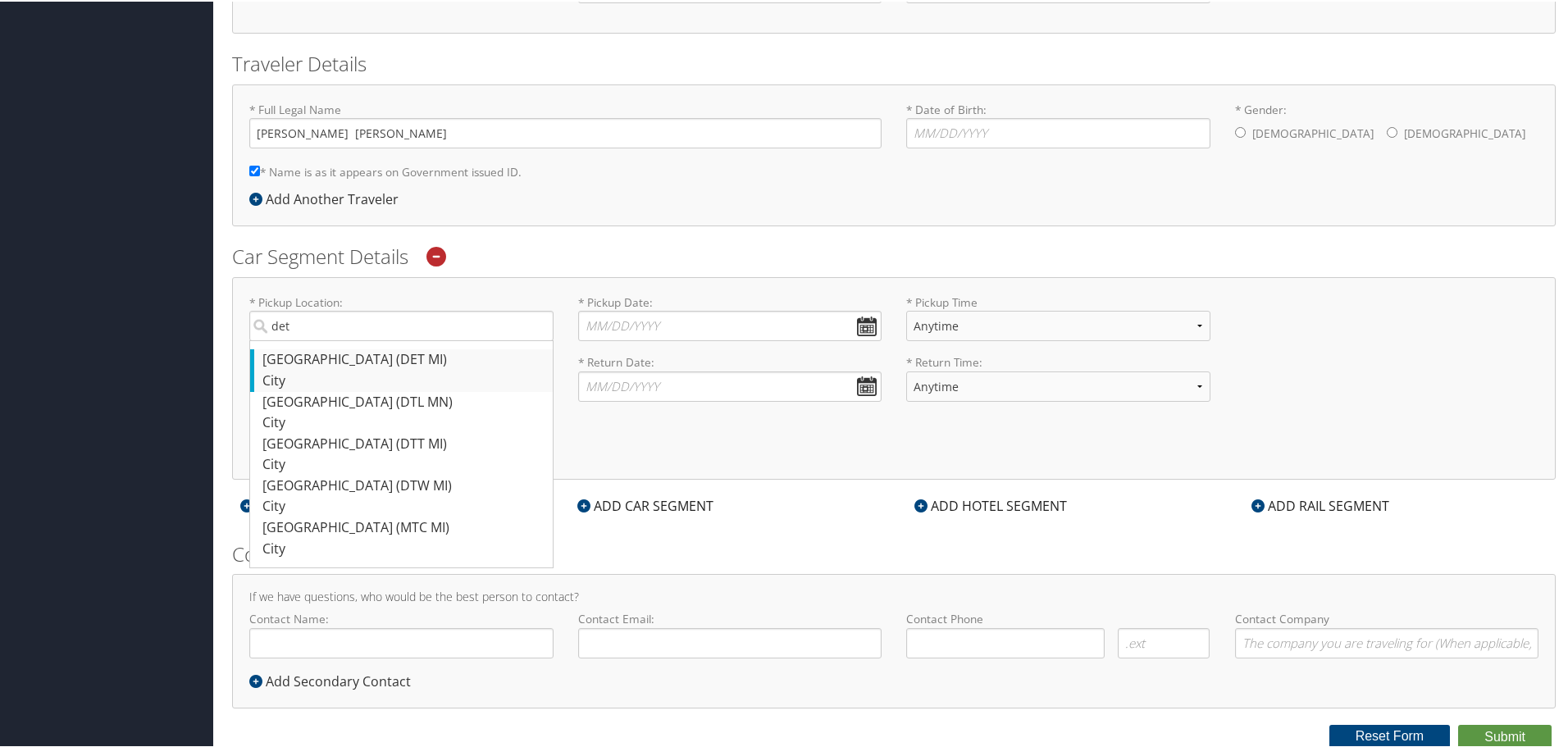
click at [394, 368] on div "Detroit (DET MI)" at bounding box center [403, 358] width 282 height 21
click at [394, 340] on input "det" at bounding box center [400, 324] width 304 height 30
type input "Detroit"
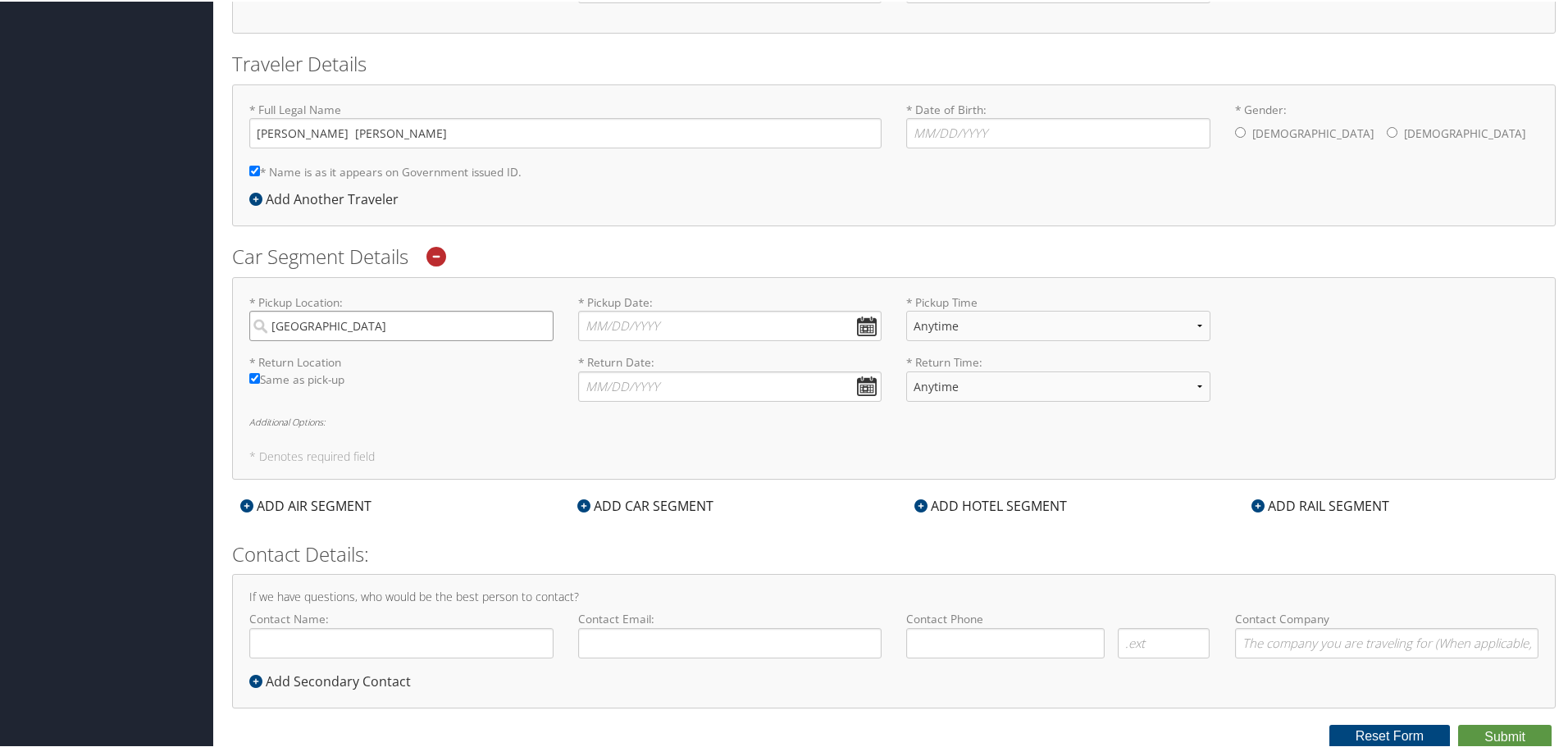
click at [542, 328] on input "Detroit" at bounding box center [400, 324] width 304 height 30
click at [537, 325] on input "Detroit" at bounding box center [400, 324] width 304 height 30
click at [486, 325] on input "search" at bounding box center [400, 324] width 304 height 30
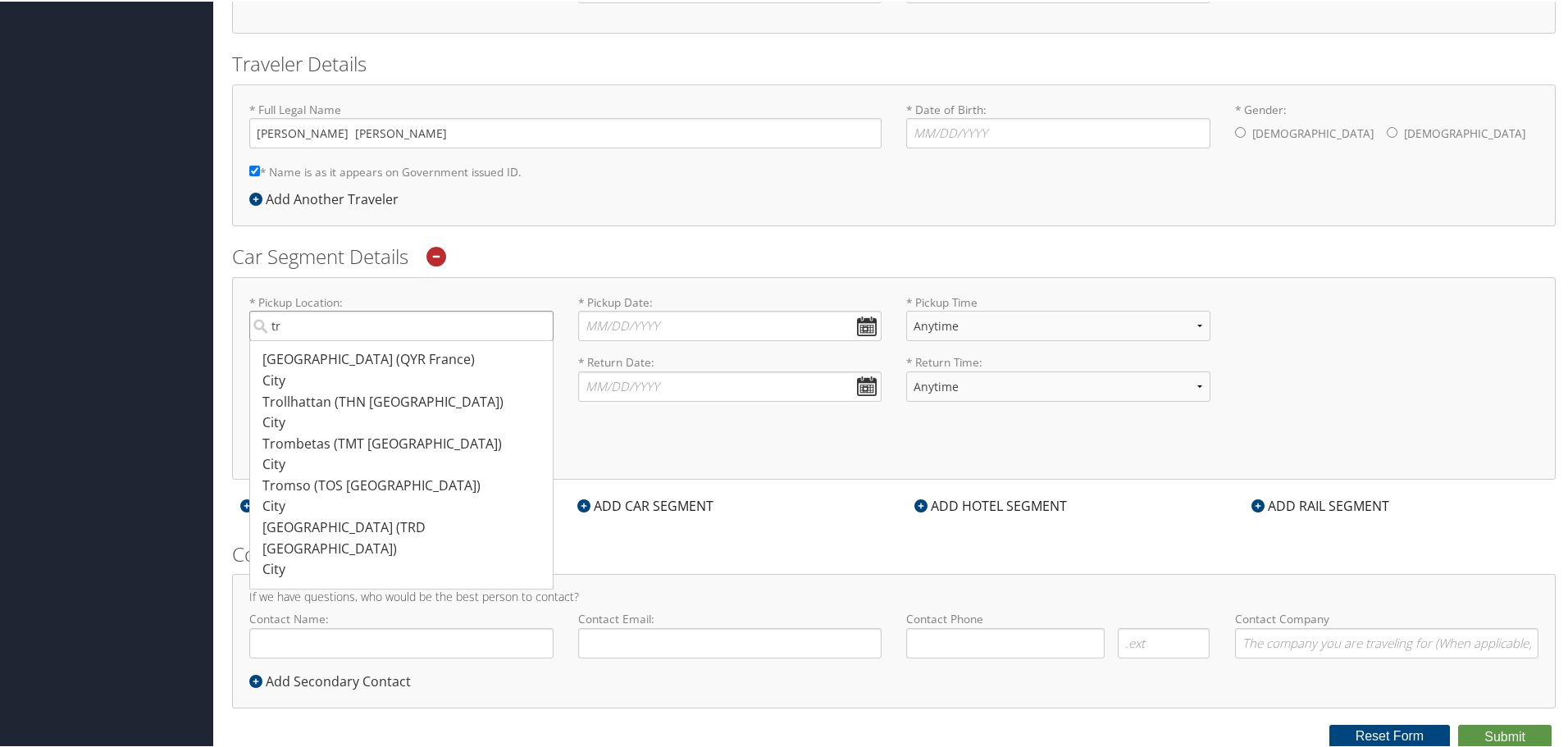
type input "t"
click at [391, 359] on div "Detroit (DET MI)" at bounding box center [403, 358] width 282 height 21
click at [391, 340] on input "Detroit" at bounding box center [400, 324] width 304 height 30
type input "Detroit"
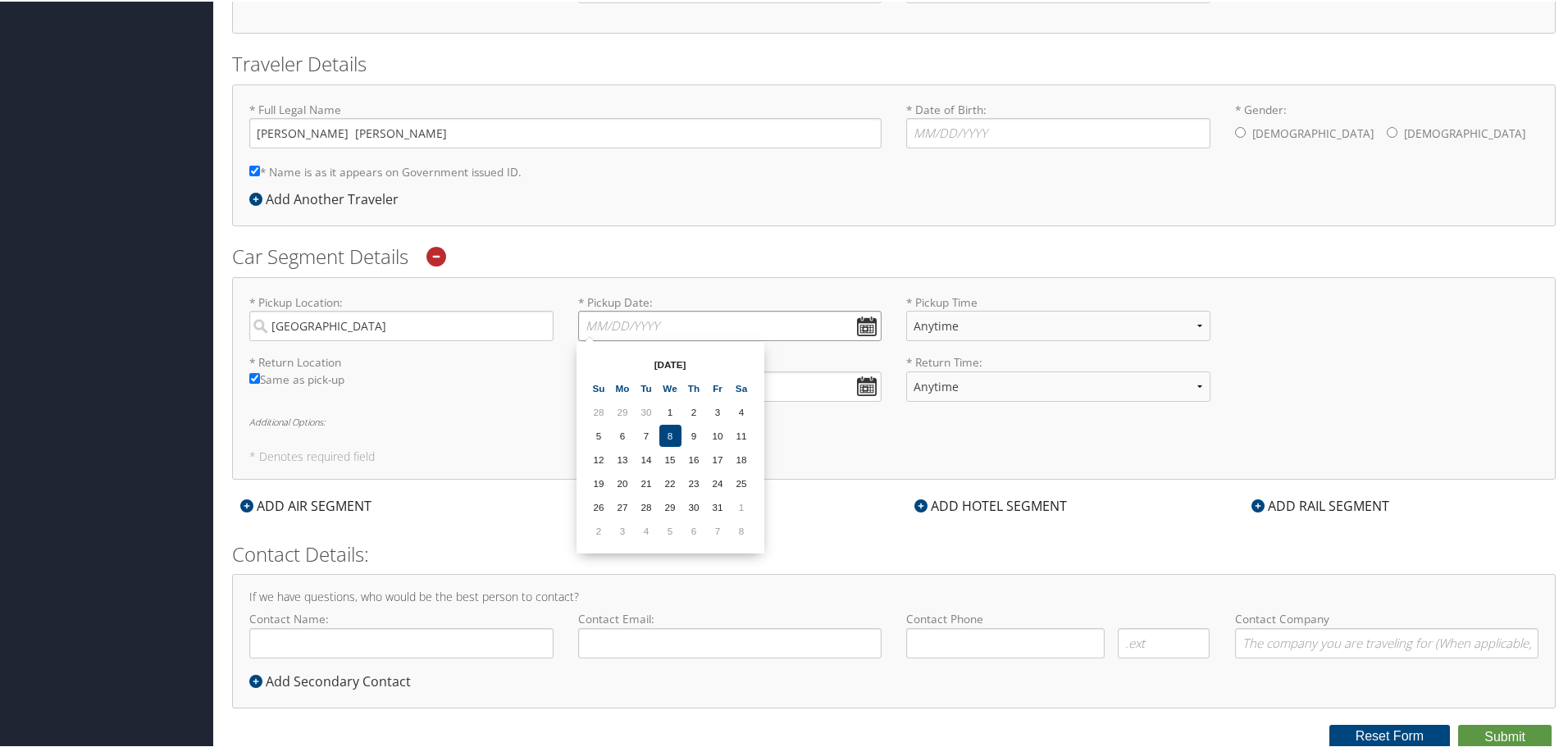
click at [650, 324] on input "* Pickup Date: Dates must be valid" at bounding box center [729, 324] width 304 height 30
click at [599, 506] on td "26" at bounding box center [599, 505] width 22 height 22
type input "10/26/2025"
click at [972, 326] on select "Anytime 12:00 AM 1:00 AM 2:00 AM 3:00 AM 4:00 AM 5:00 AM 6:00 AM 7:00 AM 8:00 A…" at bounding box center [1058, 324] width 304 height 30
select select "11:00 AM"
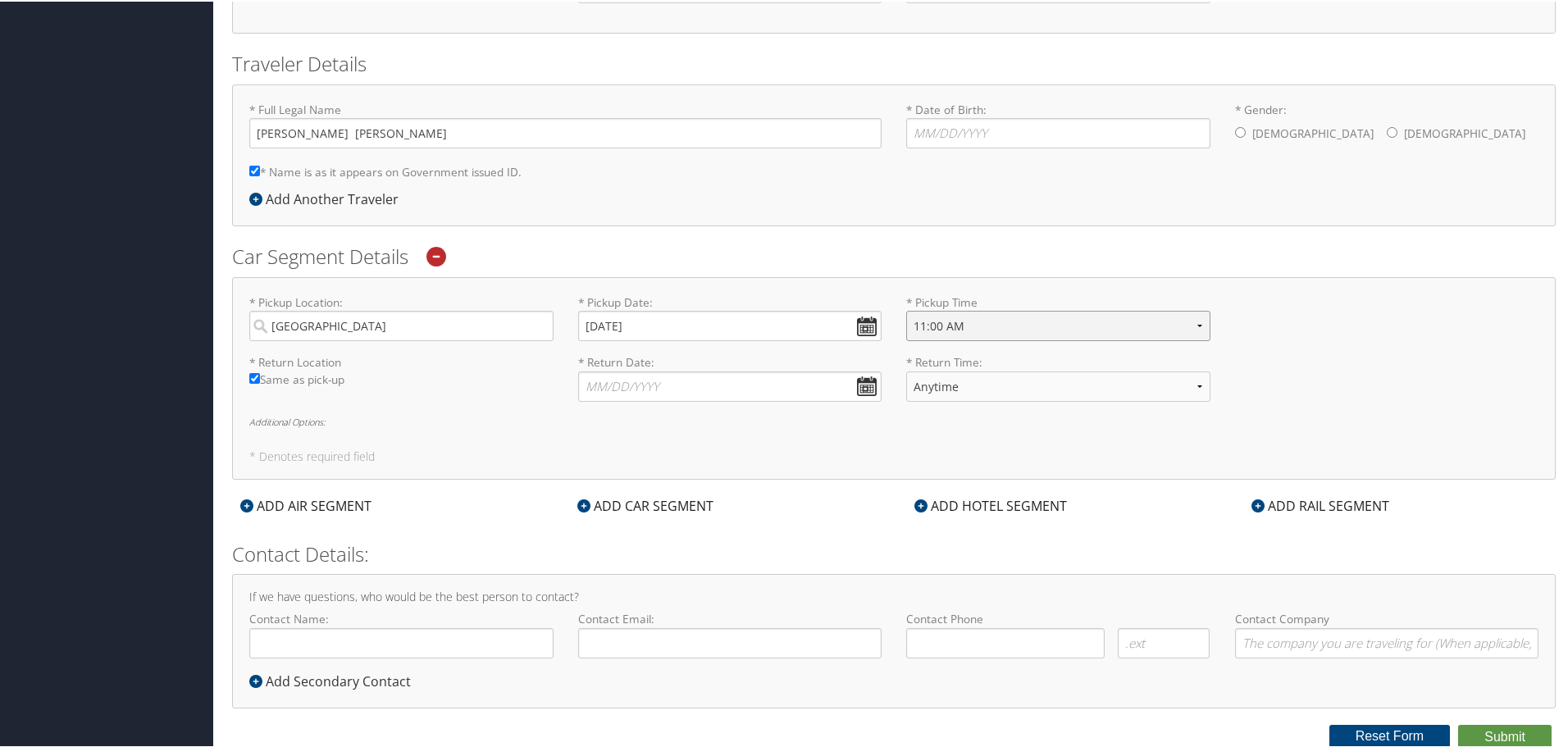
click at [907, 310] on select "Anytime 12:00 AM 1:00 AM 2:00 AM 3:00 AM 4:00 AM 5:00 AM 6:00 AM 7:00 AM 8:00 A…" at bounding box center [1058, 324] width 304 height 30
click at [808, 375] on input "* Return Date: Dates must be valid" at bounding box center [729, 385] width 304 height 30
click at [674, 562] on td "29" at bounding box center [671, 566] width 22 height 22
type input "10/29/2025"
click at [1010, 379] on select "Anytime 12:00 AM 1:00 AM 2:00 AM 3:00 AM 4:00 AM 5:00 AM 6:00 AM 7:00 AM 8:00 A…" at bounding box center [1058, 385] width 304 height 30
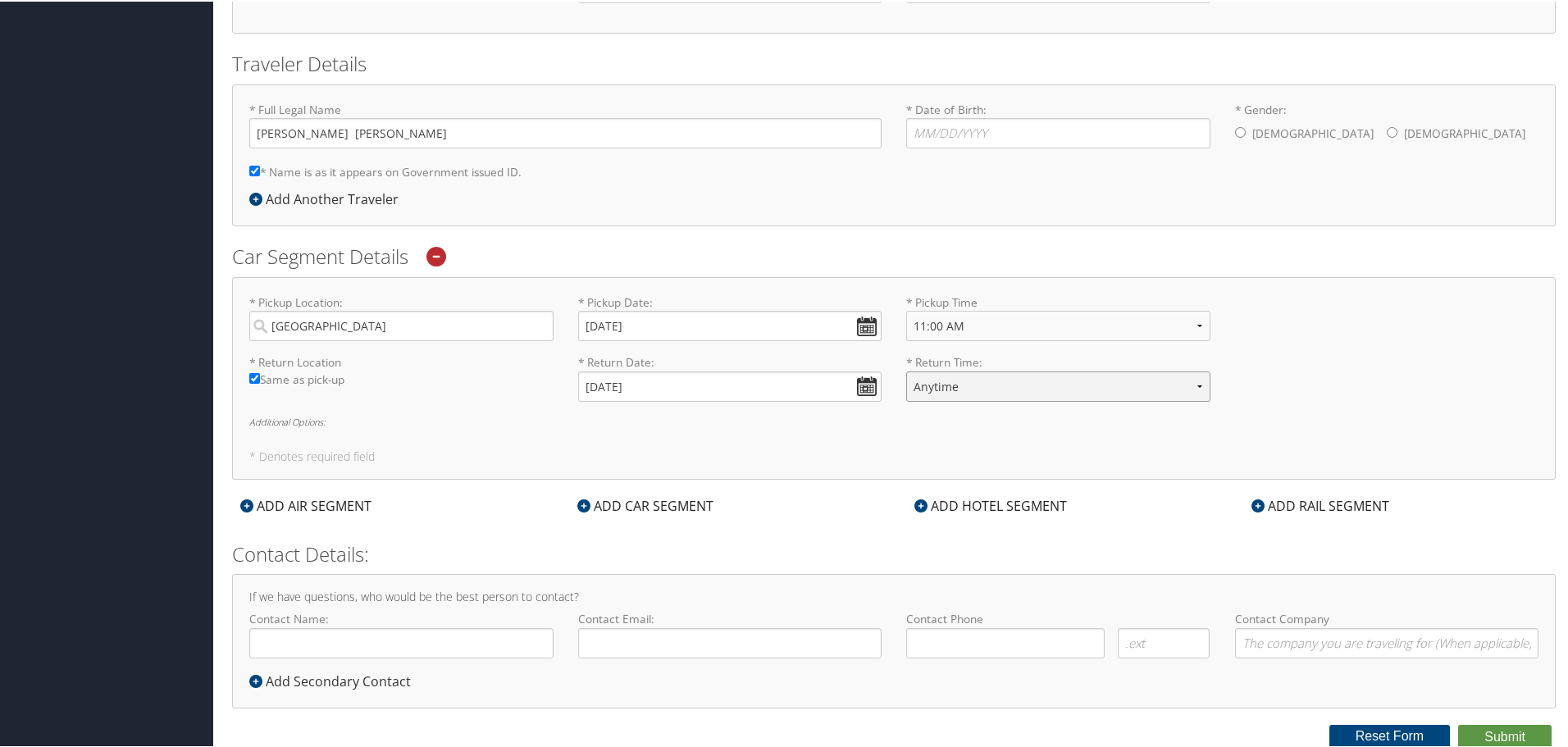
select select "11:00 AM"
click at [907, 370] on select "Anytime 12:00 AM 1:00 AM 2:00 AM 3:00 AM 4:00 AM 5:00 AM 6:00 AM 7:00 AM 8:00 A…" at bounding box center [1058, 385] width 304 height 30
click at [706, 456] on h5 "* Denotes required field" at bounding box center [894, 455] width 1290 height 11
click at [417, 636] on input "Contact Name:" at bounding box center [400, 640] width 304 height 30
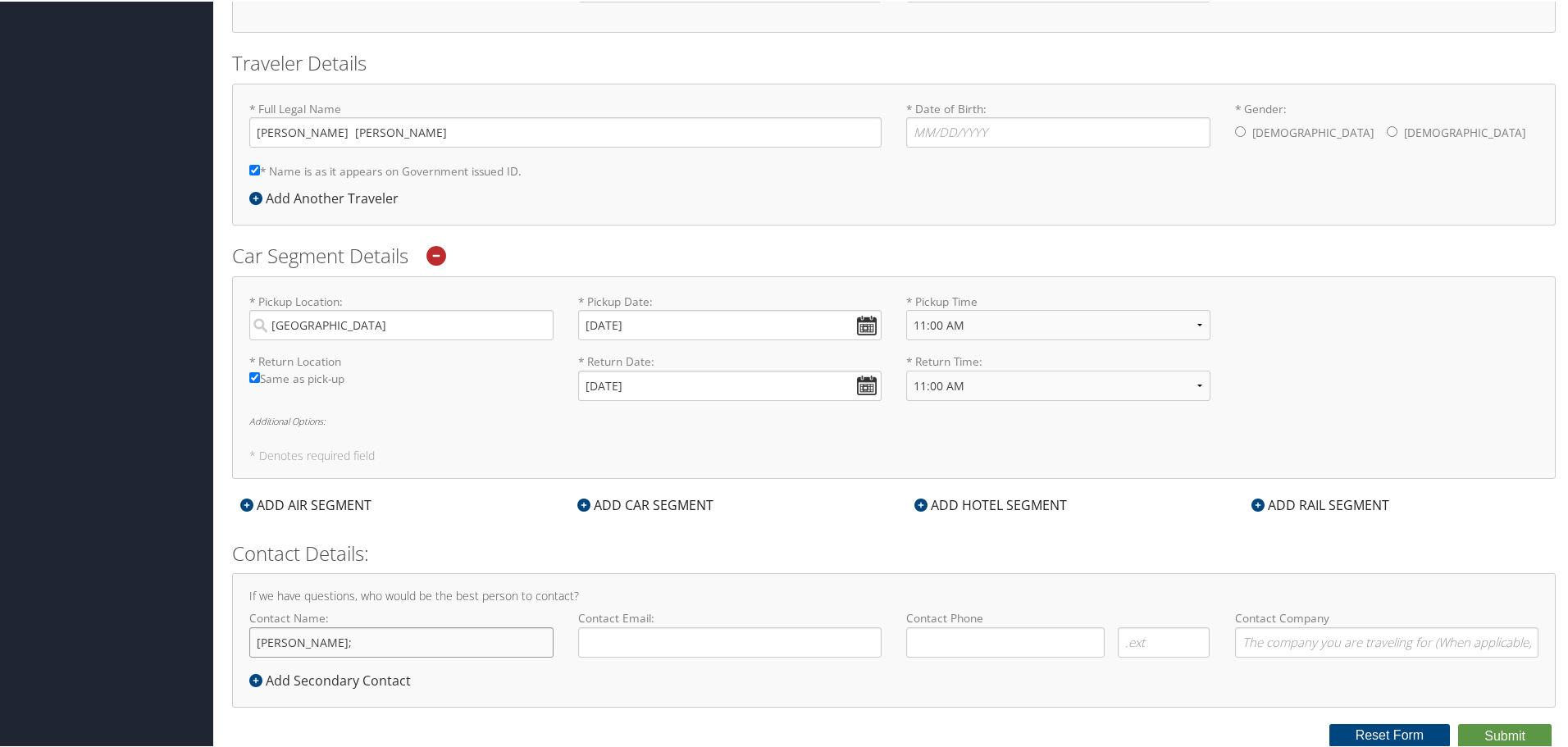
type input "Bhaumik Patel;"
click at [683, 646] on input "bhaumik." at bounding box center [729, 641] width 304 height 30
type input "bhaumik.patel3@magna.com"
click at [1032, 607] on div "If we have questions, who would be the best person to contact? Contact Name: Bh…" at bounding box center [894, 639] width 1324 height 134
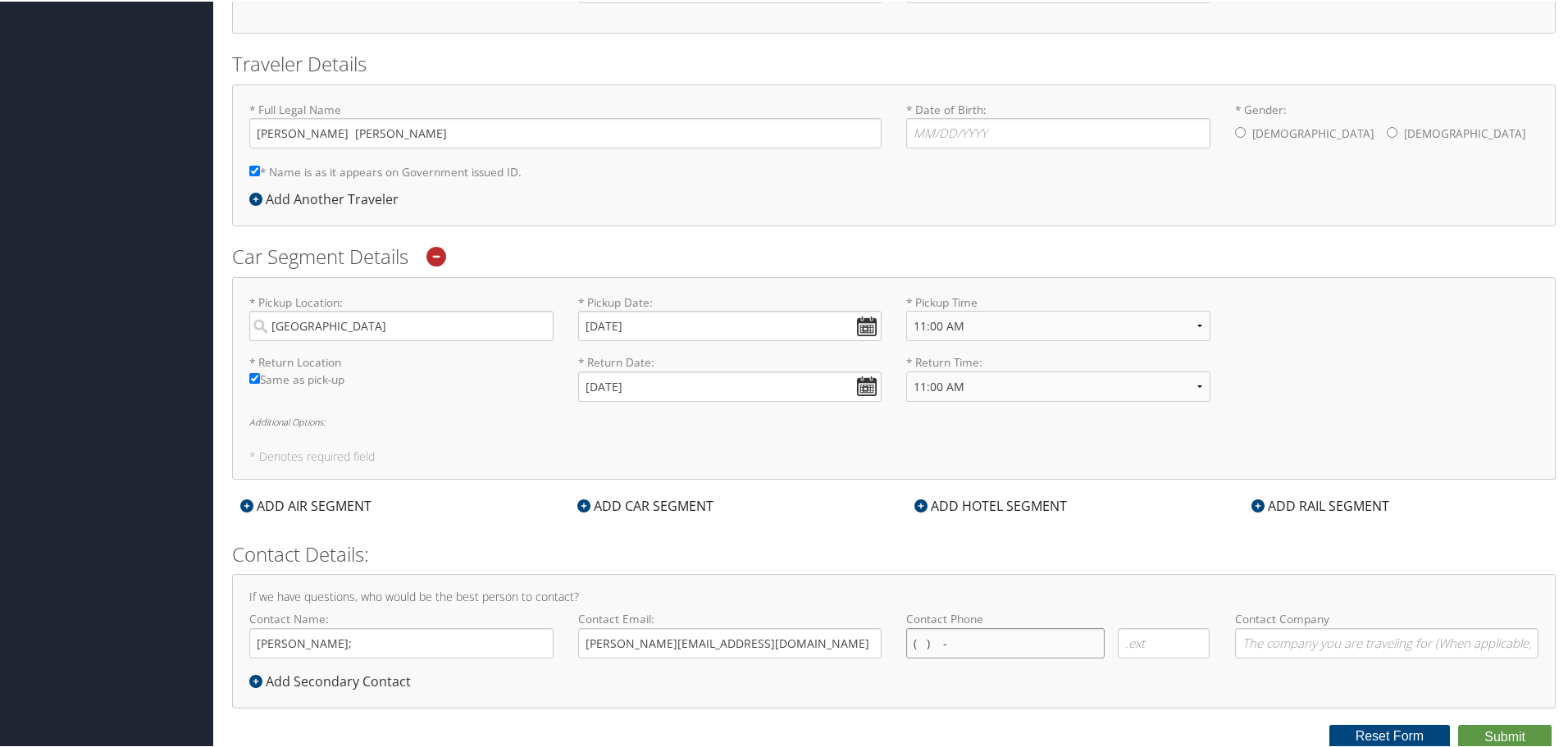
click at [1055, 638] on input "( ) -" at bounding box center [1006, 641] width 198 height 30
type input "(586) 883-3728"
click at [632, 504] on div "ADD CAR SEGMENT" at bounding box center [646, 503] width 152 height 19
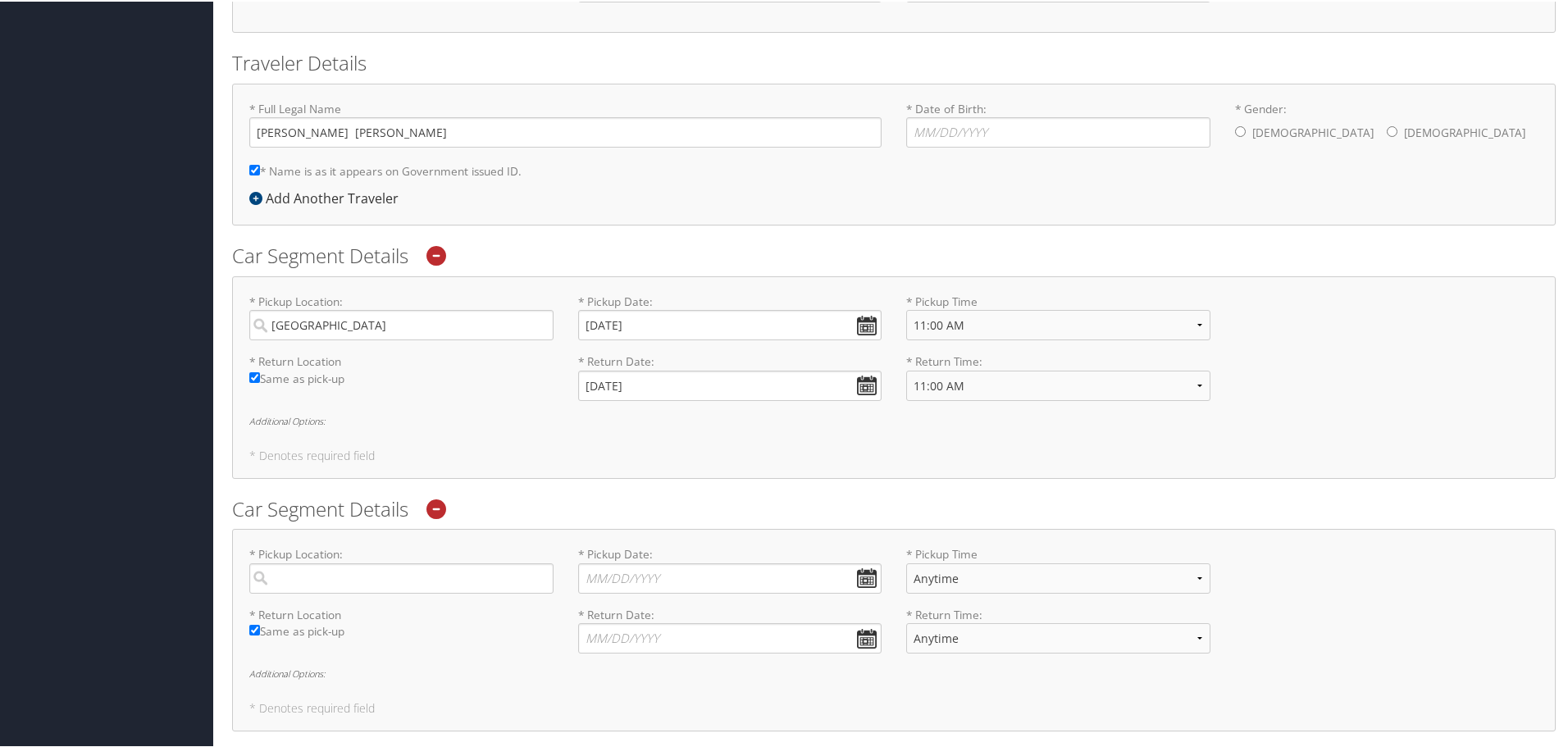
click at [440, 503] on icon at bounding box center [435, 507] width 19 height 19
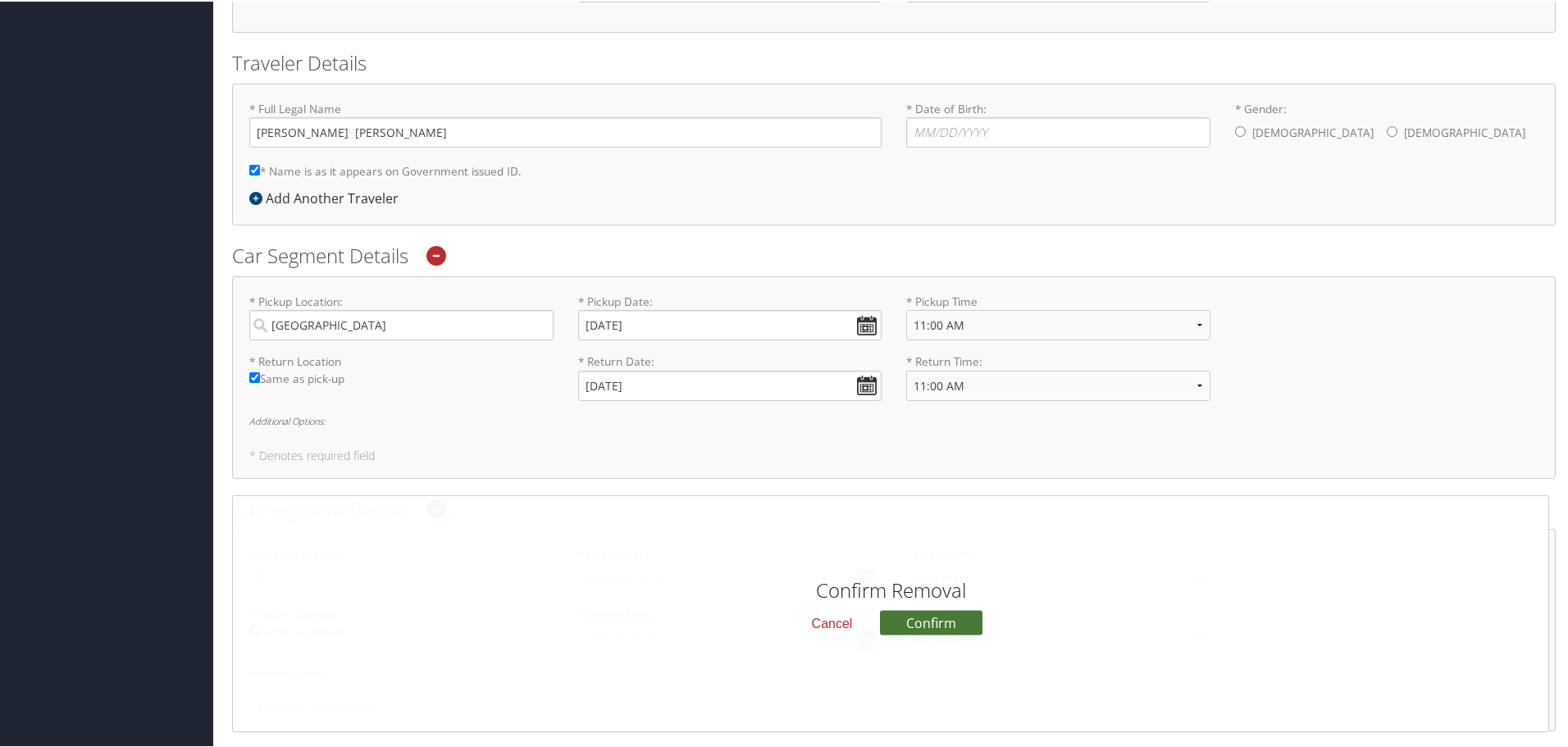
click at [917, 617] on button "Confirm" at bounding box center [931, 621] width 103 height 25
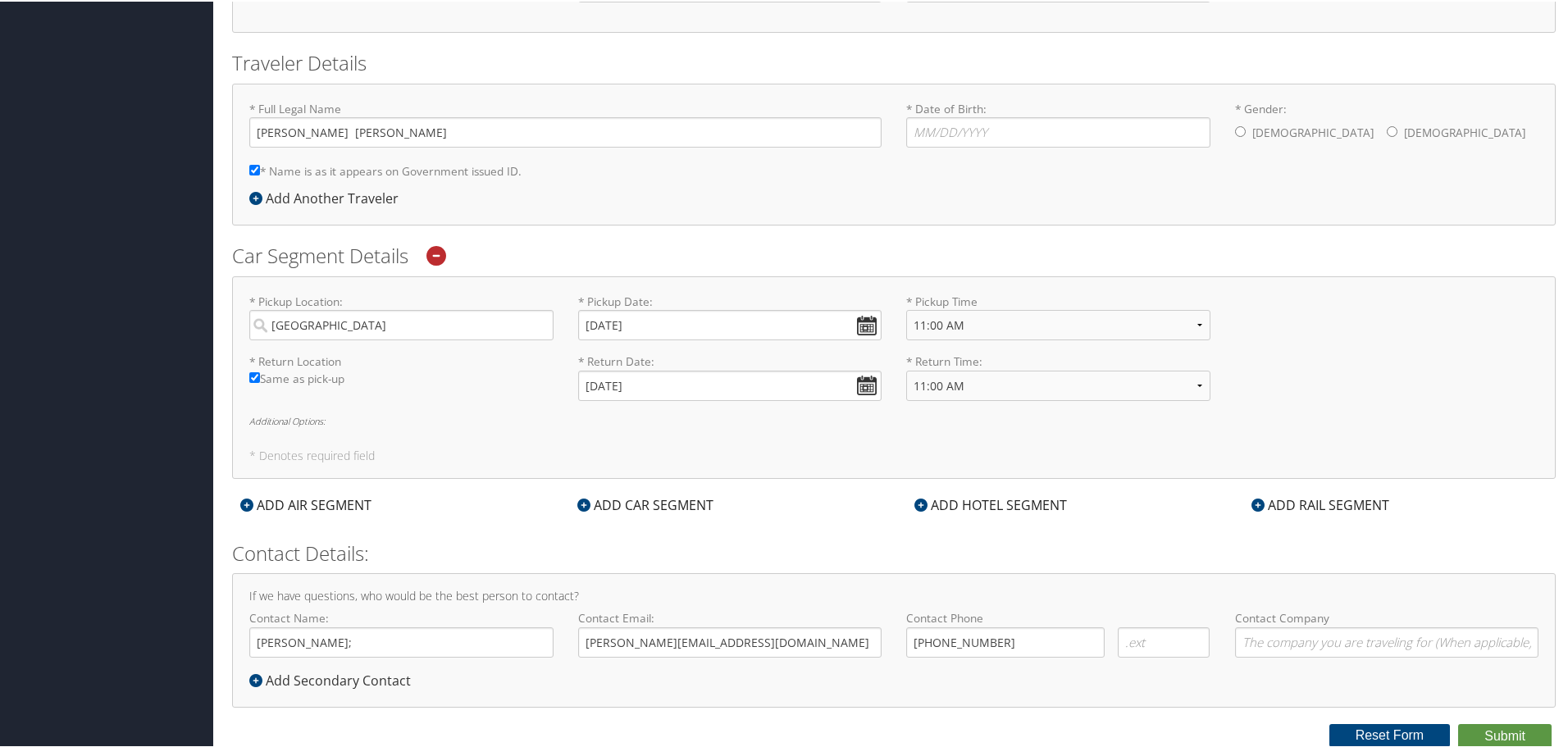
click at [1000, 498] on div "ADD HOTEL SEGMENT" at bounding box center [991, 503] width 169 height 19
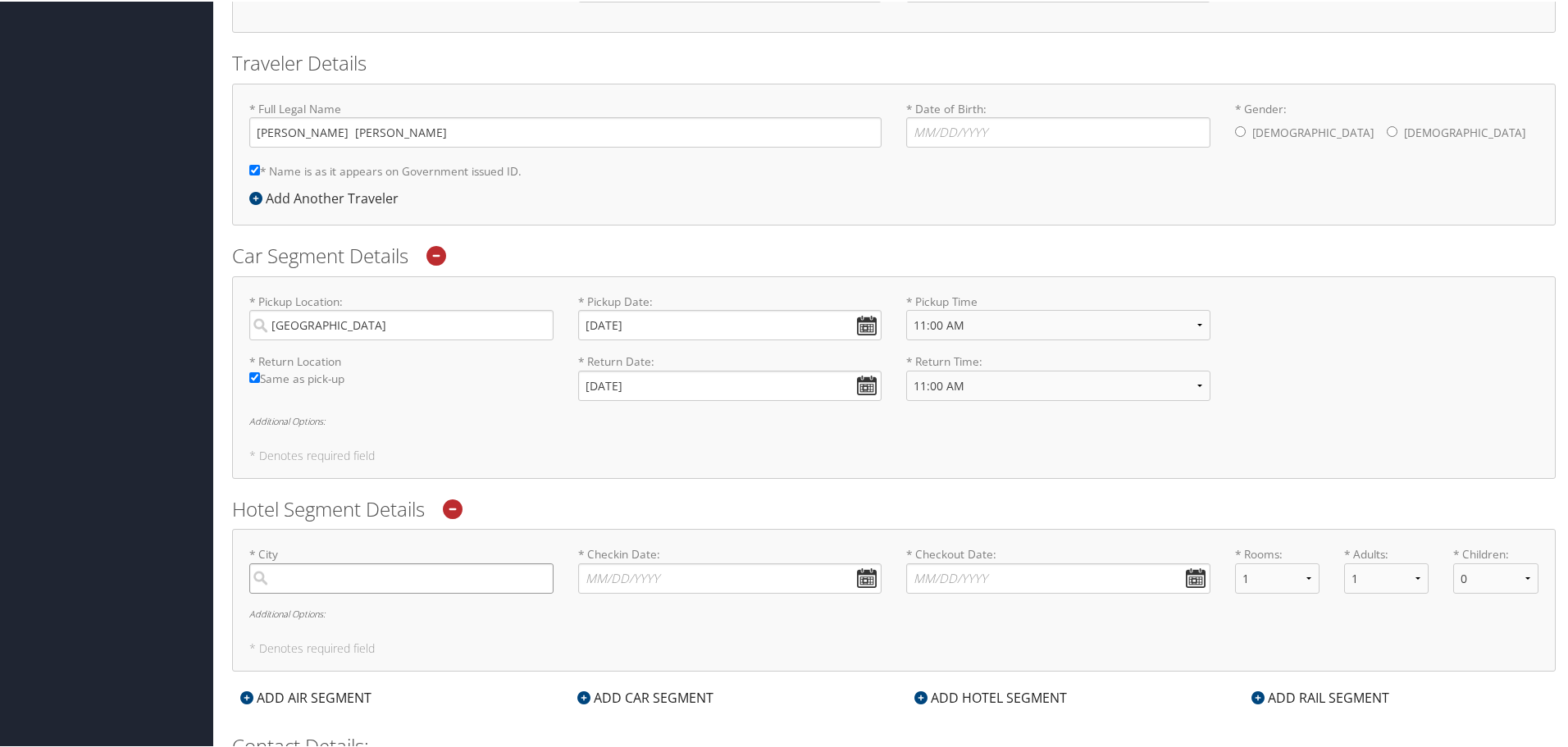
click at [468, 582] on input "search" at bounding box center [400, 577] width 304 height 30
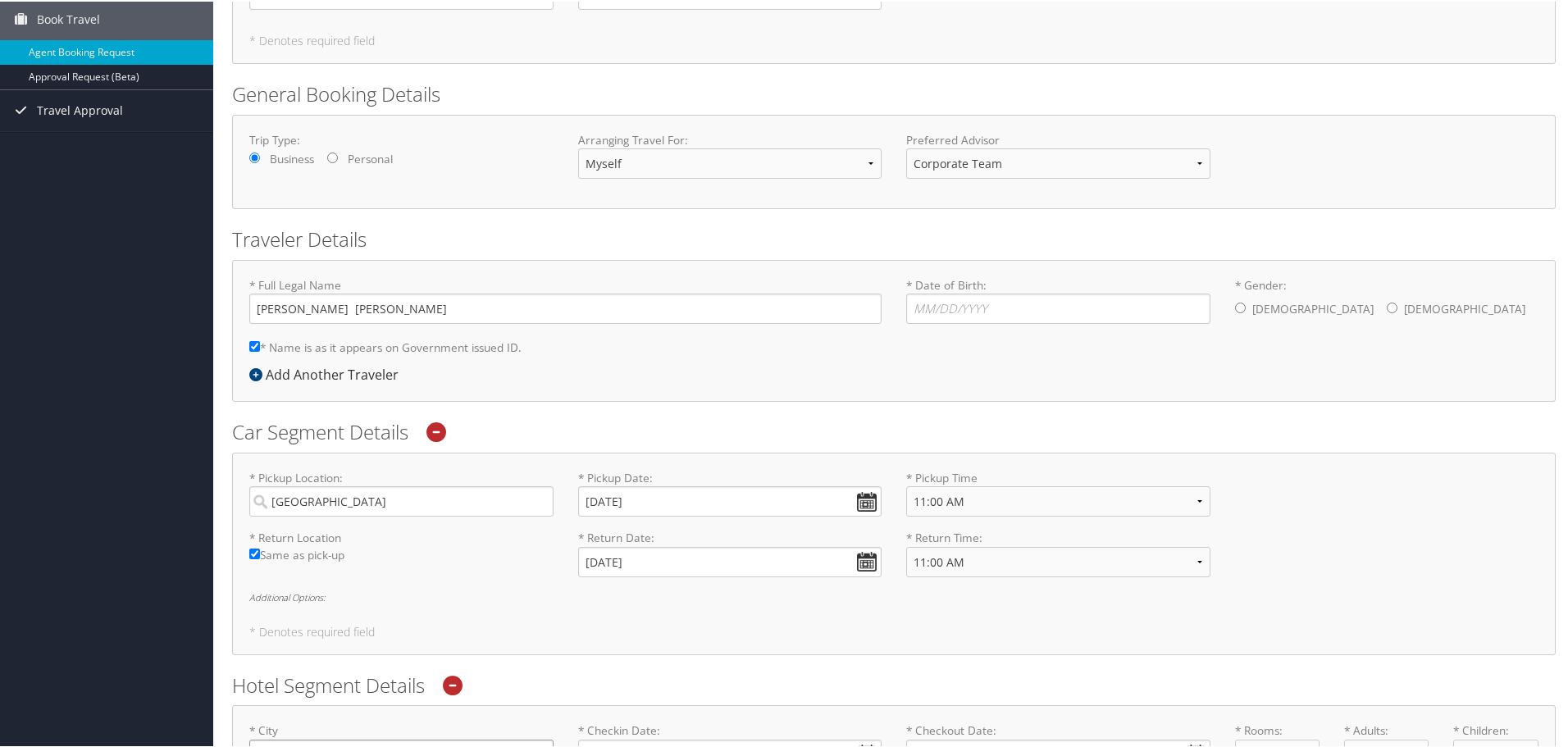
scroll to position [0, 0]
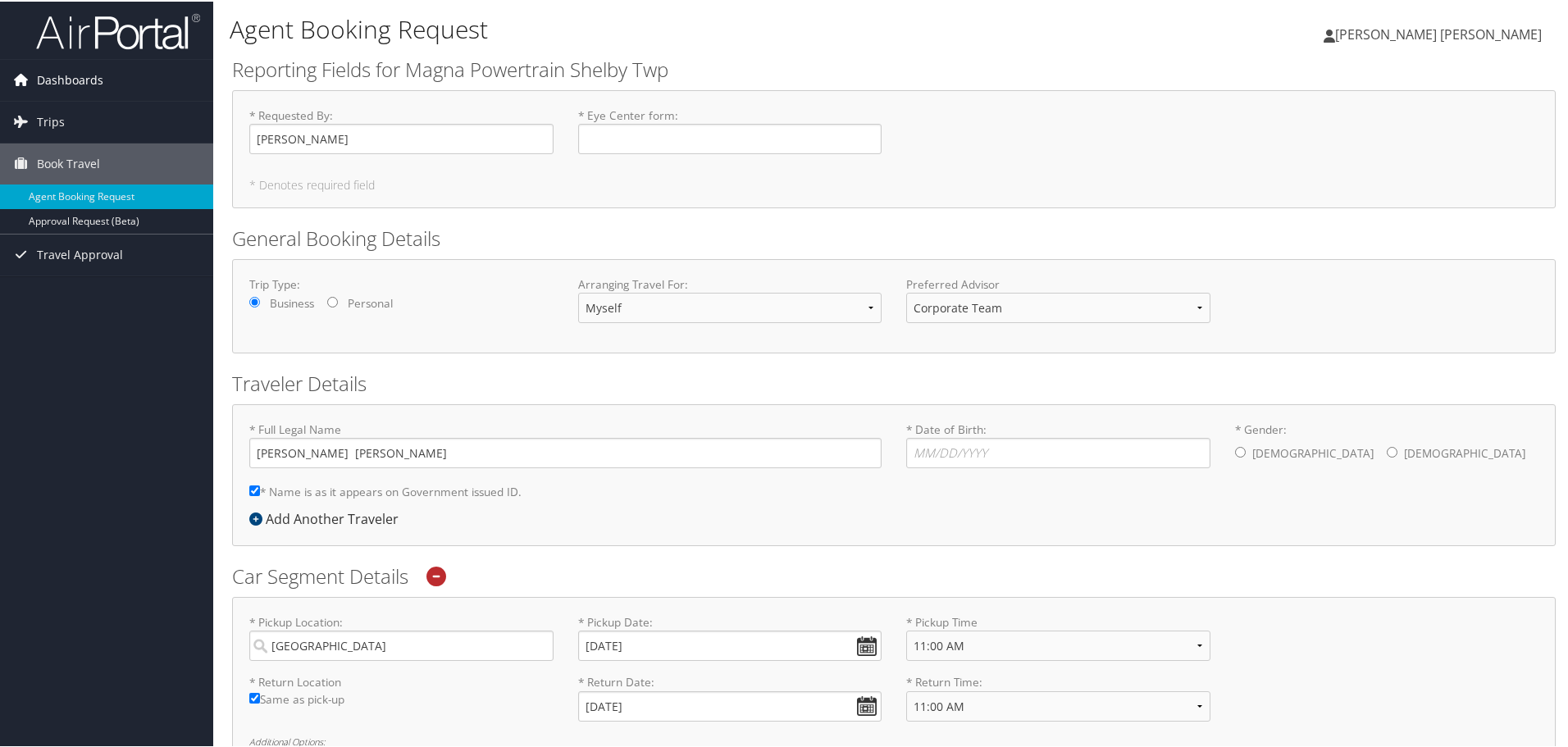
type input "aurora"
click at [87, 82] on span "Dashboards" at bounding box center [70, 78] width 66 height 41
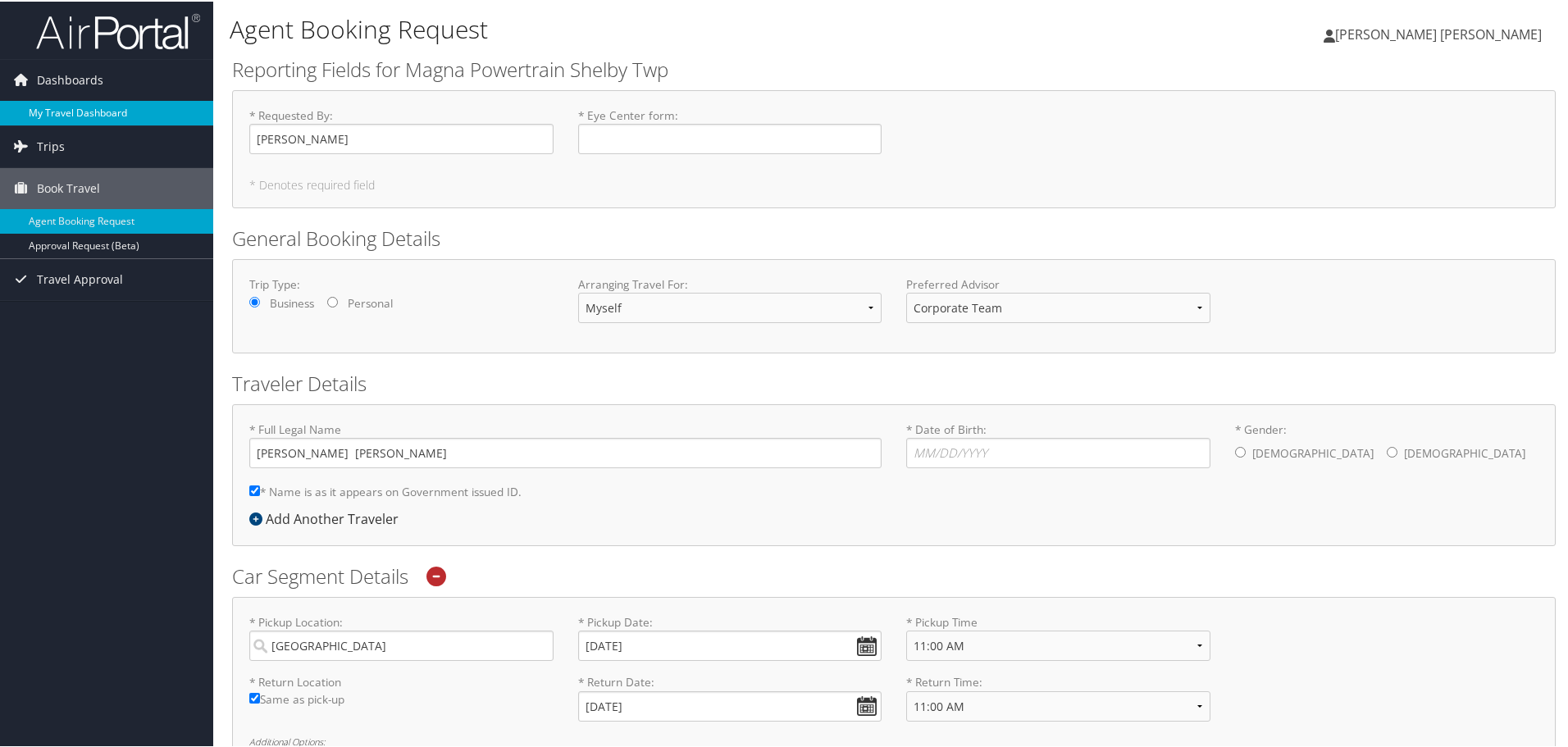
click at [91, 103] on link "My Travel Dashboard" at bounding box center [107, 111] width 213 height 25
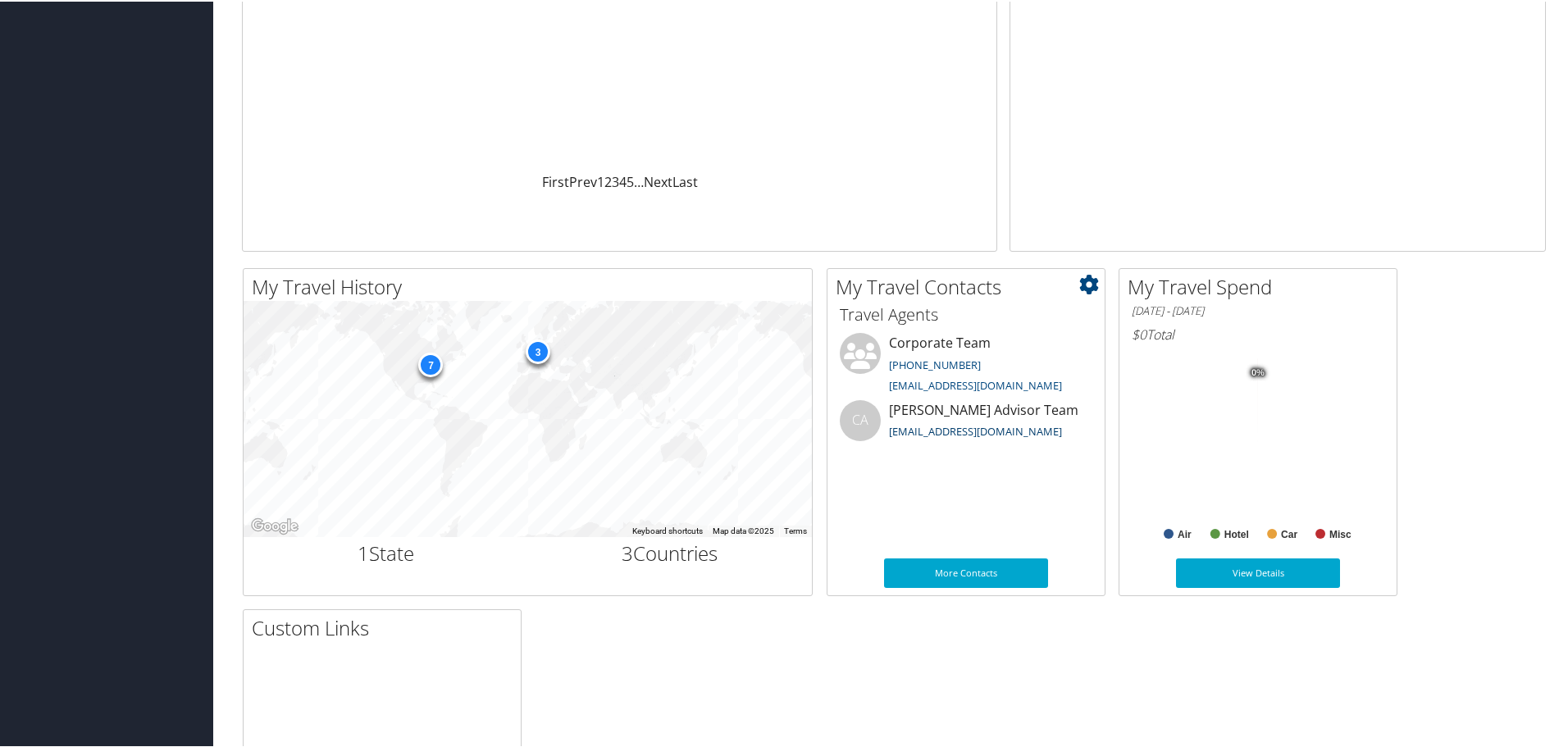
scroll to position [310, 0]
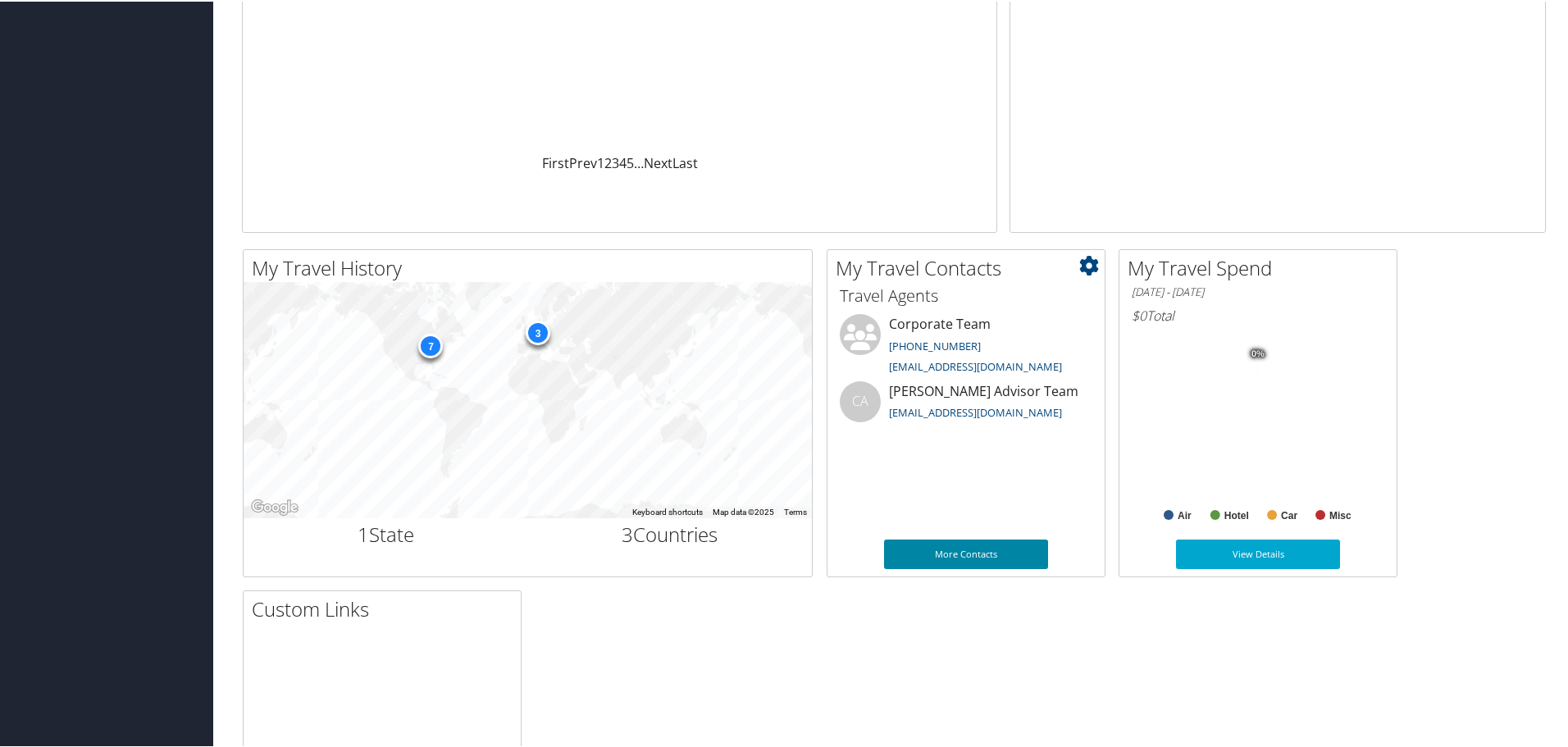
click at [986, 549] on link "More Contacts" at bounding box center [965, 553] width 164 height 29
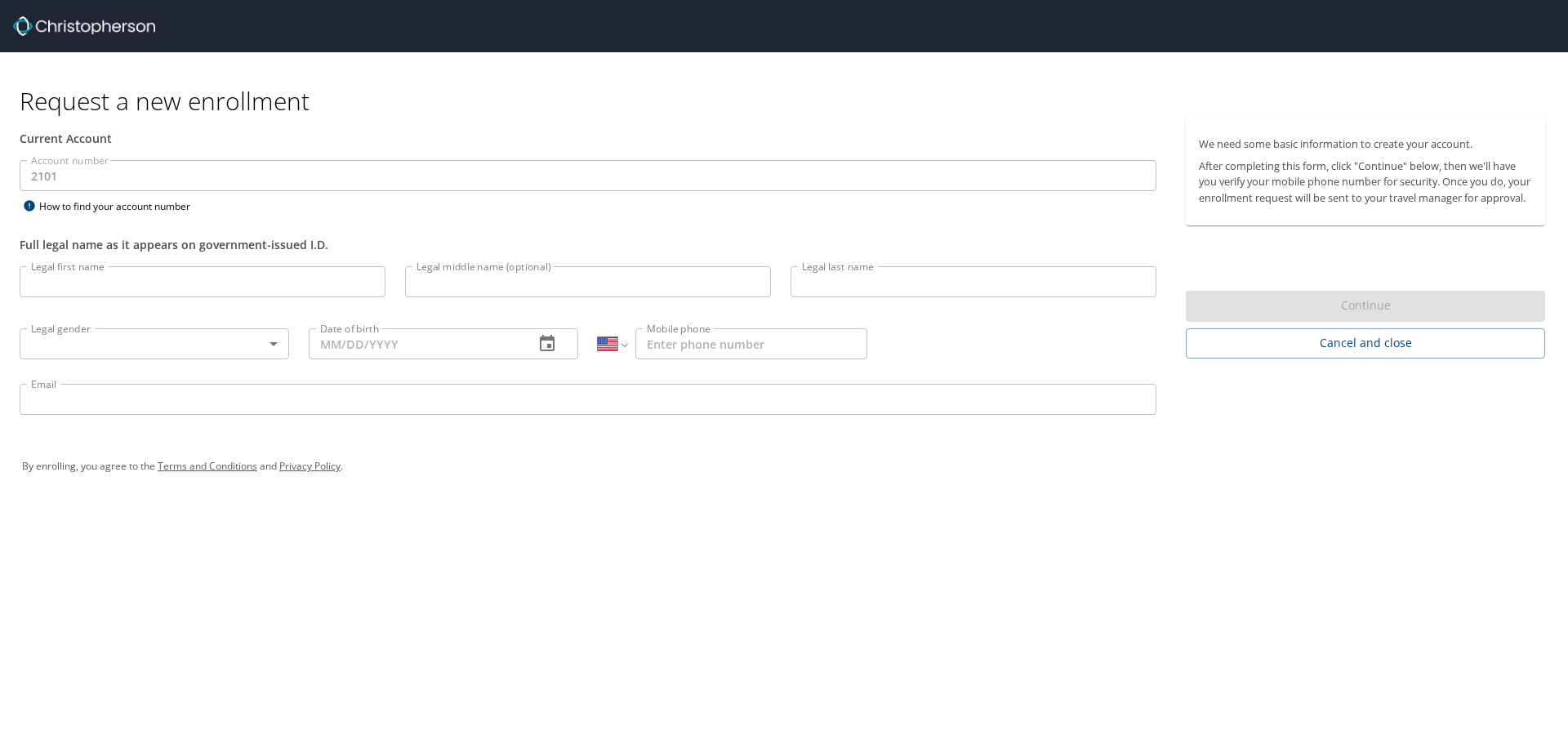
select select "US"
